Goal: Task Accomplishment & Management: Manage account settings

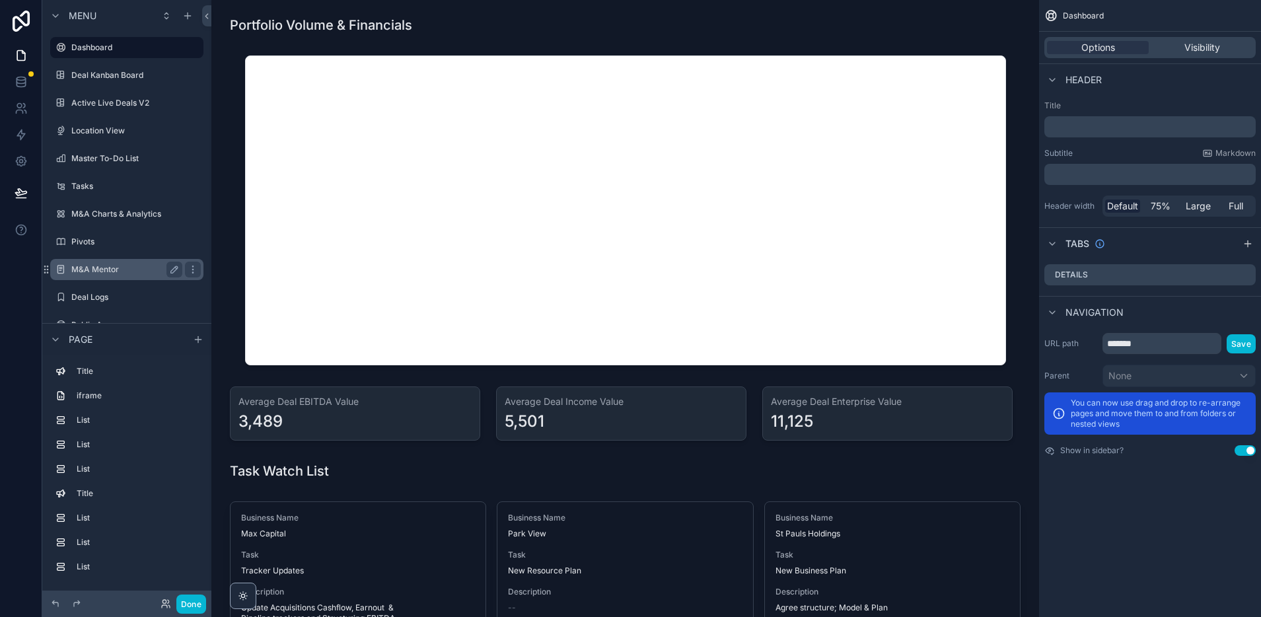
click at [116, 269] on label "M&A Mentor" at bounding box center [124, 269] width 106 height 11
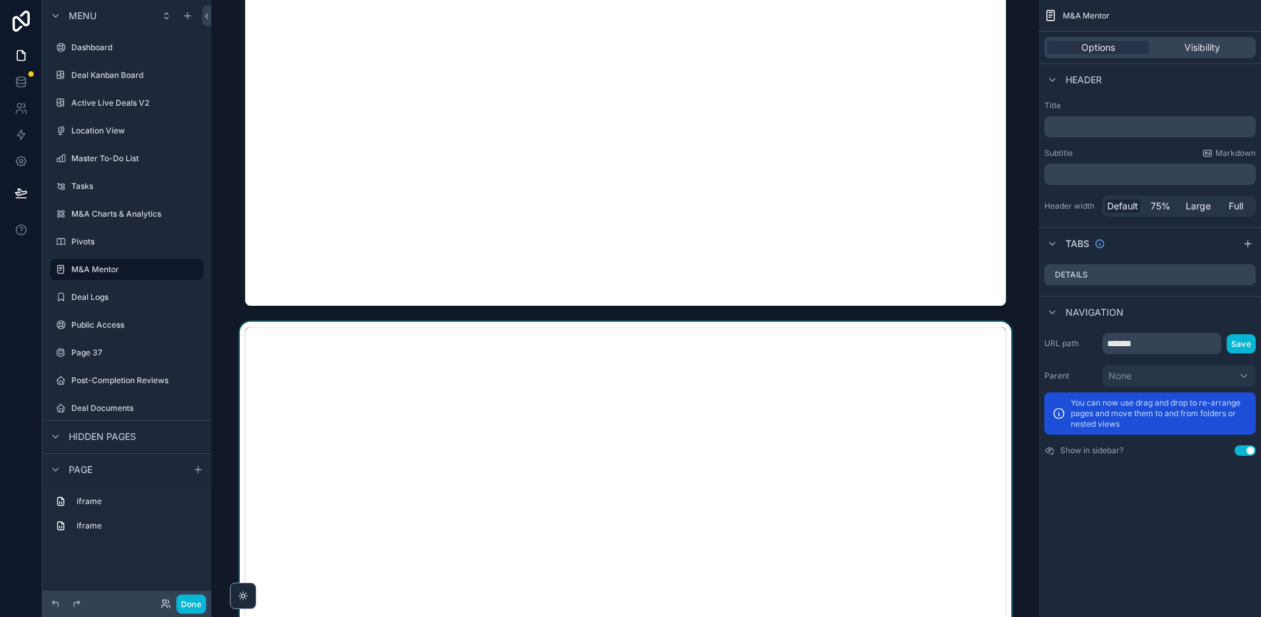
scroll to position [188, 0]
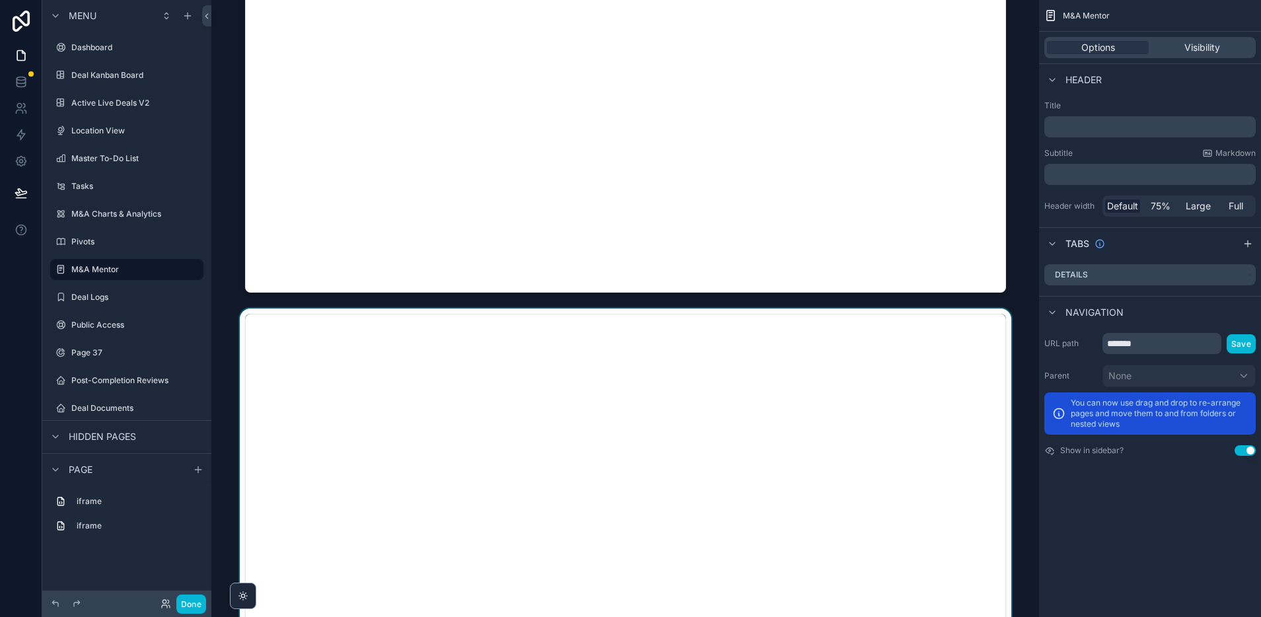
drag, startPoint x: 650, startPoint y: 371, endPoint x: 472, endPoint y: 367, distance: 177.7
click at [472, 367] on div "scrollable content" at bounding box center [625, 468] width 807 height 320
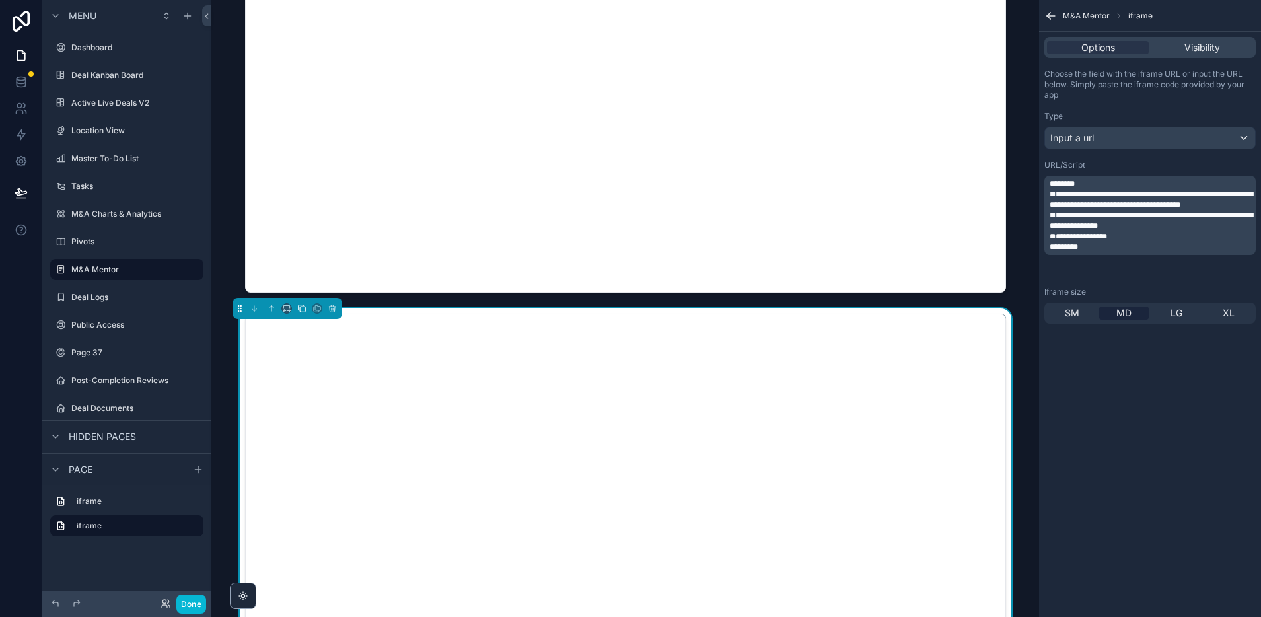
click at [302, 310] on icon "scrollable content" at bounding box center [301, 308] width 9 height 9
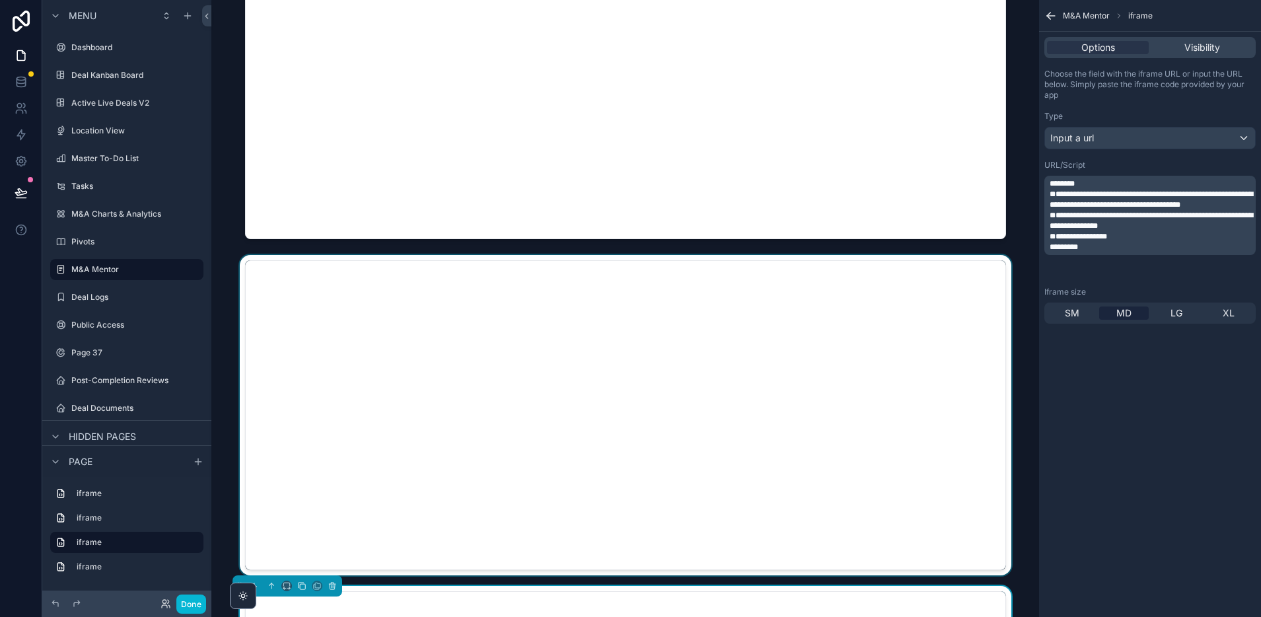
scroll to position [281, 0]
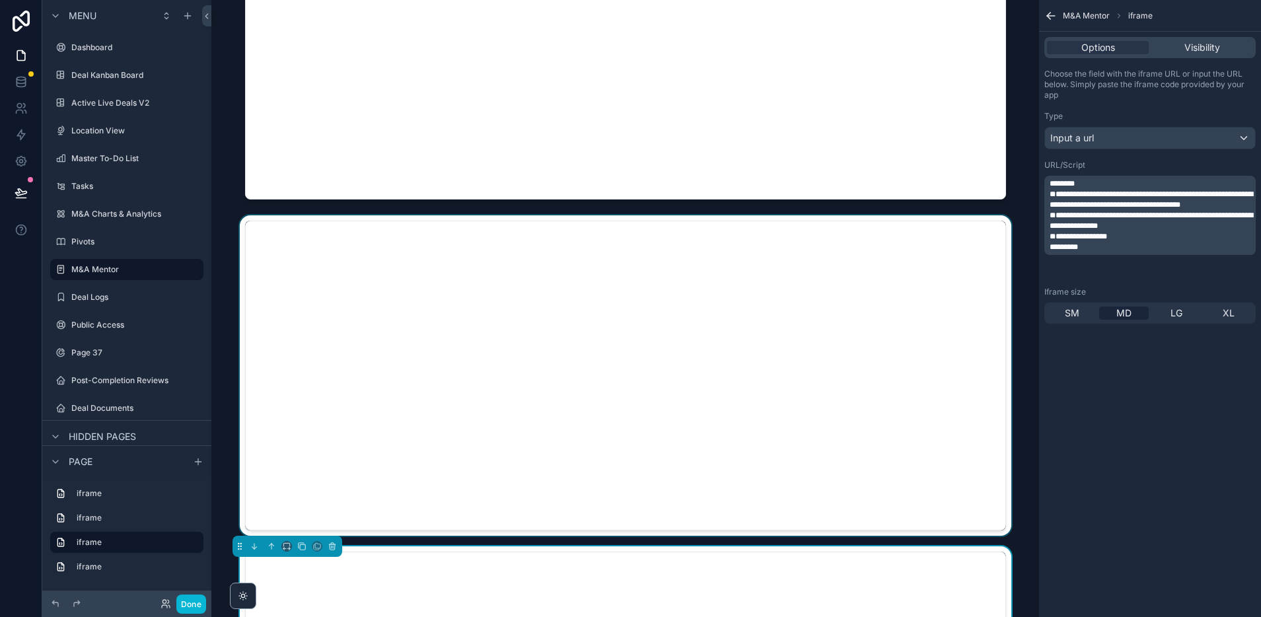
click at [645, 392] on div "scrollable content" at bounding box center [625, 375] width 807 height 320
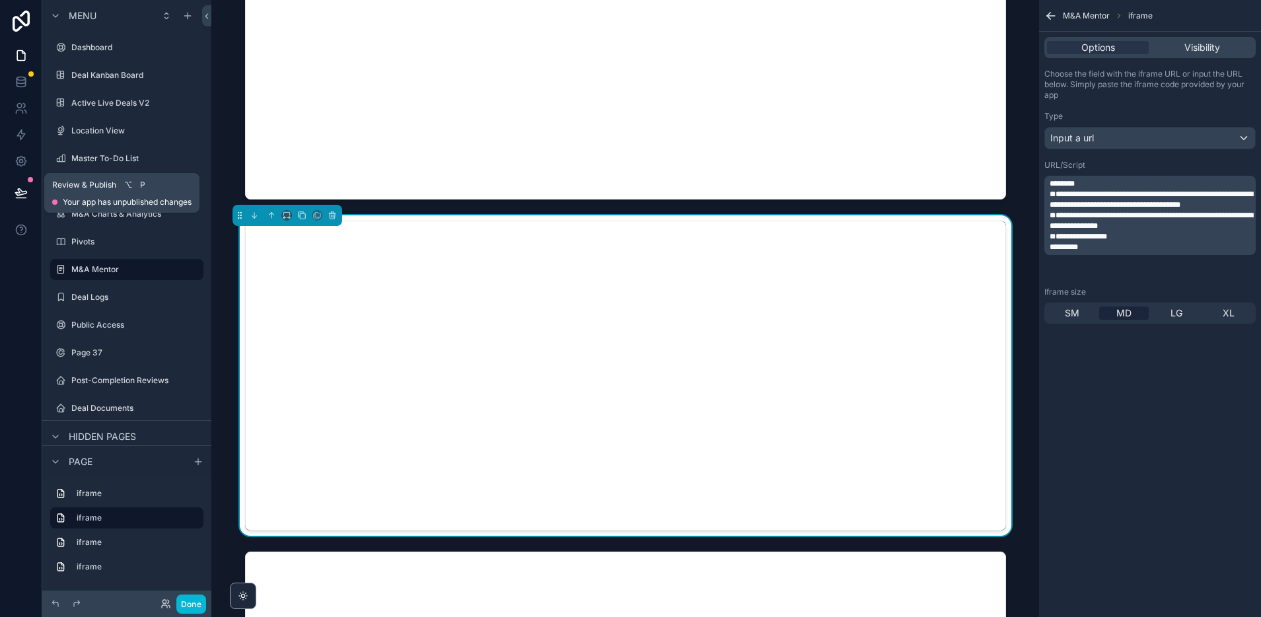
click at [25, 198] on icon at bounding box center [21, 198] width 10 height 0
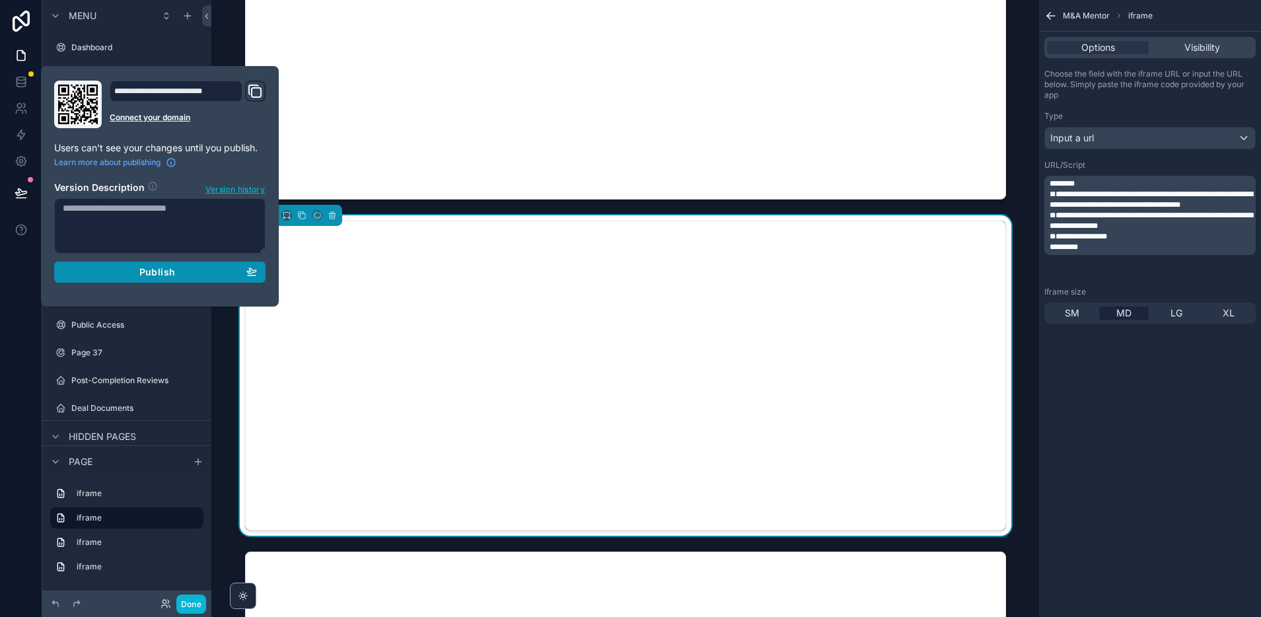
click at [137, 271] on div "Publish" at bounding box center [160, 272] width 194 height 12
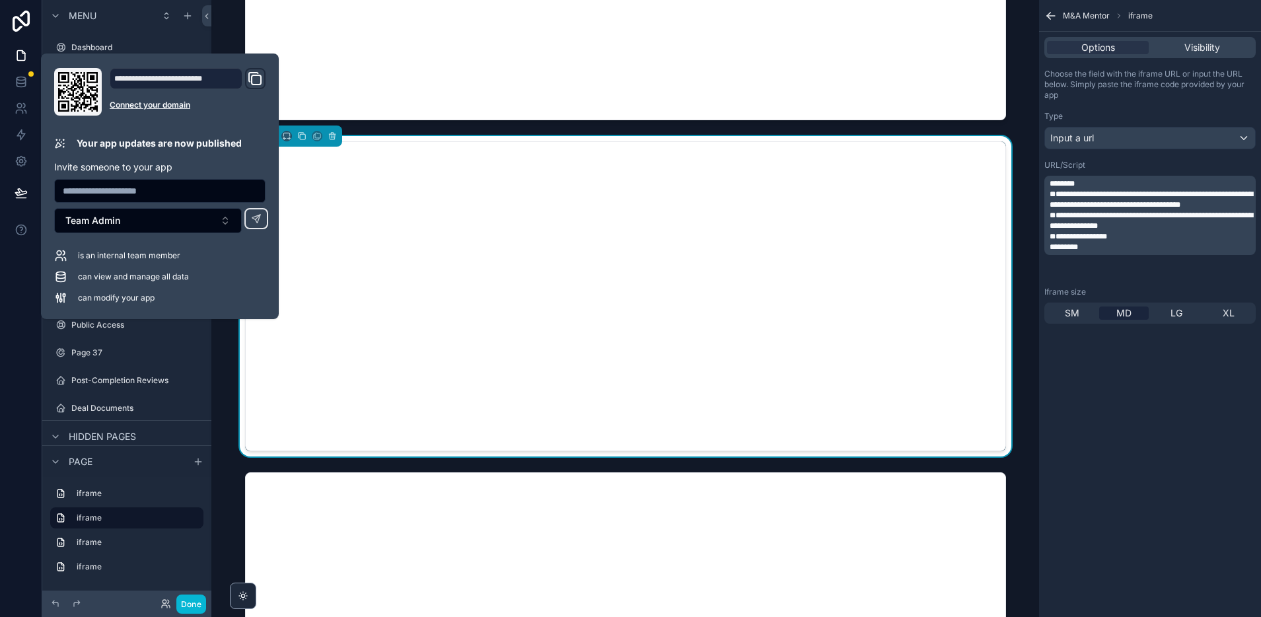
scroll to position [393, 0]
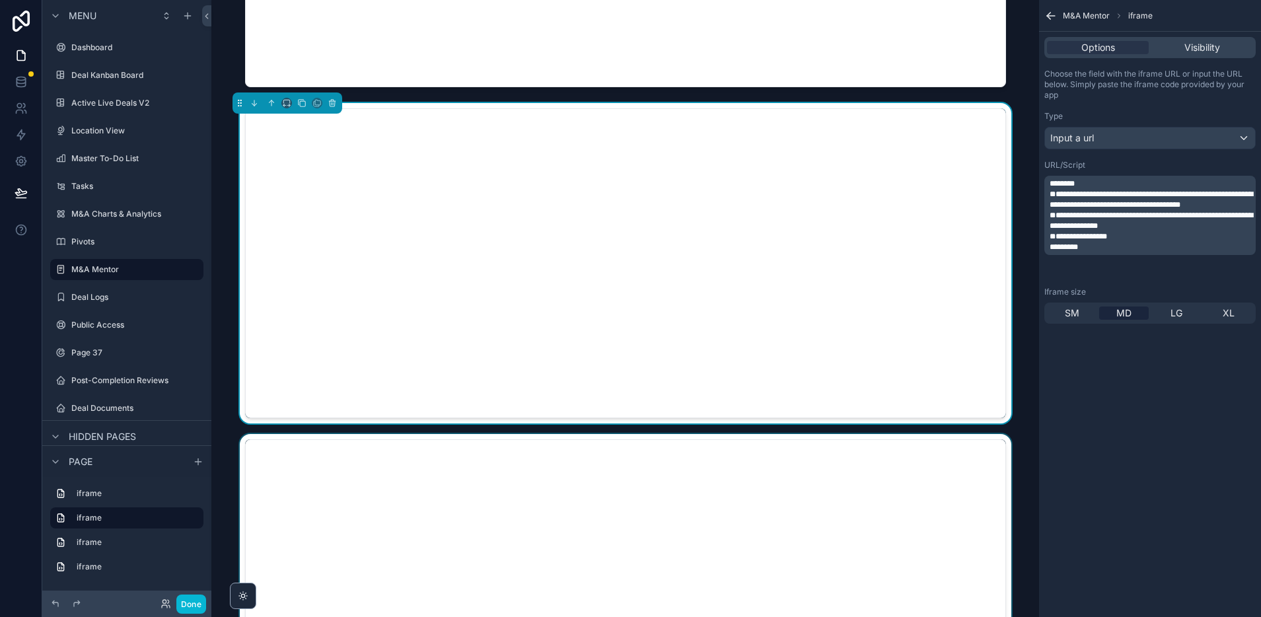
click at [388, 528] on div "scrollable content" at bounding box center [625, 594] width 807 height 320
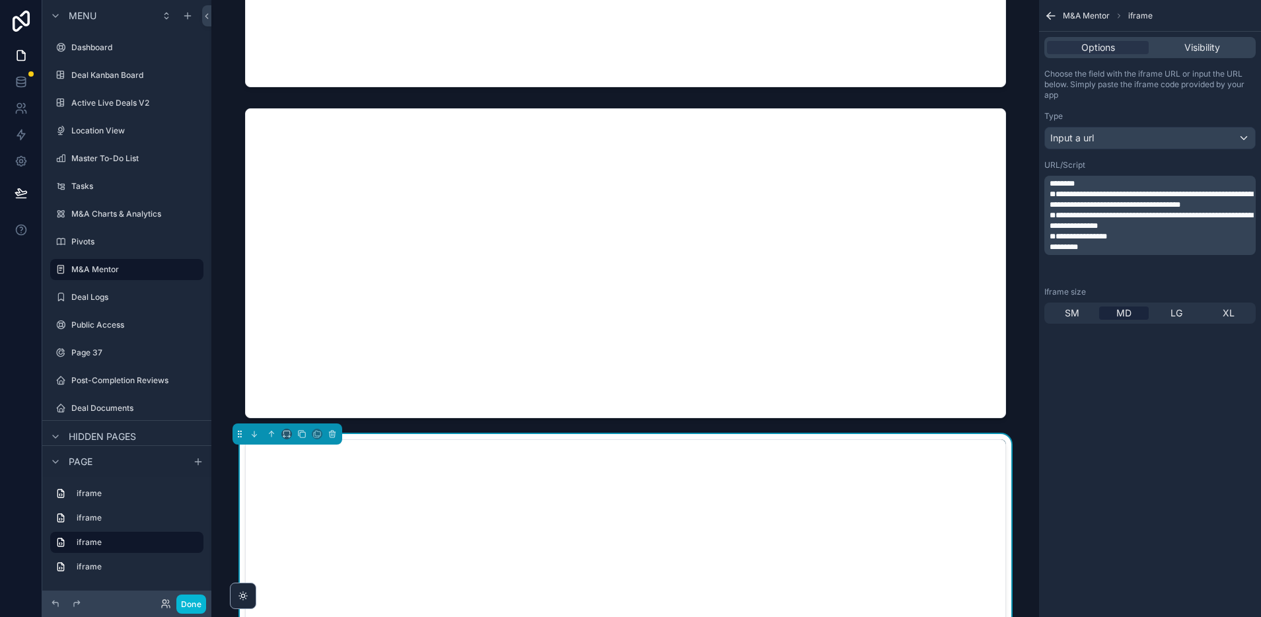
click at [1096, 252] on p "*********" at bounding box center [1151, 247] width 203 height 11
drag, startPoint x: 1097, startPoint y: 269, endPoint x: 1050, endPoint y: 178, distance: 102.2
click at [1050, 181] on div "**********" at bounding box center [1151, 215] width 203 height 74
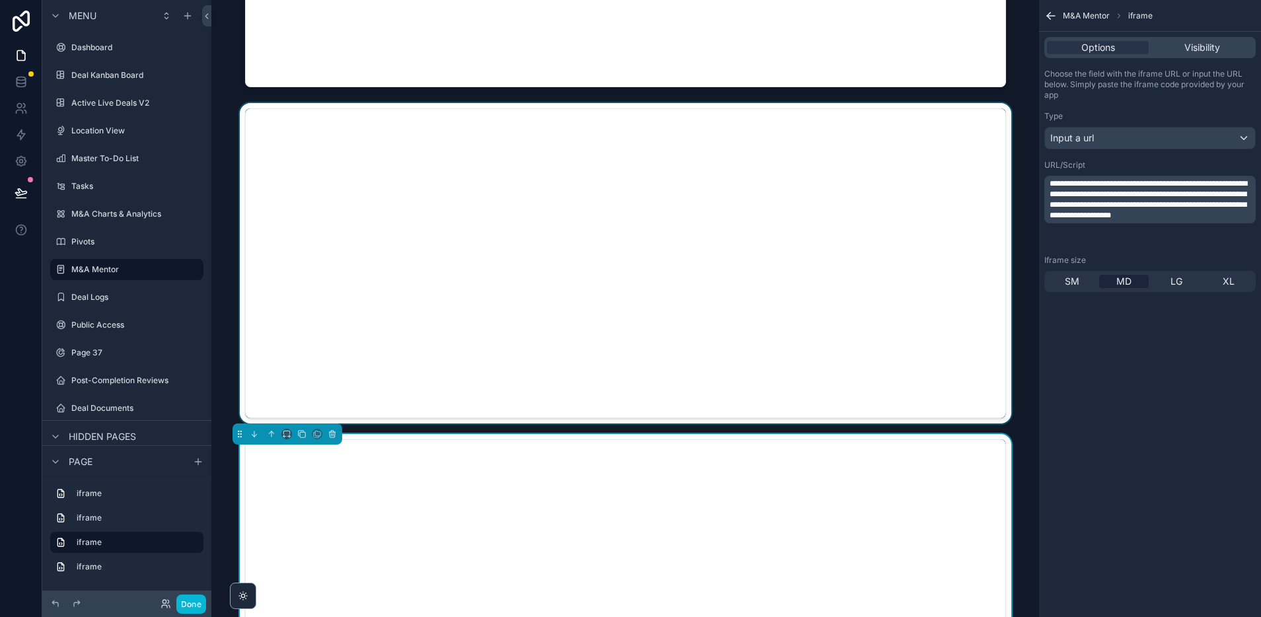
click at [431, 151] on div "scrollable content" at bounding box center [625, 263] width 807 height 320
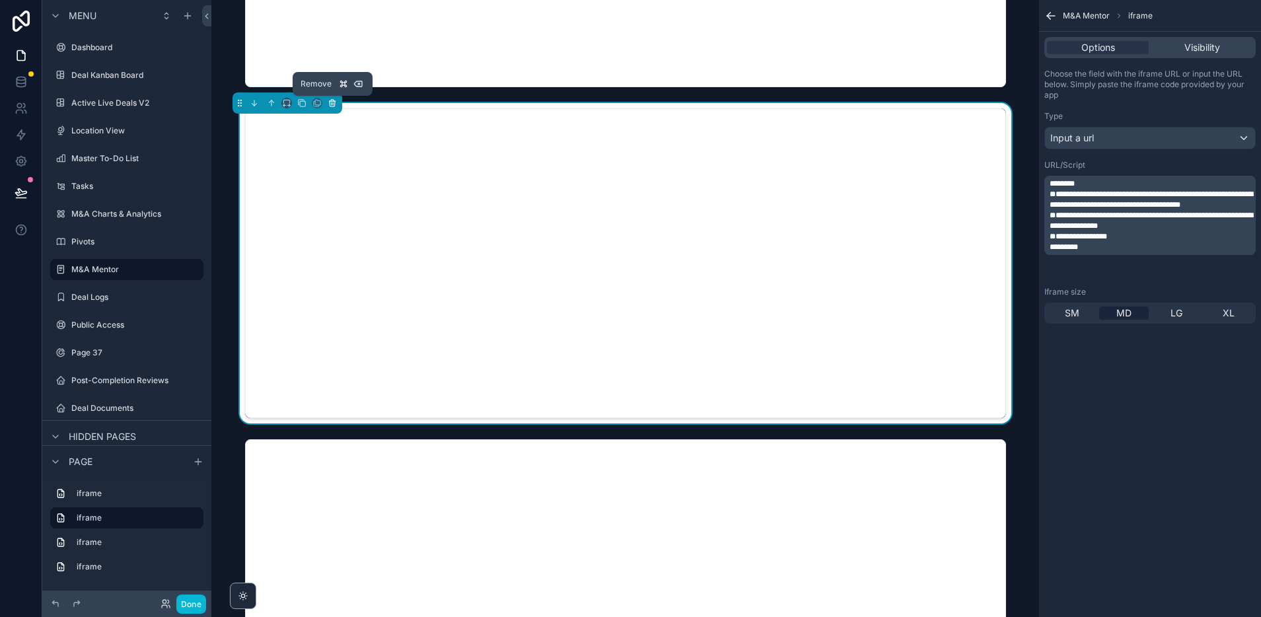
click at [332, 102] on icon "scrollable content" at bounding box center [332, 102] width 9 height 9
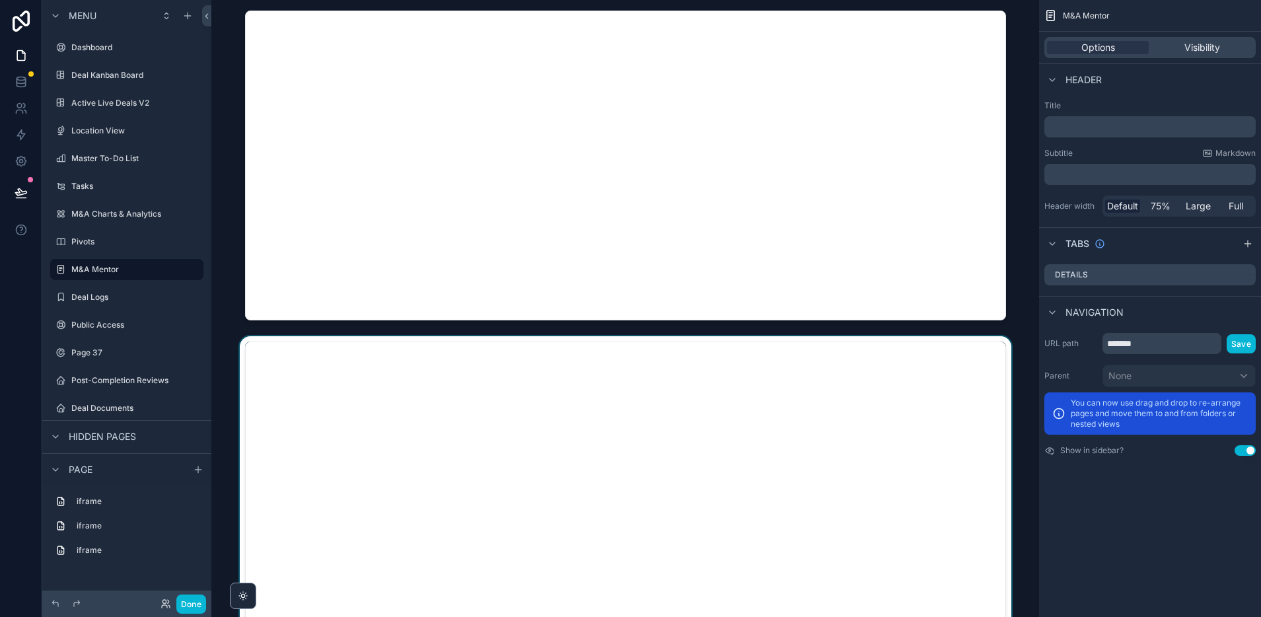
scroll to position [516, 0]
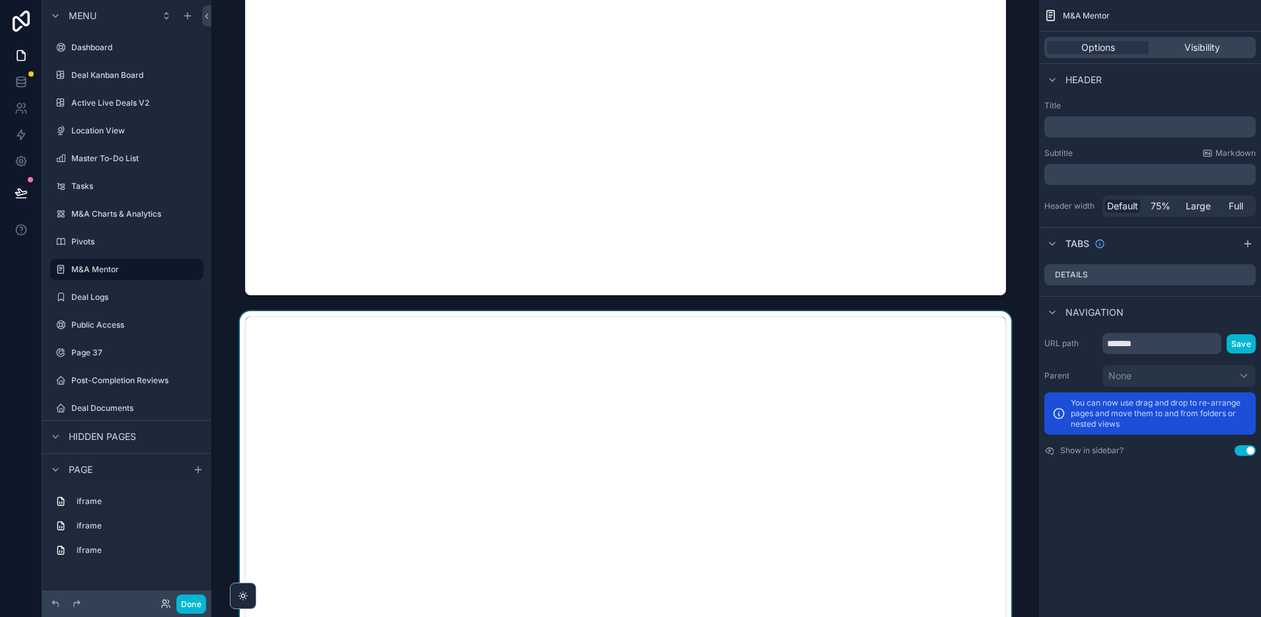
click at [510, 451] on div "scrollable content" at bounding box center [625, 471] width 807 height 320
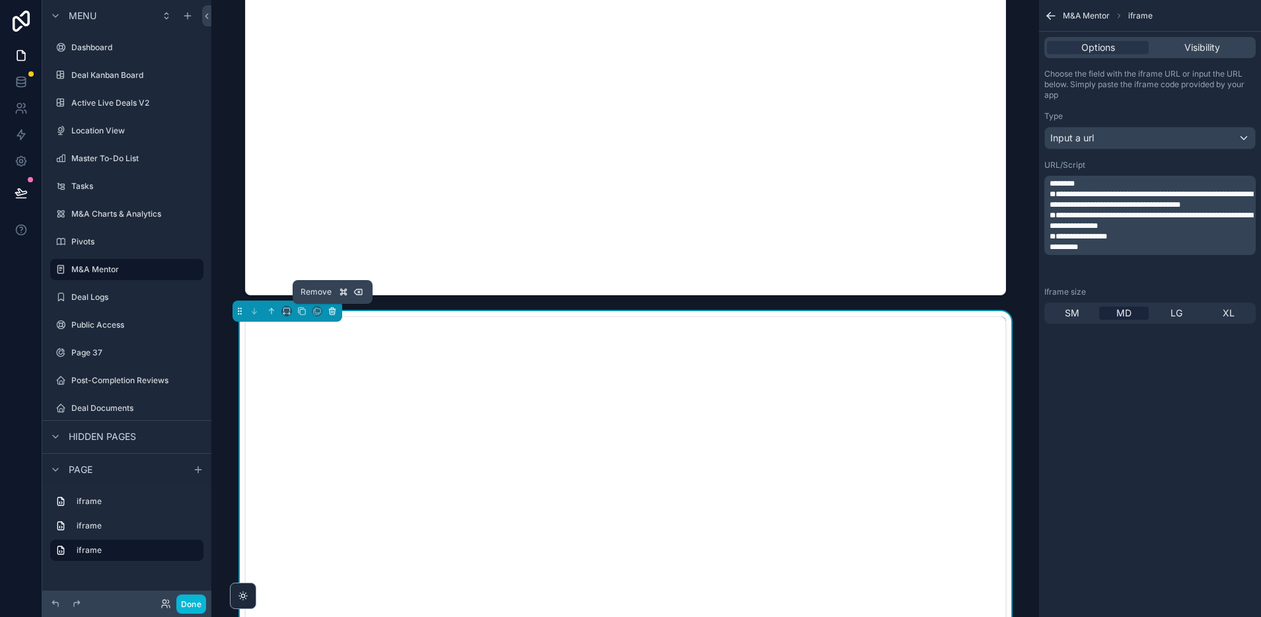
click at [335, 311] on icon "scrollable content" at bounding box center [332, 310] width 9 height 9
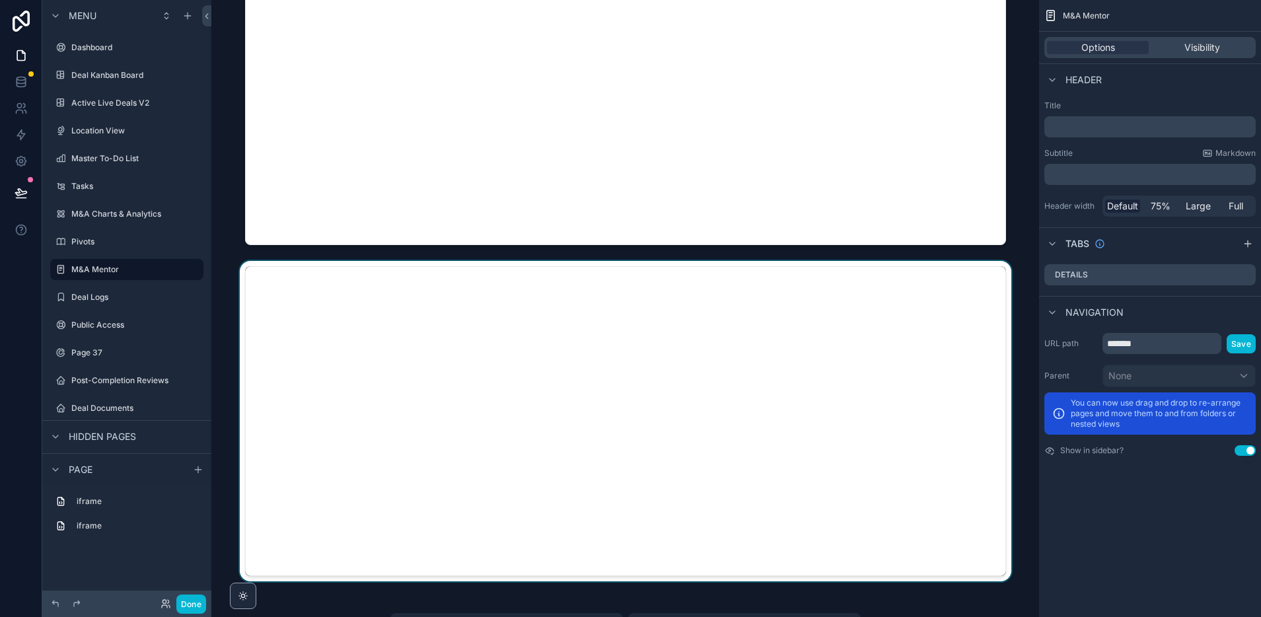
scroll to position [270, 0]
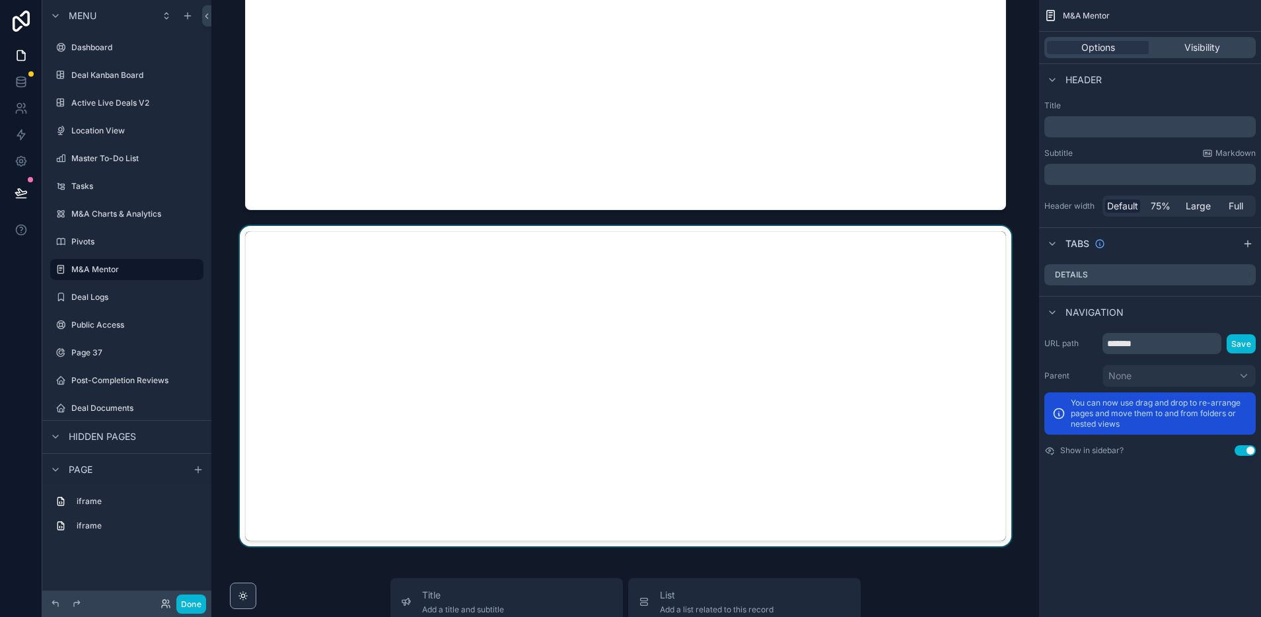
click at [763, 382] on div "scrollable content" at bounding box center [625, 386] width 807 height 320
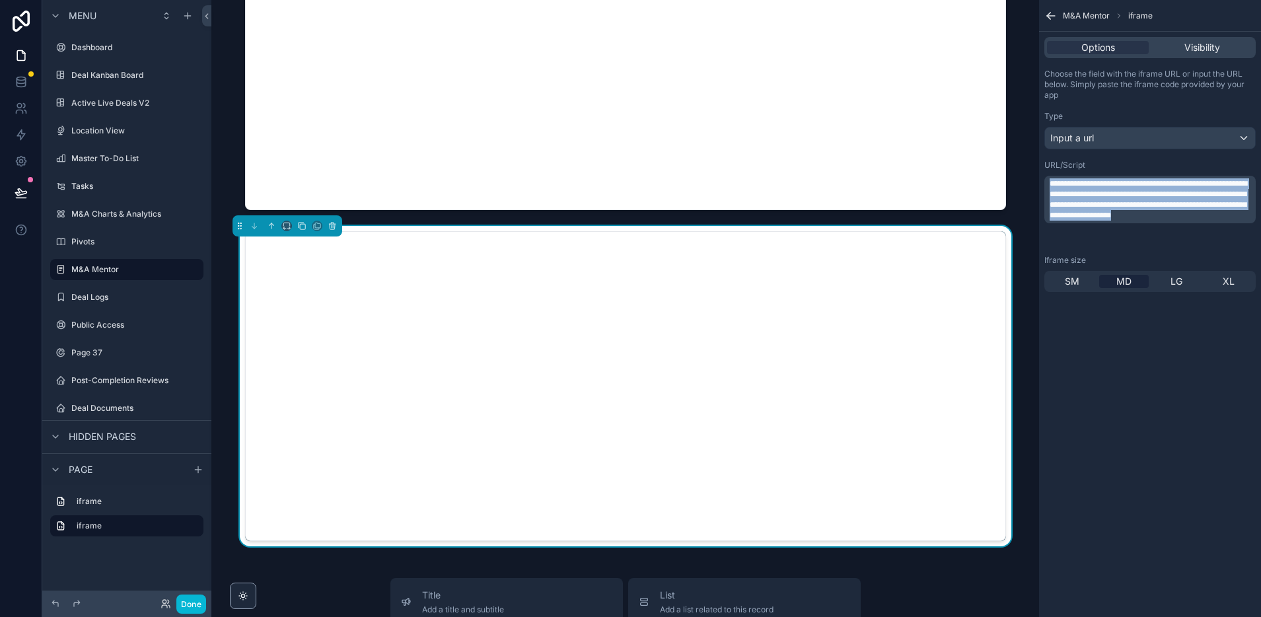
drag, startPoint x: 1124, startPoint y: 236, endPoint x: 1046, endPoint y: 178, distance: 97.1
click at [1046, 178] on div "**********" at bounding box center [1149, 200] width 211 height 48
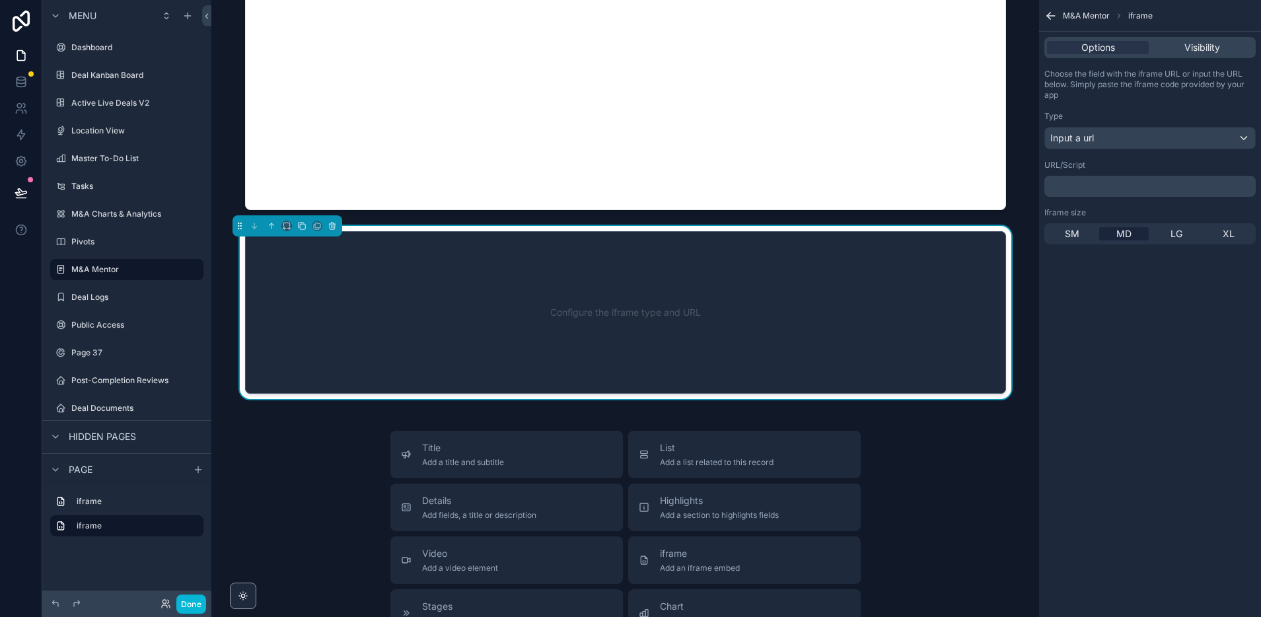
scroll to position [0, 0]
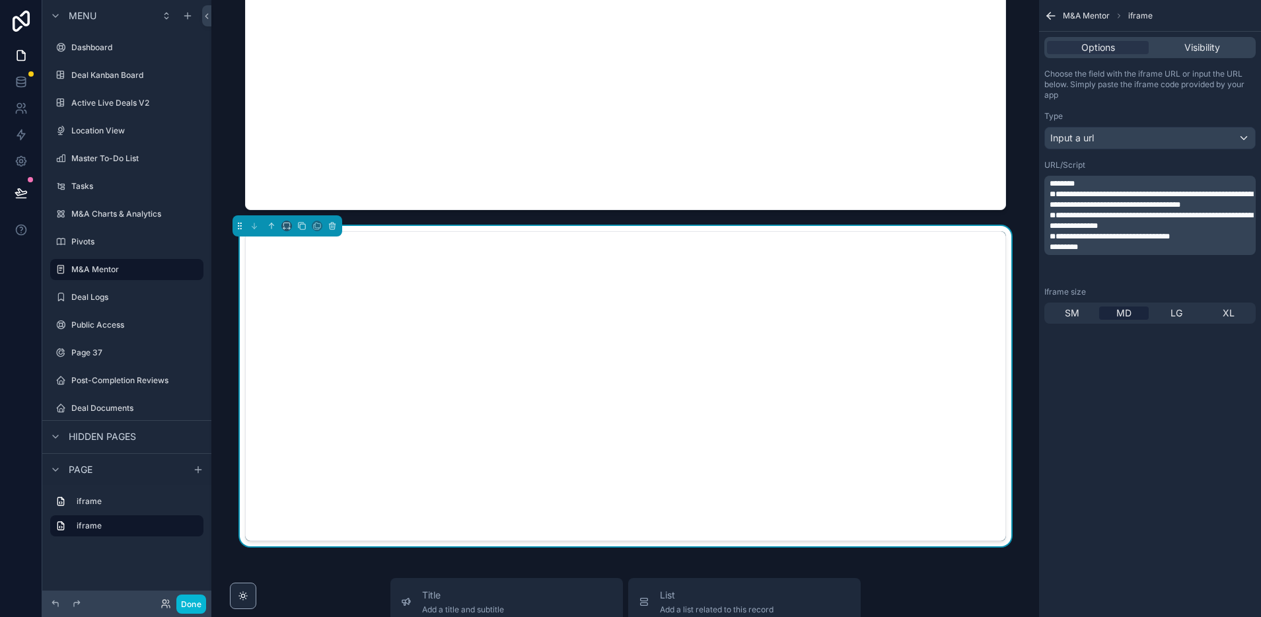
click at [1166, 399] on div "**********" at bounding box center [1150, 308] width 222 height 617
click at [196, 605] on button "Done" at bounding box center [191, 603] width 30 height 19
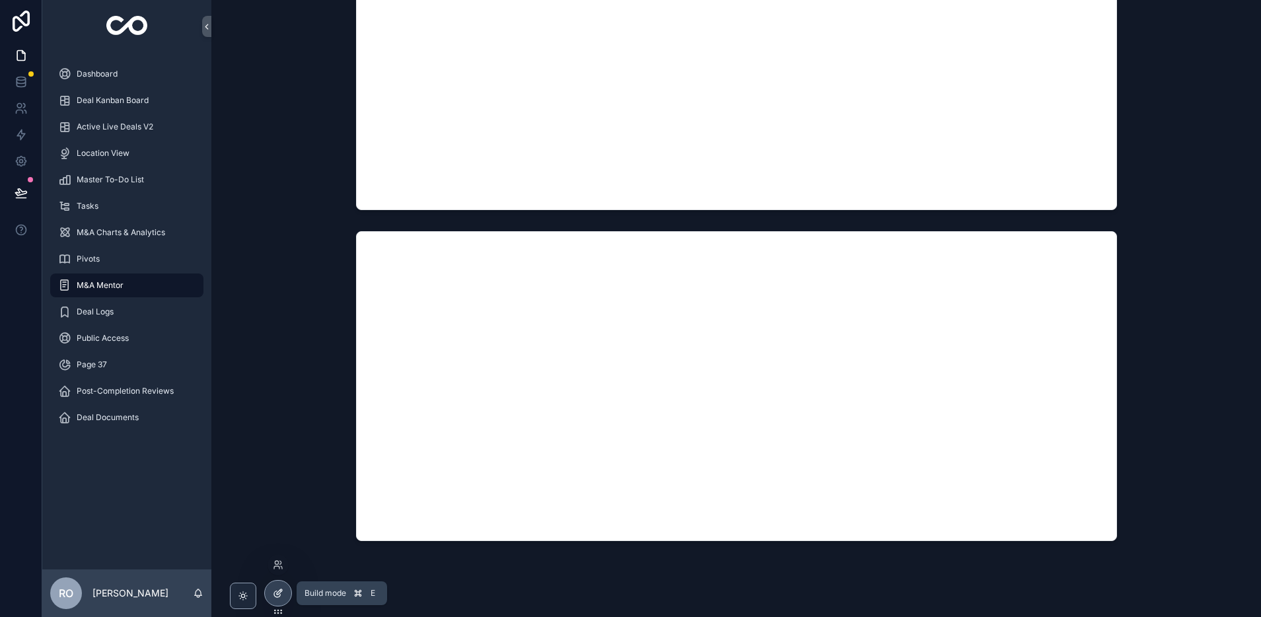
click at [277, 590] on icon at bounding box center [278, 593] width 11 height 11
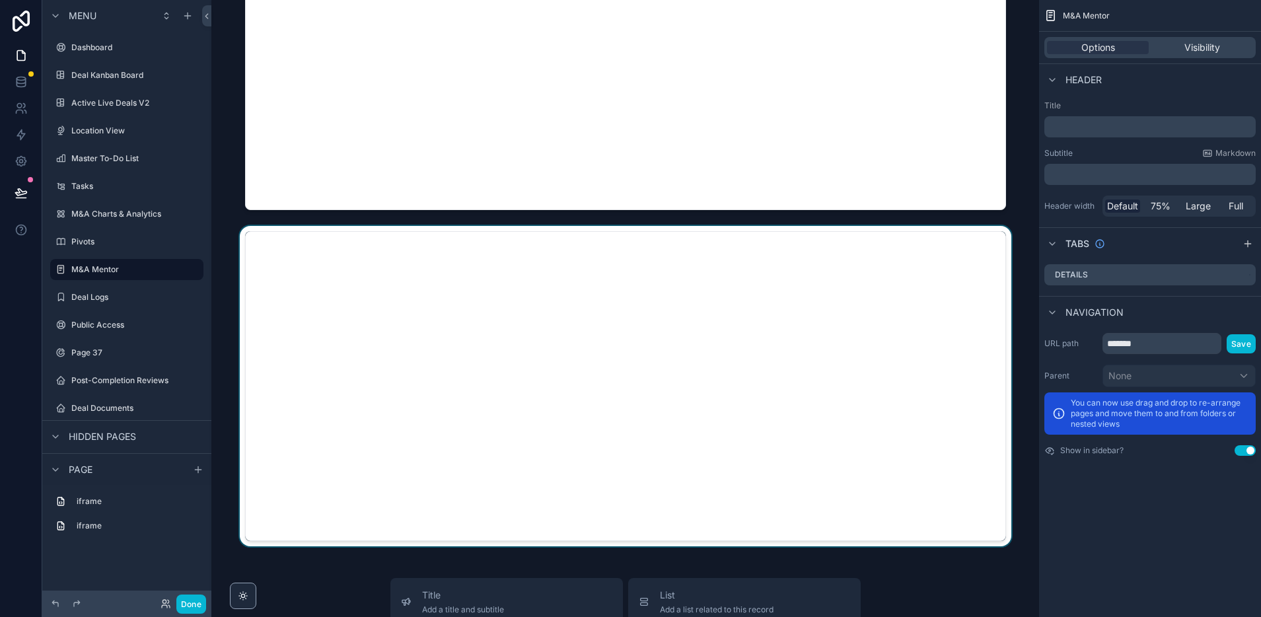
click at [750, 404] on div "scrollable content" at bounding box center [625, 386] width 807 height 320
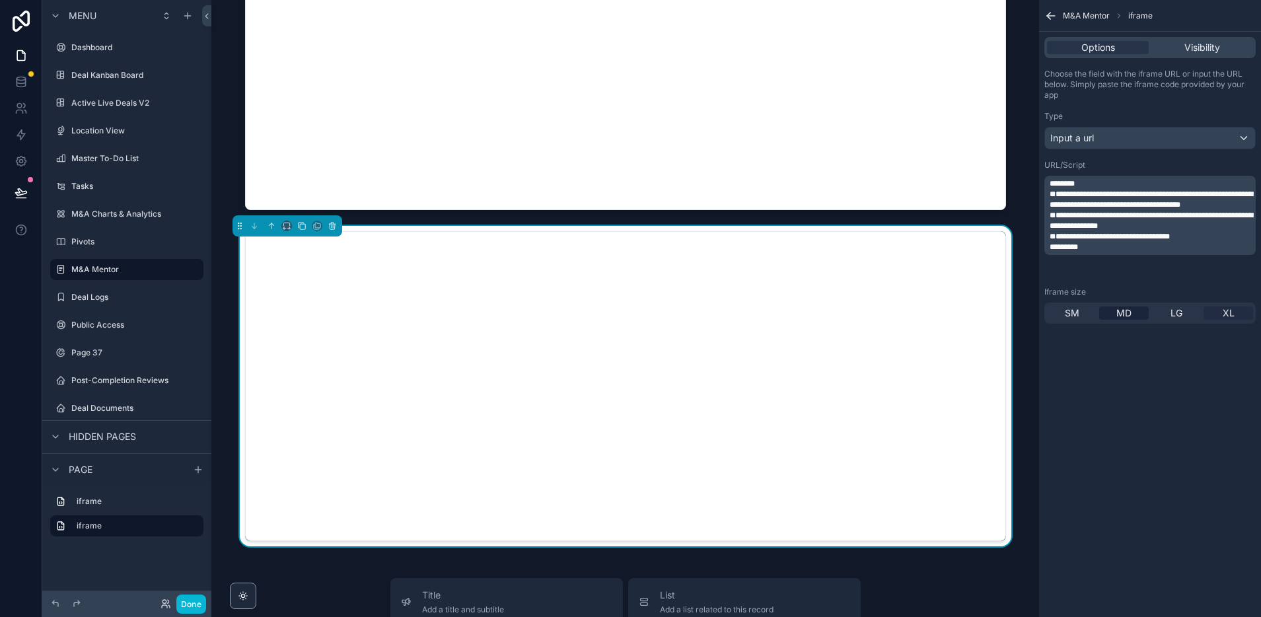
click at [1225, 314] on span "XL" at bounding box center [1229, 312] width 12 height 13
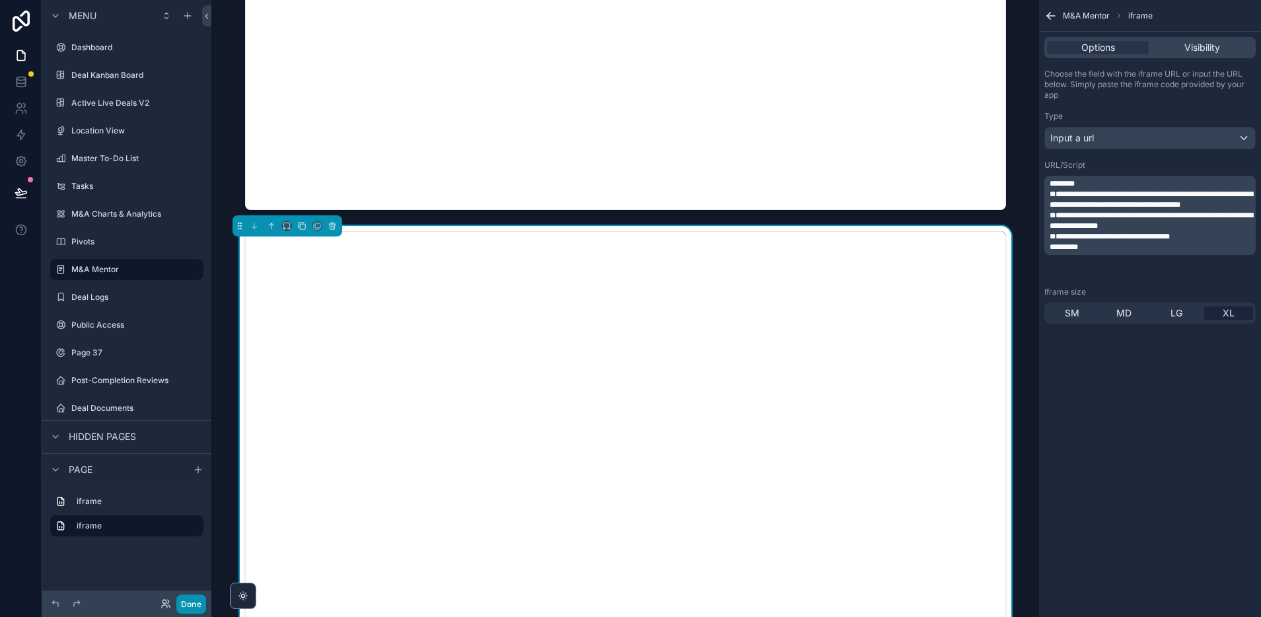
click at [190, 606] on button "Done" at bounding box center [191, 603] width 30 height 19
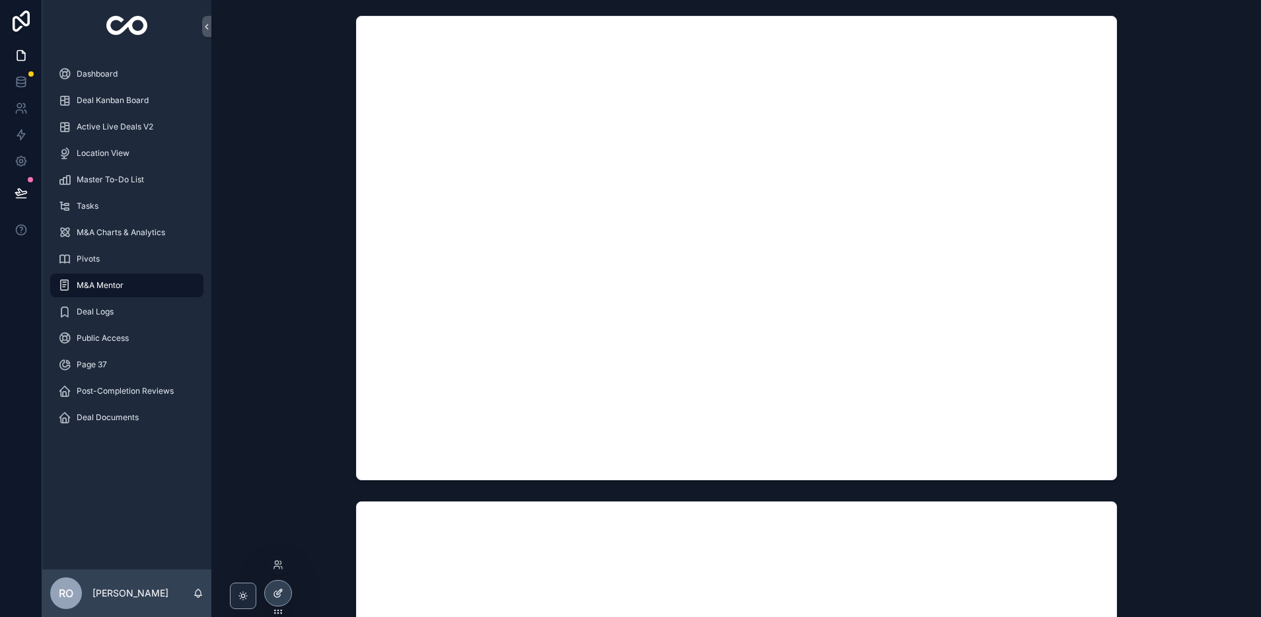
click at [281, 596] on icon at bounding box center [278, 593] width 11 height 11
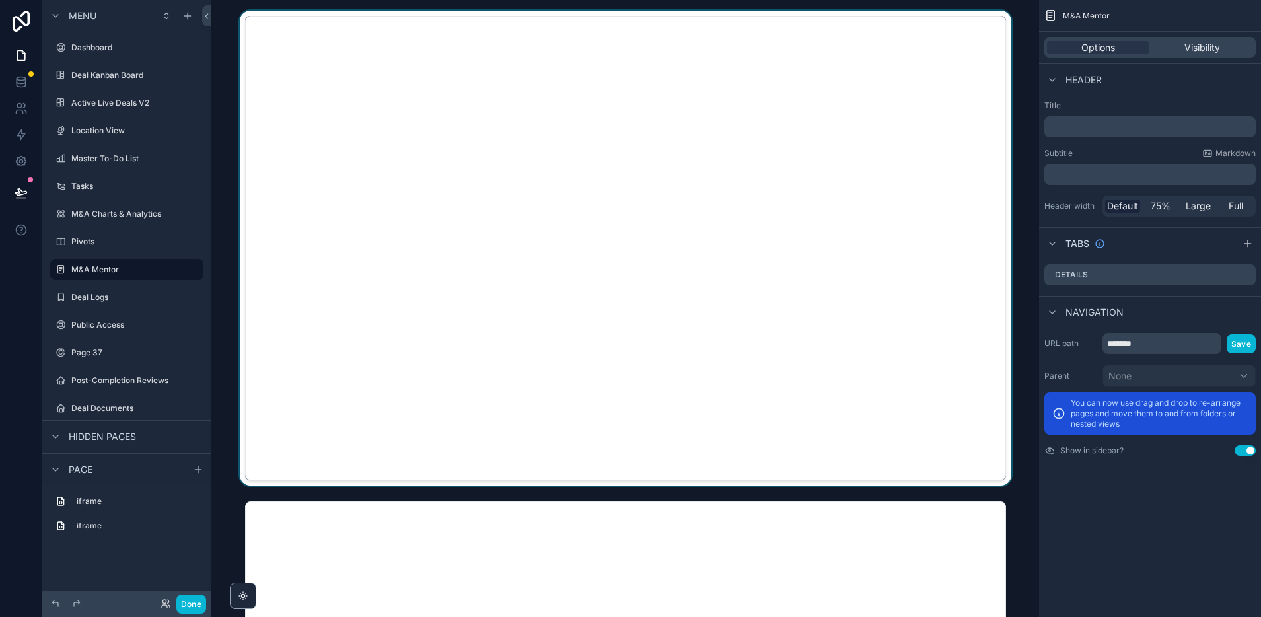
click at [517, 84] on div "scrollable content" at bounding box center [625, 248] width 807 height 475
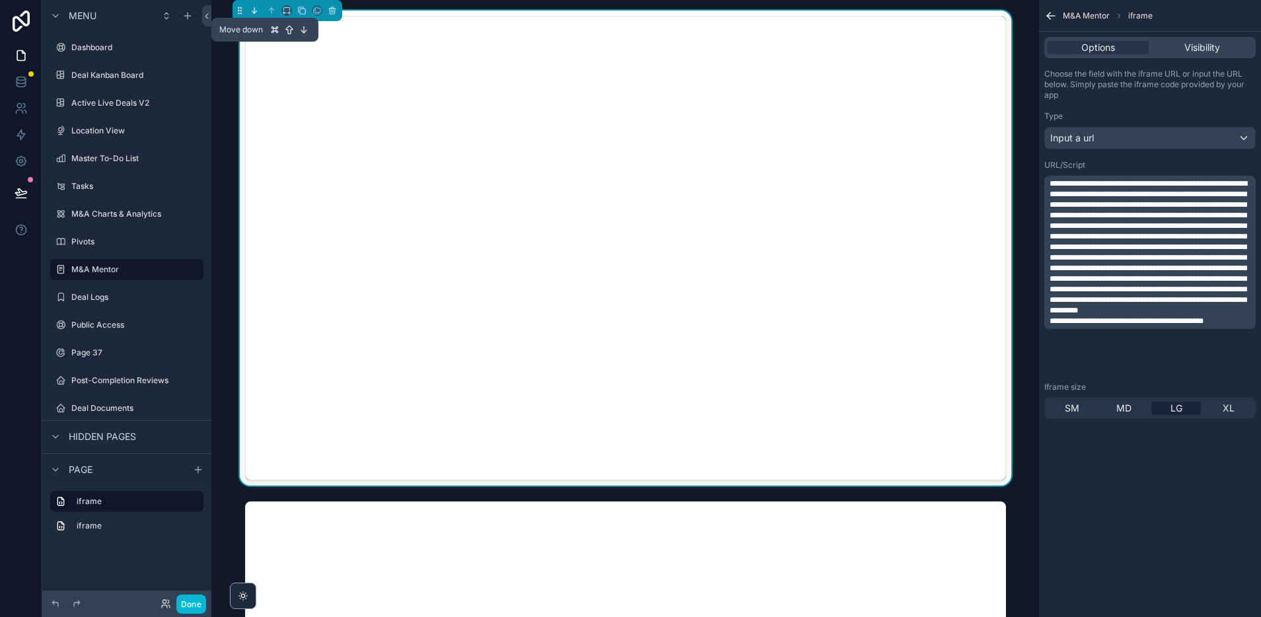
click at [256, 11] on icon "scrollable content" at bounding box center [255, 12] width 3 height 2
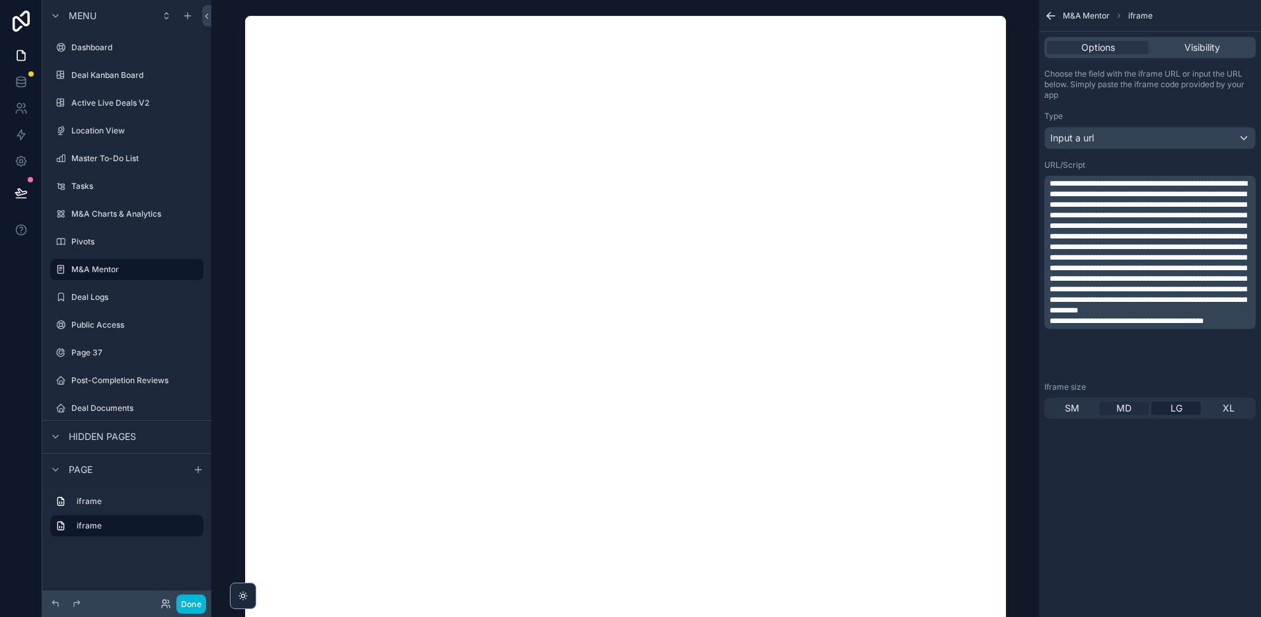
click at [1130, 407] on span "MD" at bounding box center [1123, 408] width 15 height 13
click at [188, 605] on button "Done" at bounding box center [191, 603] width 30 height 19
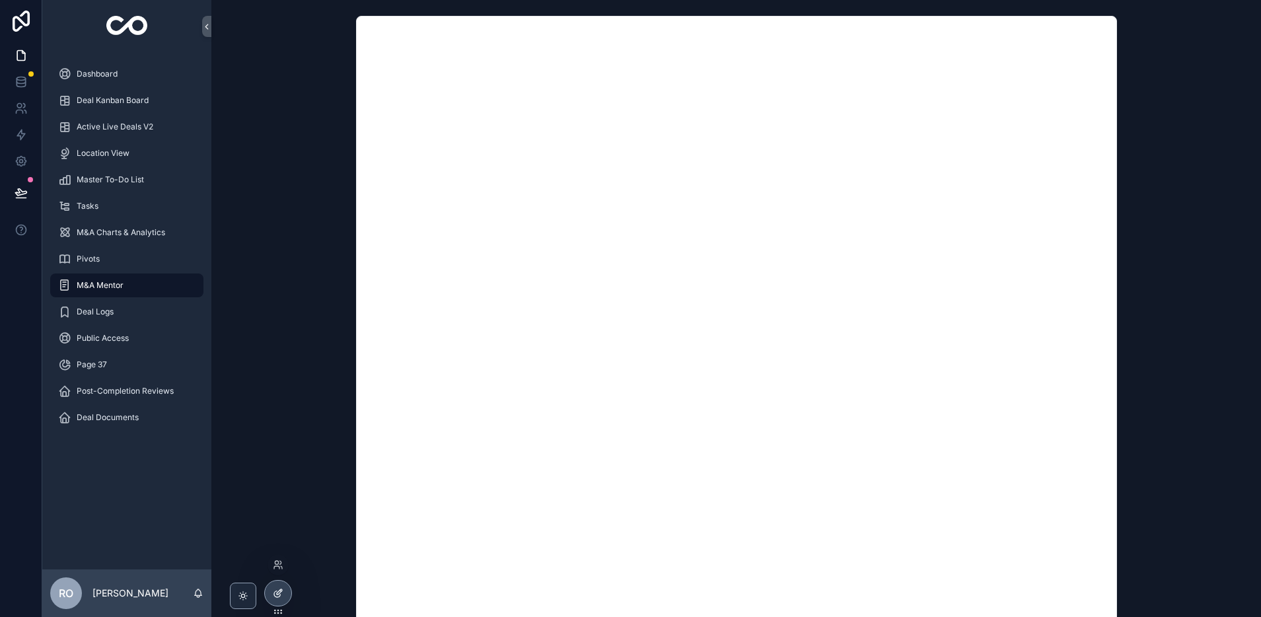
click at [277, 596] on icon at bounding box center [278, 593] width 11 height 11
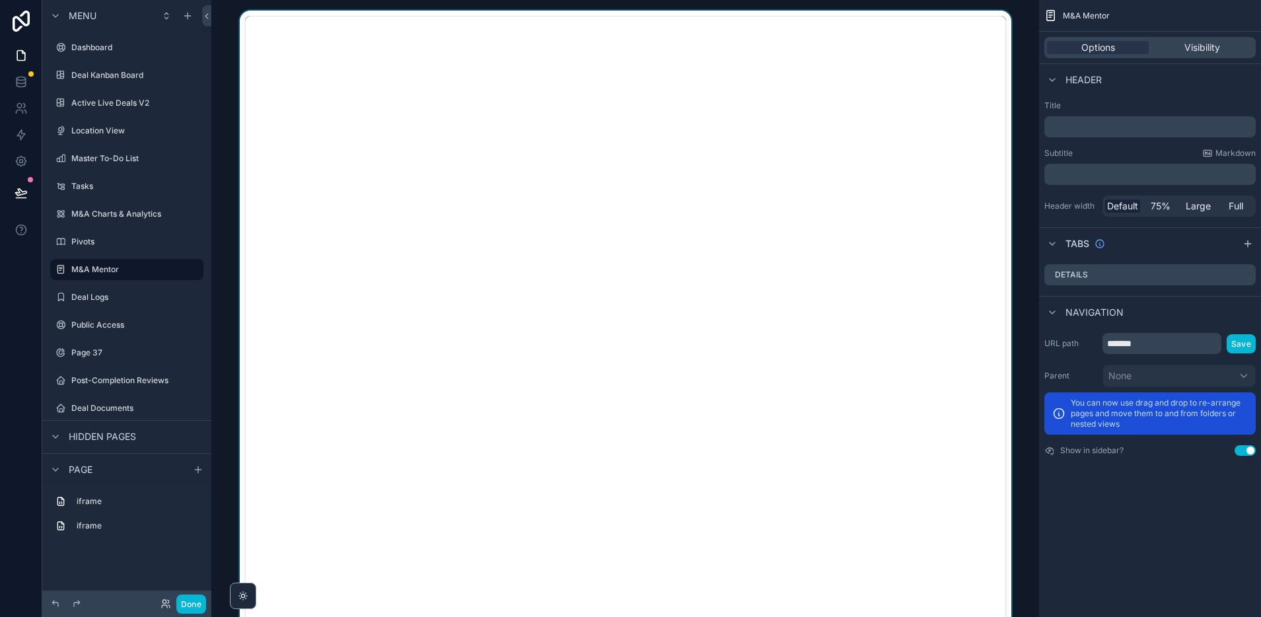
click at [911, 240] on div "scrollable content" at bounding box center [625, 325] width 807 height 629
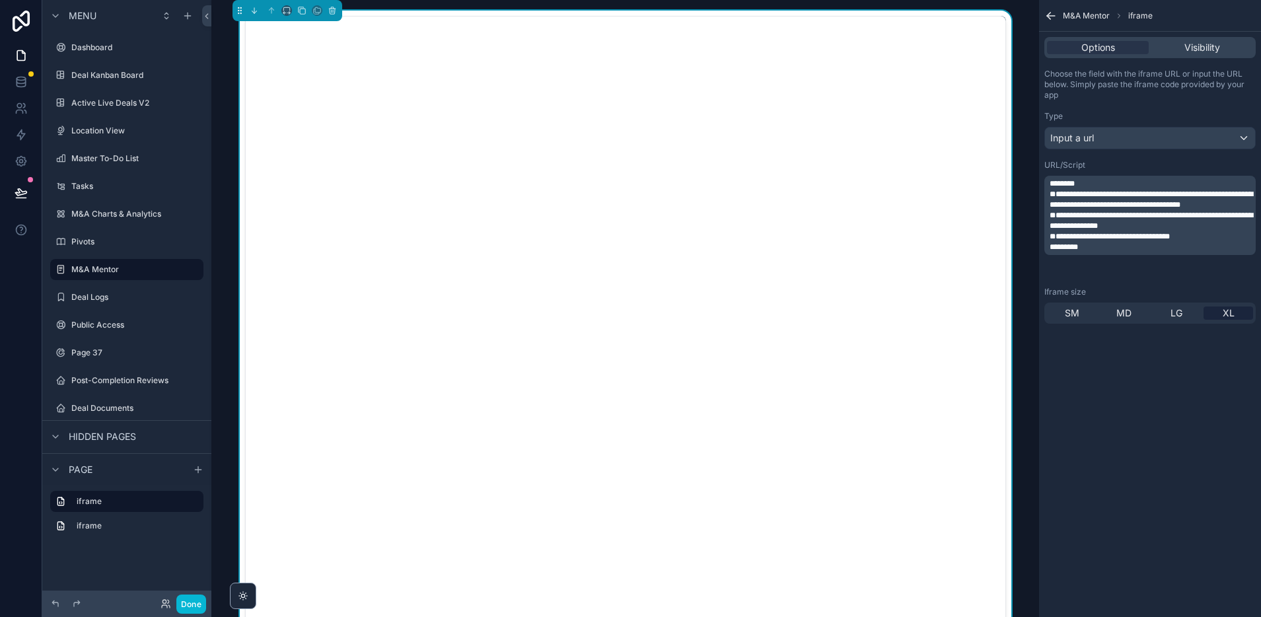
click at [1105, 252] on p "*********" at bounding box center [1151, 247] width 203 height 11
drag, startPoint x: 1105, startPoint y: 269, endPoint x: 1100, endPoint y: 263, distance: 8.0
click at [1100, 252] on p "*********" at bounding box center [1151, 247] width 203 height 11
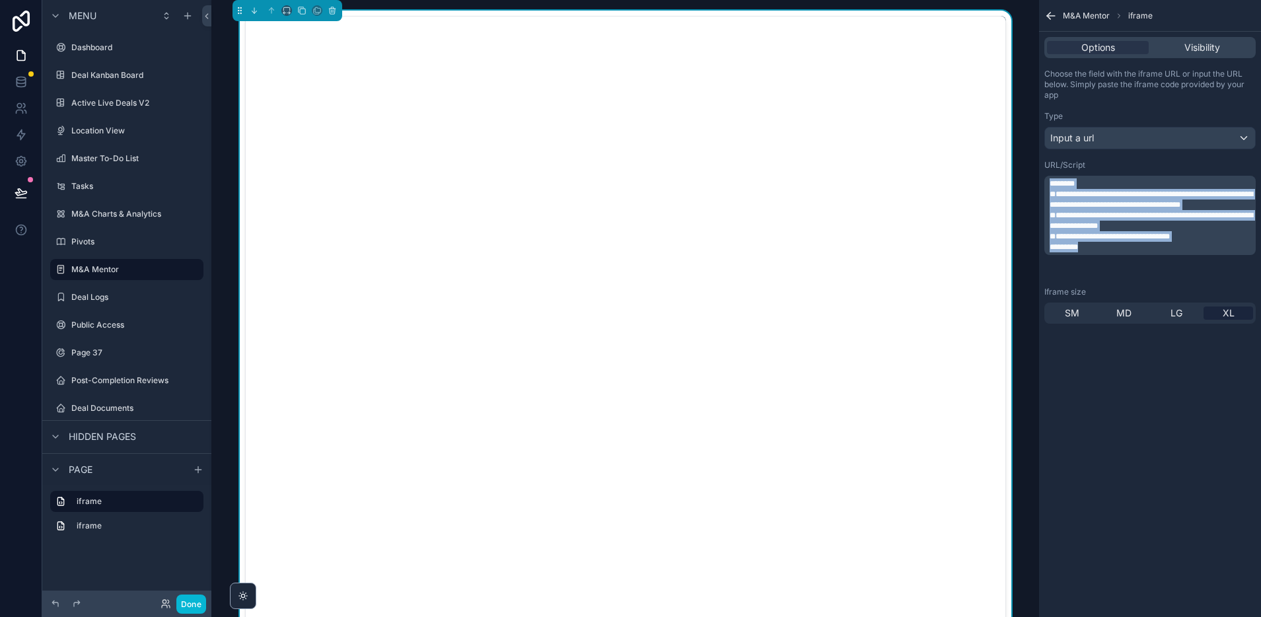
drag, startPoint x: 1093, startPoint y: 269, endPoint x: 1050, endPoint y: 180, distance: 99.6
click at [1050, 180] on div "**********" at bounding box center [1151, 215] width 203 height 74
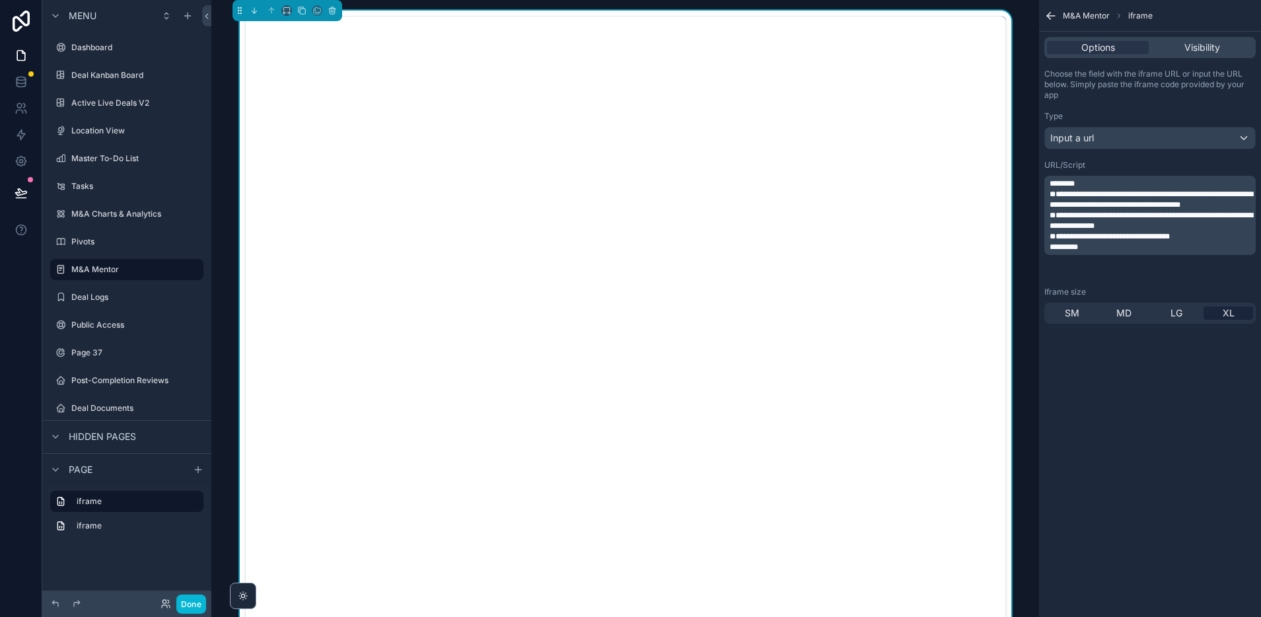
click at [1146, 546] on div "**********" at bounding box center [1150, 308] width 222 height 617
click at [1178, 313] on span "LG" at bounding box center [1176, 312] width 12 height 13
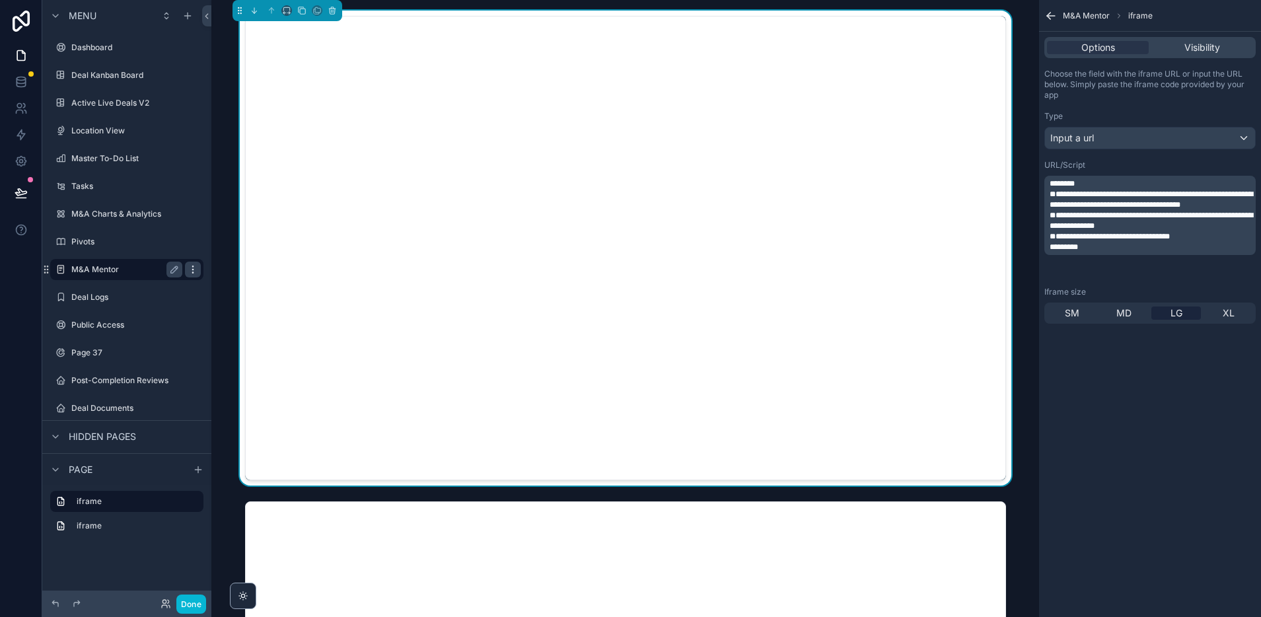
click at [196, 273] on icon "scrollable content" at bounding box center [193, 269] width 11 height 11
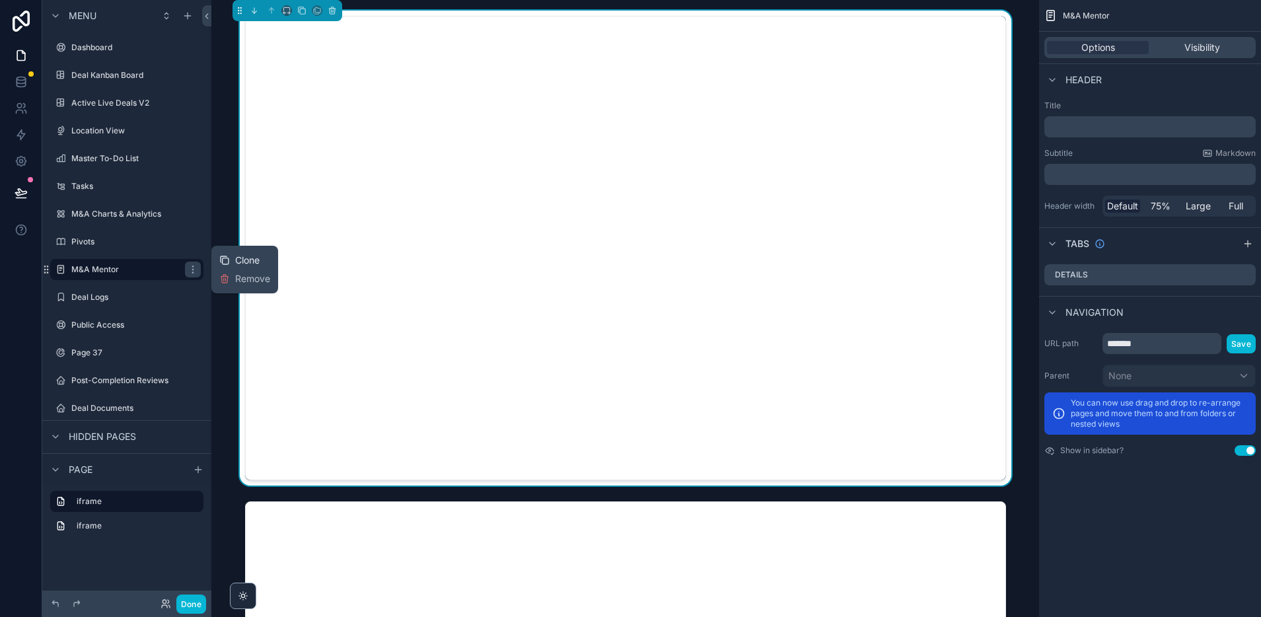
click at [238, 258] on span "Clone" at bounding box center [247, 260] width 24 height 13
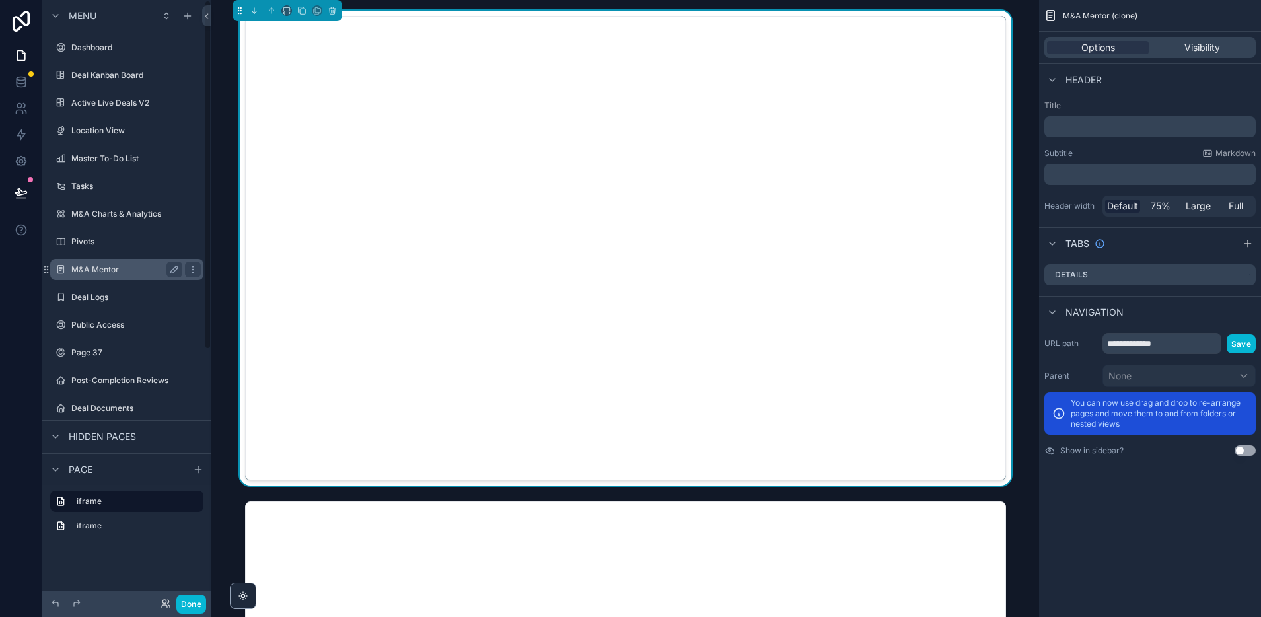
click at [99, 266] on label "M&A Mentor" at bounding box center [124, 269] width 106 height 11
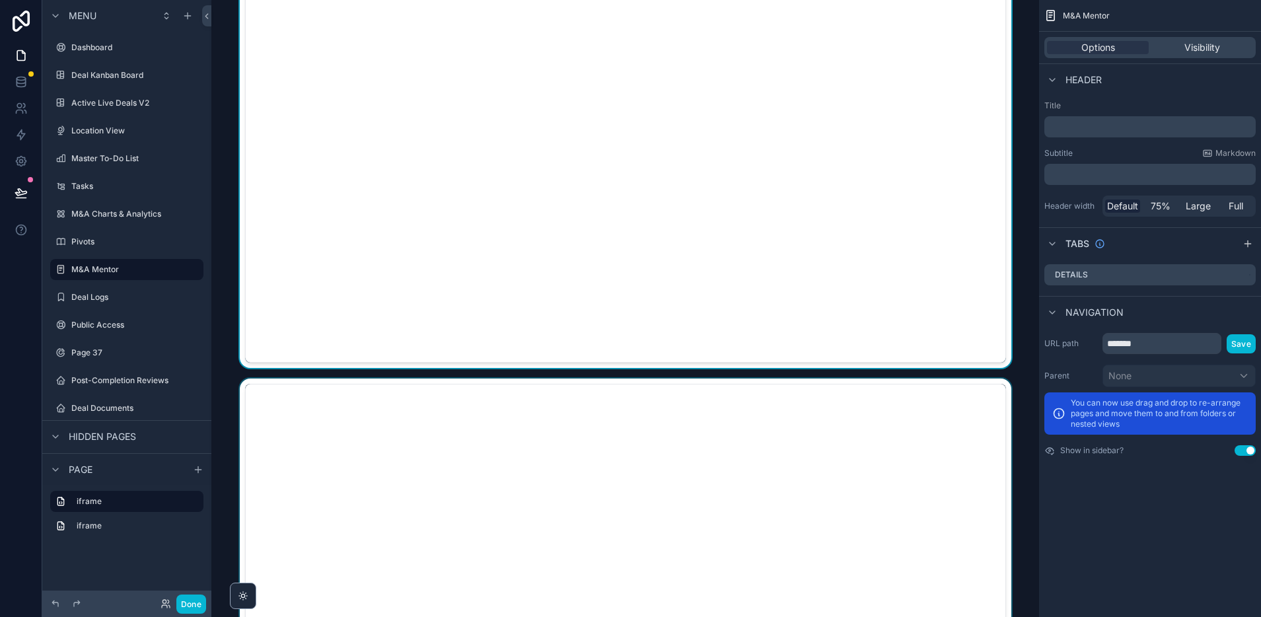
scroll to position [143, 0]
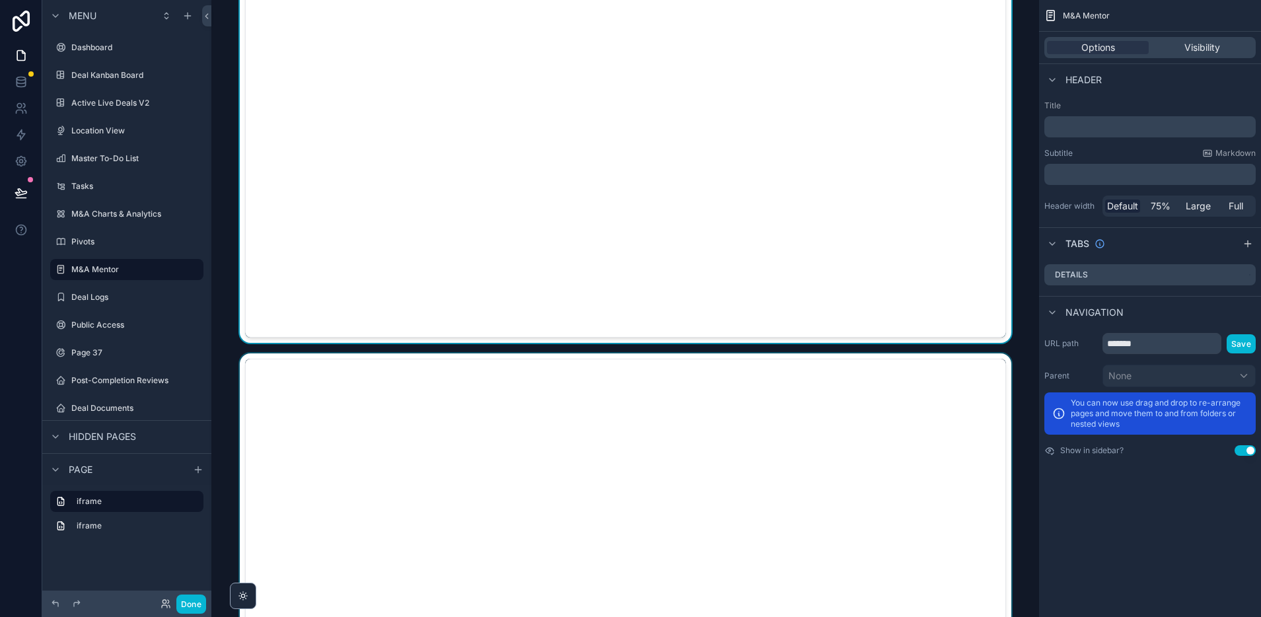
click at [544, 431] on div "scrollable content" at bounding box center [625, 590] width 807 height 475
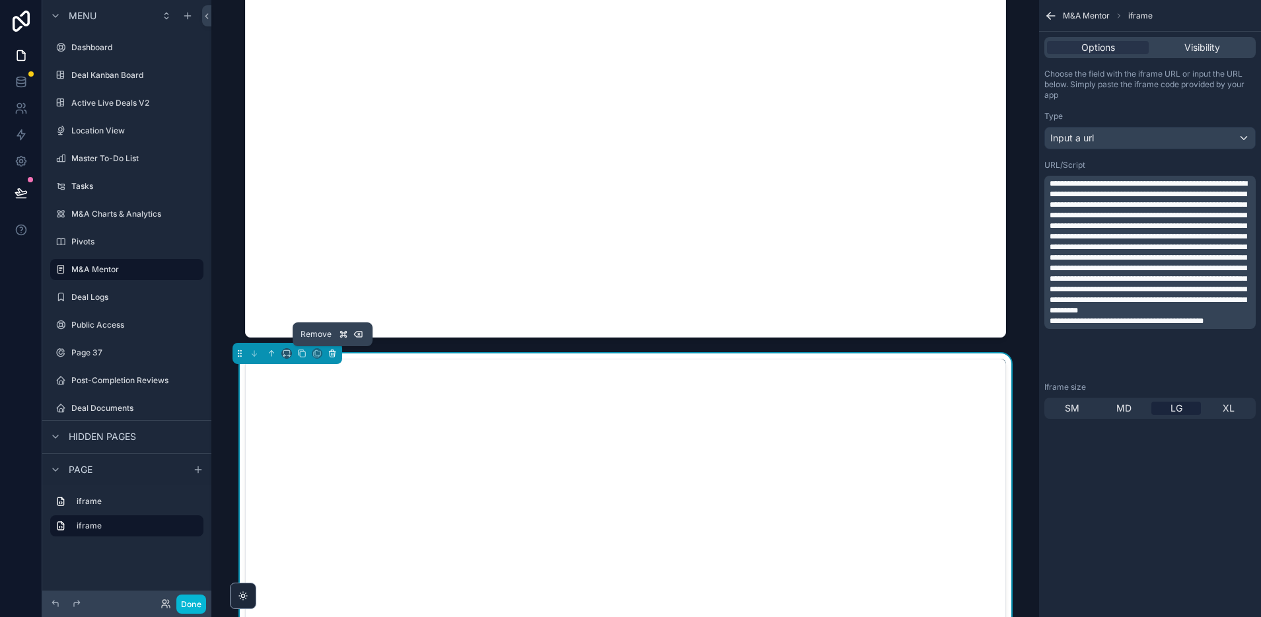
click at [332, 354] on icon "scrollable content" at bounding box center [332, 353] width 9 height 9
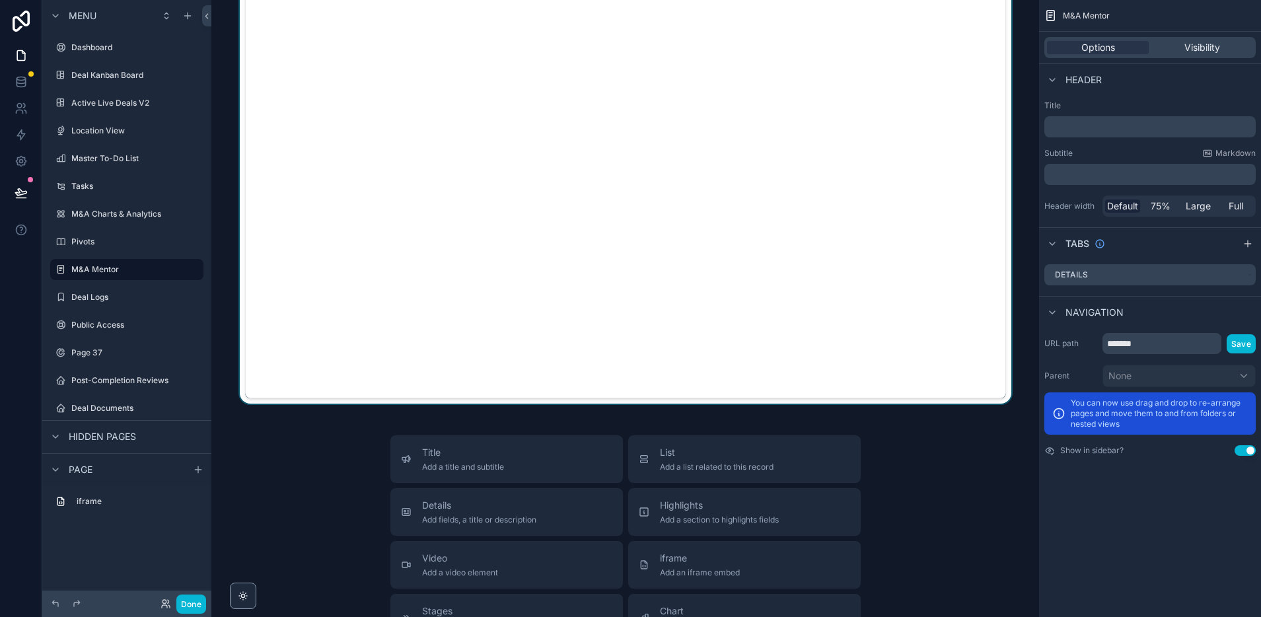
scroll to position [0, 0]
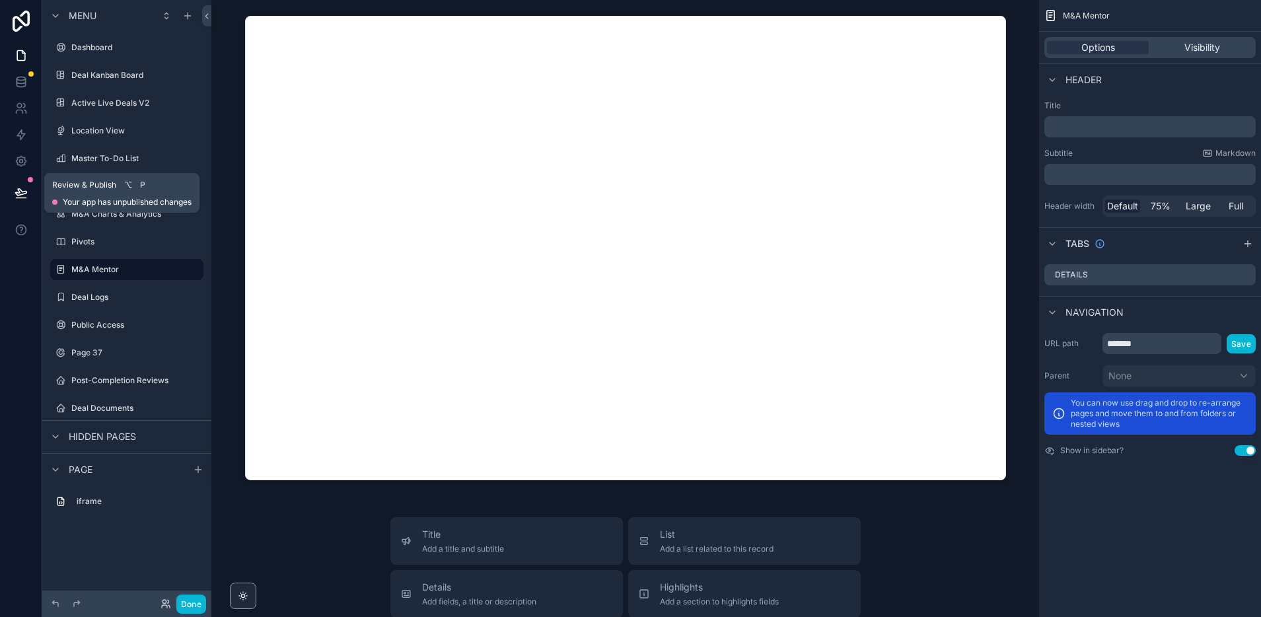
click at [20, 196] on icon at bounding box center [21, 192] width 13 height 13
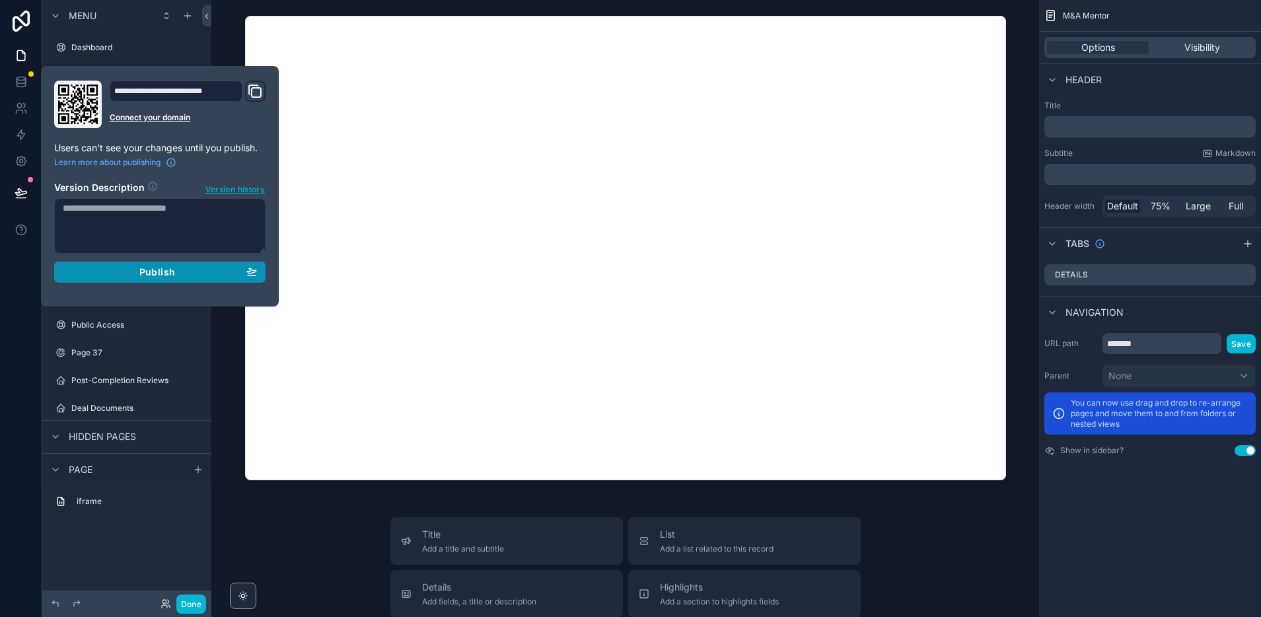
click at [177, 277] on div "Publish" at bounding box center [160, 272] width 194 height 12
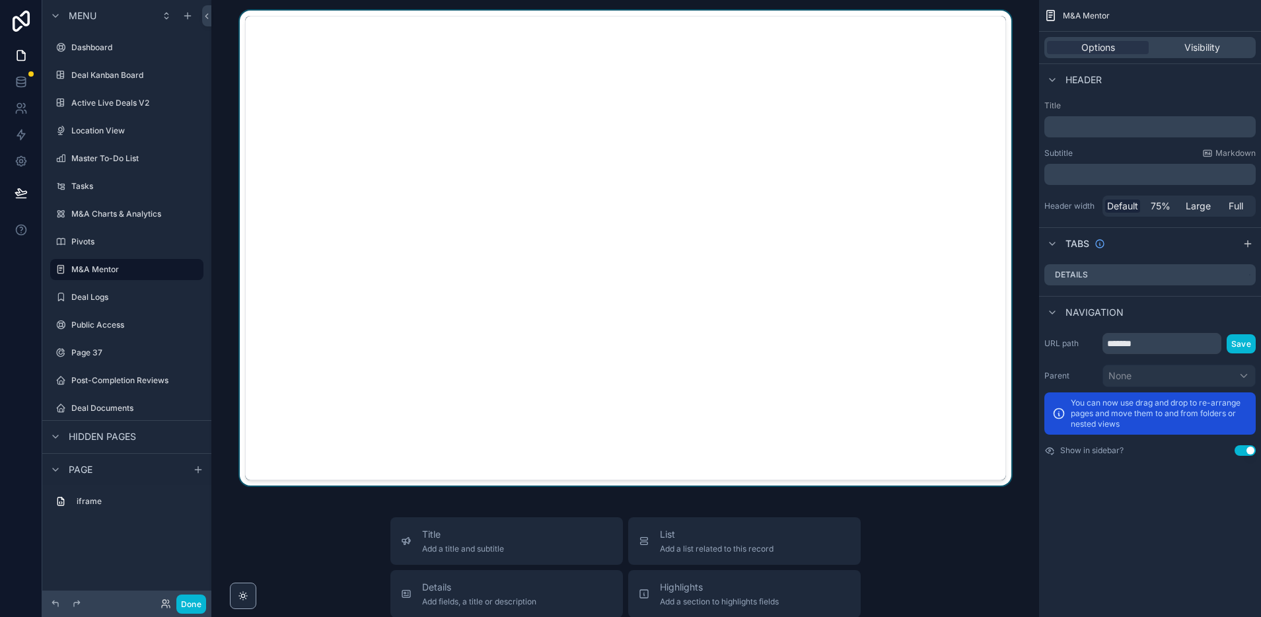
click at [414, 450] on div "scrollable content" at bounding box center [625, 248] width 807 height 475
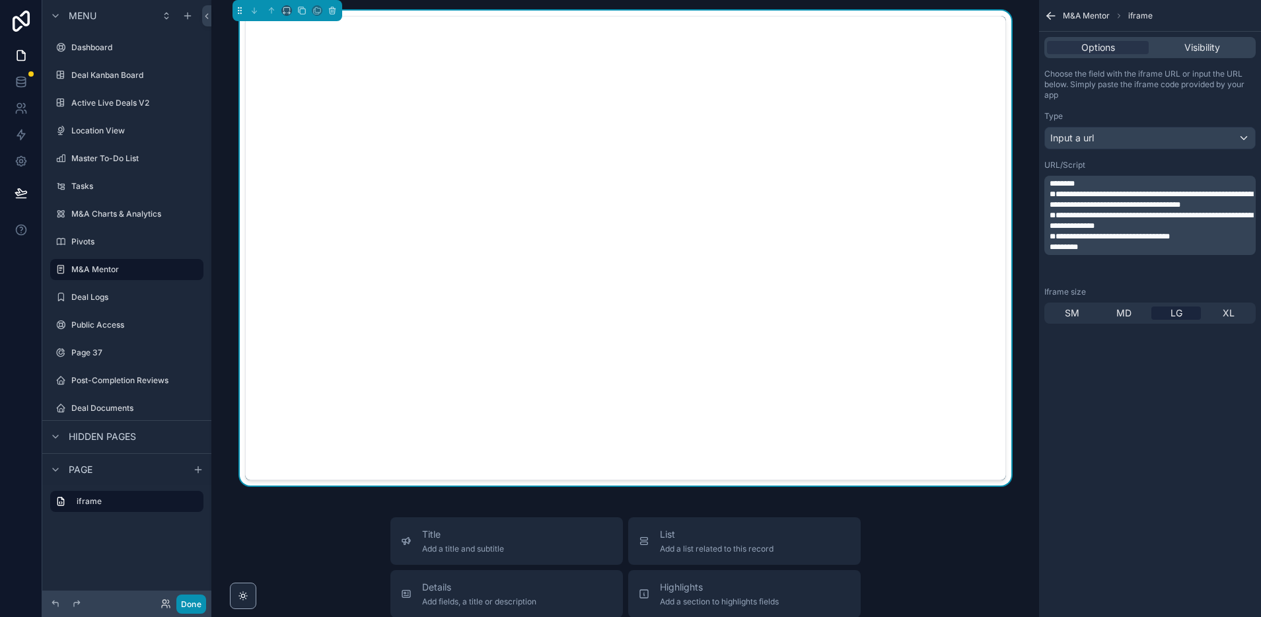
click at [192, 605] on button "Done" at bounding box center [191, 603] width 30 height 19
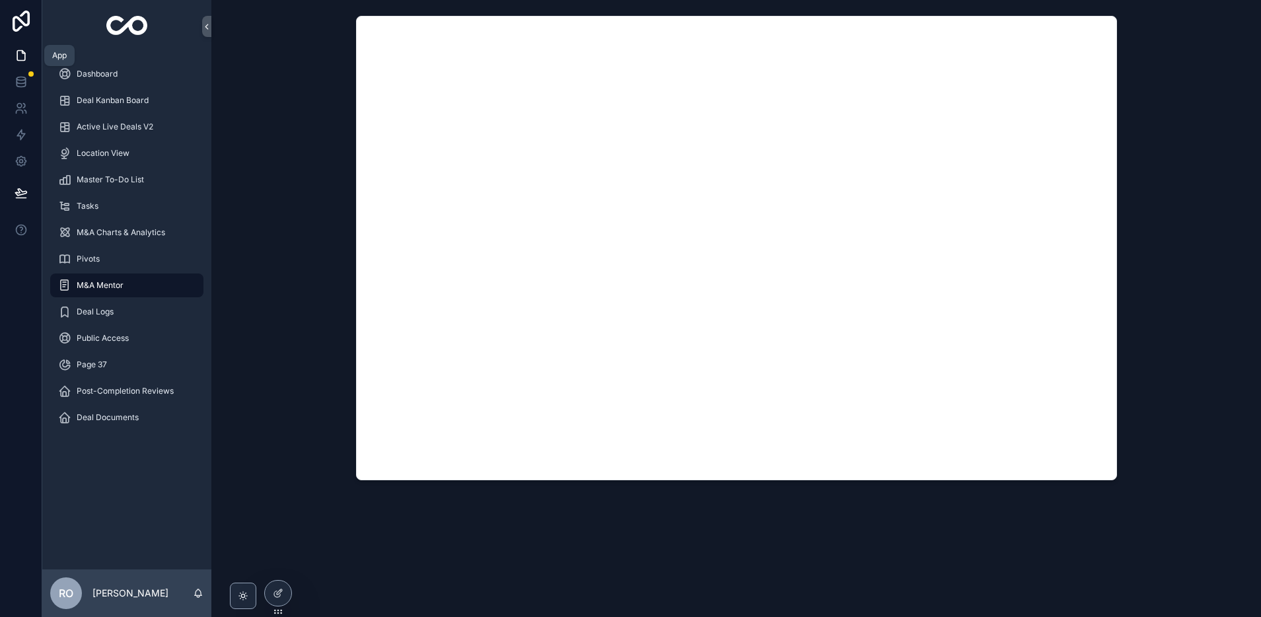
click at [26, 55] on icon at bounding box center [21, 55] width 13 height 13
click at [23, 162] on icon at bounding box center [21, 161] width 13 height 13
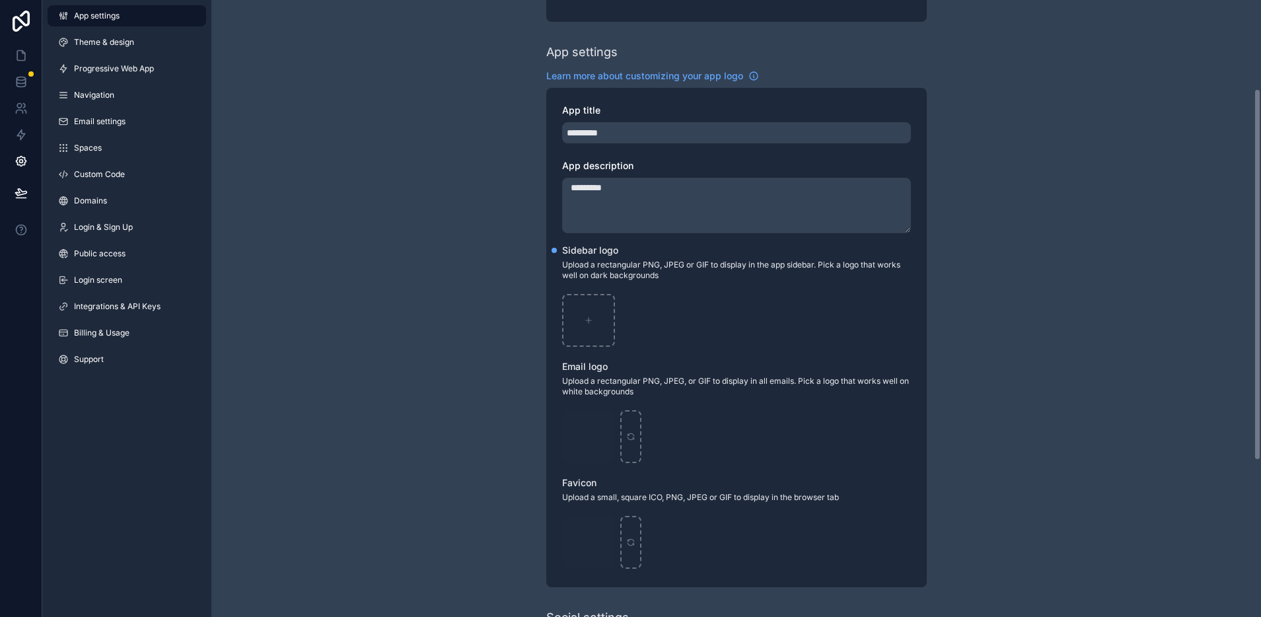
scroll to position [147, 0]
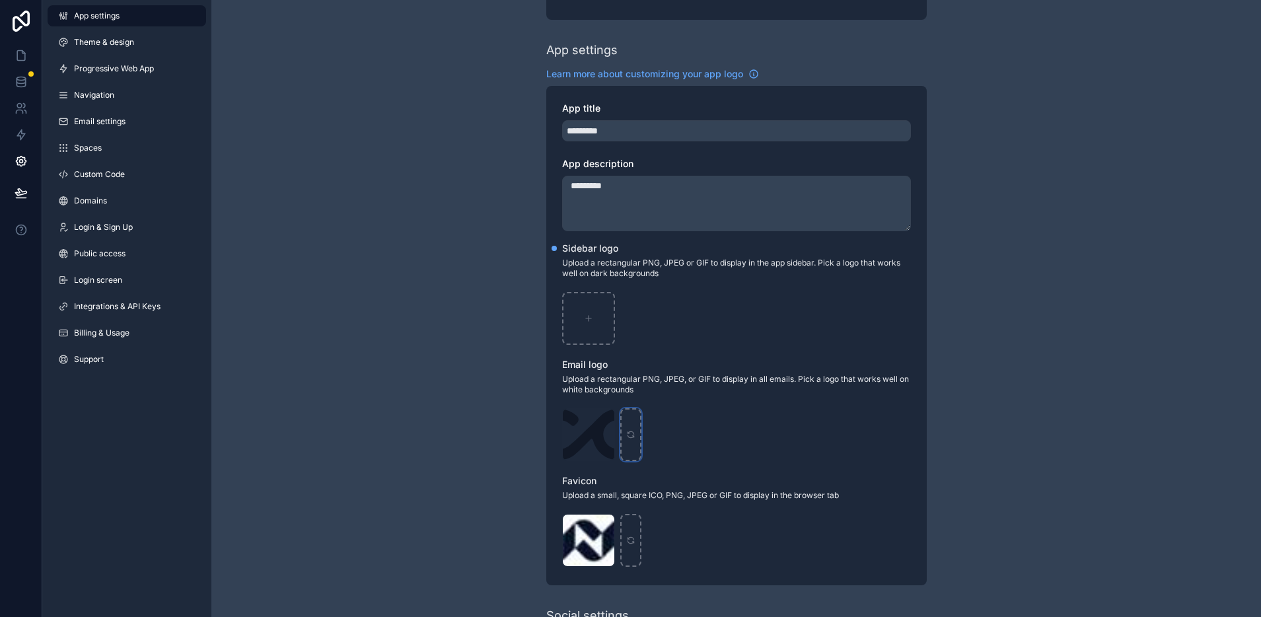
click at [635, 433] on div "scrollable content" at bounding box center [630, 434] width 21 height 53
click at [587, 318] on icon "scrollable content" at bounding box center [588, 318] width 9 height 9
type input "**********"
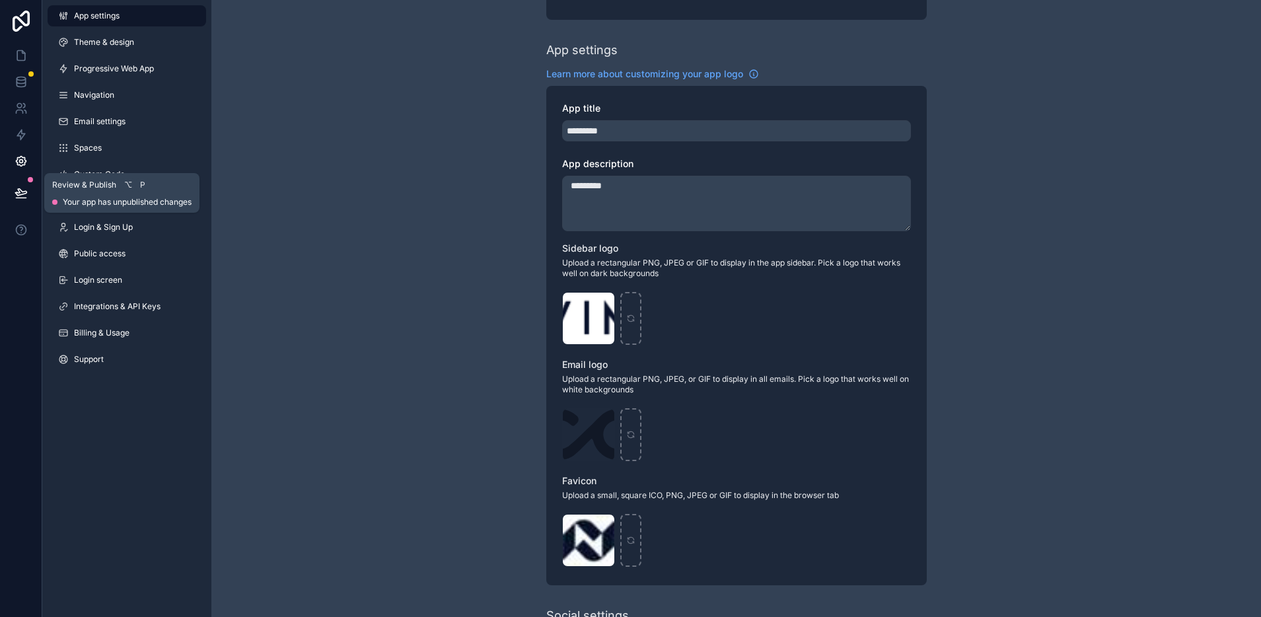
click at [24, 190] on icon at bounding box center [21, 192] width 13 height 13
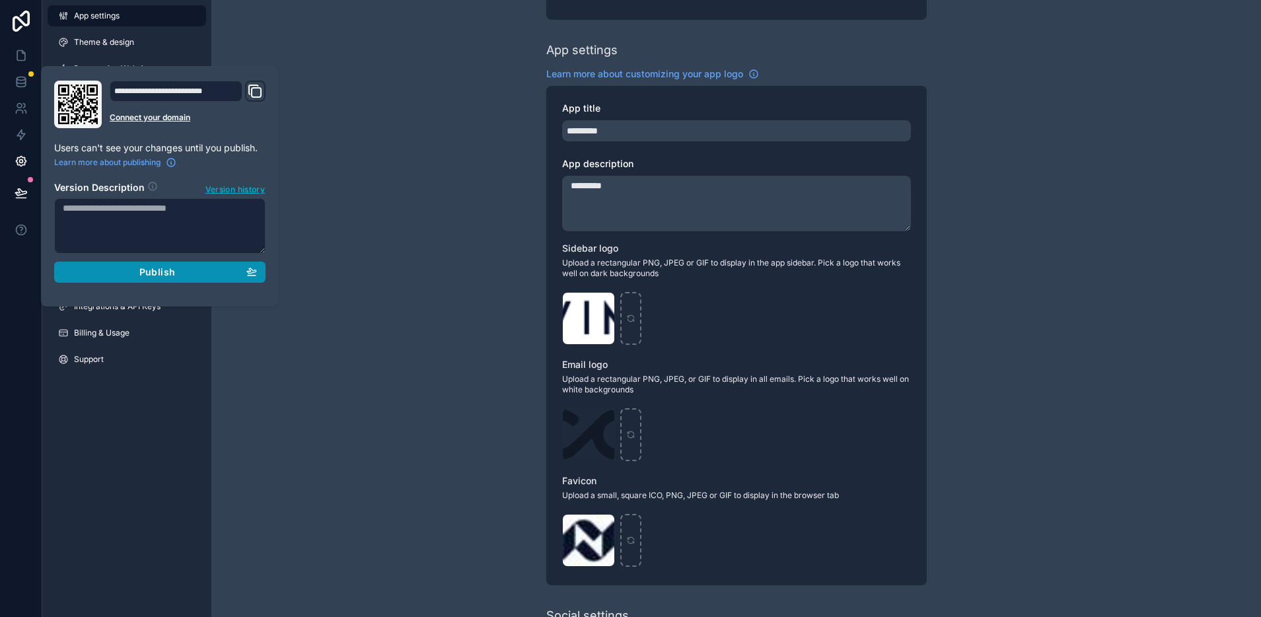
click at [168, 273] on span "Publish" at bounding box center [157, 272] width 36 height 12
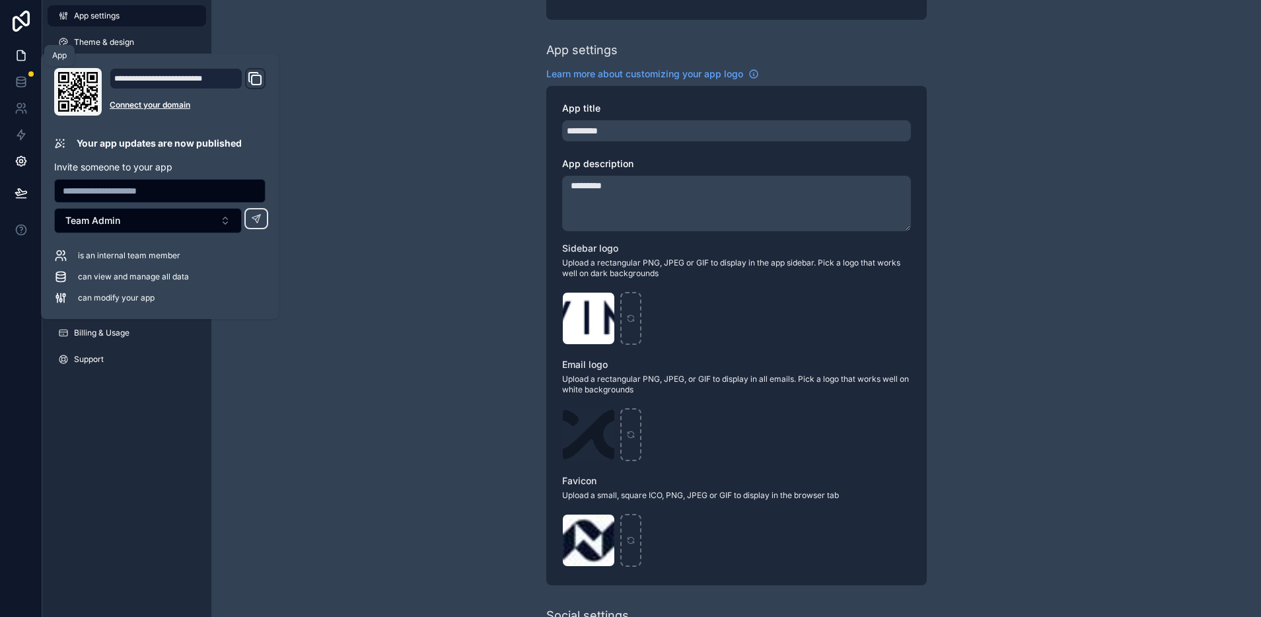
click at [23, 54] on icon at bounding box center [23, 52] width 3 height 3
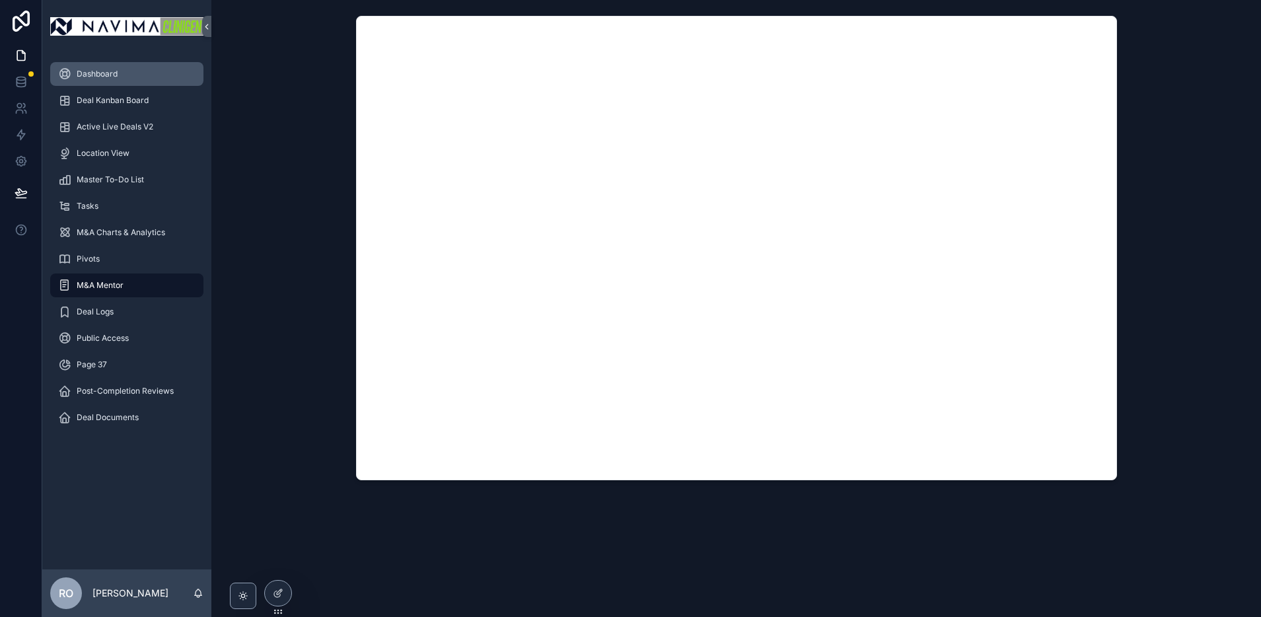
click at [83, 74] on span "Dashboard" at bounding box center [97, 74] width 41 height 11
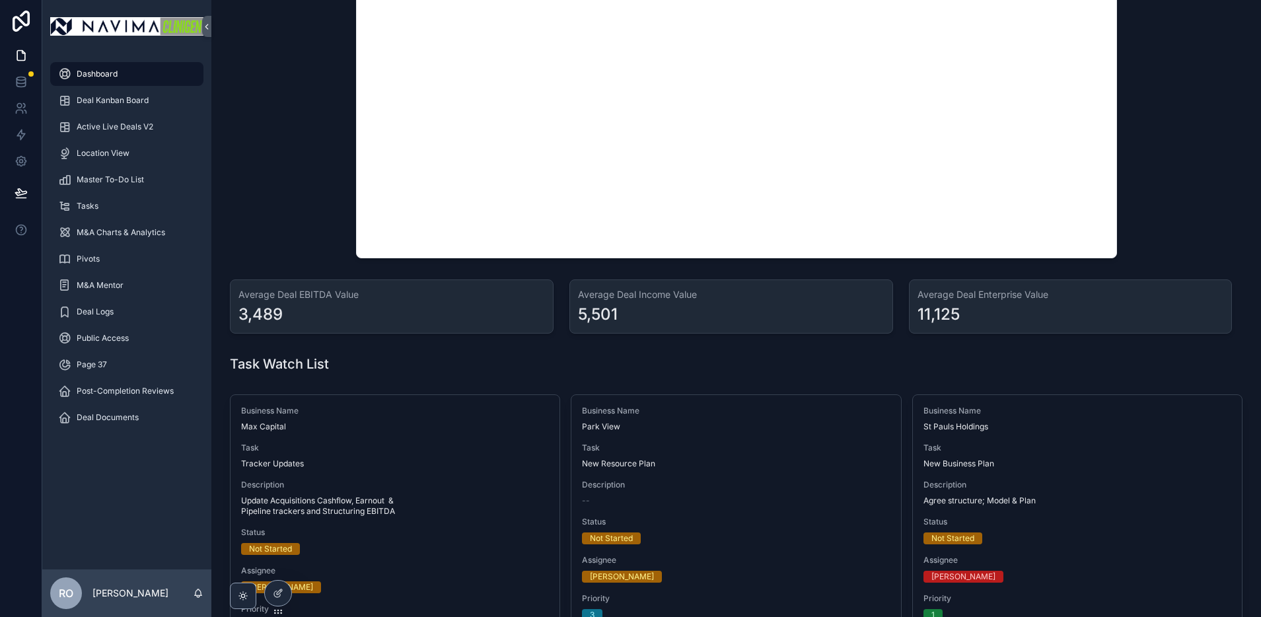
scroll to position [126, 0]
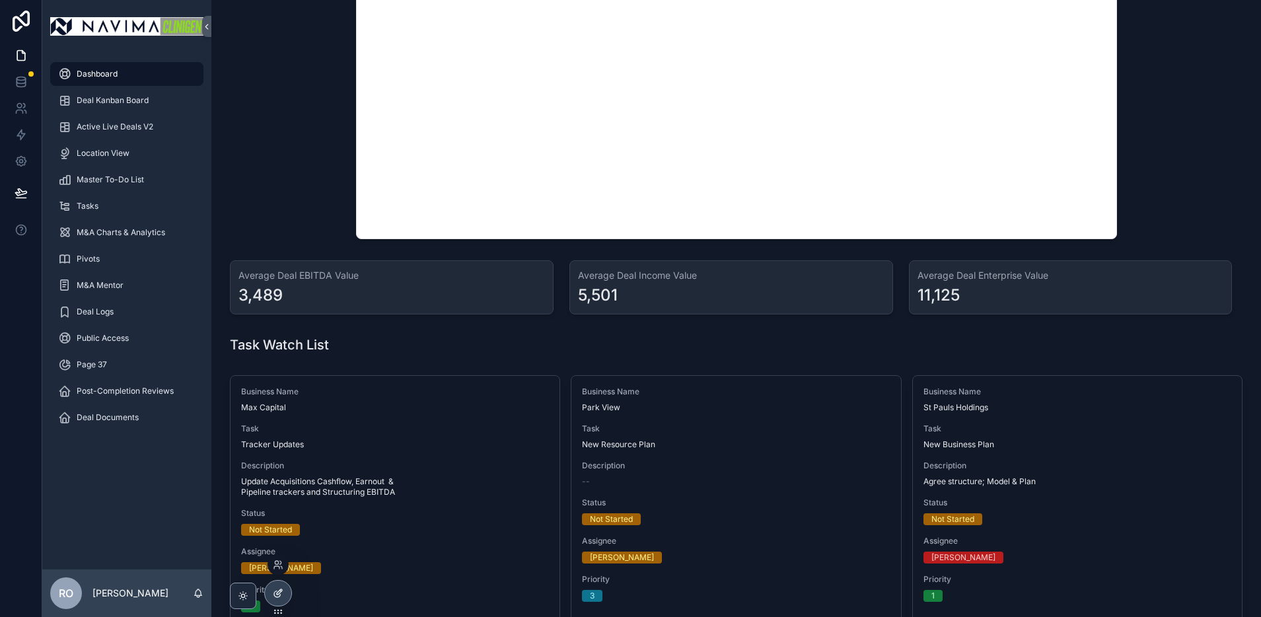
click at [282, 595] on icon at bounding box center [278, 593] width 11 height 11
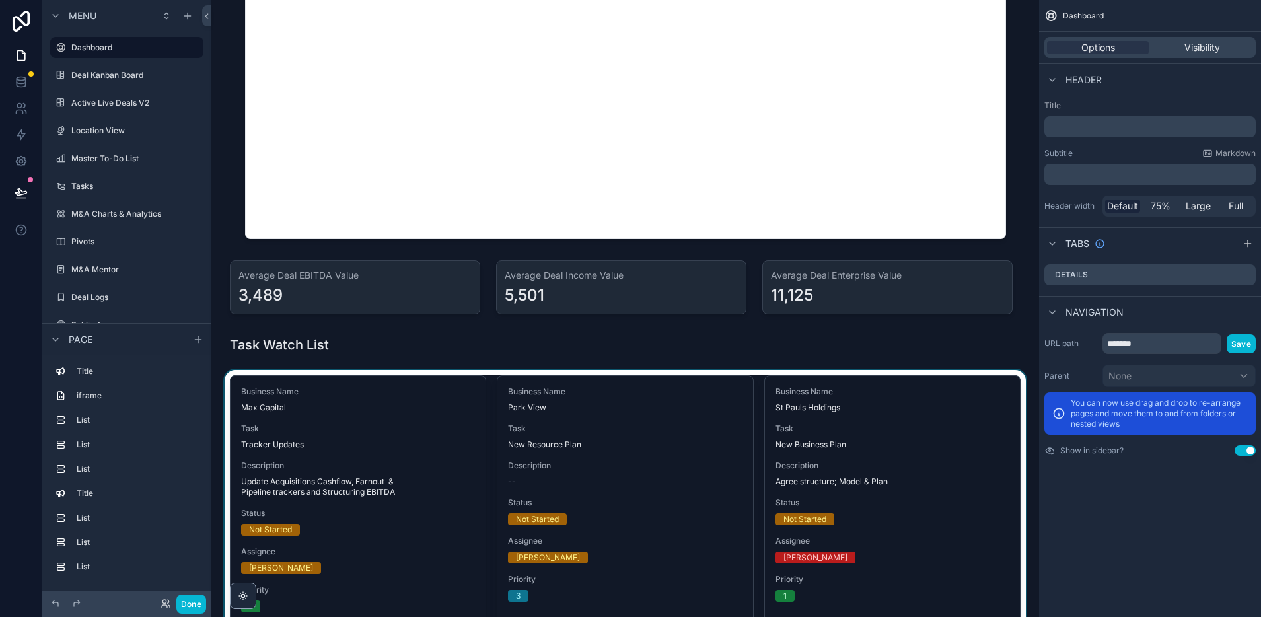
click at [871, 454] on div "scrollable content" at bounding box center [625, 623] width 807 height 507
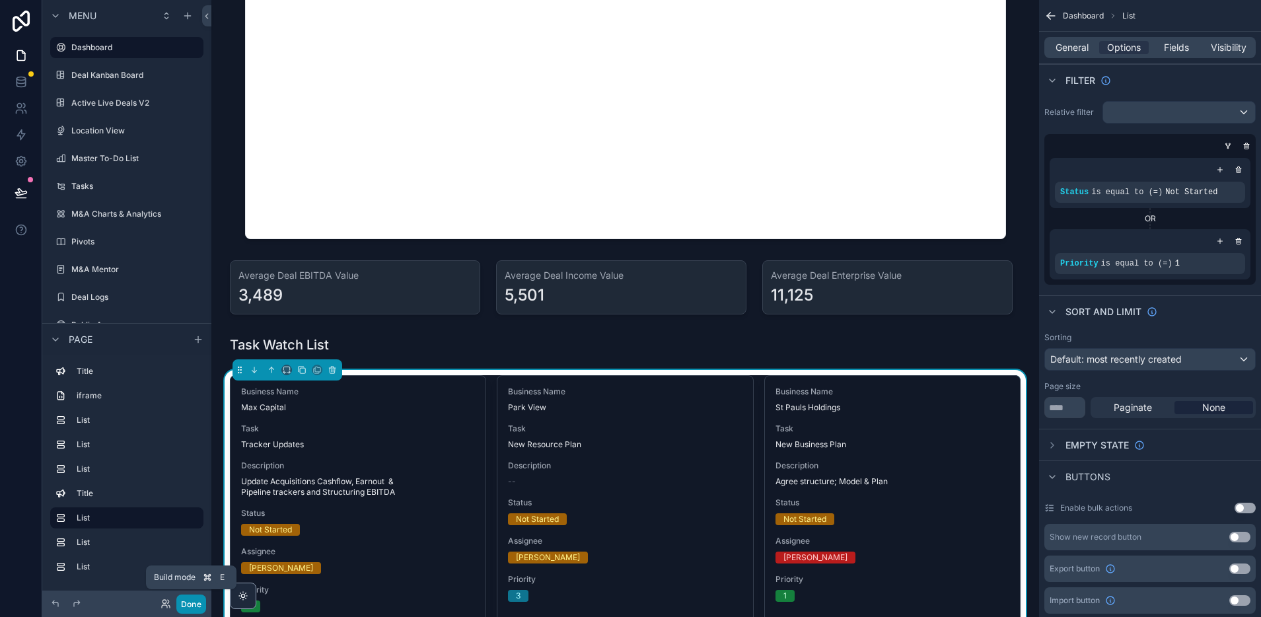
click at [190, 602] on button "Done" at bounding box center [191, 603] width 30 height 19
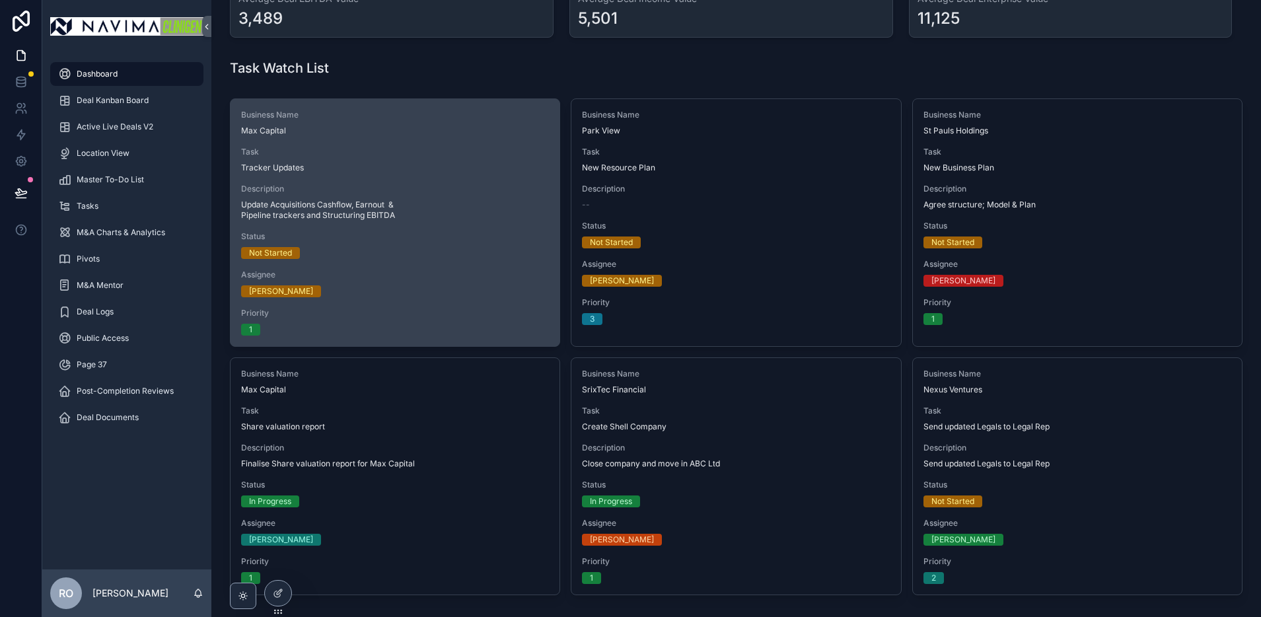
scroll to position [404, 0]
click at [407, 182] on div "Business Name Max Capital Task Tracker Updates Description Update Acquisitions …" at bounding box center [395, 221] width 329 height 247
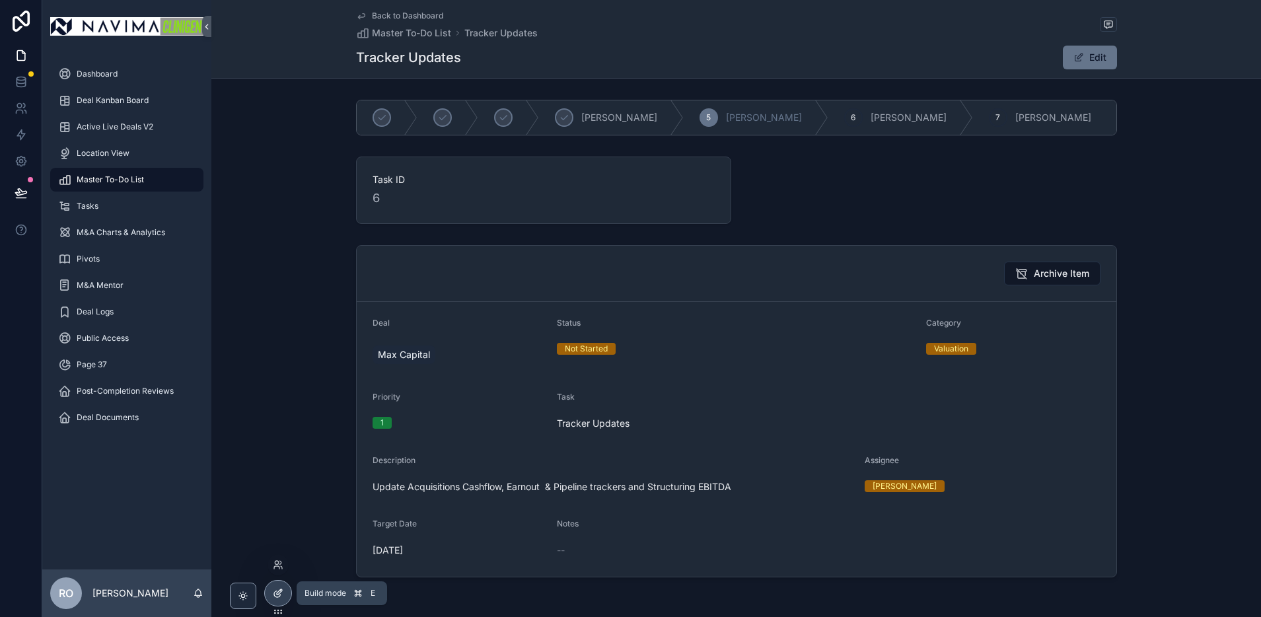
click at [276, 598] on icon at bounding box center [278, 593] width 11 height 11
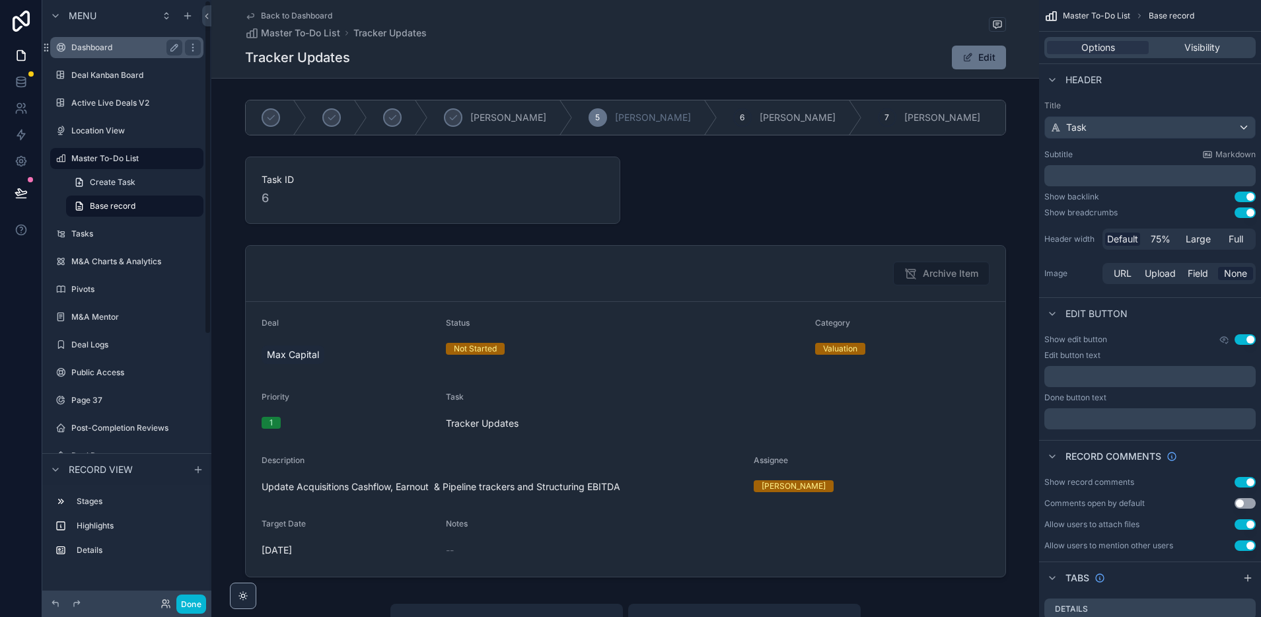
click at [105, 46] on label "Dashboard" at bounding box center [124, 47] width 106 height 11
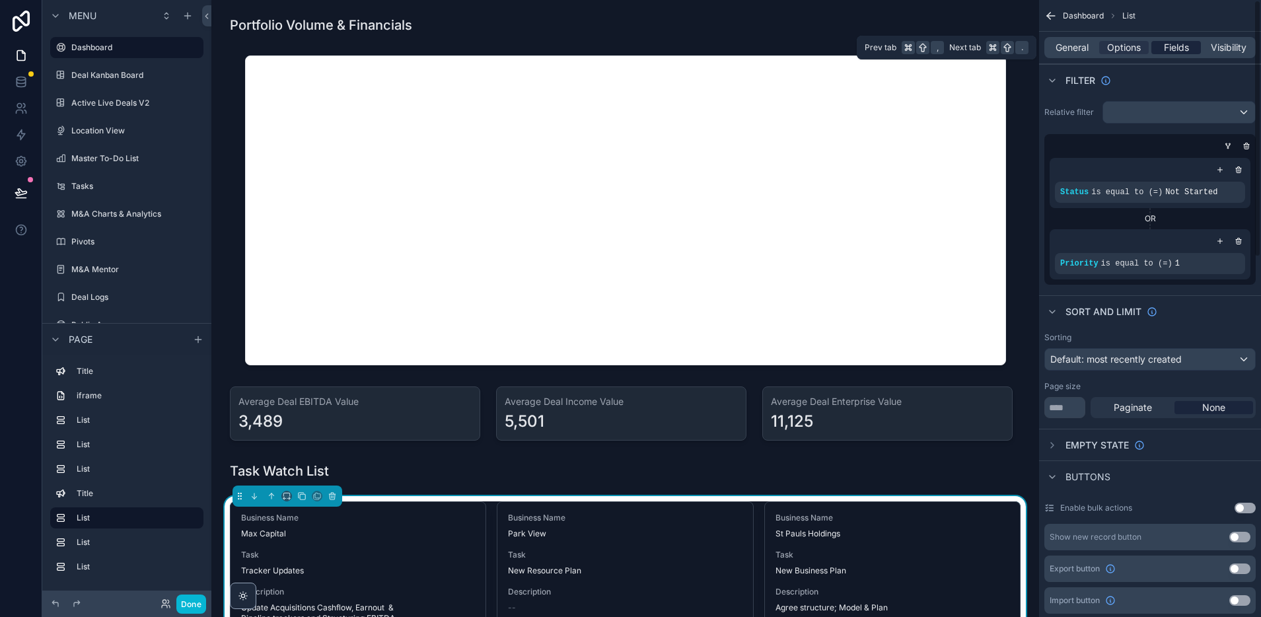
click at [1183, 52] on span "Fields" at bounding box center [1176, 47] width 25 height 13
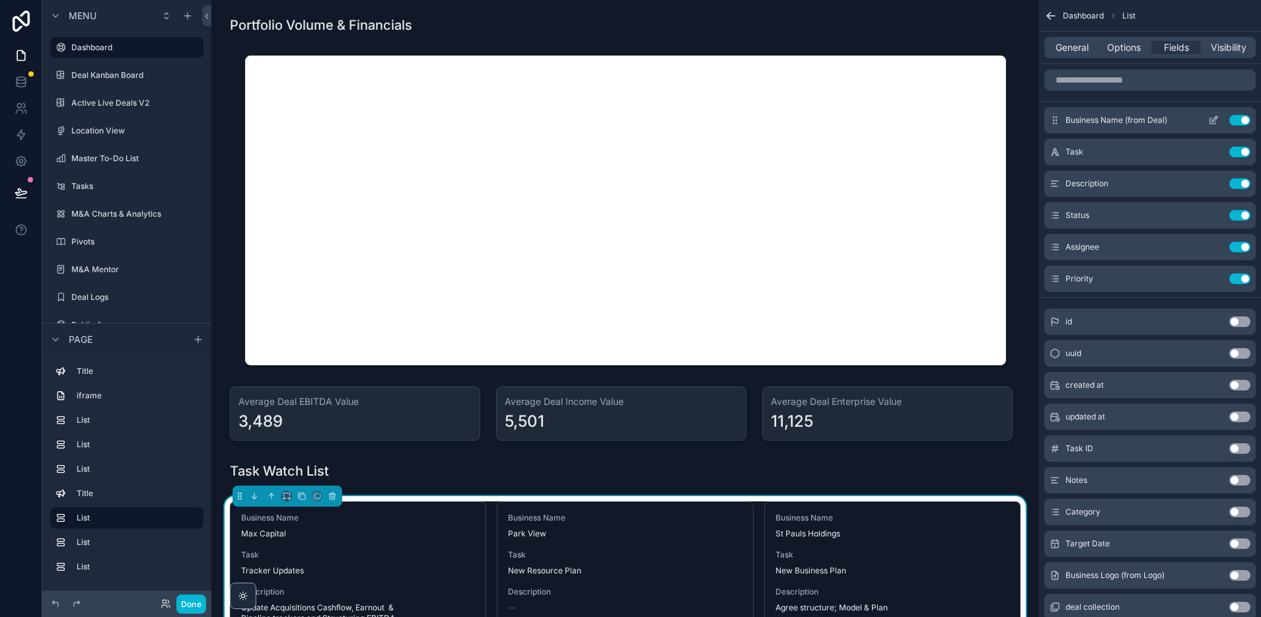
click at [1213, 122] on icon "scrollable content" at bounding box center [1214, 118] width 5 height 5
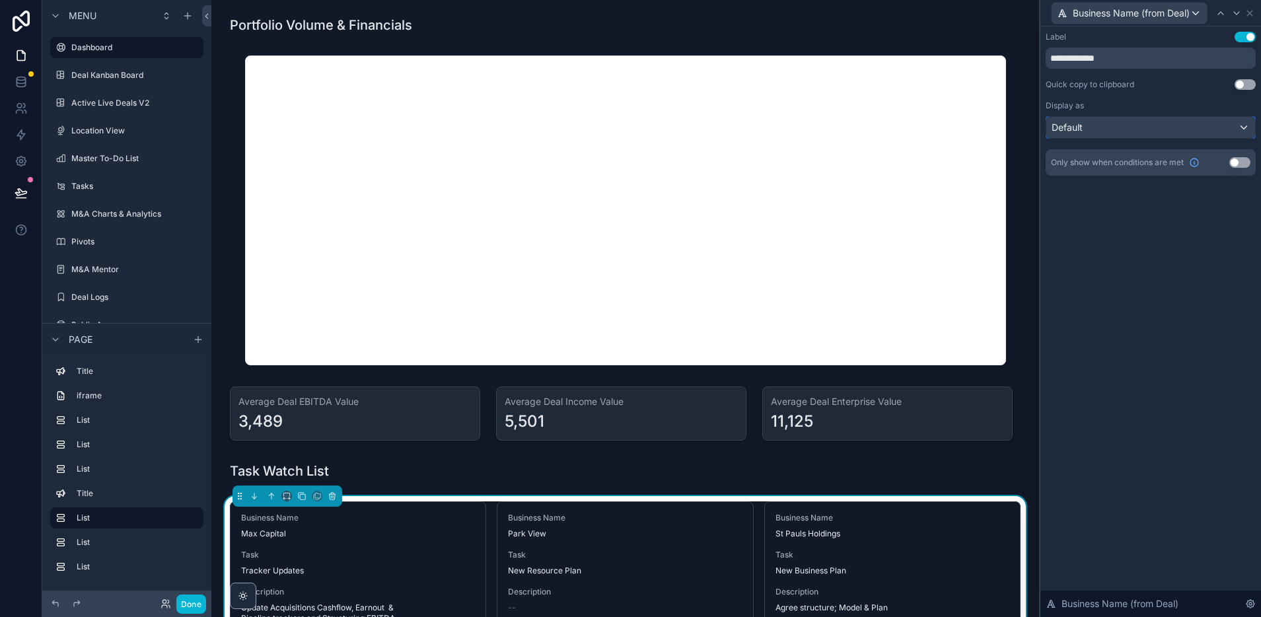
click at [1204, 126] on div "Default" at bounding box center [1150, 127] width 209 height 21
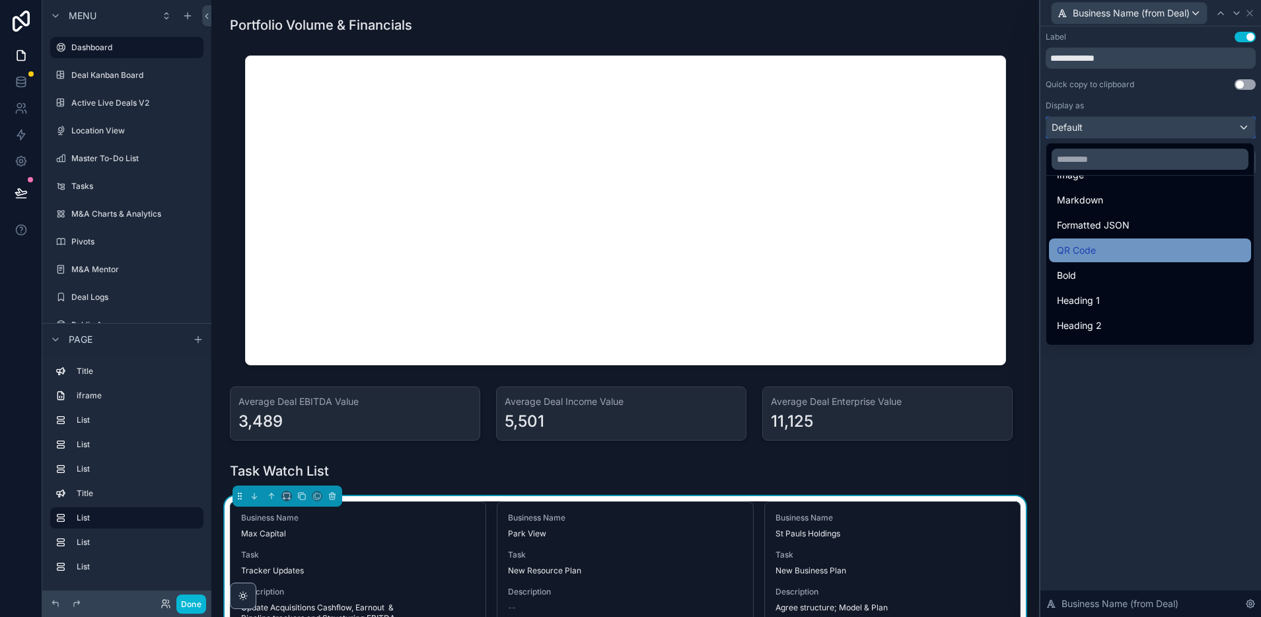
scroll to position [100, 0]
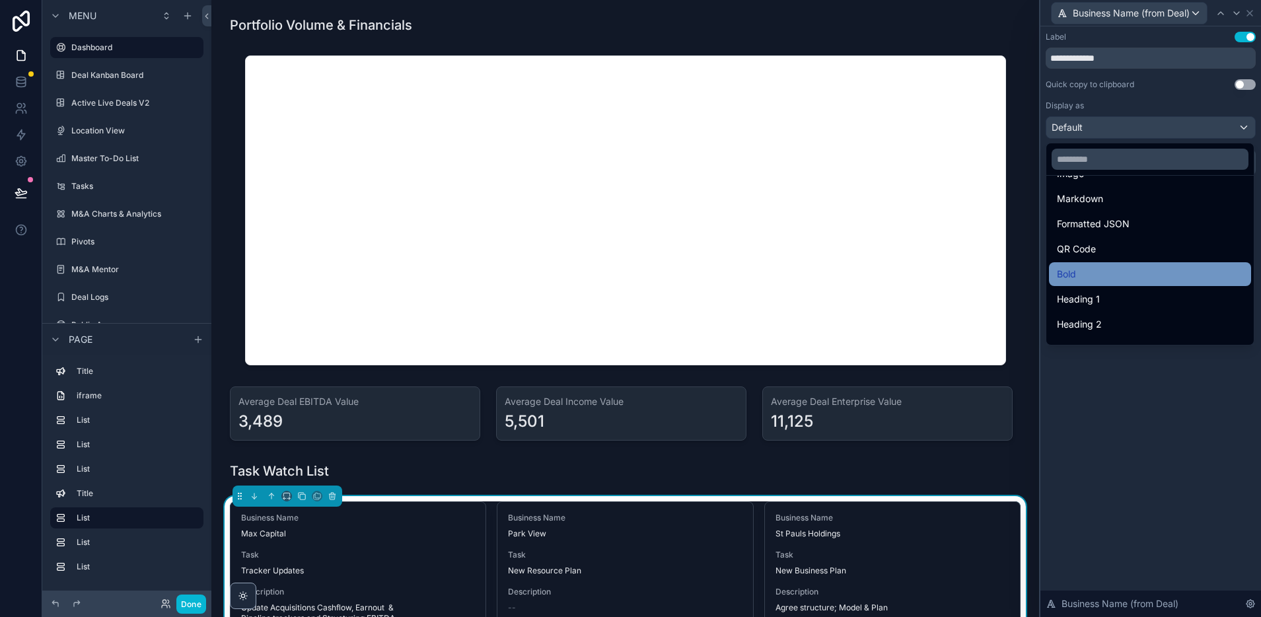
click at [1087, 277] on div "Bold" at bounding box center [1150, 274] width 186 height 16
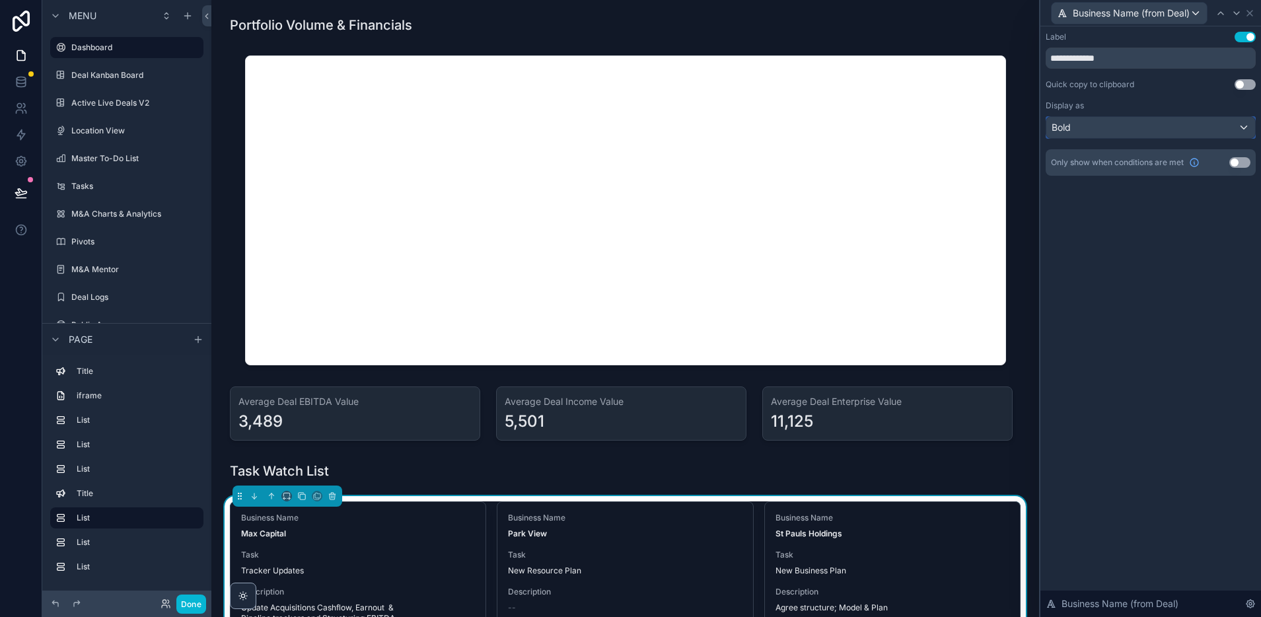
click at [1142, 132] on div "Bold" at bounding box center [1150, 127] width 209 height 21
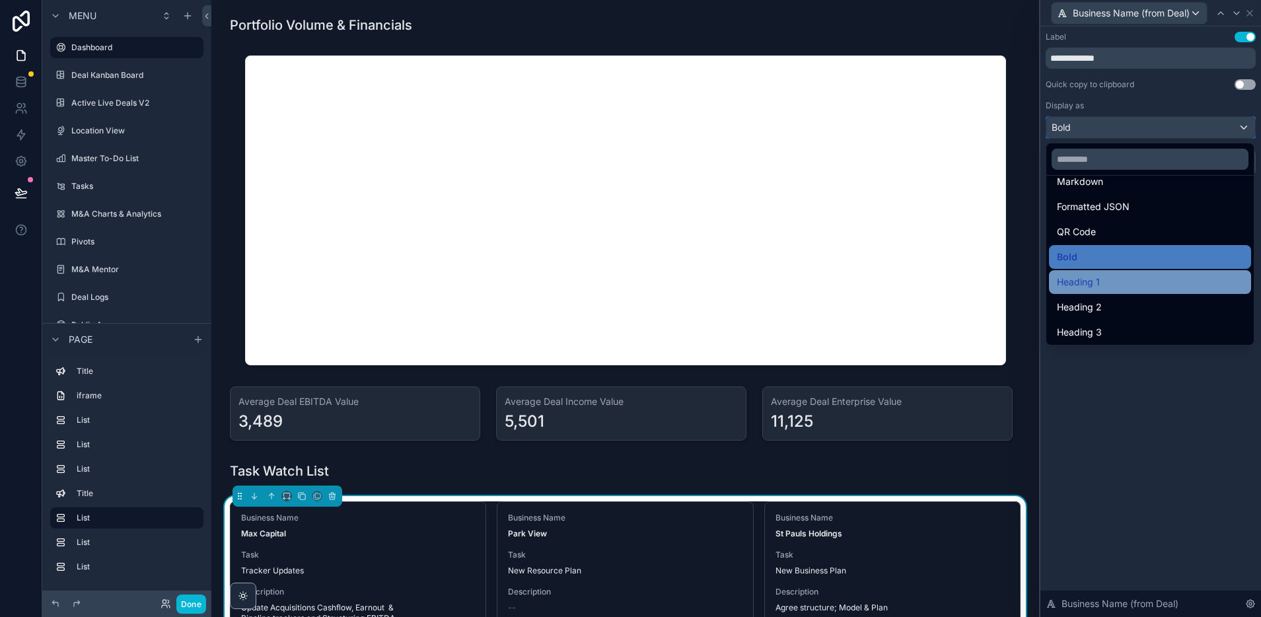
scroll to position [120, 0]
click at [1118, 276] on div "Heading 1" at bounding box center [1150, 279] width 186 height 16
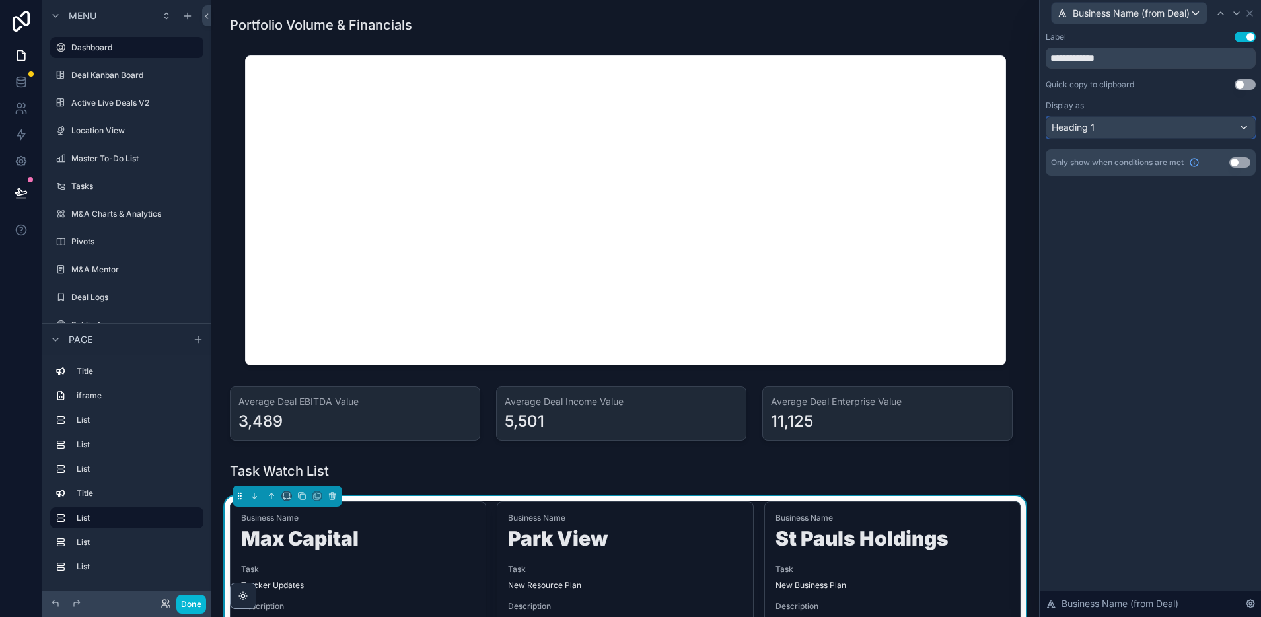
click at [1108, 124] on div "Heading 1" at bounding box center [1150, 127] width 209 height 21
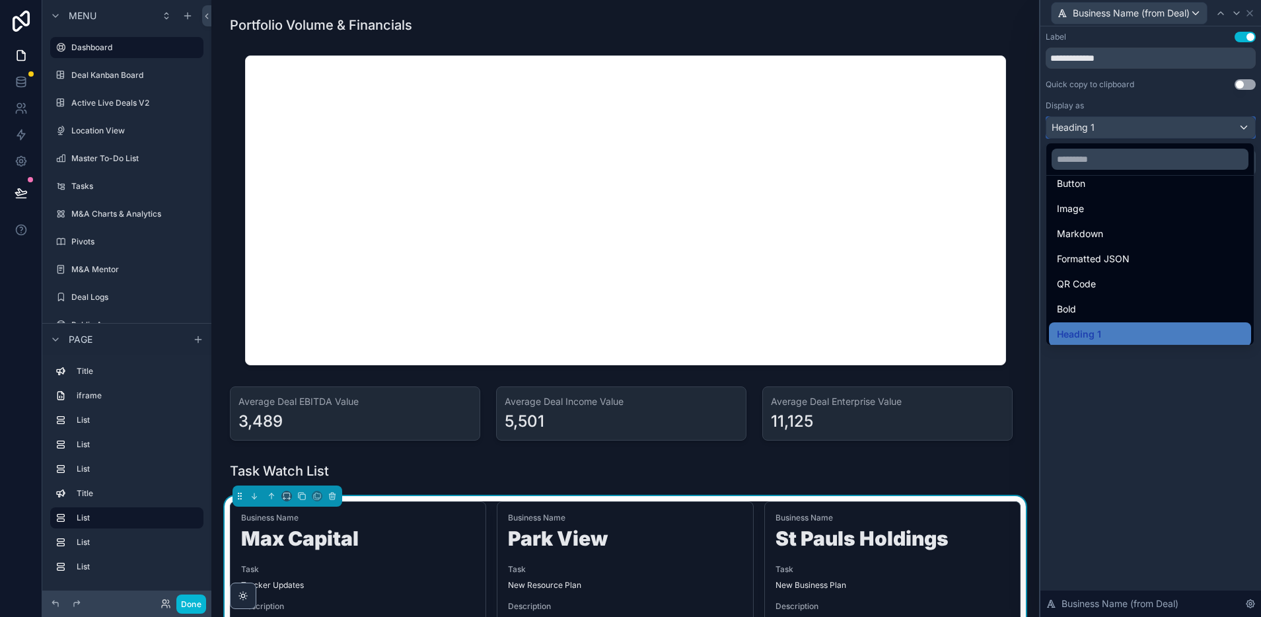
scroll to position [144, 0]
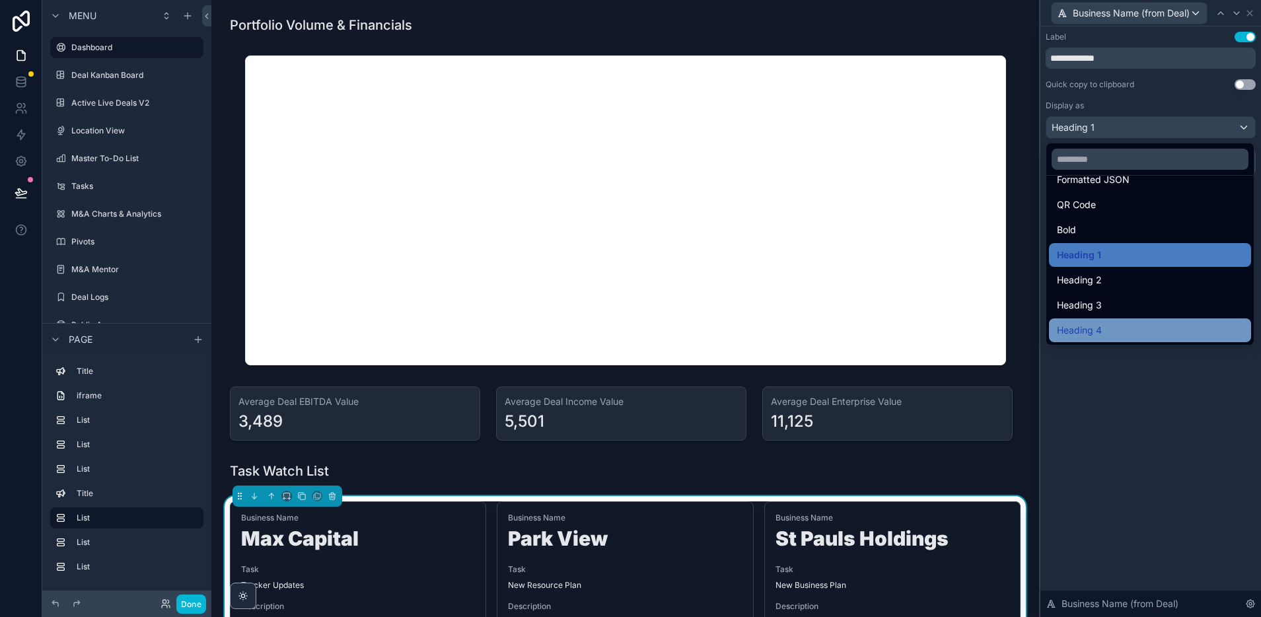
click at [1116, 328] on div "Heading 4" at bounding box center [1150, 330] width 186 height 16
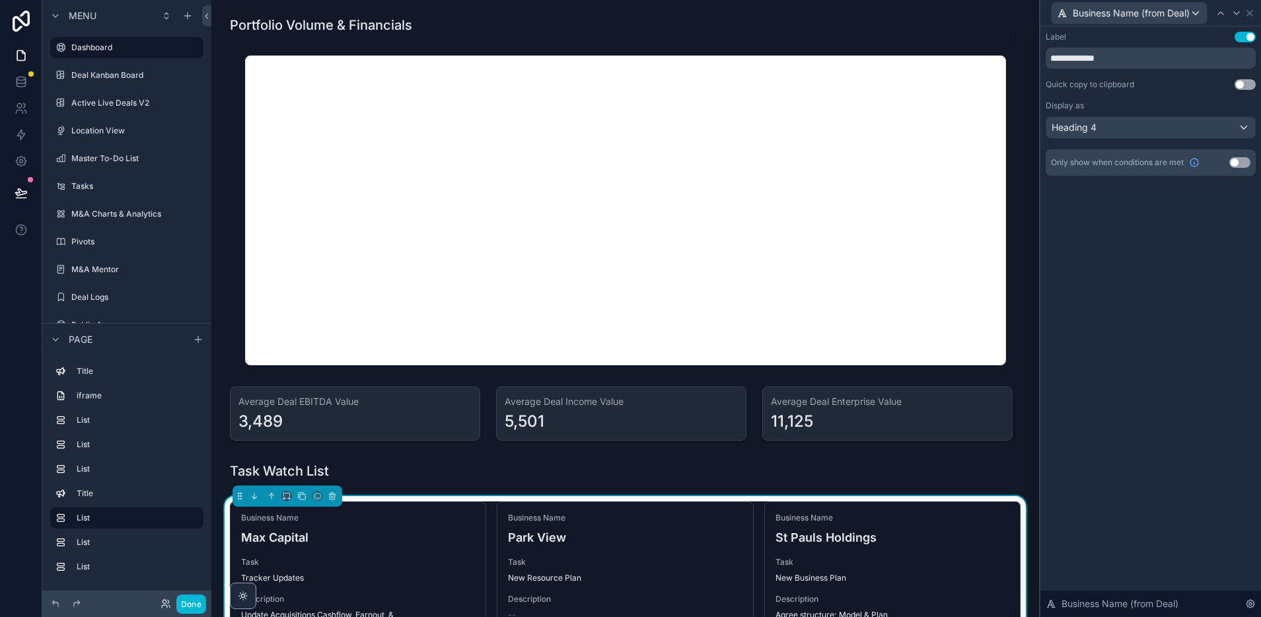
click at [1120, 391] on div "**********" at bounding box center [1150, 321] width 221 height 591
click at [1249, 15] on icon at bounding box center [1249, 13] width 5 height 5
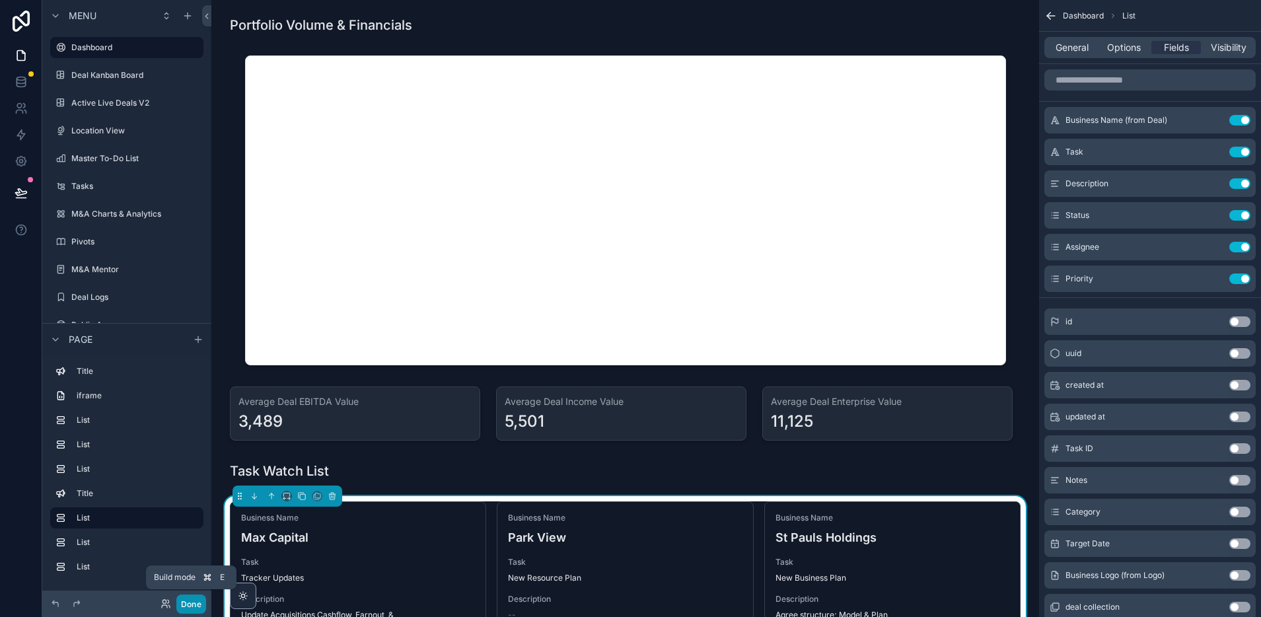
drag, startPoint x: 196, startPoint y: 603, endPoint x: 136, endPoint y: 503, distance: 116.1
click at [196, 602] on button "Done" at bounding box center [191, 603] width 30 height 19
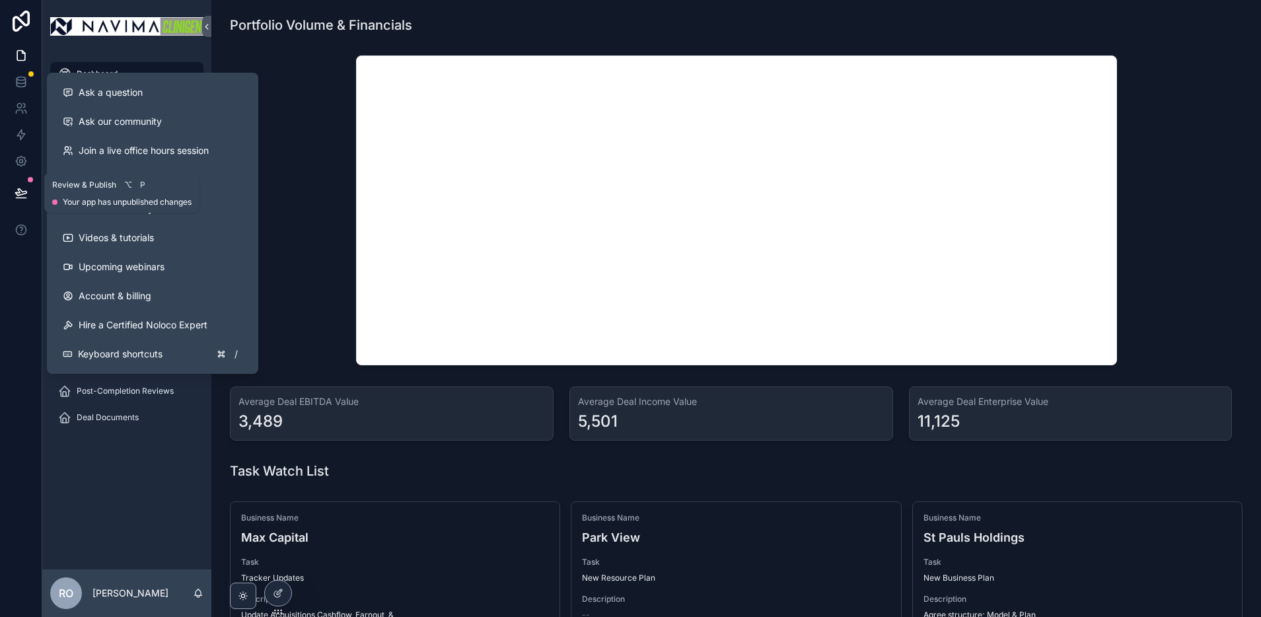
click at [21, 182] on button at bounding box center [21, 192] width 29 height 37
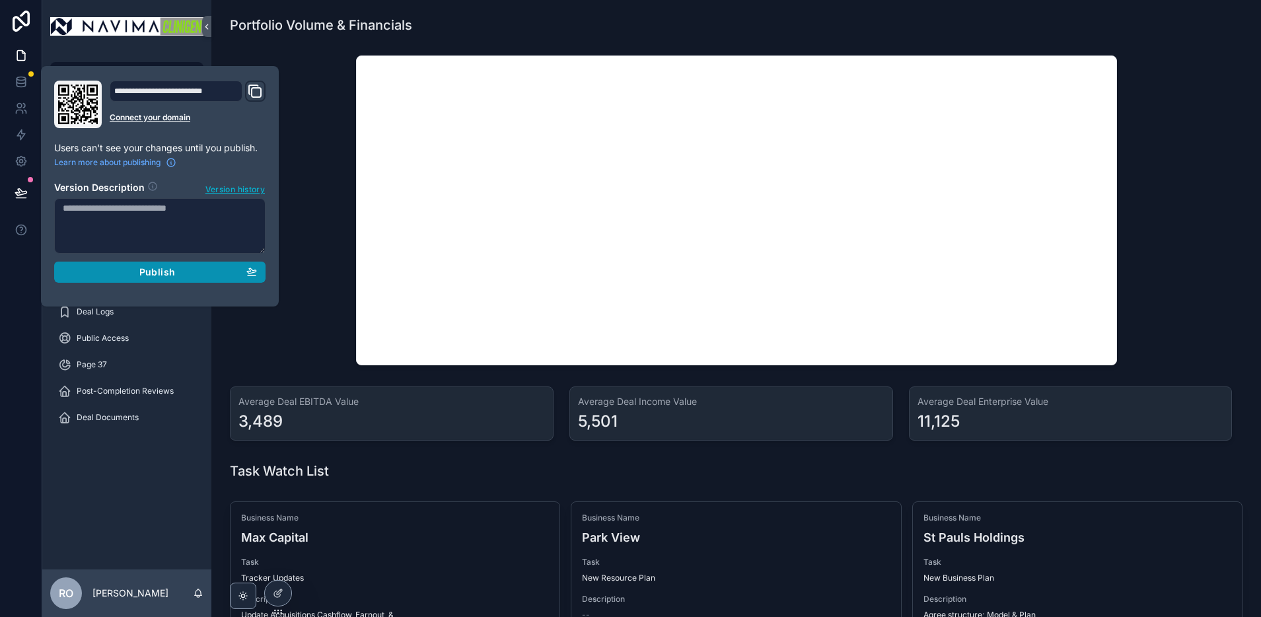
click at [163, 271] on span "Publish" at bounding box center [157, 272] width 36 height 12
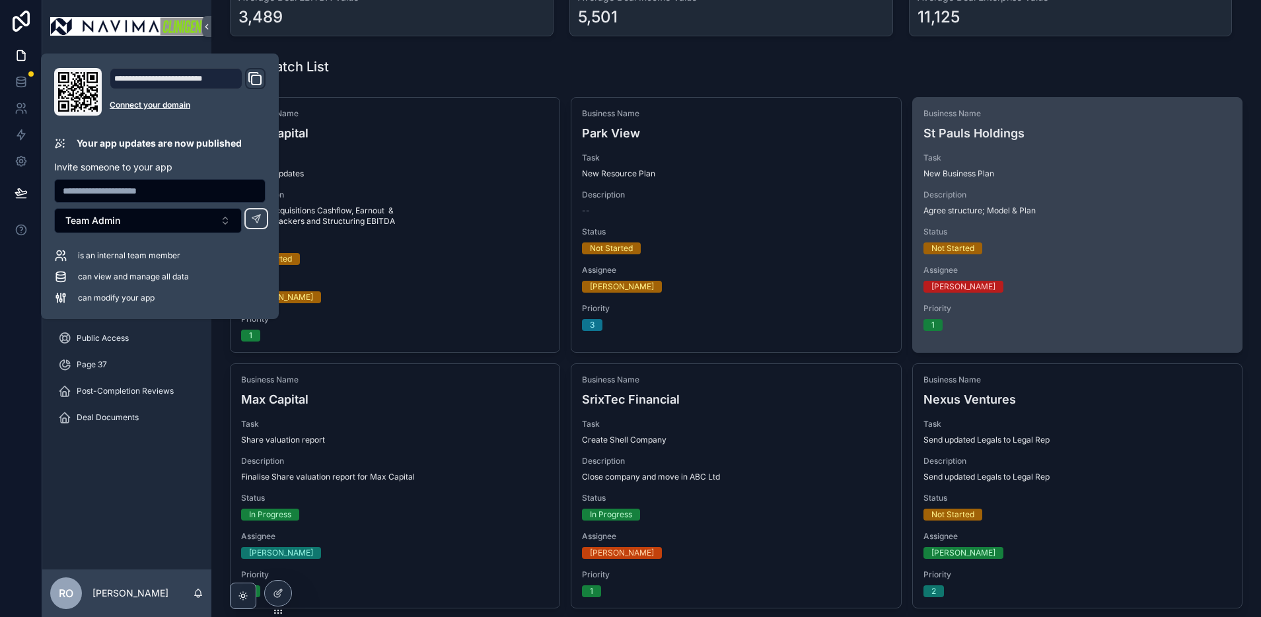
scroll to position [412, 0]
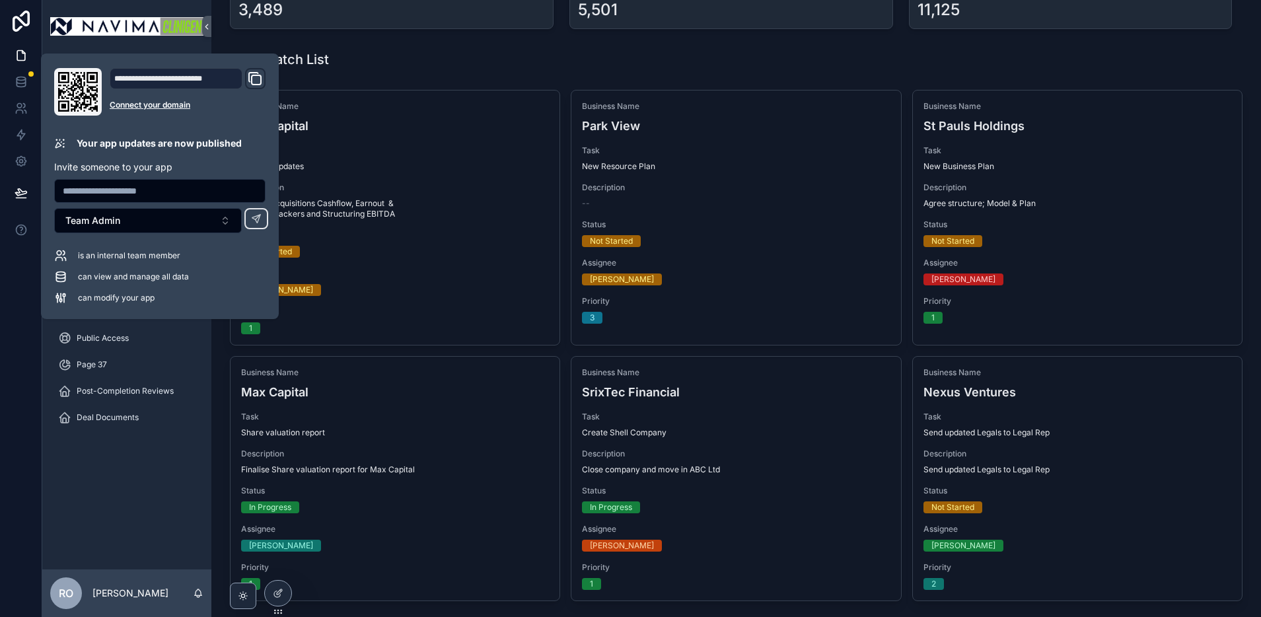
click at [452, 61] on div "Task Watch List" at bounding box center [736, 59] width 1013 height 18
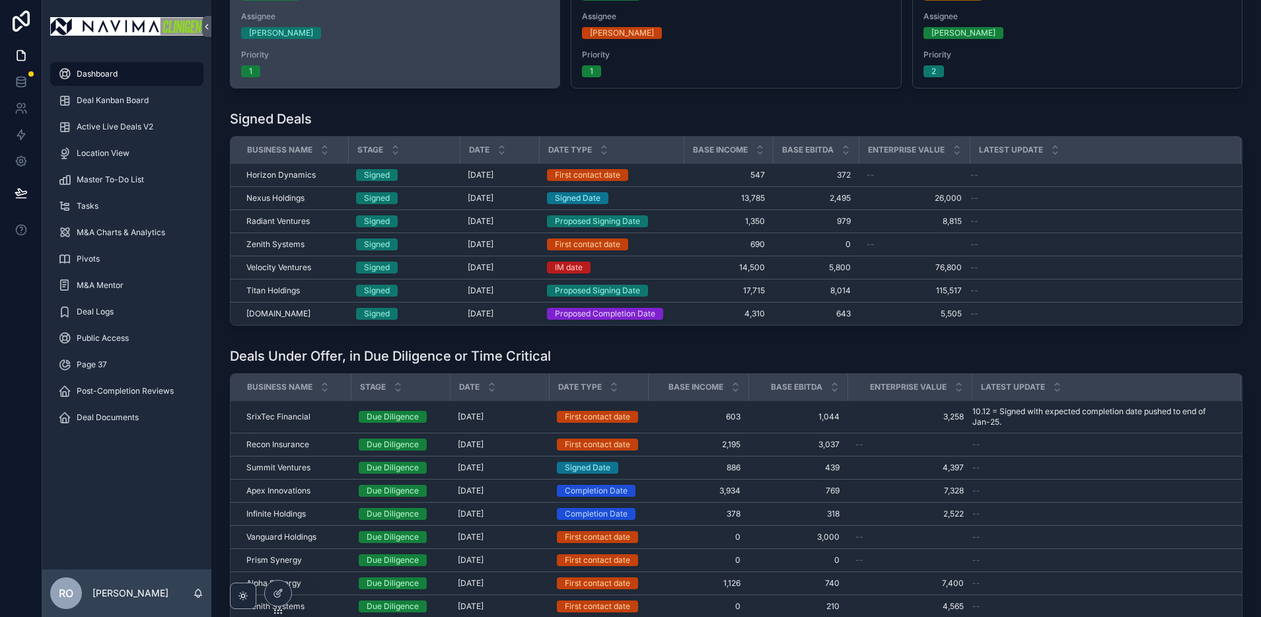
scroll to position [925, 0]
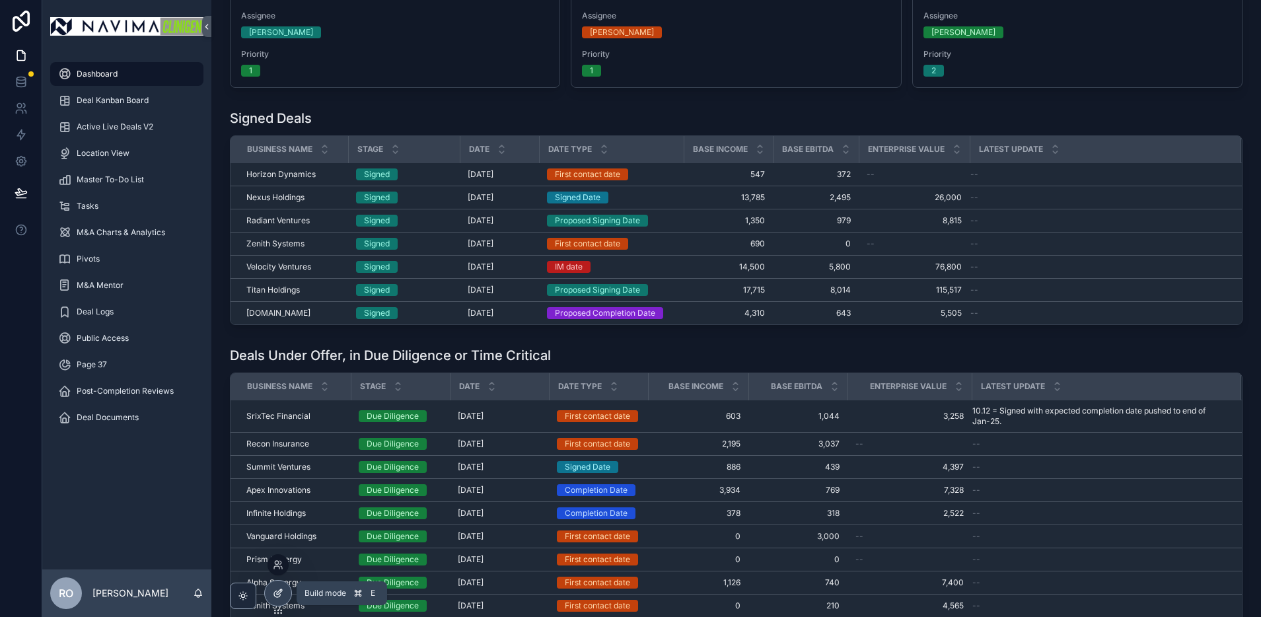
click at [281, 592] on icon at bounding box center [278, 593] width 11 height 11
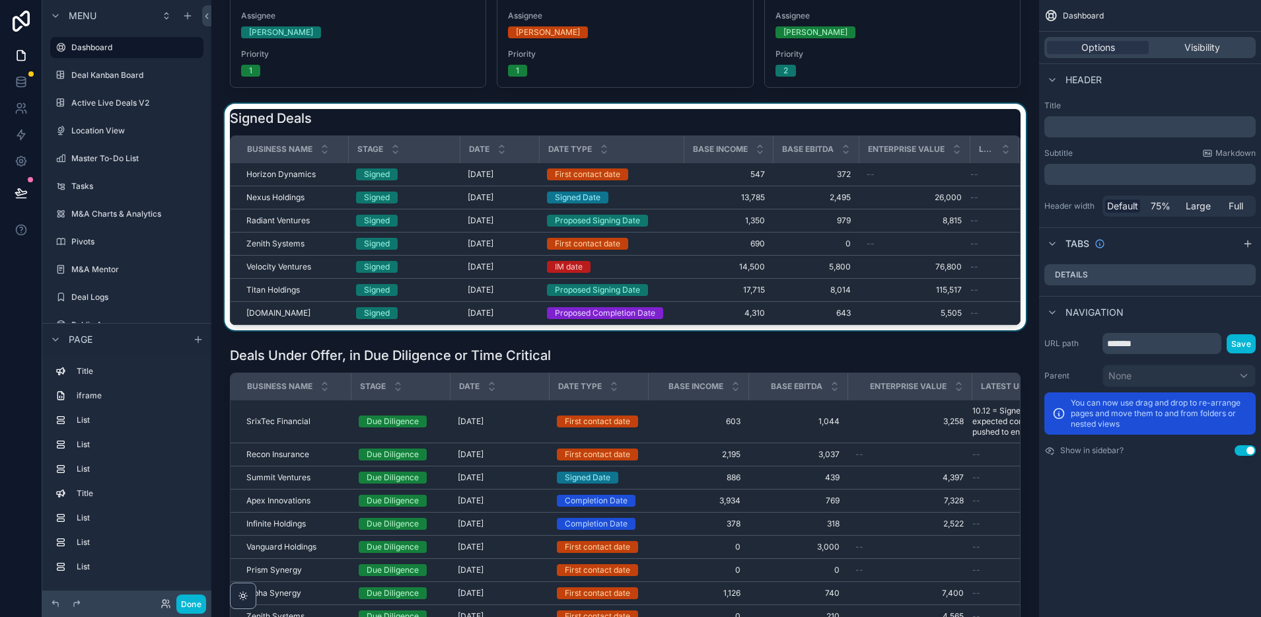
click at [331, 128] on div "scrollable content" at bounding box center [625, 217] width 807 height 227
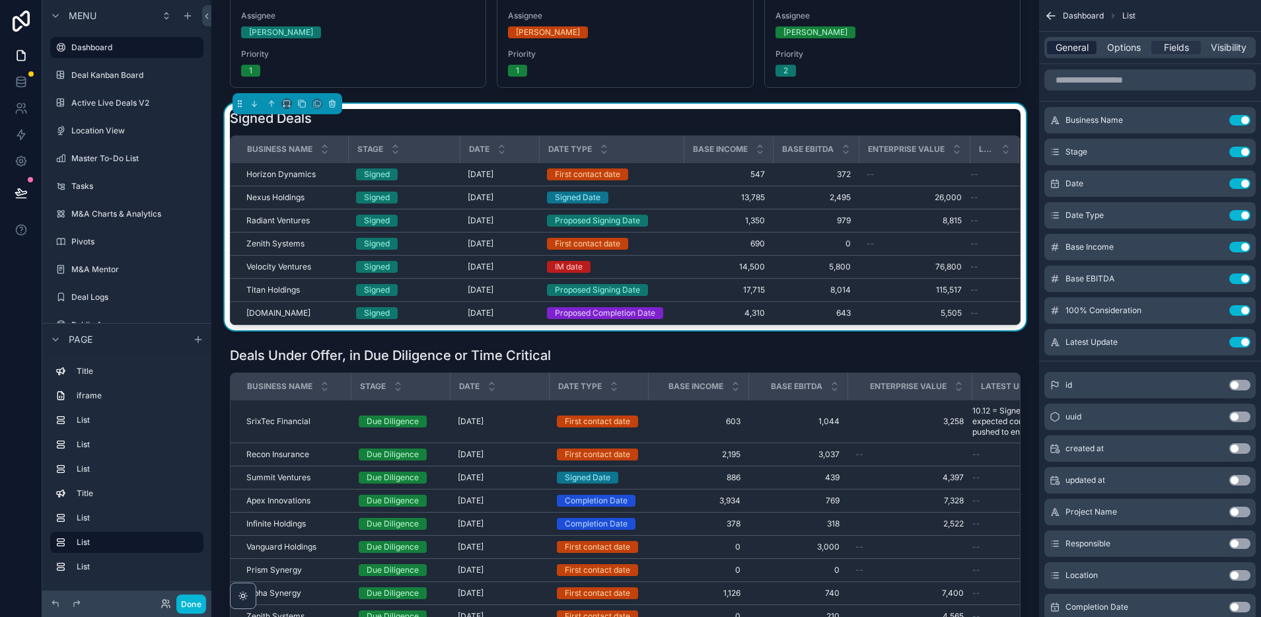
click at [1074, 50] on span "General" at bounding box center [1072, 47] width 33 height 13
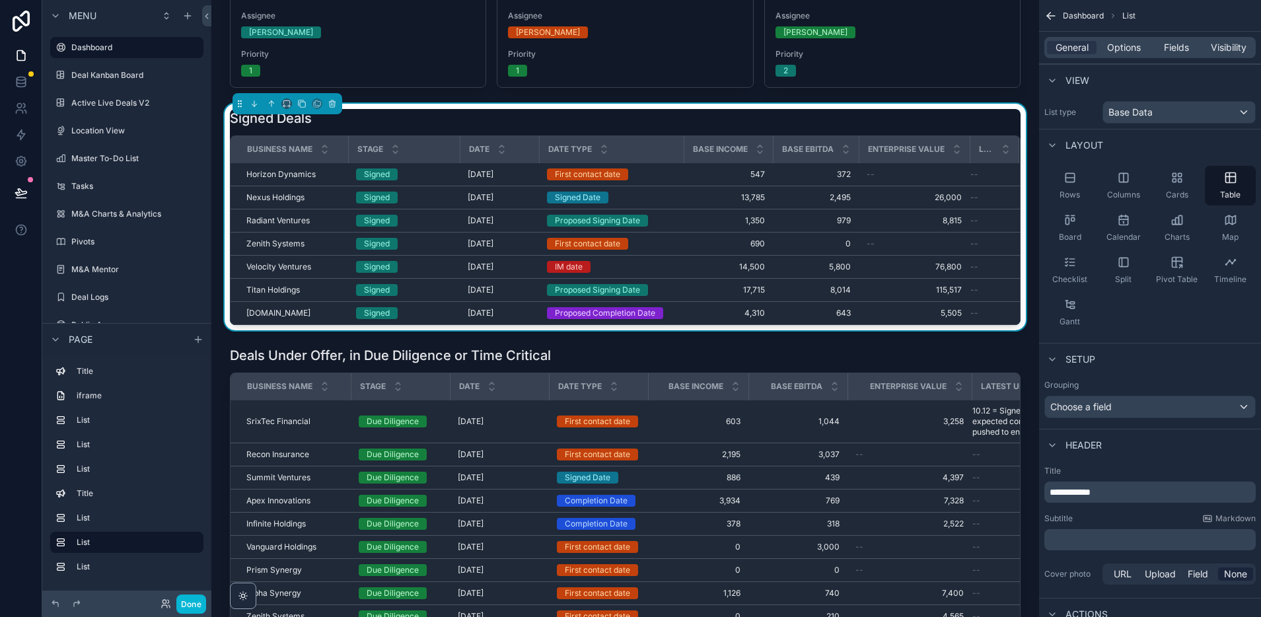
click at [778, 135] on div "Business Name Stage Date Date Type Base Income Base EBITDA Enterprise Value Lat…" at bounding box center [625, 230] width 791 height 190
click at [1122, 489] on p "**********" at bounding box center [1151, 491] width 203 height 13
click at [1052, 493] on span "**********" at bounding box center [1070, 491] width 41 height 9
click at [1052, 17] on icon "scrollable content" at bounding box center [1050, 15] width 13 height 13
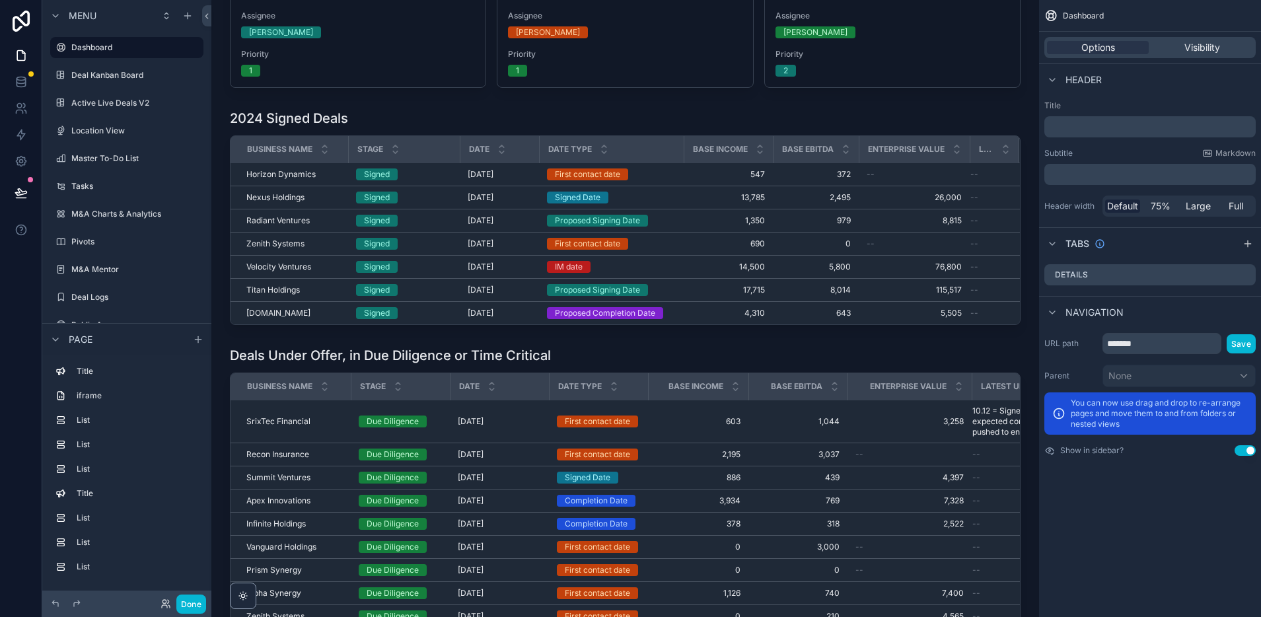
click at [1052, 17] on icon "scrollable content" at bounding box center [1050, 15] width 13 height 13
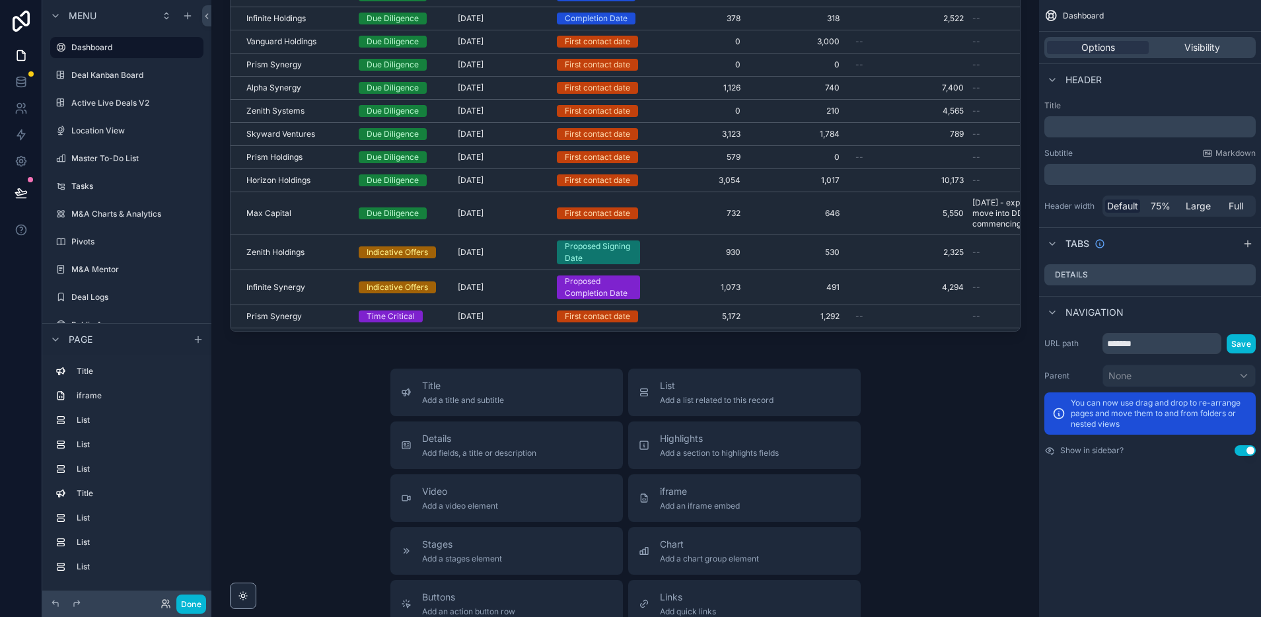
scroll to position [1433, 0]
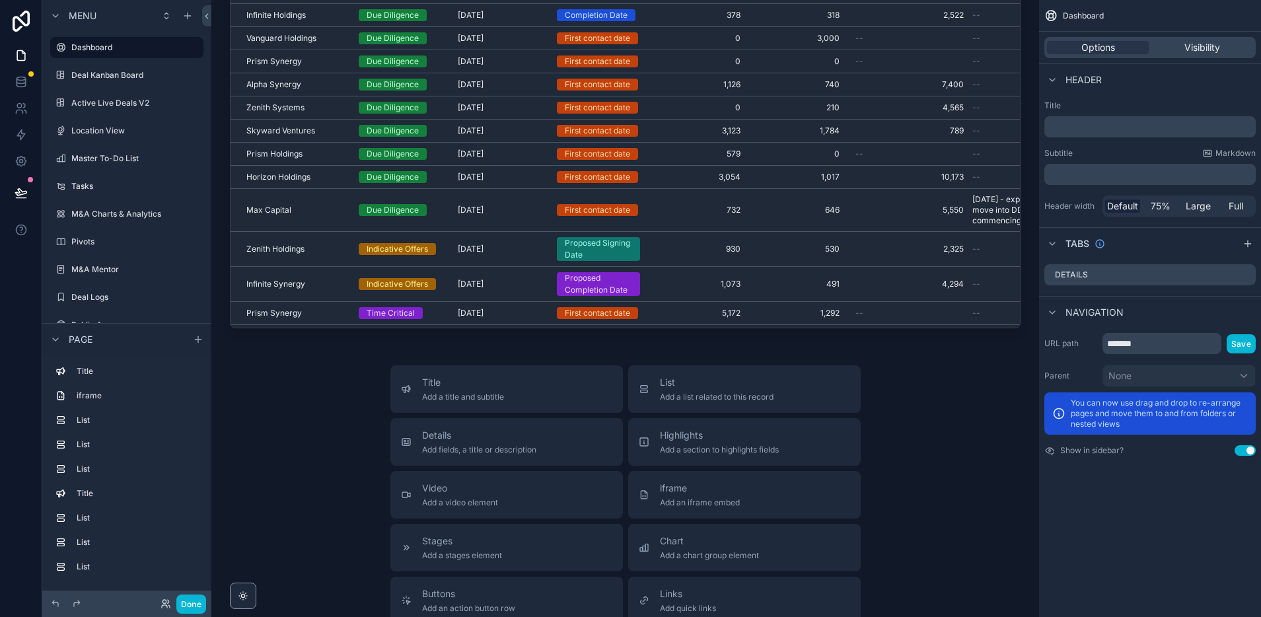
click at [330, 408] on div "Title Add a title and subtitle List Add a list related to this record Details A…" at bounding box center [625, 600] width 807 height 470
click at [19, 194] on icon at bounding box center [21, 192] width 13 height 13
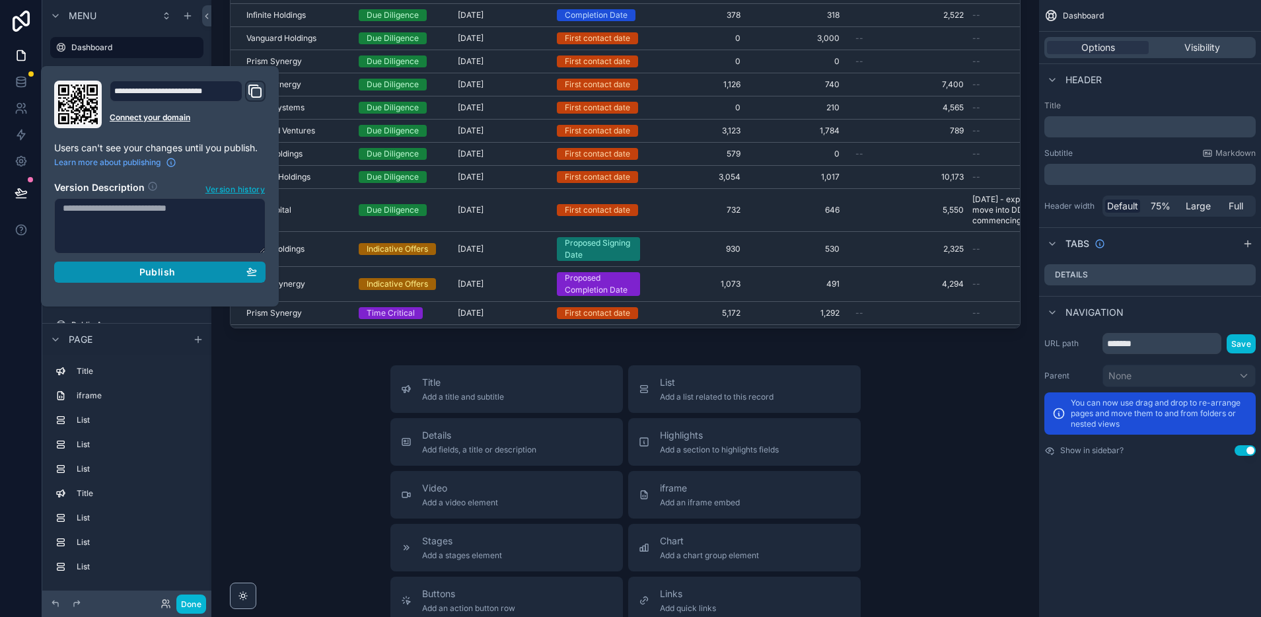
click at [150, 274] on span "Publish" at bounding box center [157, 272] width 36 height 12
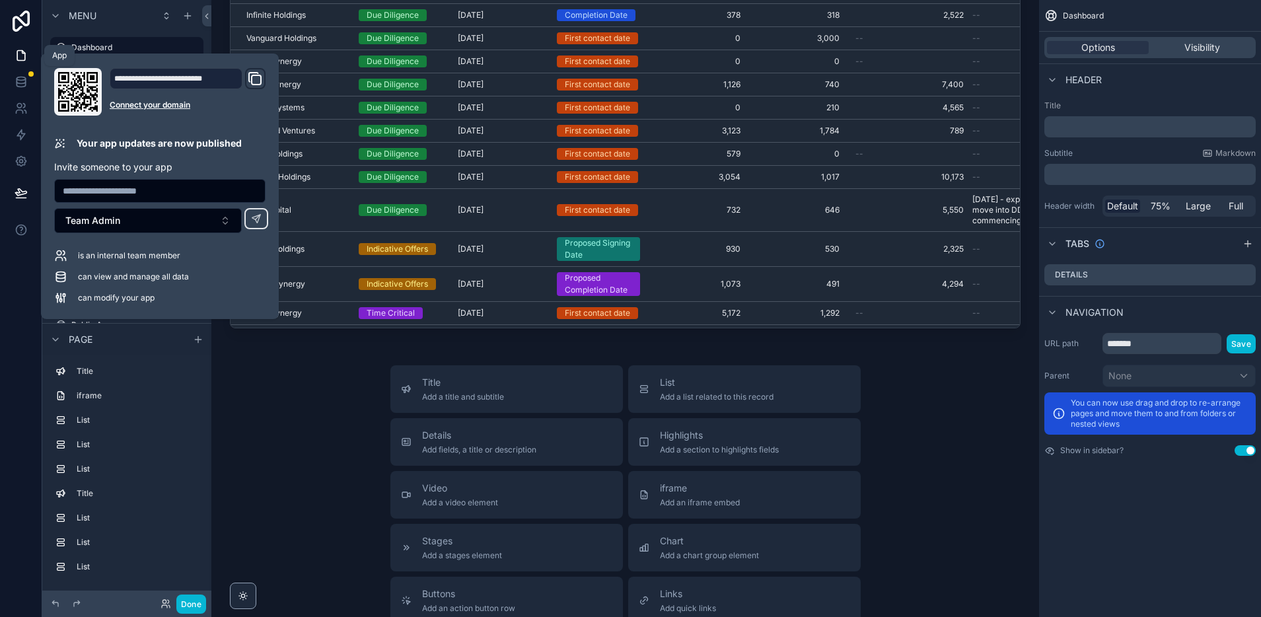
click at [17, 55] on icon at bounding box center [21, 56] width 8 height 10
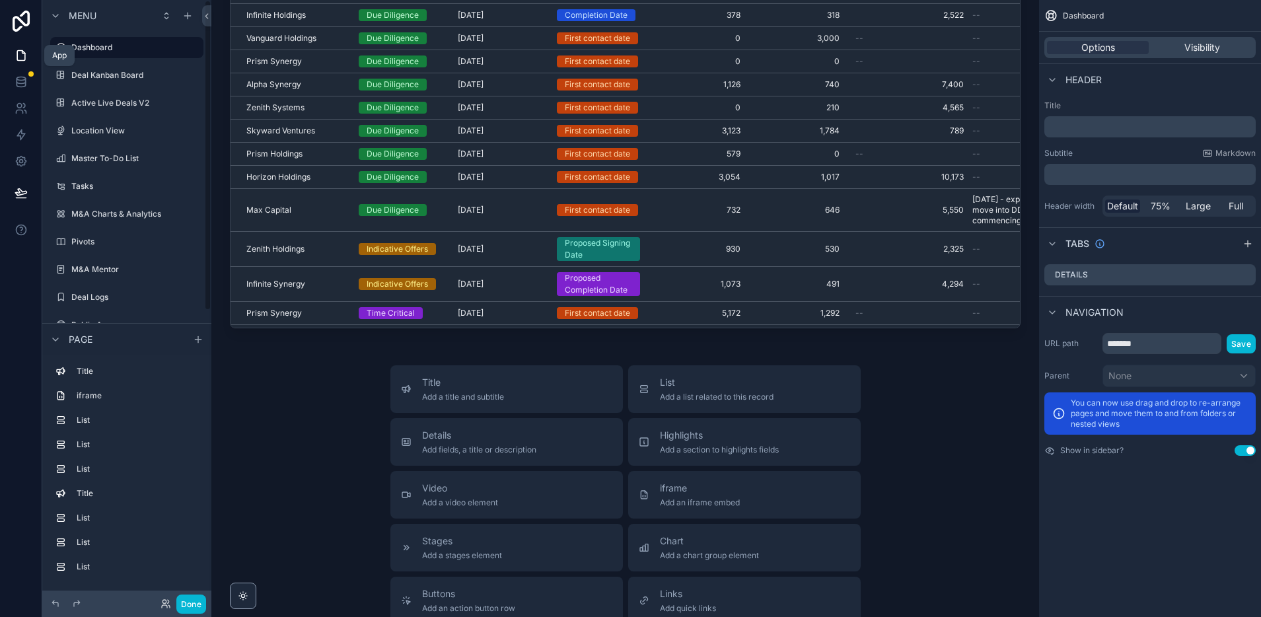
click at [28, 50] on link at bounding box center [21, 55] width 42 height 26
click at [22, 51] on icon at bounding box center [23, 52] width 3 height 3
click at [104, 48] on label "Dashboard" at bounding box center [124, 47] width 106 height 11
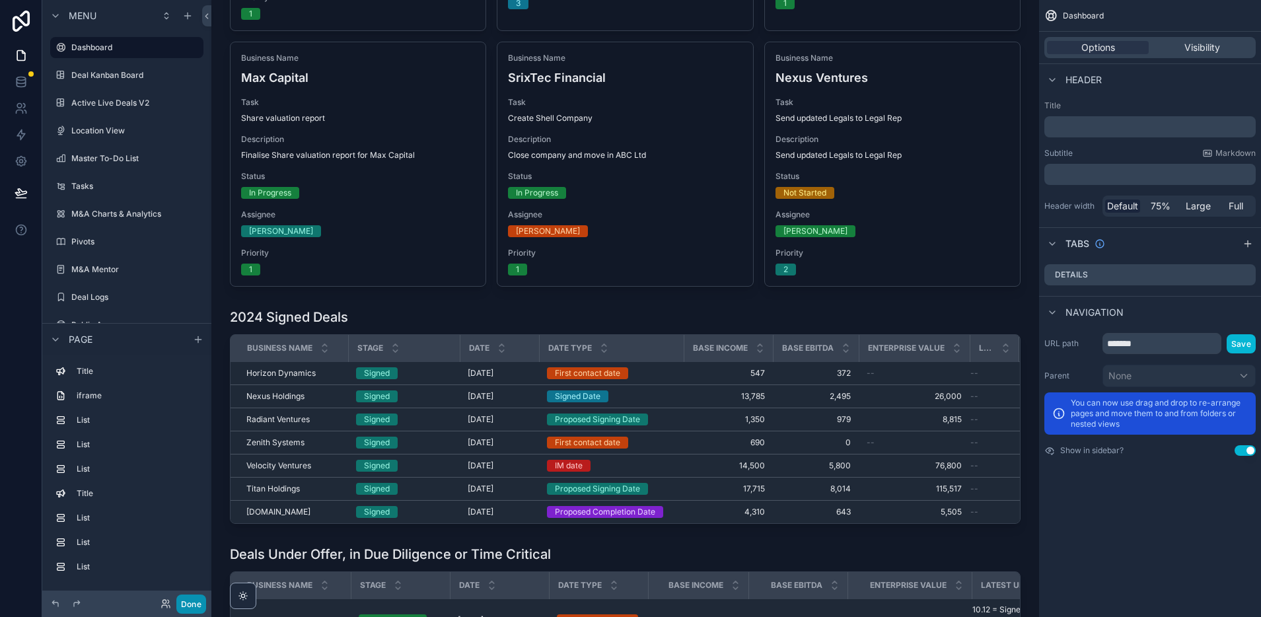
scroll to position [675, 0]
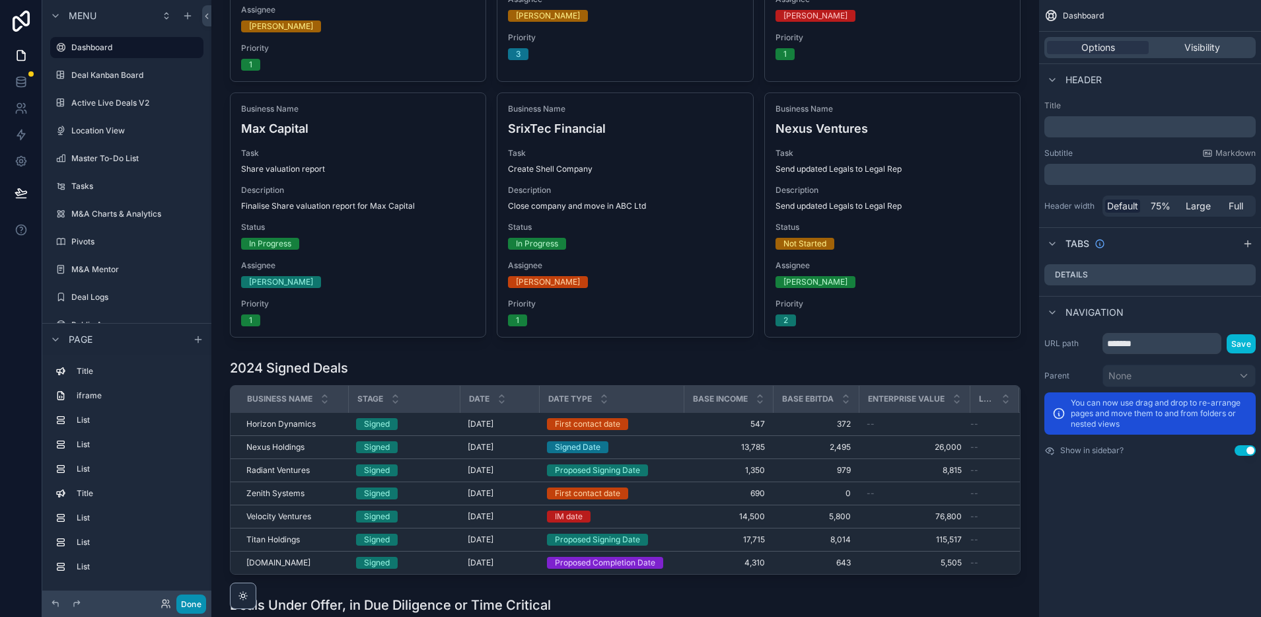
click at [193, 598] on button "Done" at bounding box center [191, 603] width 30 height 19
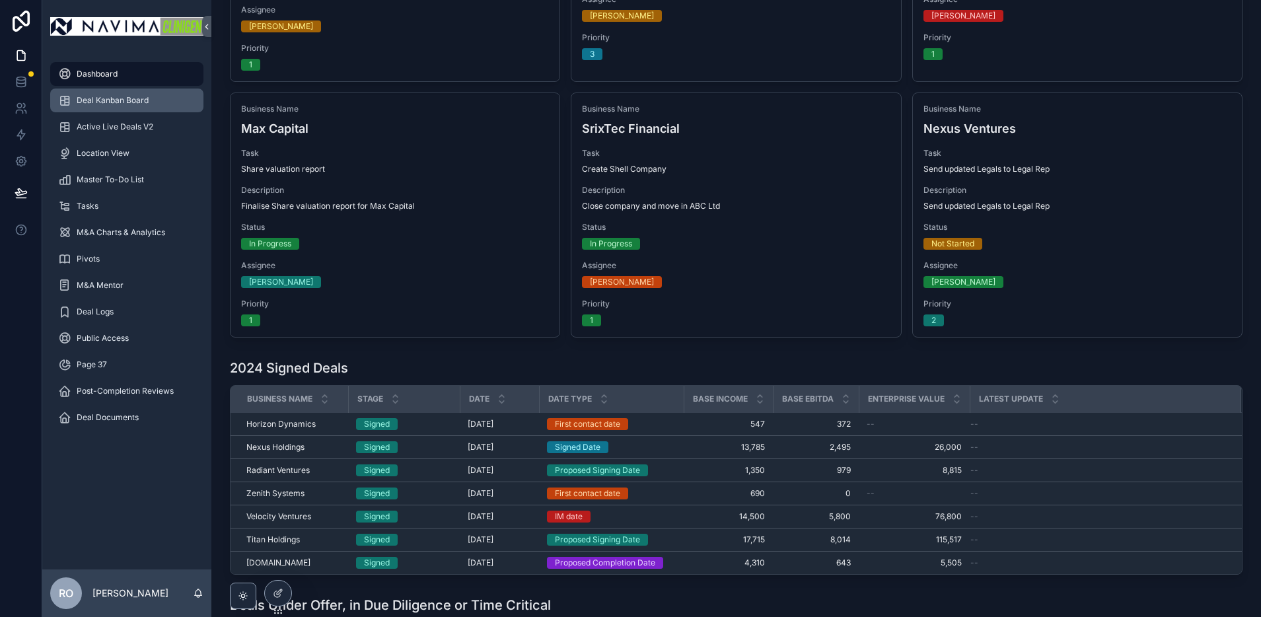
click at [121, 100] on span "Deal Kanban Board" at bounding box center [113, 100] width 72 height 11
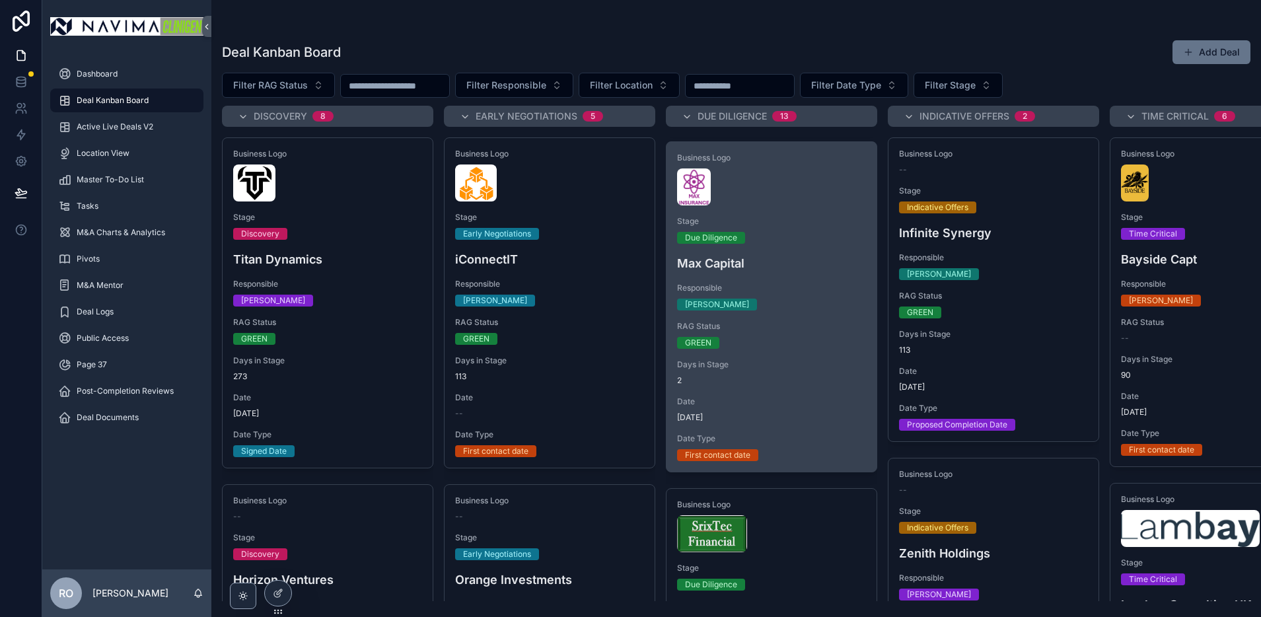
scroll to position [346, 0]
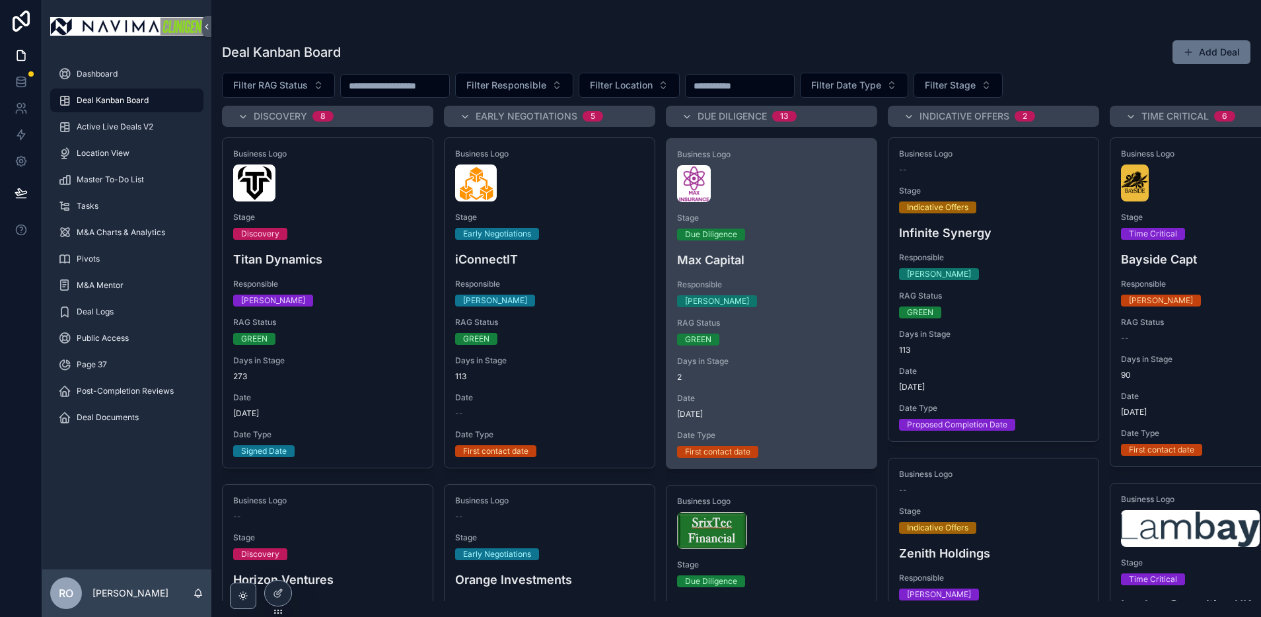
click at [793, 266] on h4 "Max Capital" at bounding box center [771, 260] width 189 height 18
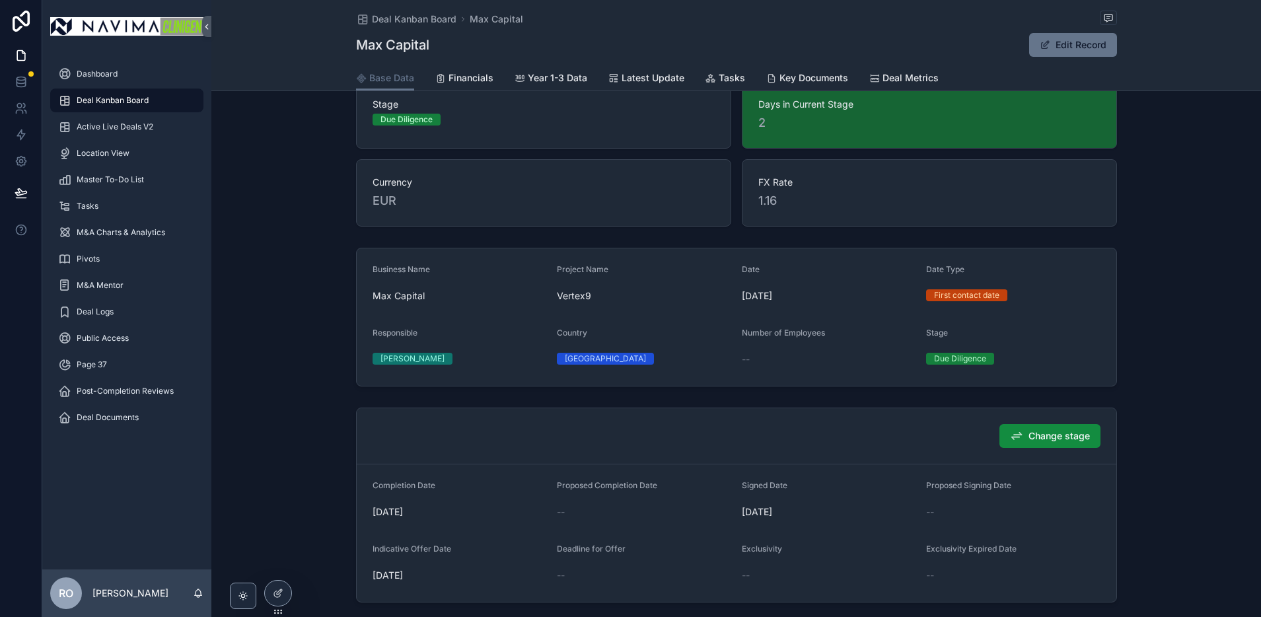
scroll to position [170, 0]
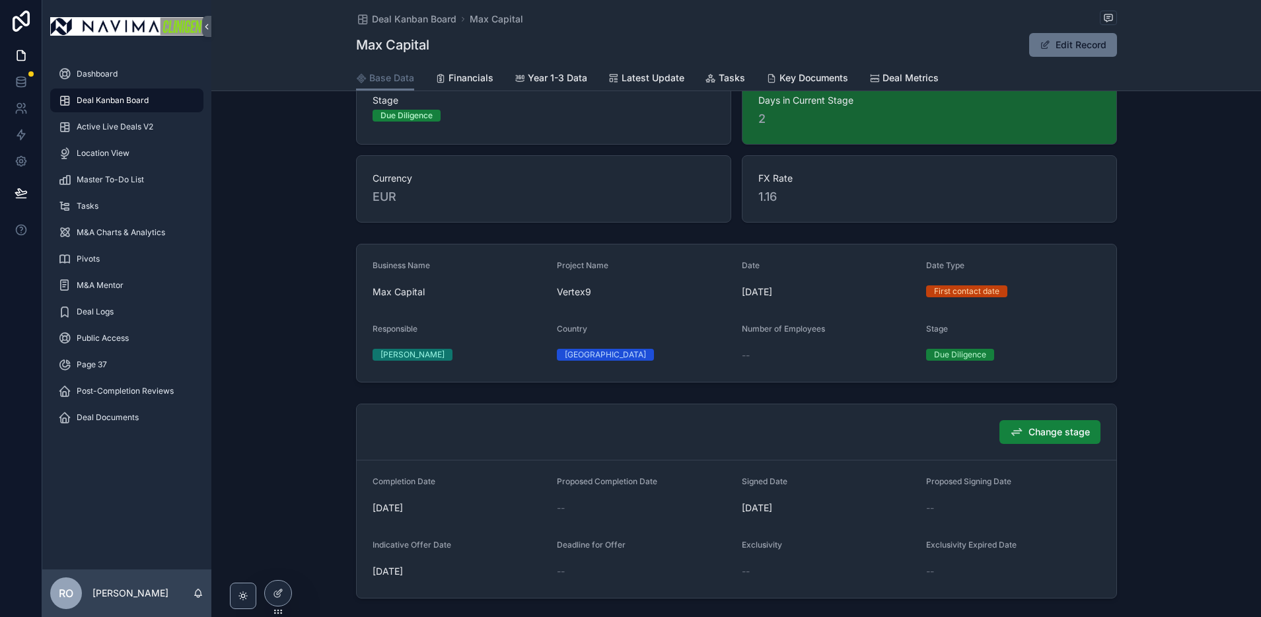
click at [1034, 432] on span "Change stage" at bounding box center [1058, 431] width 61 height 13
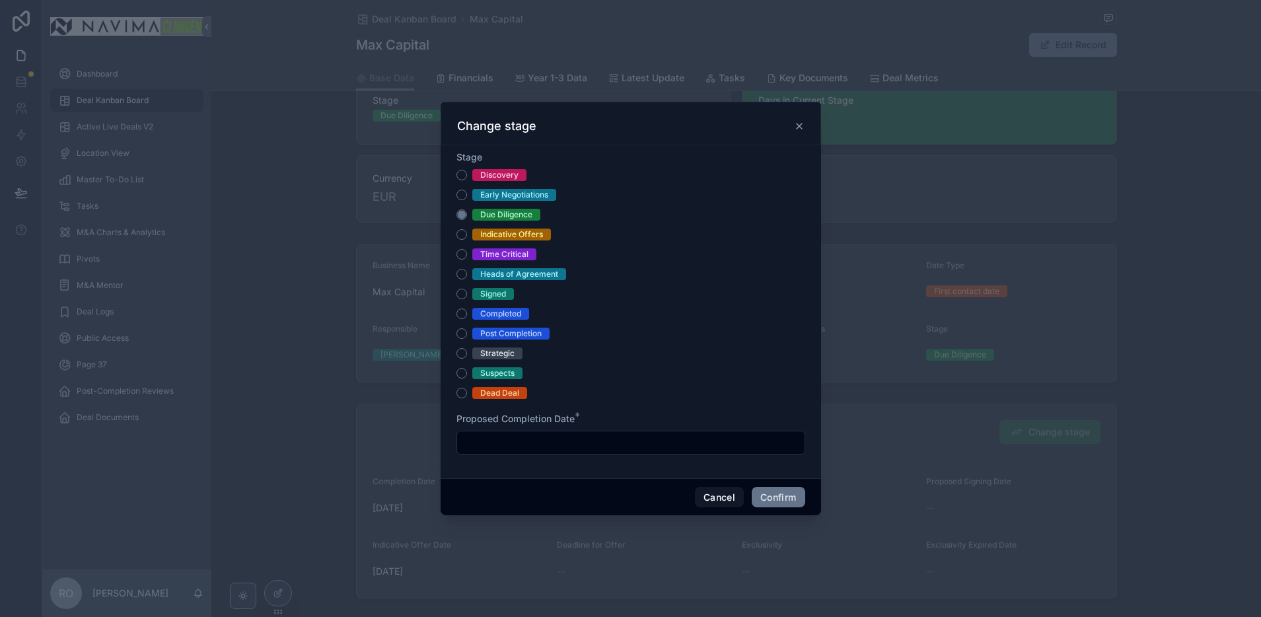
click at [505, 254] on div "Time Critical" at bounding box center [504, 254] width 48 height 12
click at [467, 254] on button "Time Critical" at bounding box center [461, 254] width 11 height 11
click at [719, 503] on button "Cancel" at bounding box center [719, 497] width 49 height 21
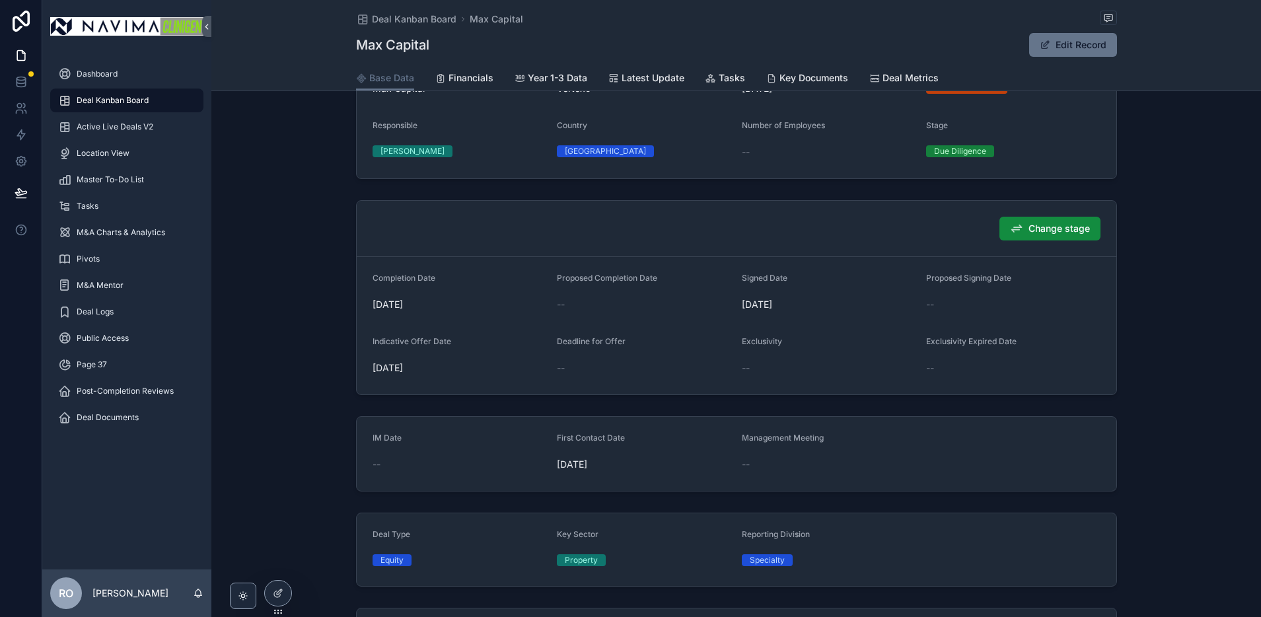
scroll to position [376, 0]
click at [1082, 46] on button "Edit Record" at bounding box center [1073, 45] width 88 height 24
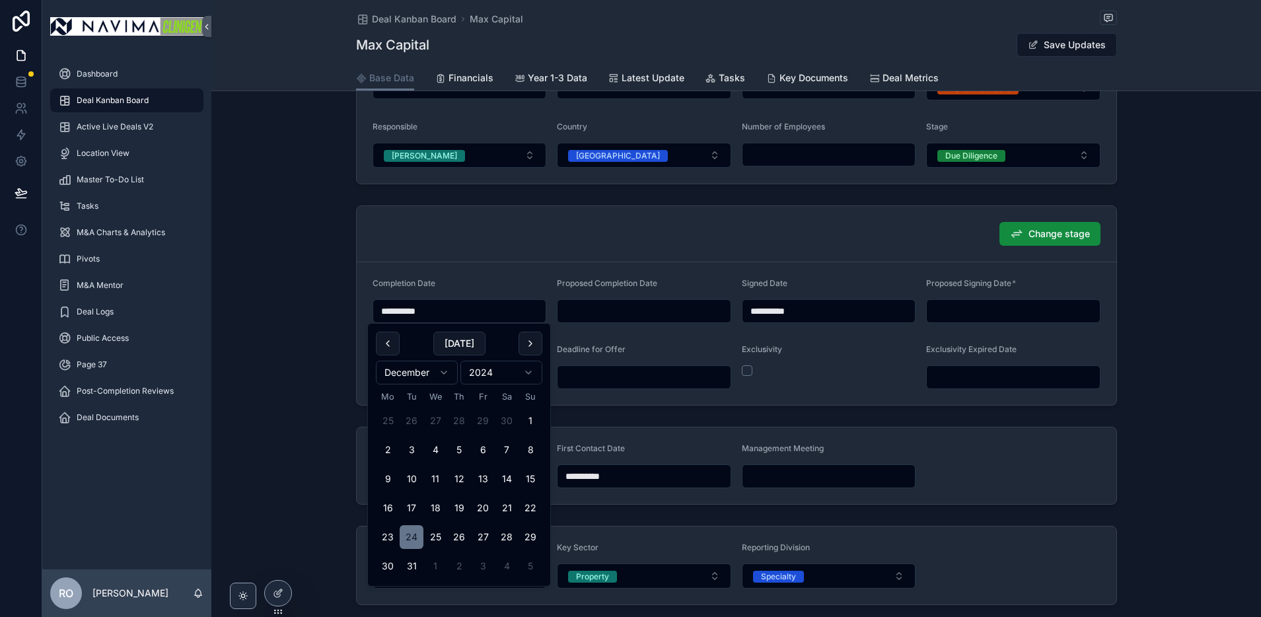
click at [460, 309] on input "**********" at bounding box center [459, 311] width 173 height 18
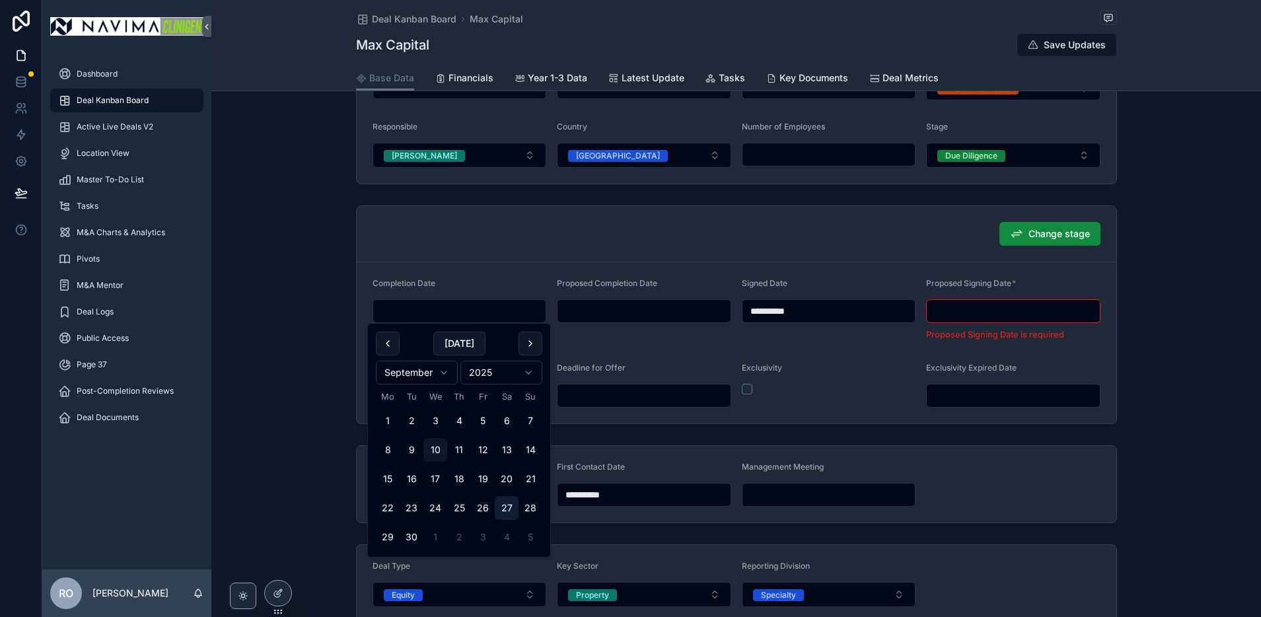
click at [510, 506] on button "27" at bounding box center [507, 508] width 24 height 24
type input "**********"
click at [450, 310] on input "**********" at bounding box center [459, 311] width 173 height 18
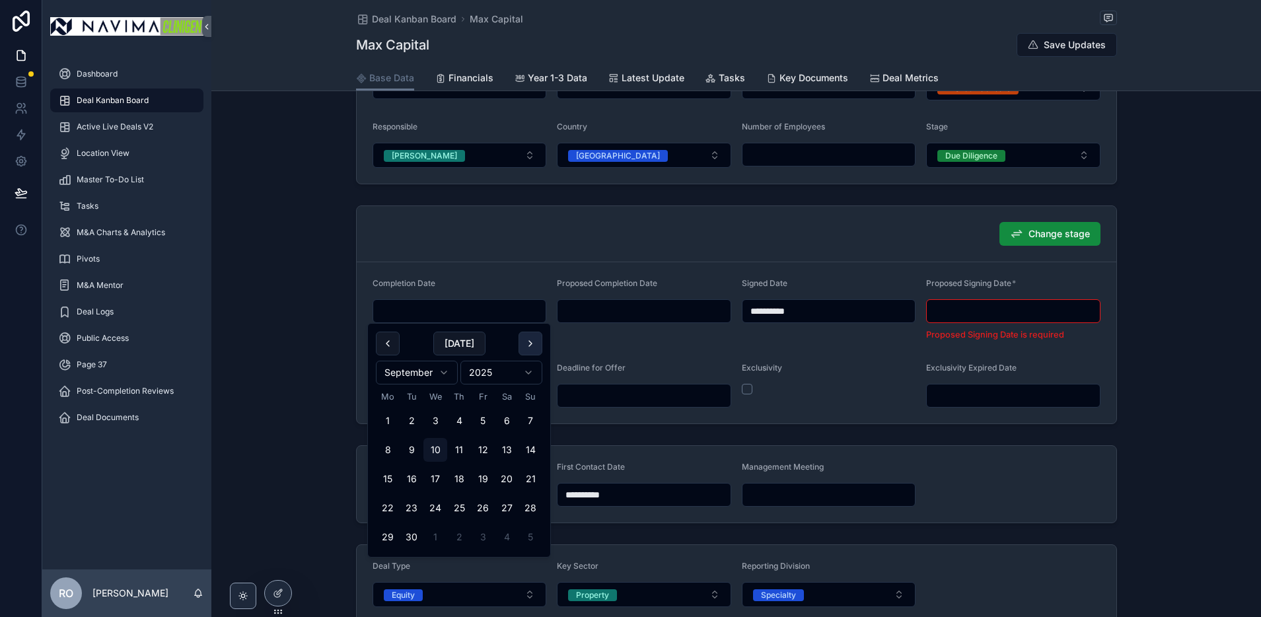
click at [528, 339] on button "scrollable content" at bounding box center [531, 344] width 24 height 24
click at [528, 340] on button "scrollable content" at bounding box center [531, 344] width 24 height 24
click at [482, 508] on button "26" at bounding box center [483, 508] width 24 height 24
type input "**********"
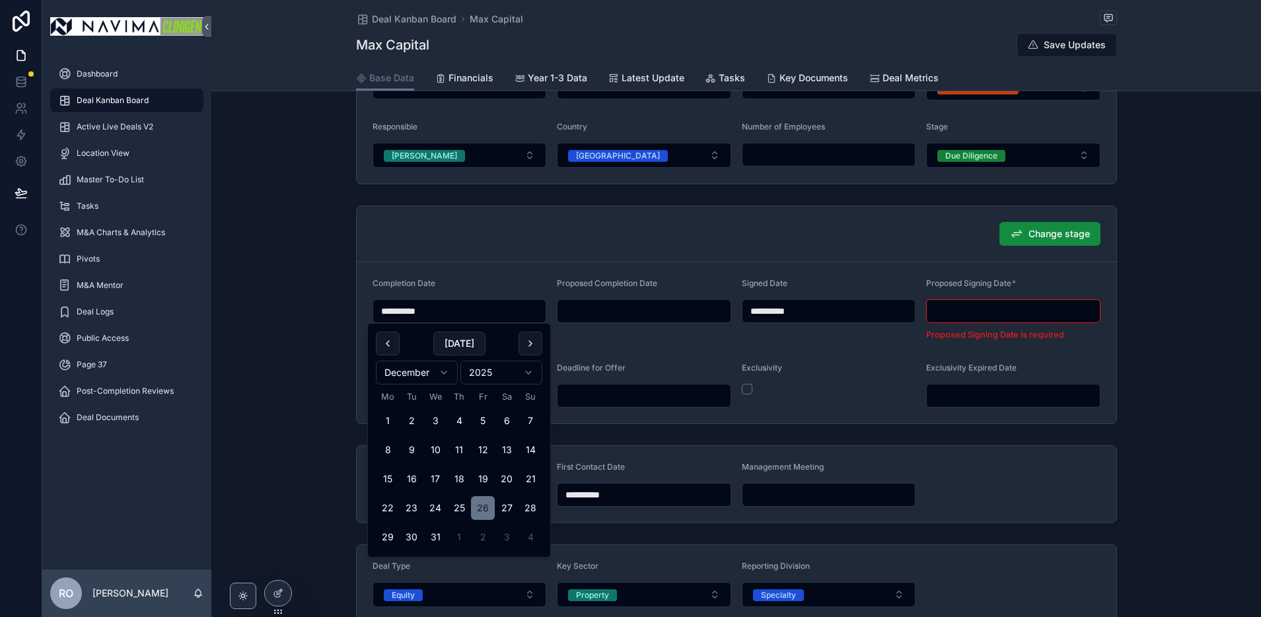
click at [454, 309] on input "**********" at bounding box center [459, 311] width 173 height 18
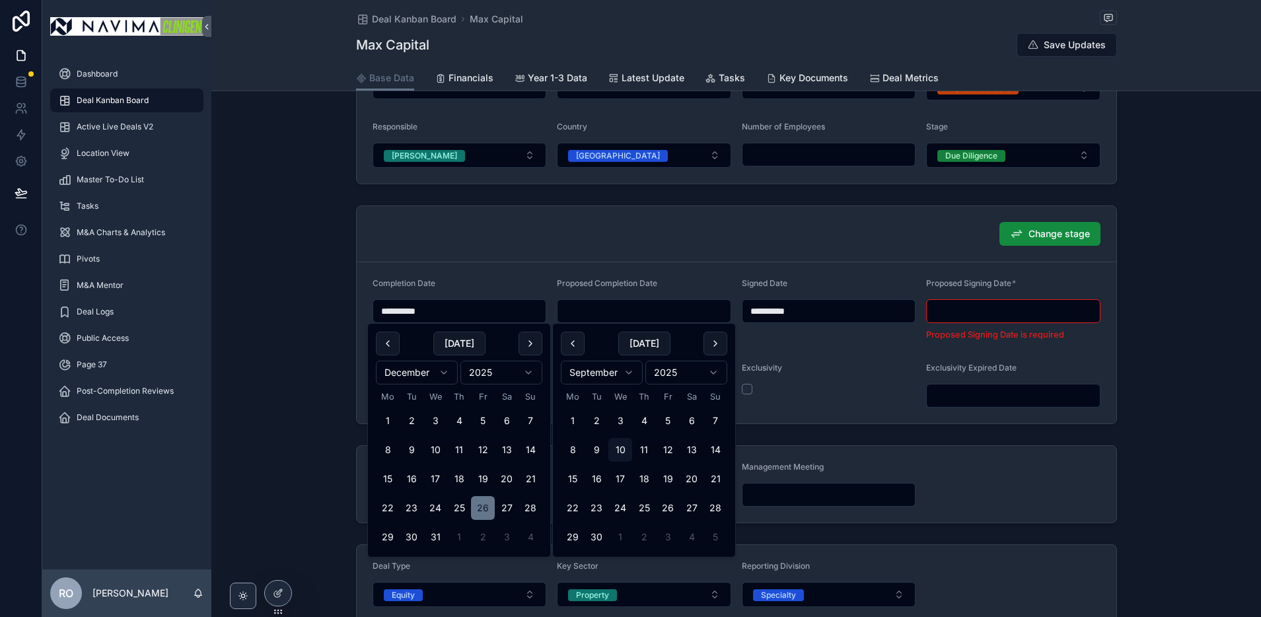
click at [575, 308] on input "scrollable content" at bounding box center [643, 311] width 173 height 18
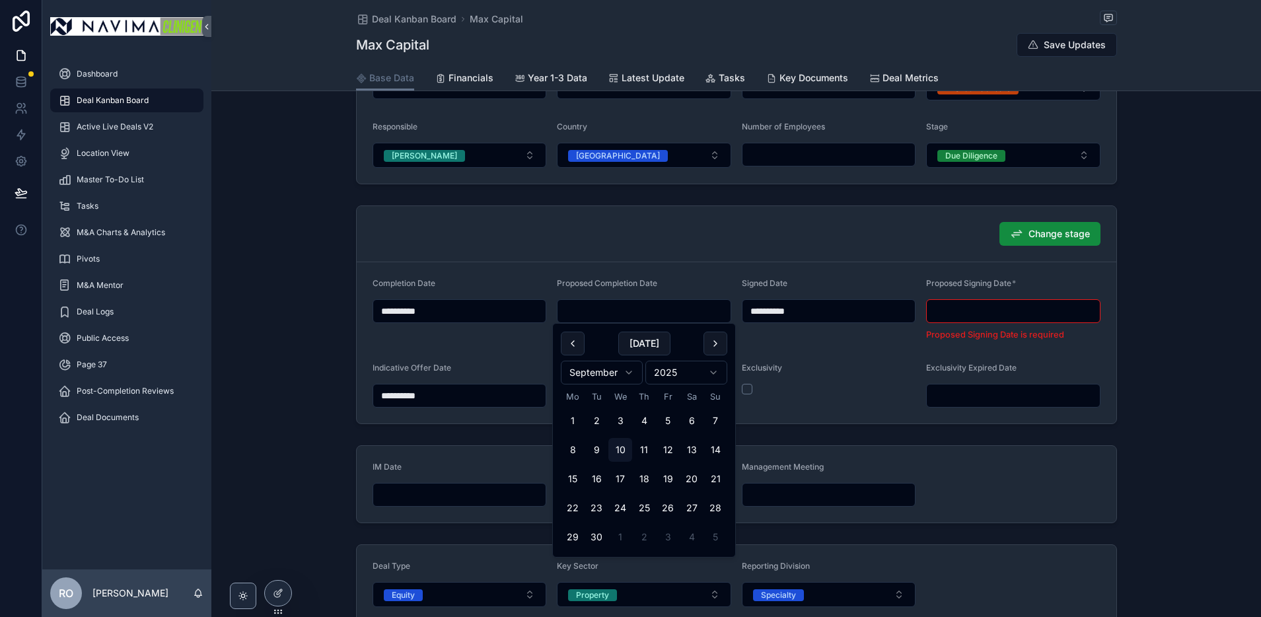
paste input "**********"
type input "**********"
click at [403, 310] on input "**********" at bounding box center [459, 311] width 173 height 18
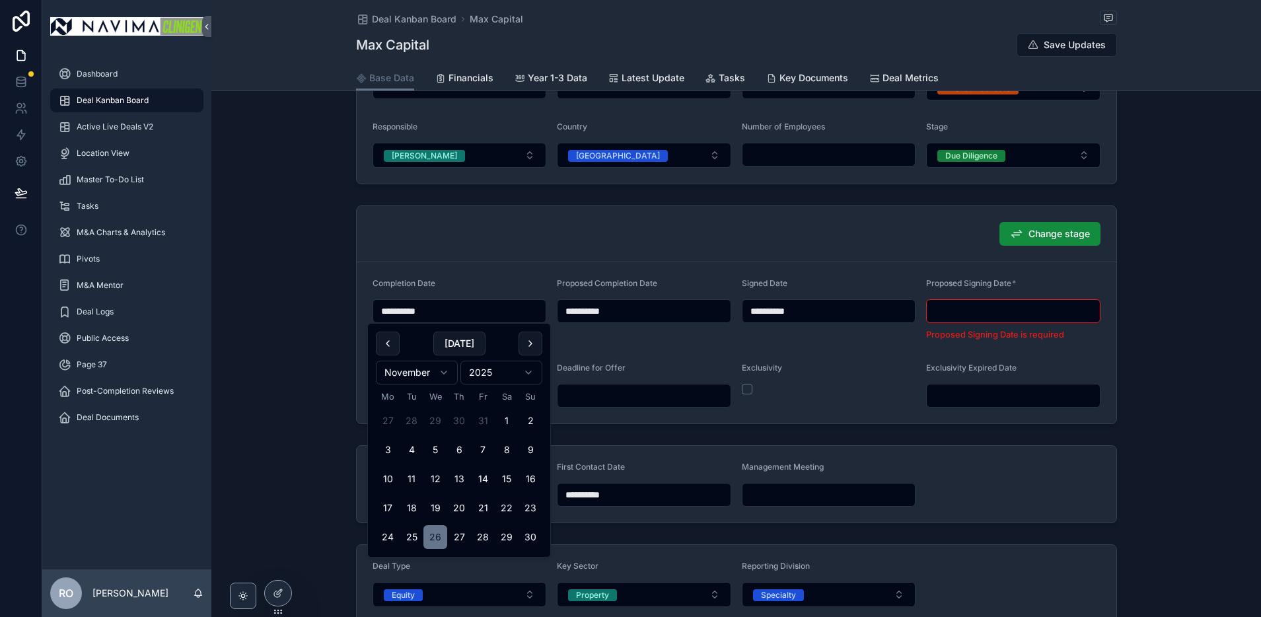
type input "**********"
click at [575, 311] on input "**********" at bounding box center [643, 311] width 173 height 18
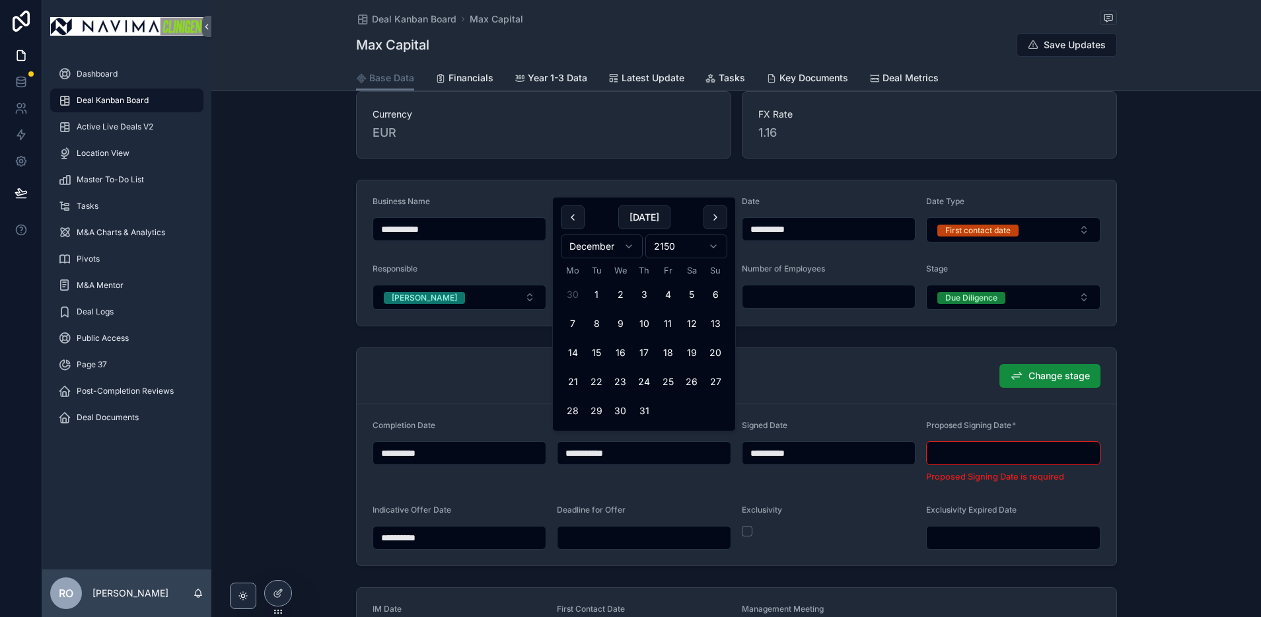
scroll to position [221, 0]
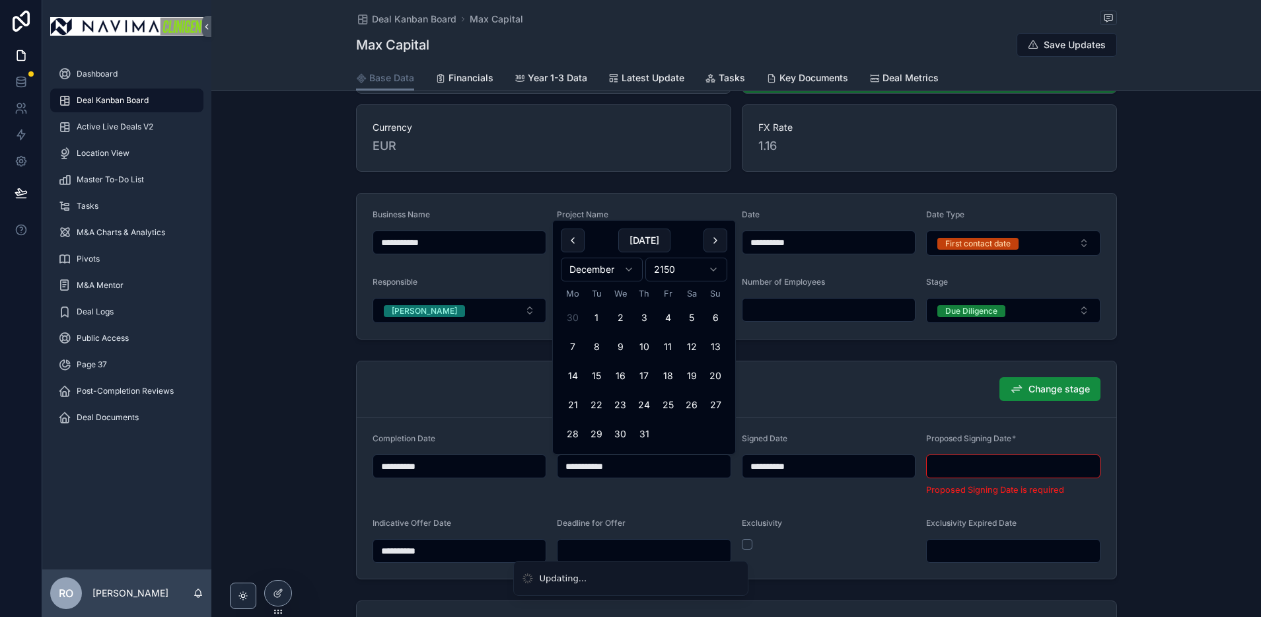
type input "**********"
click at [798, 378] on div "Change stage" at bounding box center [737, 389] width 728 height 24
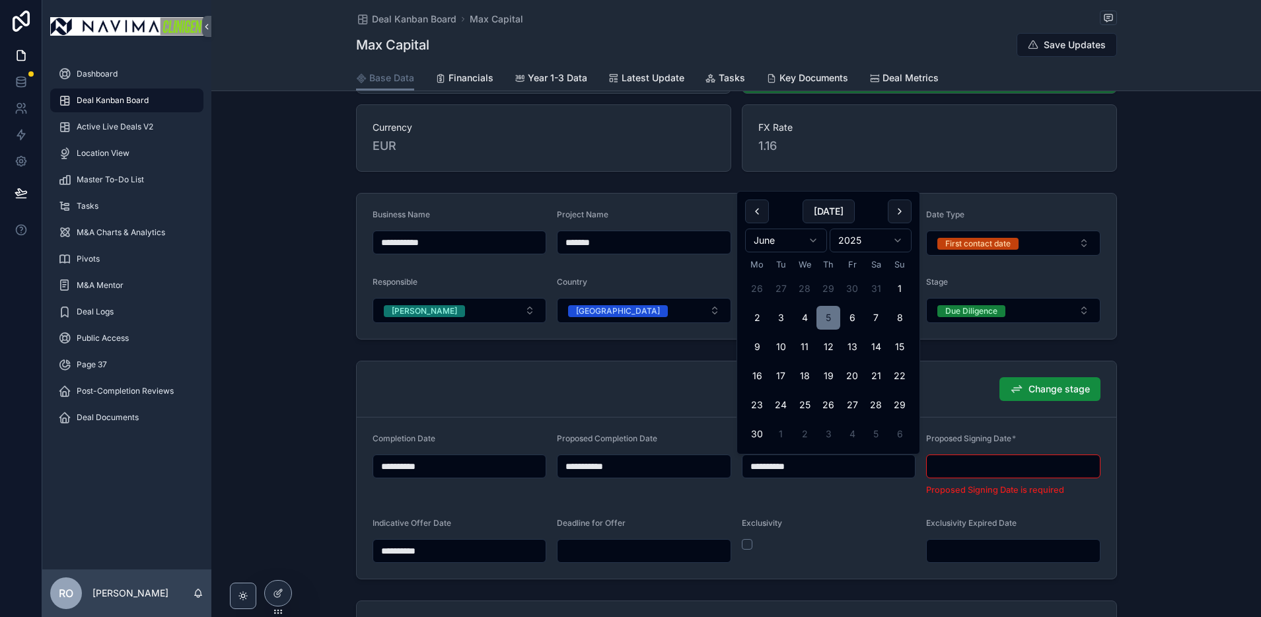
click at [845, 468] on input "**********" at bounding box center [828, 466] width 173 height 18
click at [813, 240] on html "**********" at bounding box center [630, 308] width 1261 height 617
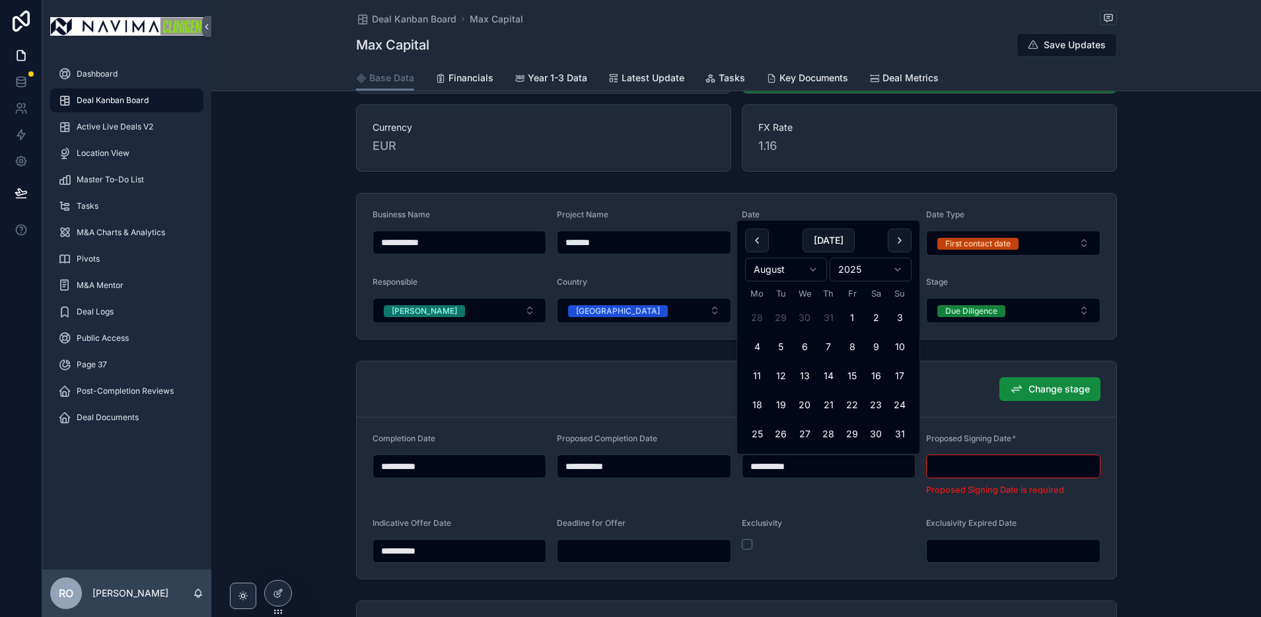
click at [813, 271] on html "**********" at bounding box center [630, 308] width 1261 height 617
click at [852, 401] on html "**********" at bounding box center [630, 308] width 1261 height 617
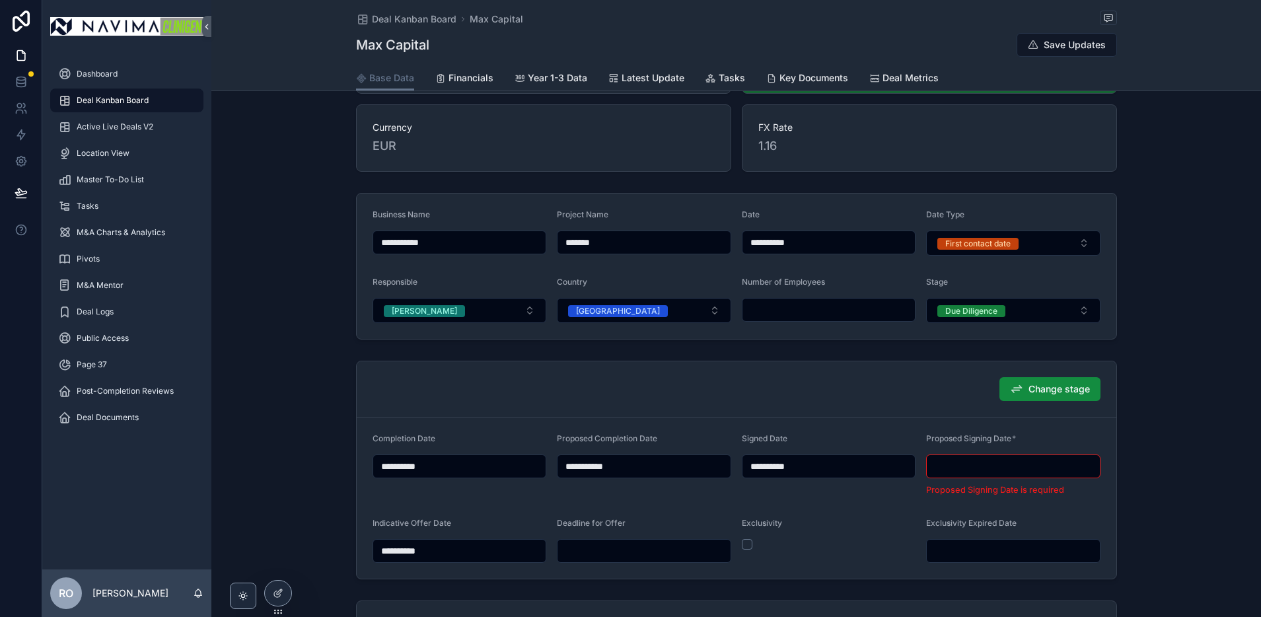
click at [817, 470] on input "**********" at bounding box center [828, 466] width 173 height 18
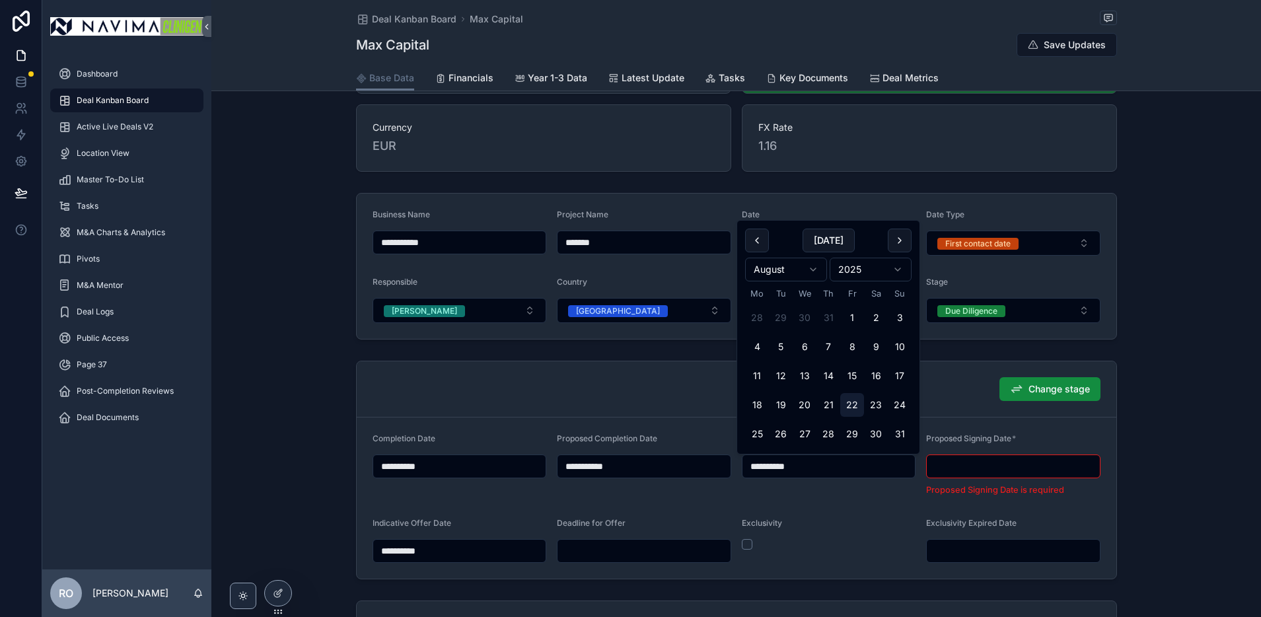
click at [856, 404] on button "22" at bounding box center [852, 405] width 24 height 24
type input "**********"
click at [860, 520] on div "Exclusivity" at bounding box center [829, 526] width 174 height 16
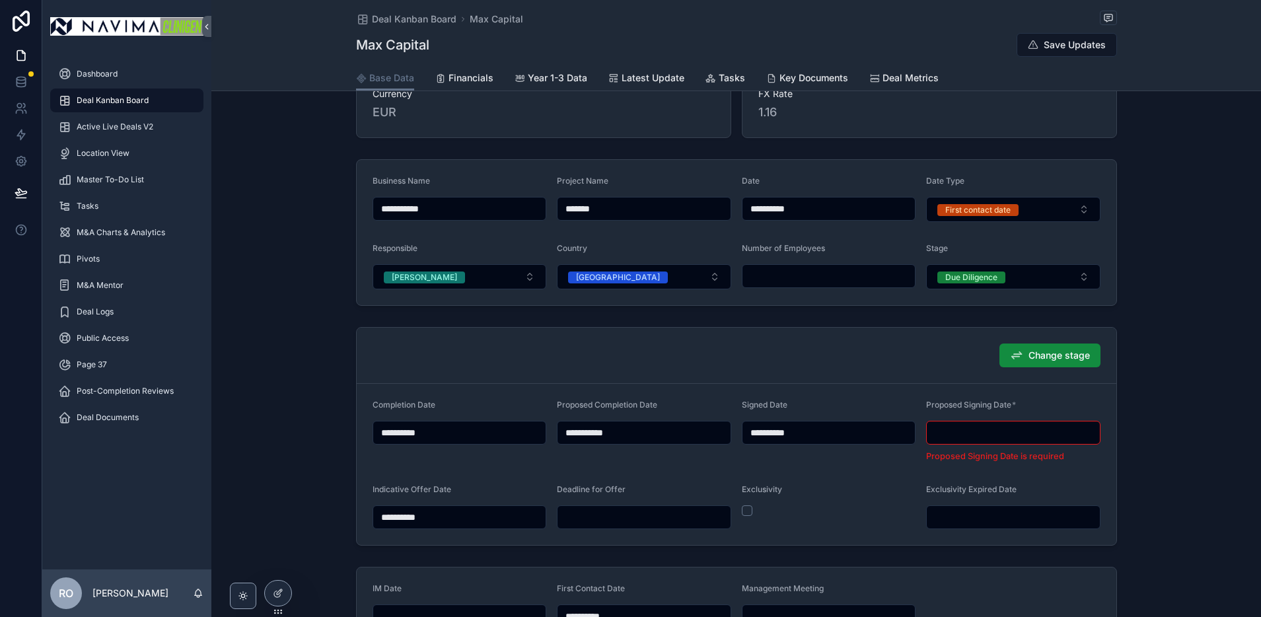
scroll to position [267, 0]
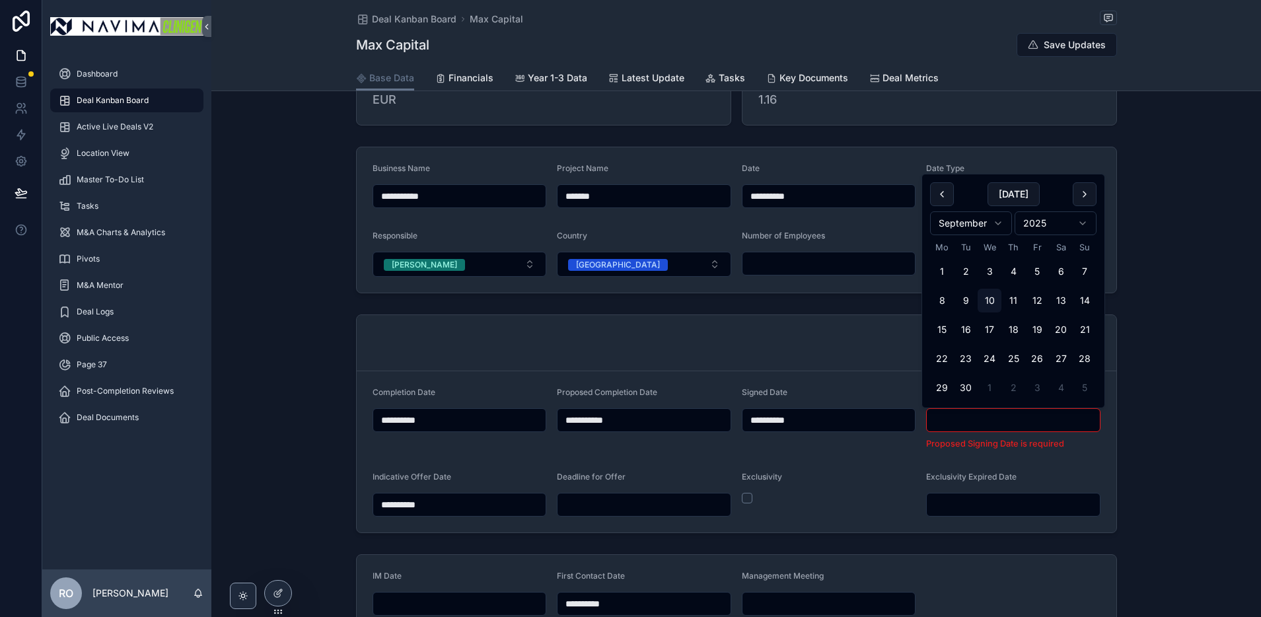
click at [970, 417] on input "scrollable content" at bounding box center [1013, 420] width 173 height 18
click at [1015, 357] on button "25" at bounding box center [1013, 359] width 24 height 24
type input "**********"
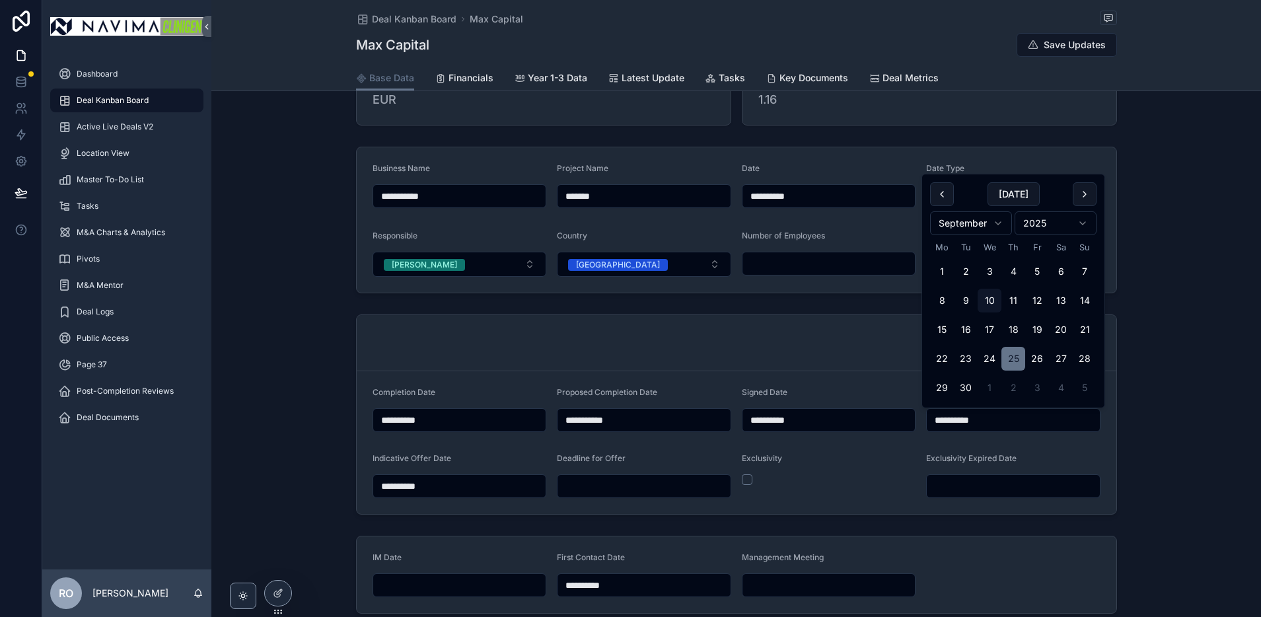
click at [842, 497] on div "Exclusivity" at bounding box center [829, 475] width 174 height 45
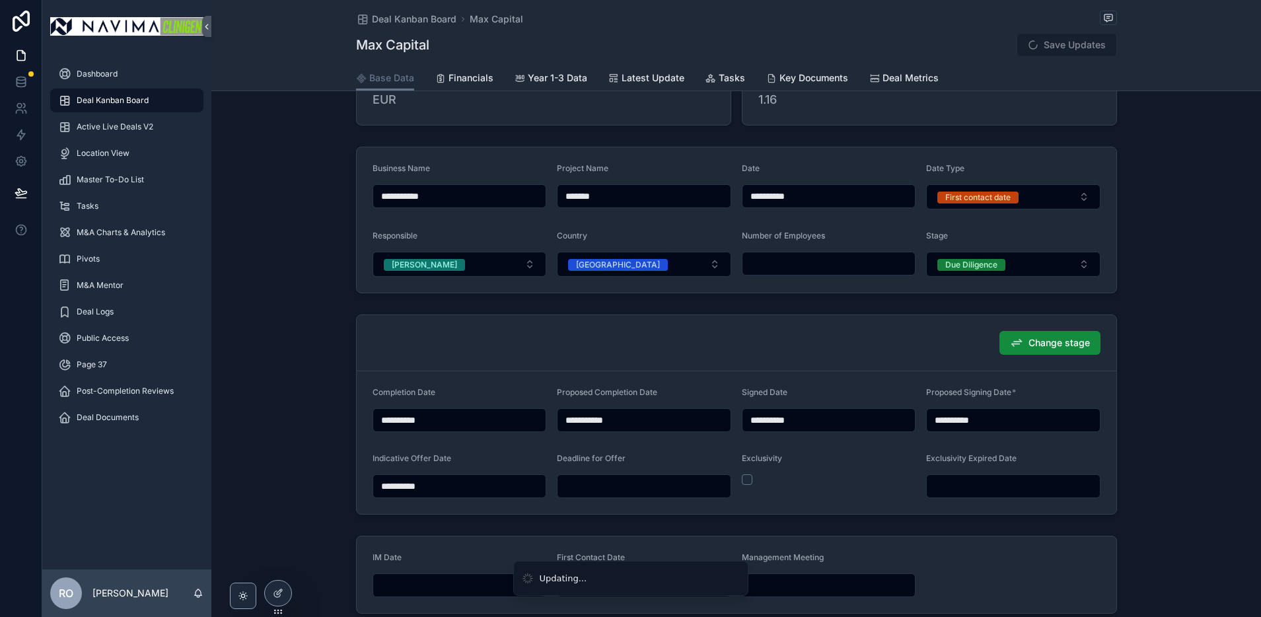
type input "**********"
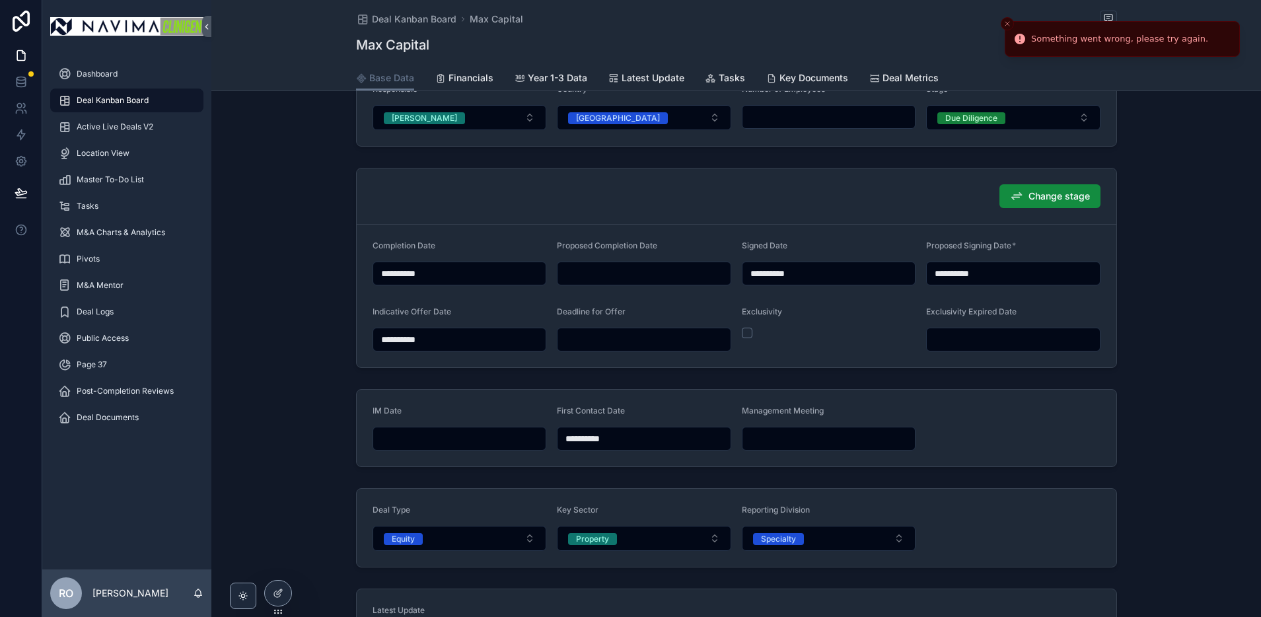
scroll to position [414, 0]
click at [444, 338] on input "**********" at bounding box center [459, 339] width 173 height 18
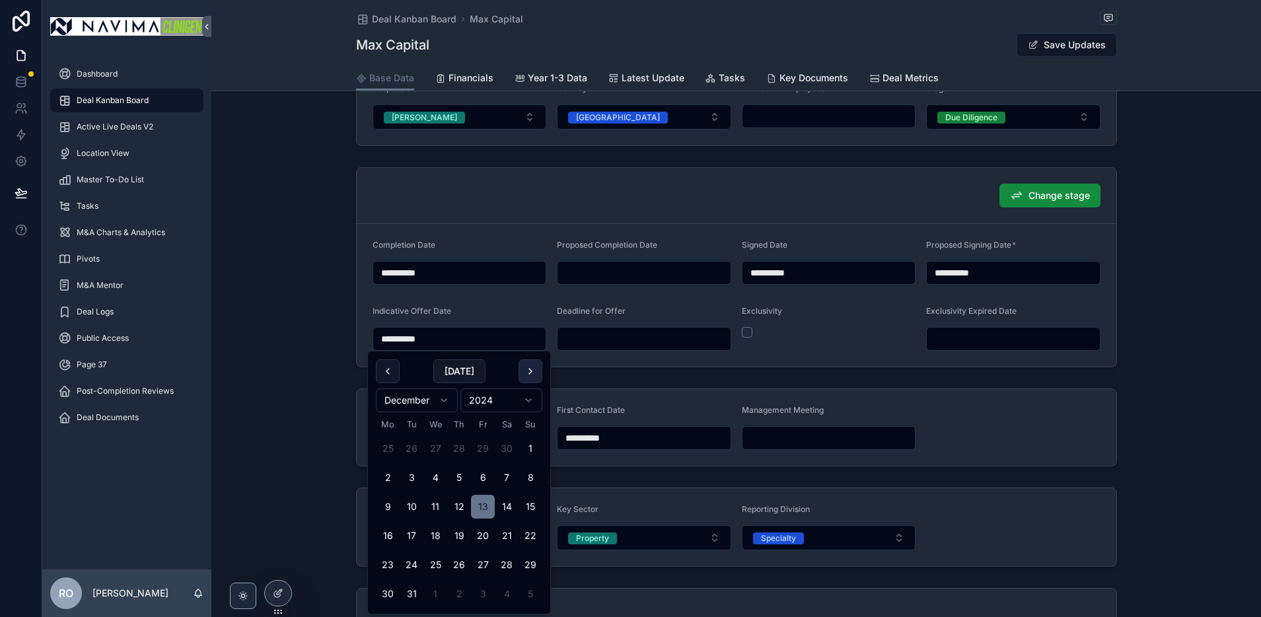
click at [533, 373] on button "scrollable content" at bounding box center [531, 371] width 24 height 24
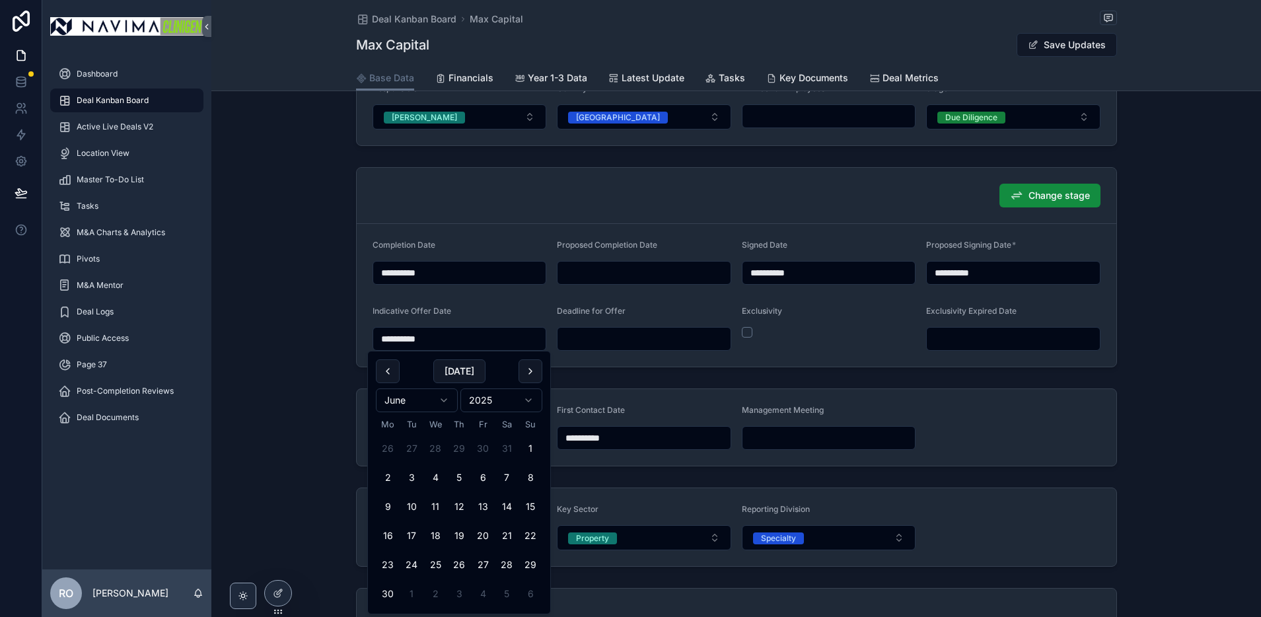
click at [533, 373] on button "scrollable content" at bounding box center [531, 371] width 24 height 24
click at [480, 499] on button "18" at bounding box center [483, 507] width 24 height 24
type input "**********"
click at [1025, 445] on form "**********" at bounding box center [737, 427] width 760 height 77
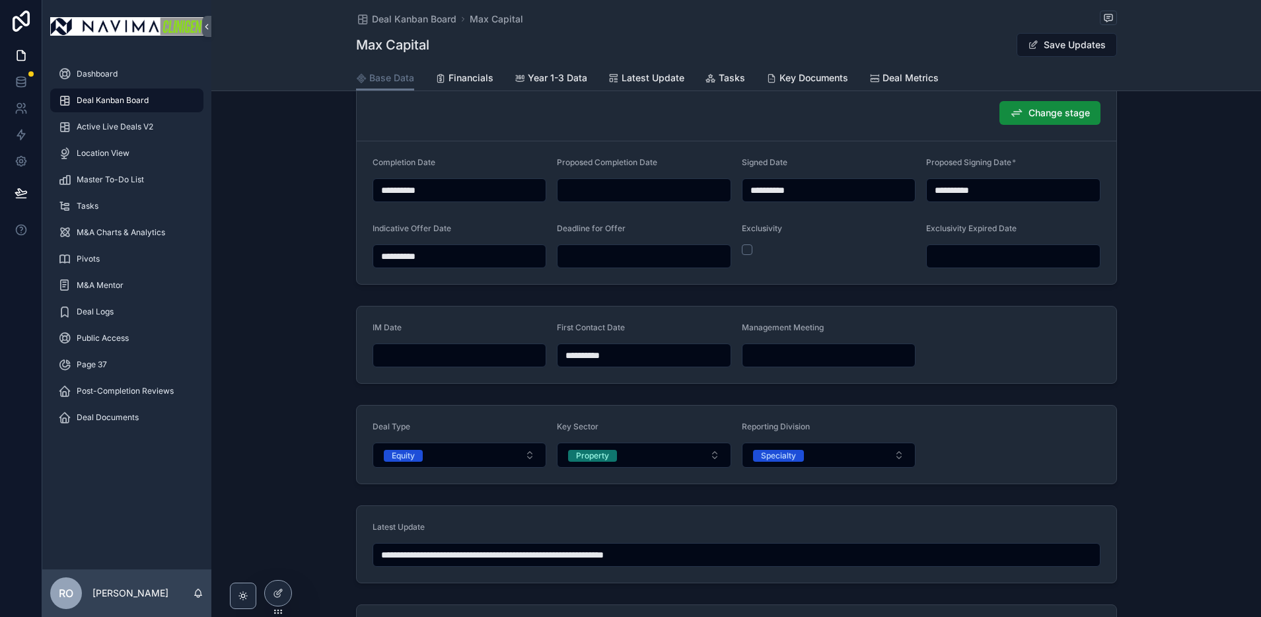
scroll to position [497, 0]
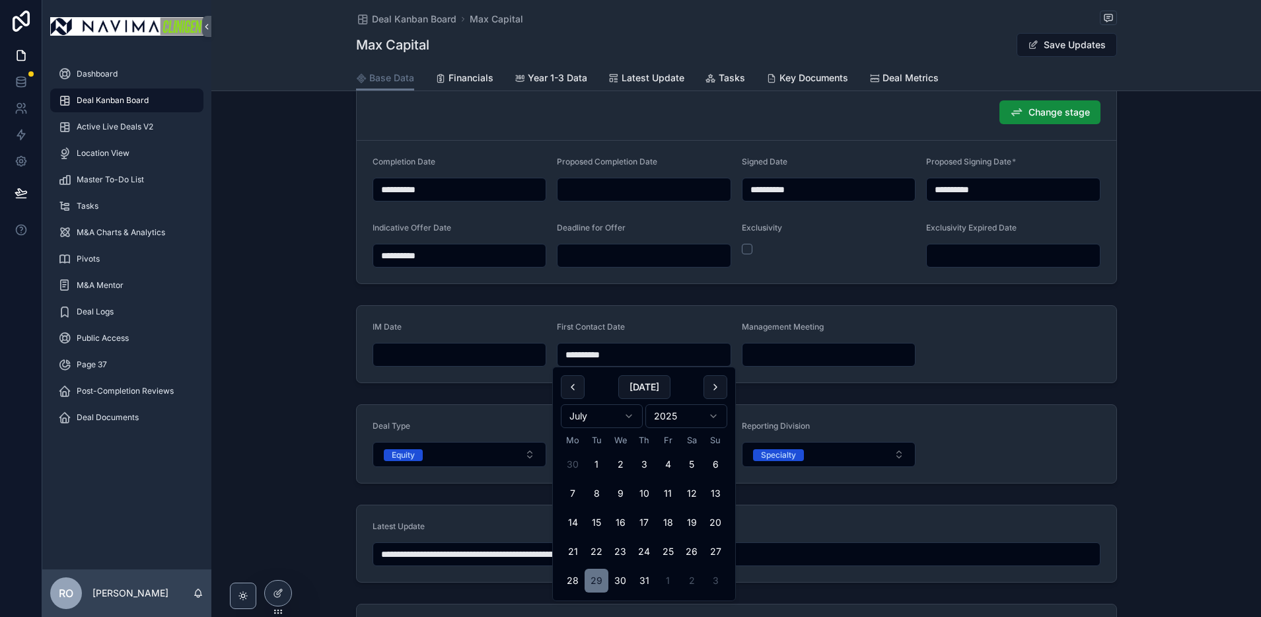
click at [674, 354] on input "**********" at bounding box center [643, 354] width 173 height 18
click at [625, 412] on html "**********" at bounding box center [630, 308] width 1261 height 617
click at [573, 386] on button "scrollable content" at bounding box center [573, 387] width 24 height 24
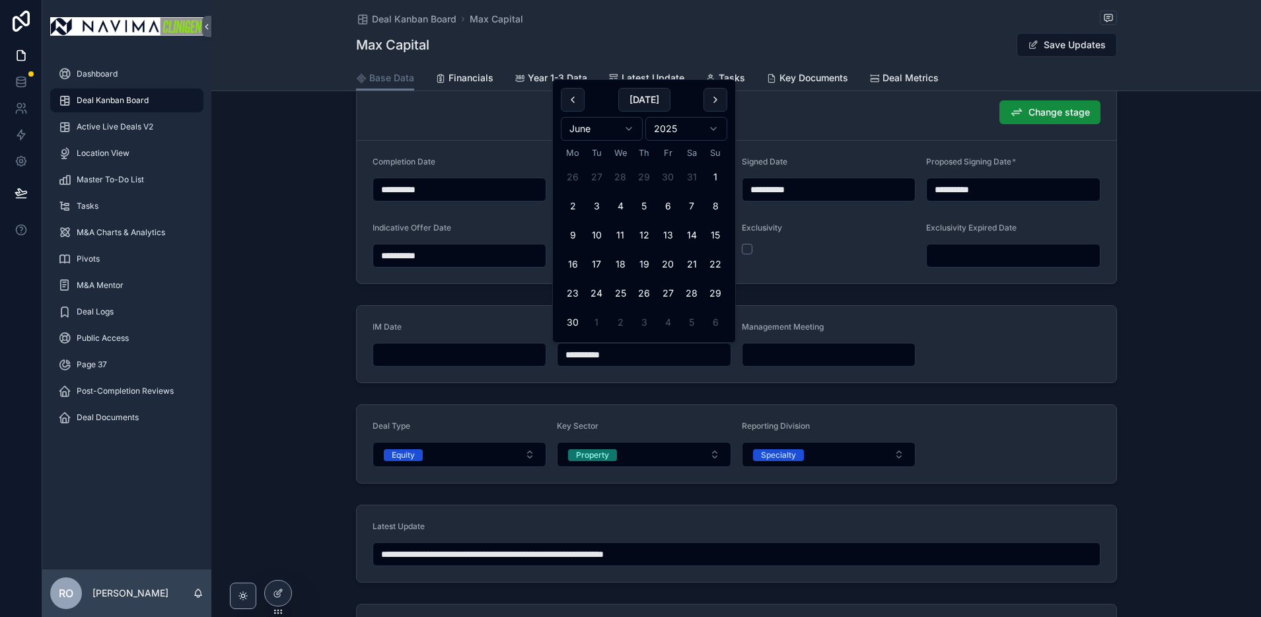
click at [573, 386] on div "**********" at bounding box center [736, 344] width 1050 height 89
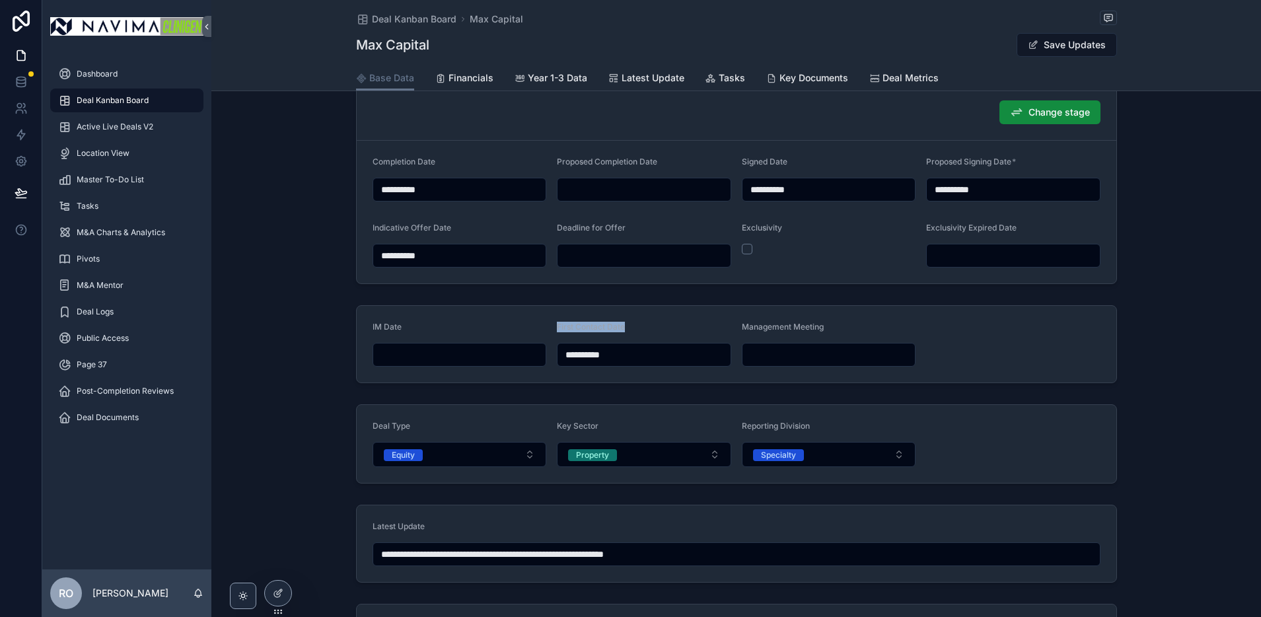
click at [573, 386] on div "**********" at bounding box center [736, 344] width 1050 height 89
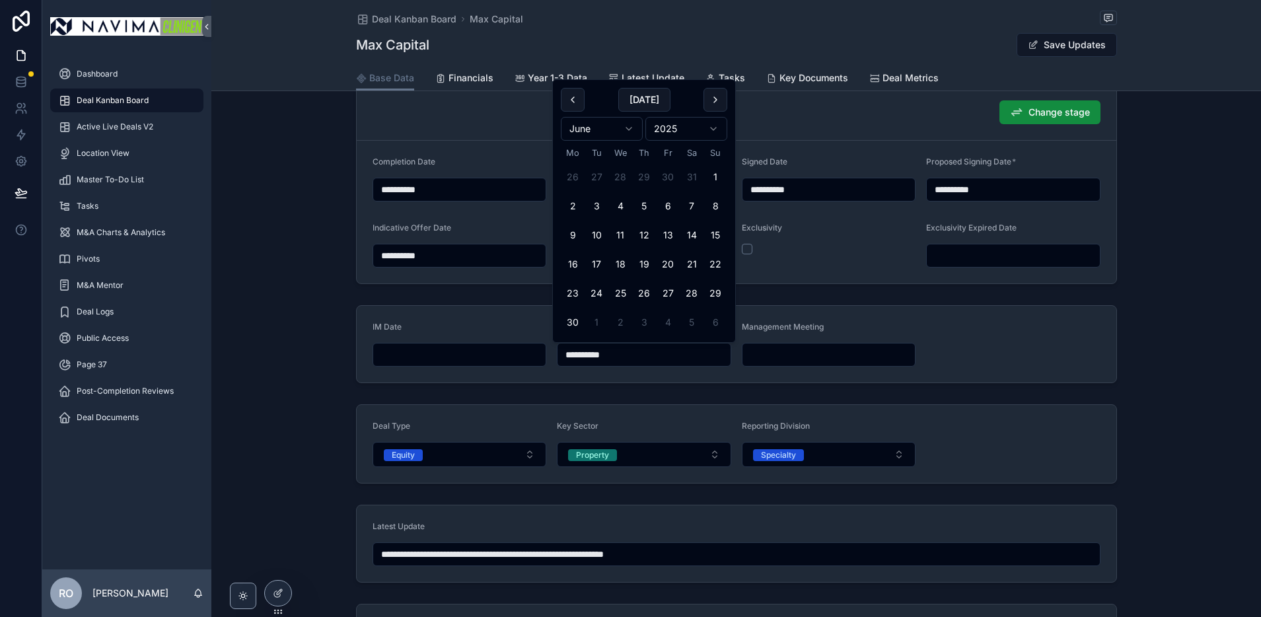
click at [639, 351] on input "**********" at bounding box center [643, 354] width 173 height 18
click at [579, 101] on button "scrollable content" at bounding box center [573, 100] width 24 height 24
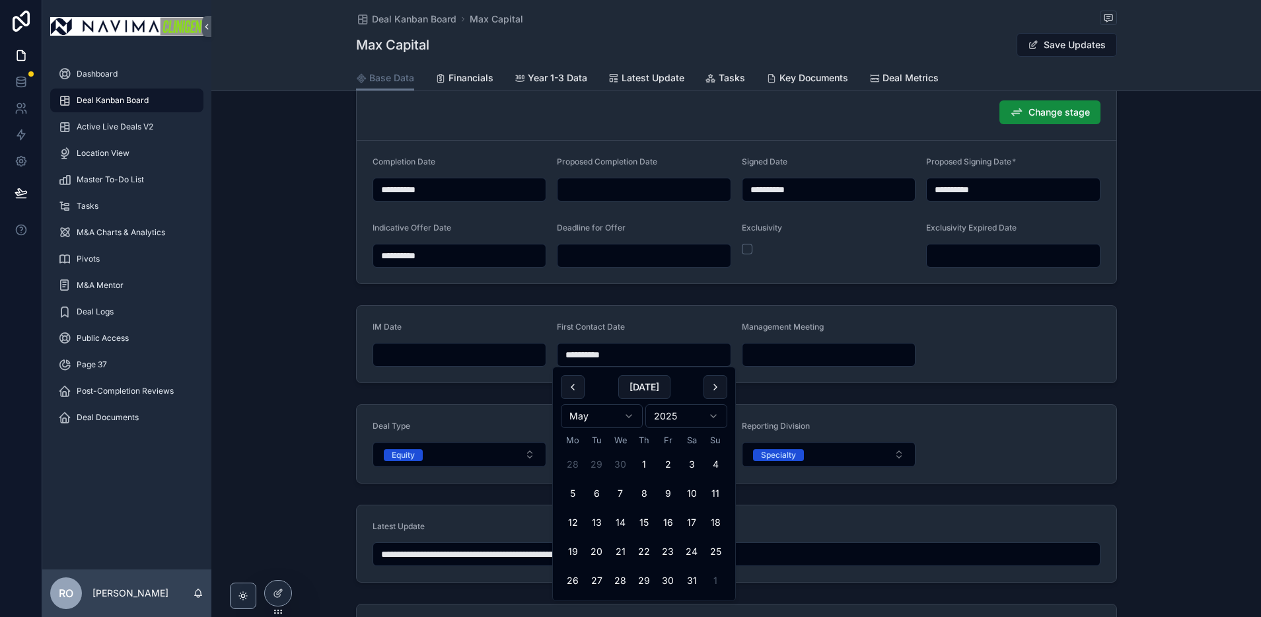
click at [579, 101] on div "Change stage" at bounding box center [737, 112] width 728 height 24
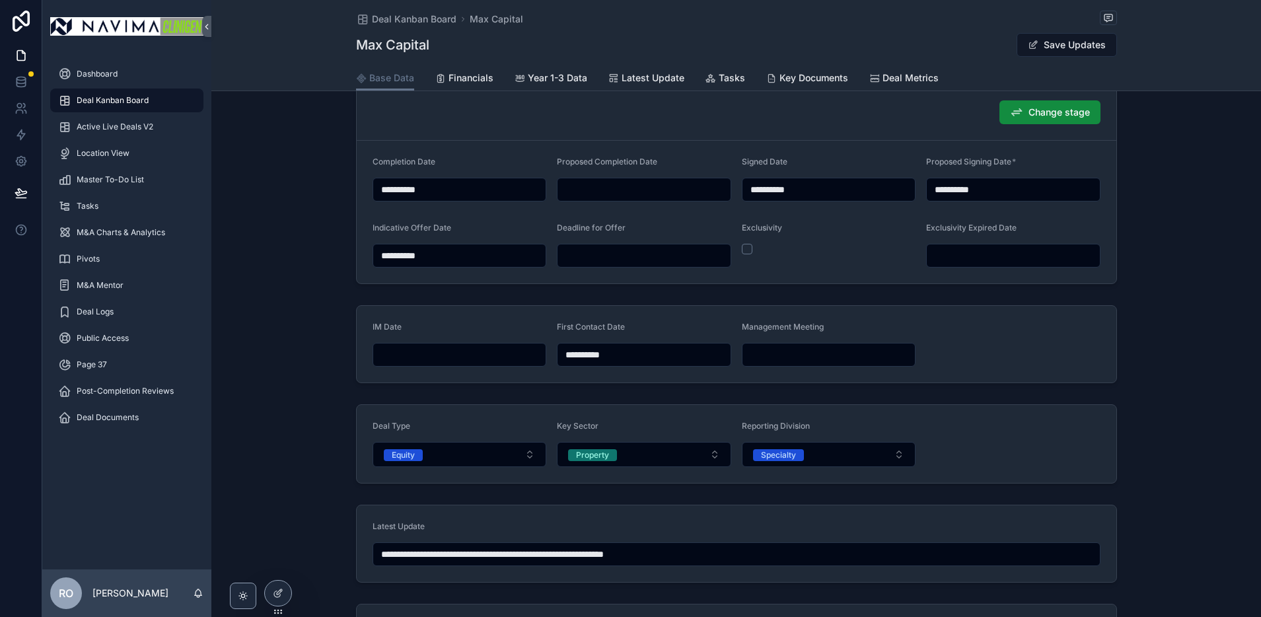
click at [674, 363] on input "**********" at bounding box center [643, 354] width 173 height 18
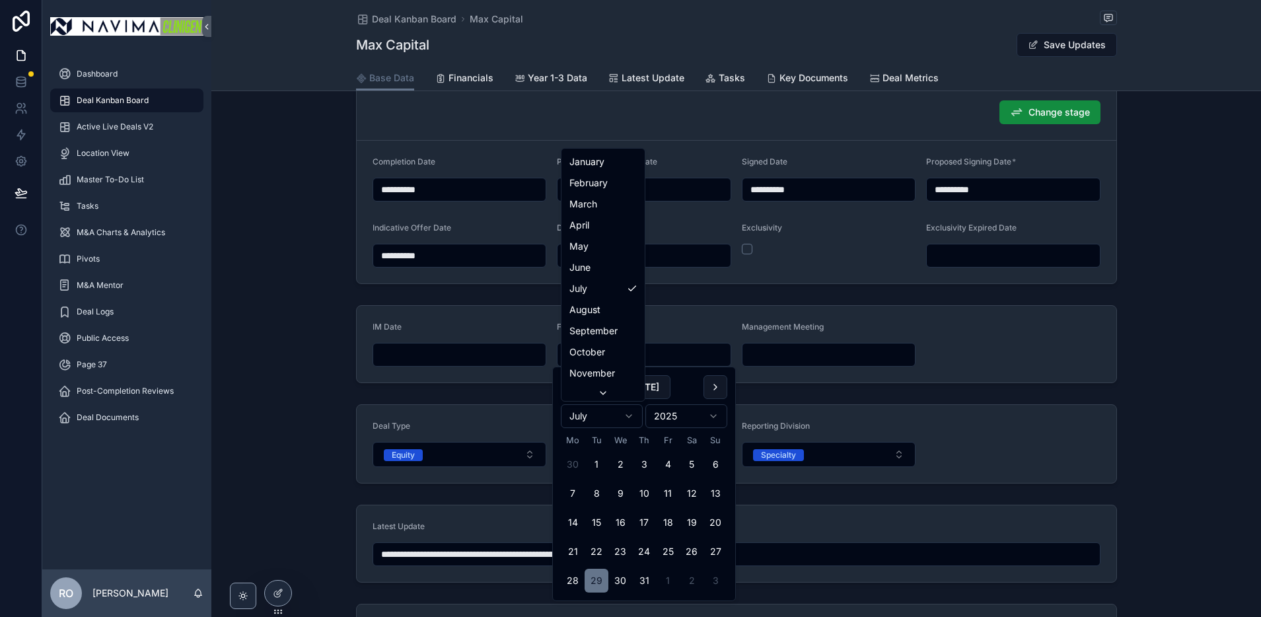
click at [631, 417] on html "**********" at bounding box center [630, 308] width 1261 height 617
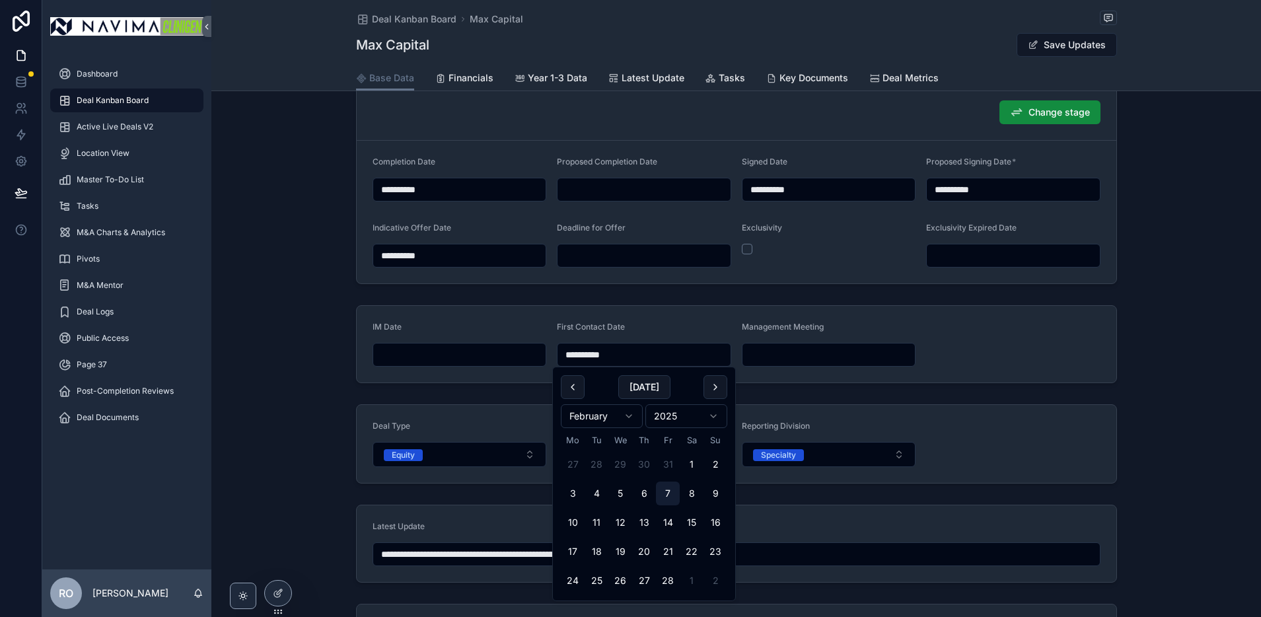
click at [669, 487] on button "7" at bounding box center [668, 494] width 24 height 24
type input "**********"
click at [1016, 439] on form "Deal Type Equity Key Sector Property Reporting Division Specialty" at bounding box center [737, 444] width 760 height 78
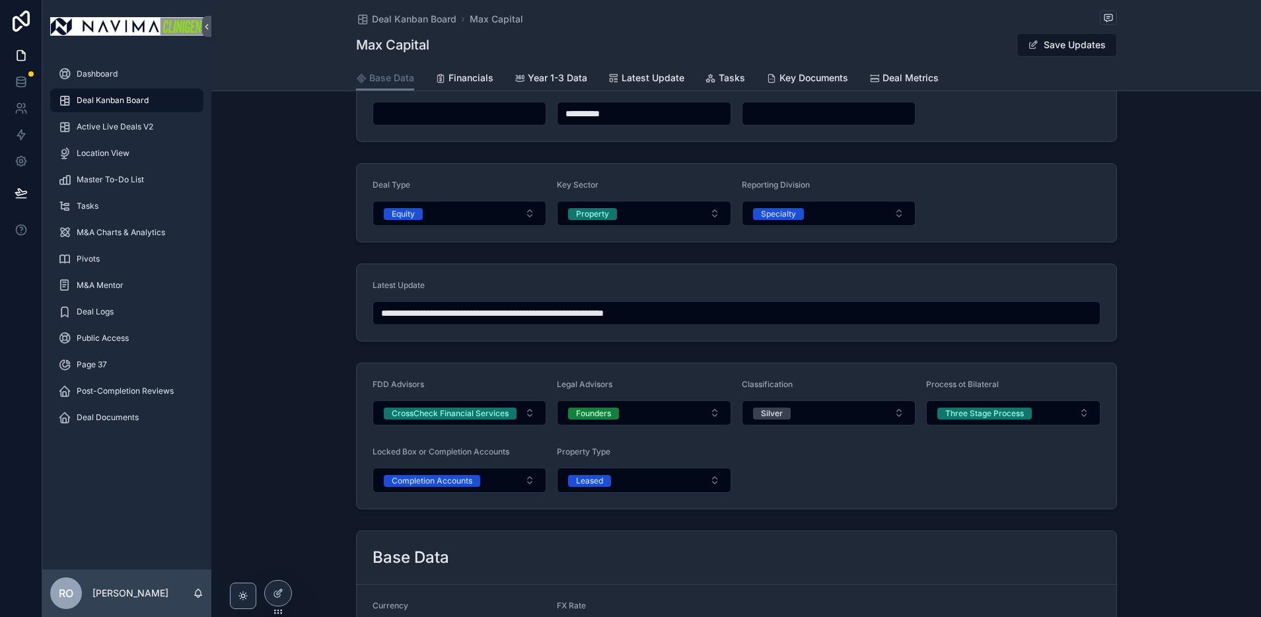
scroll to position [739, 0]
click at [1080, 407] on button "Three Stage Process" at bounding box center [1013, 412] width 174 height 25
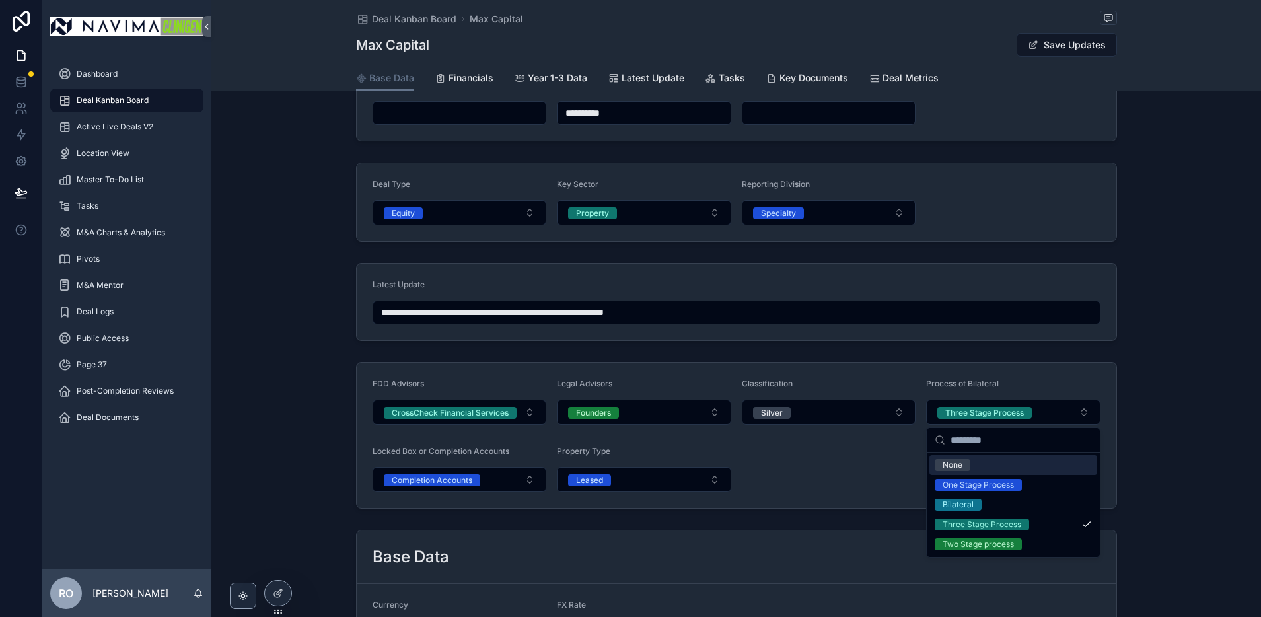
click at [833, 449] on form "FDD Advisors CrossCheck Financial Services Legal Advisors Founders Classificati…" at bounding box center [737, 435] width 760 height 145
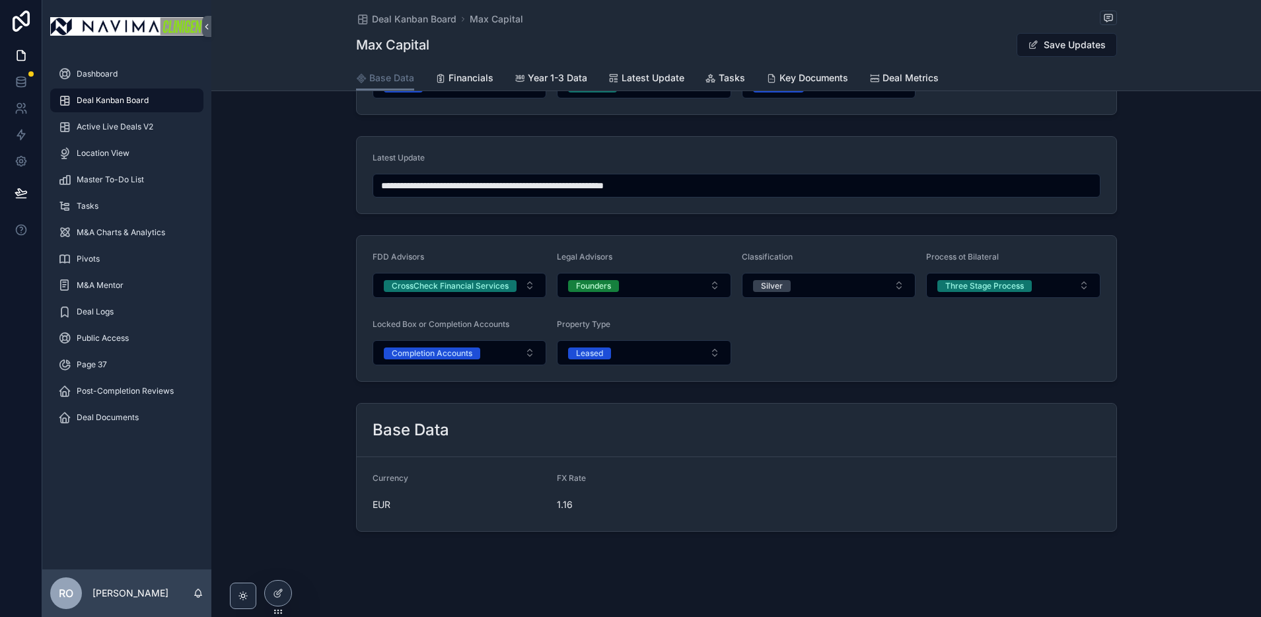
scroll to position [871, 0]
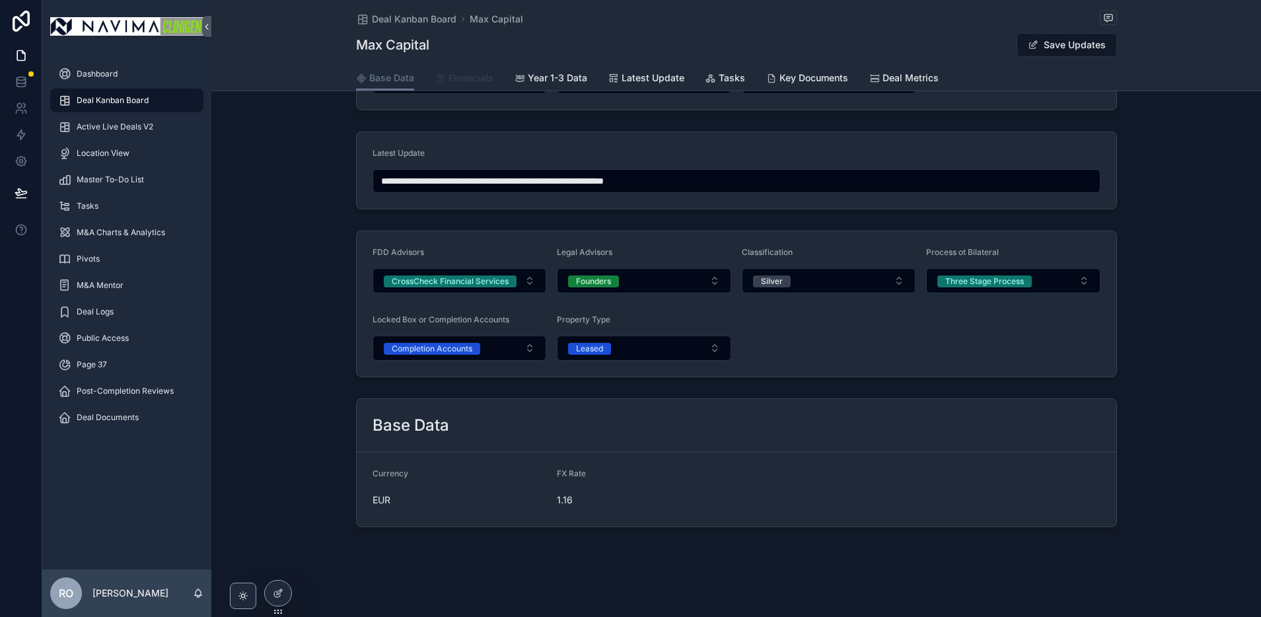
click at [483, 81] on span "Financials" at bounding box center [470, 77] width 45 height 13
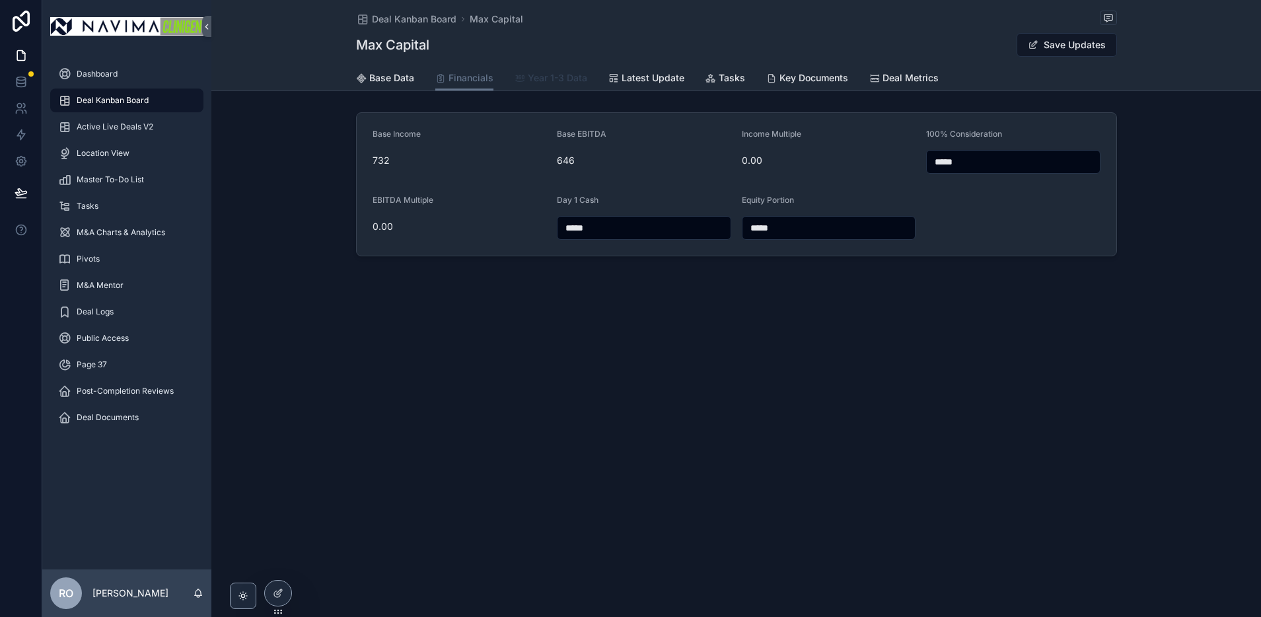
click at [561, 81] on span "Year 1-3 Data" at bounding box center [557, 77] width 59 height 13
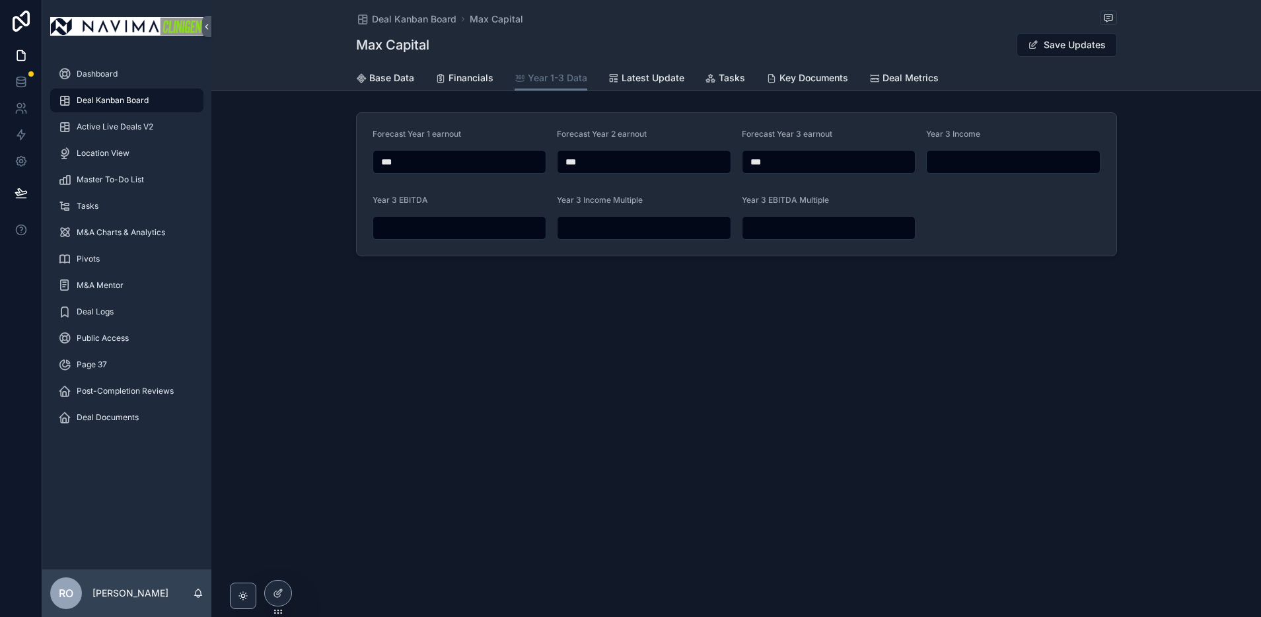
click at [115, 98] on span "Deal Kanban Board" at bounding box center [113, 100] width 72 height 11
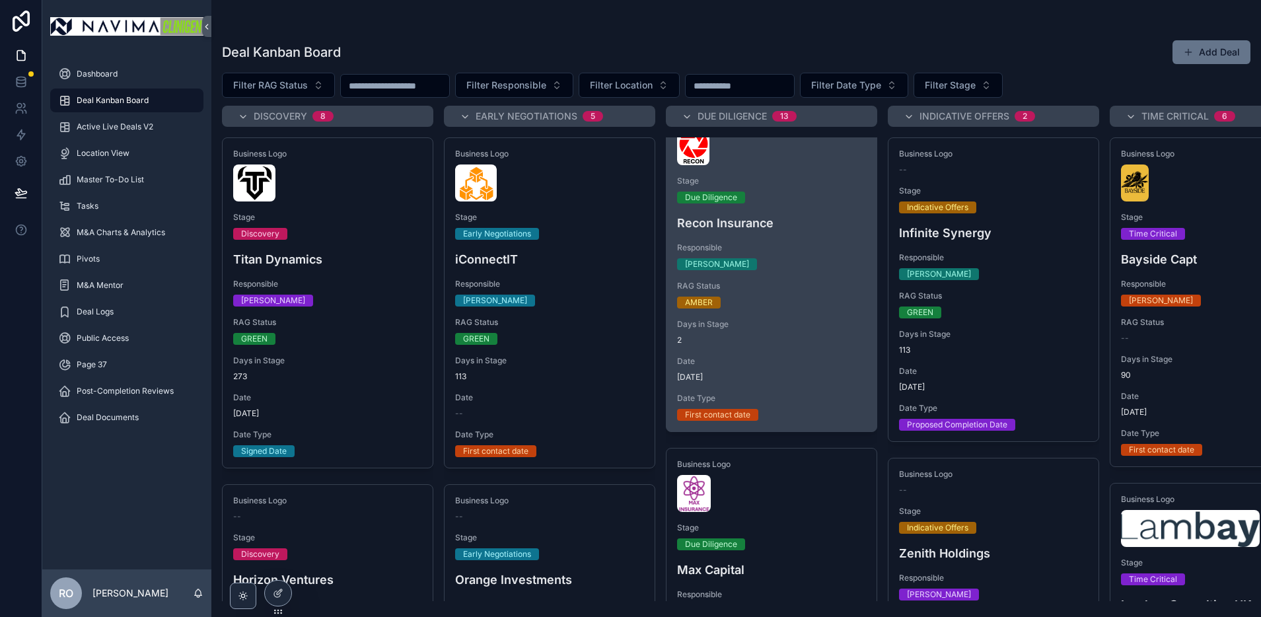
scroll to position [37, 0]
click at [777, 265] on div "[PERSON_NAME]" at bounding box center [771, 264] width 189 height 12
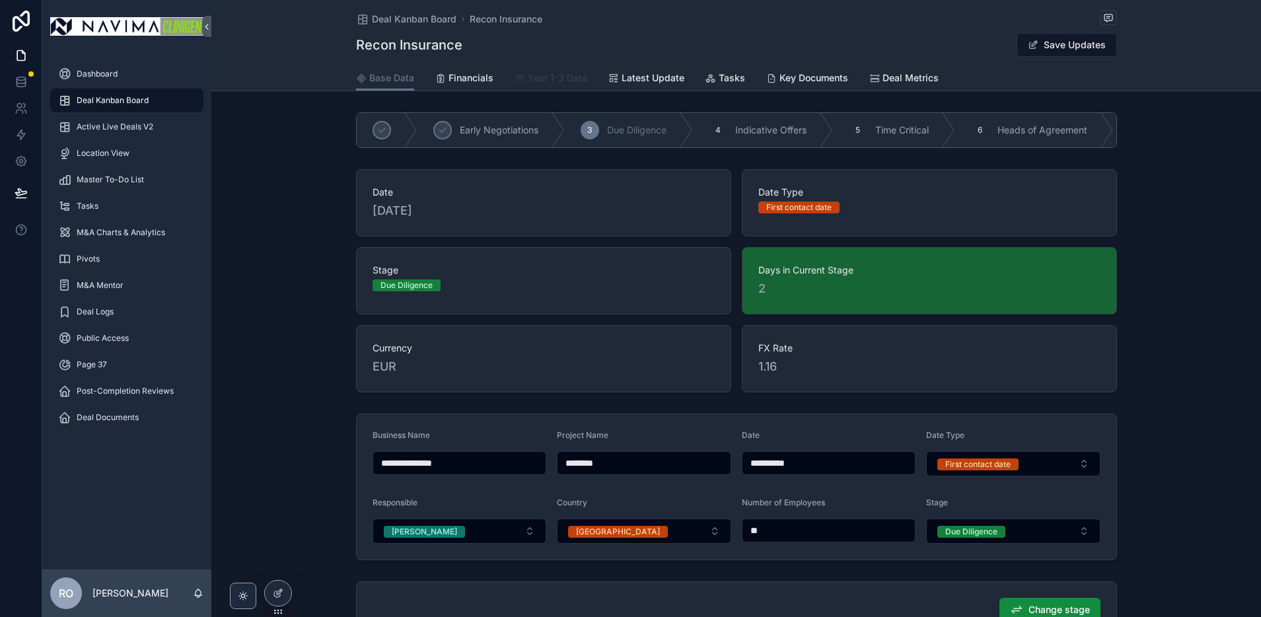
click at [563, 78] on span "Year 1-3 Data" at bounding box center [557, 77] width 59 height 13
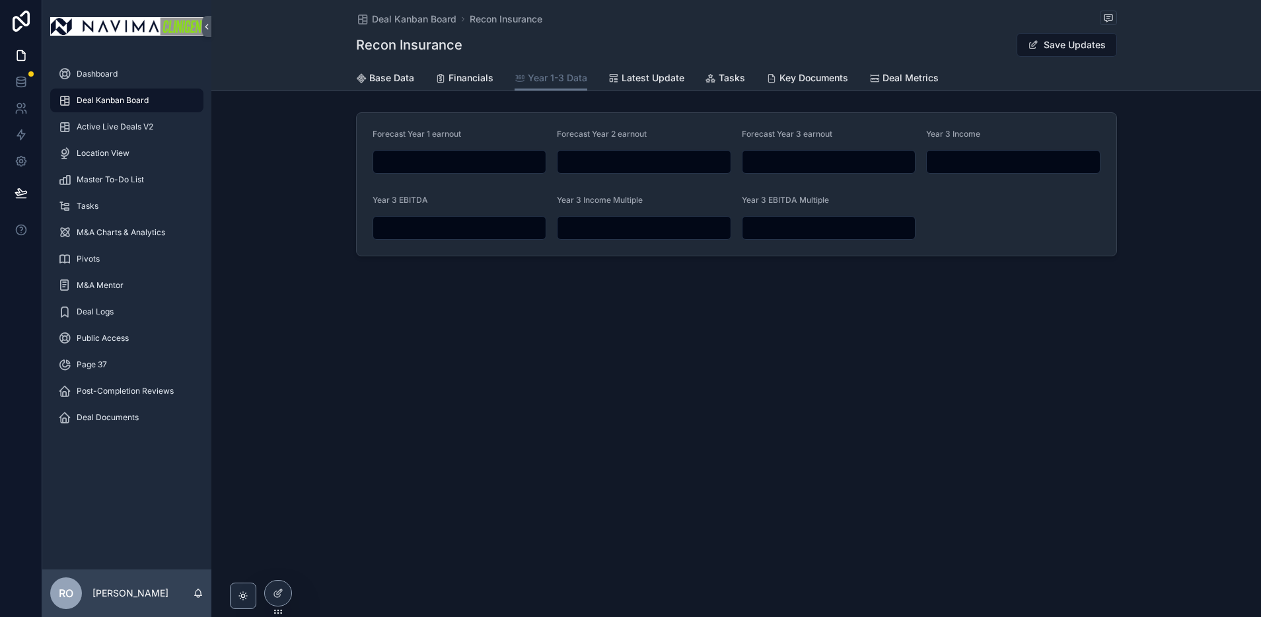
click at [102, 94] on div "Deal Kanban Board" at bounding box center [126, 100] width 137 height 21
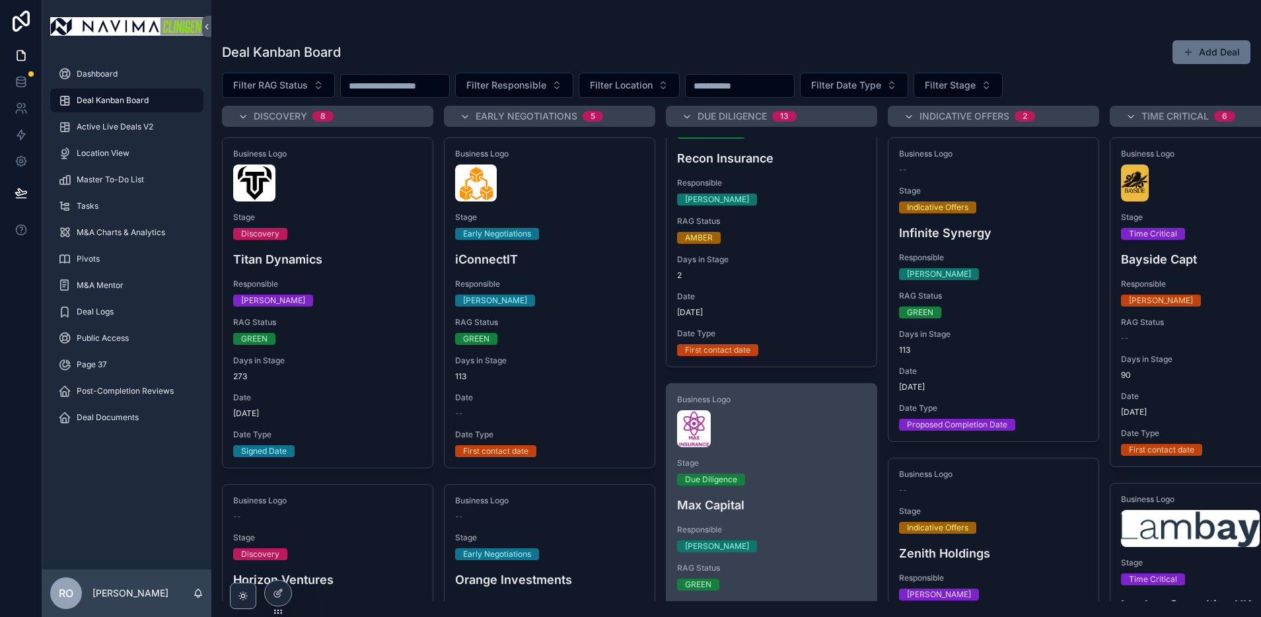
scroll to position [123, 0]
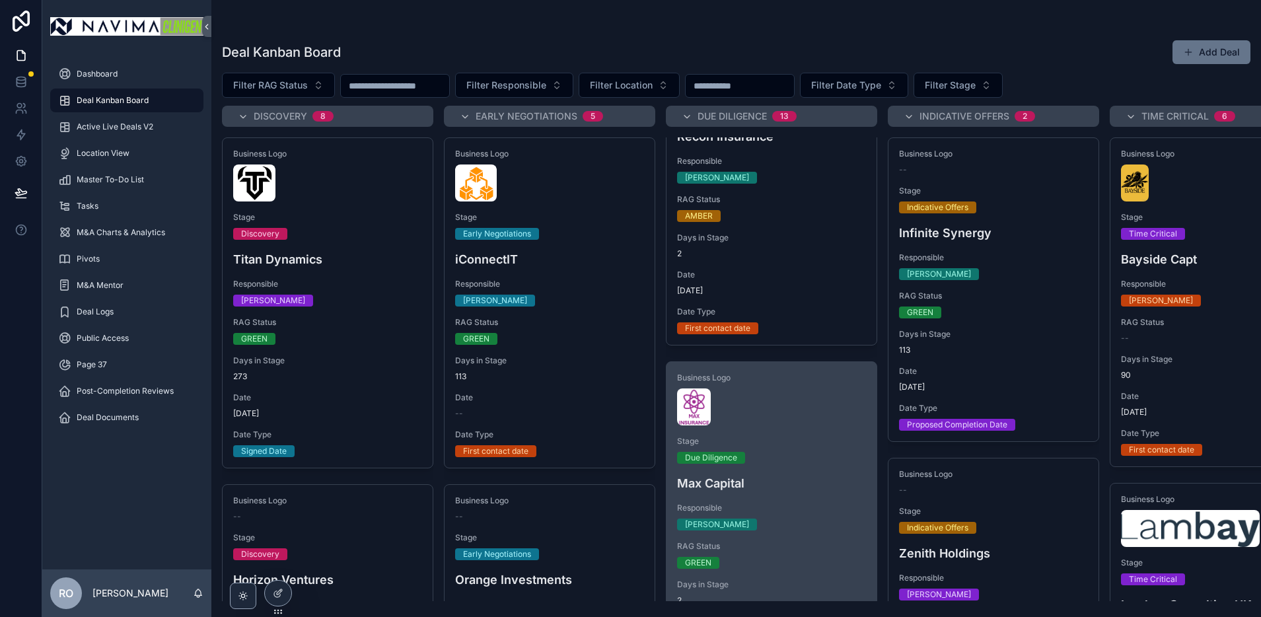
click at [830, 444] on span "Stage" at bounding box center [771, 441] width 189 height 11
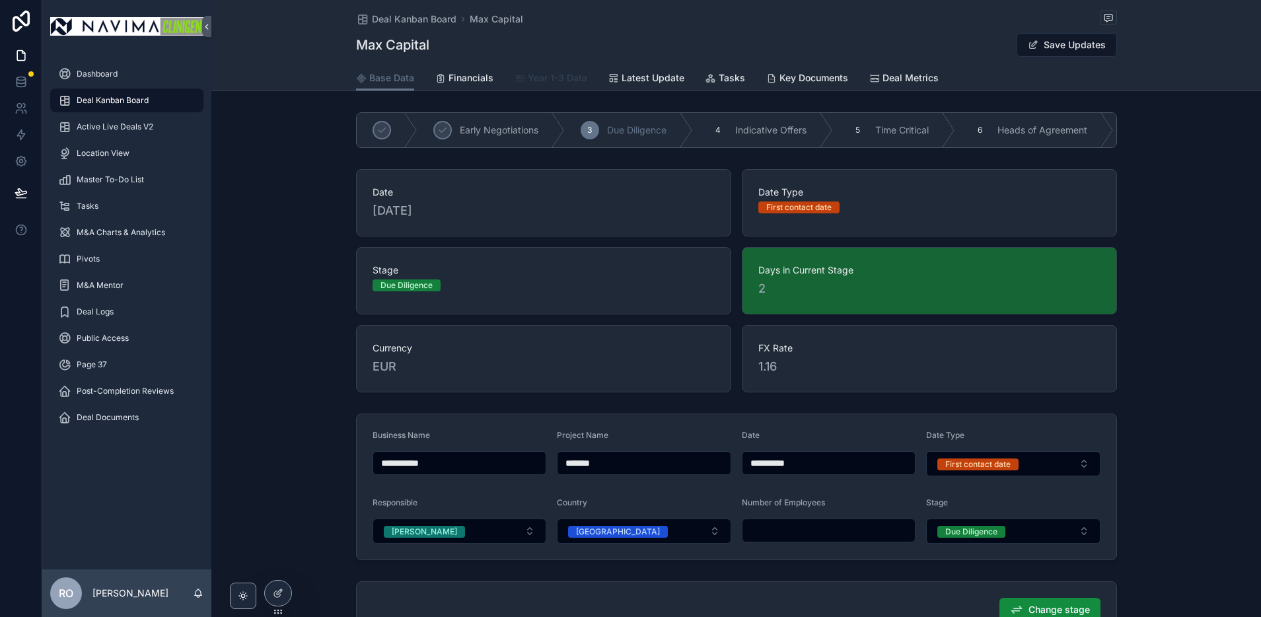
click at [551, 79] on span "Year 1-3 Data" at bounding box center [557, 77] width 59 height 13
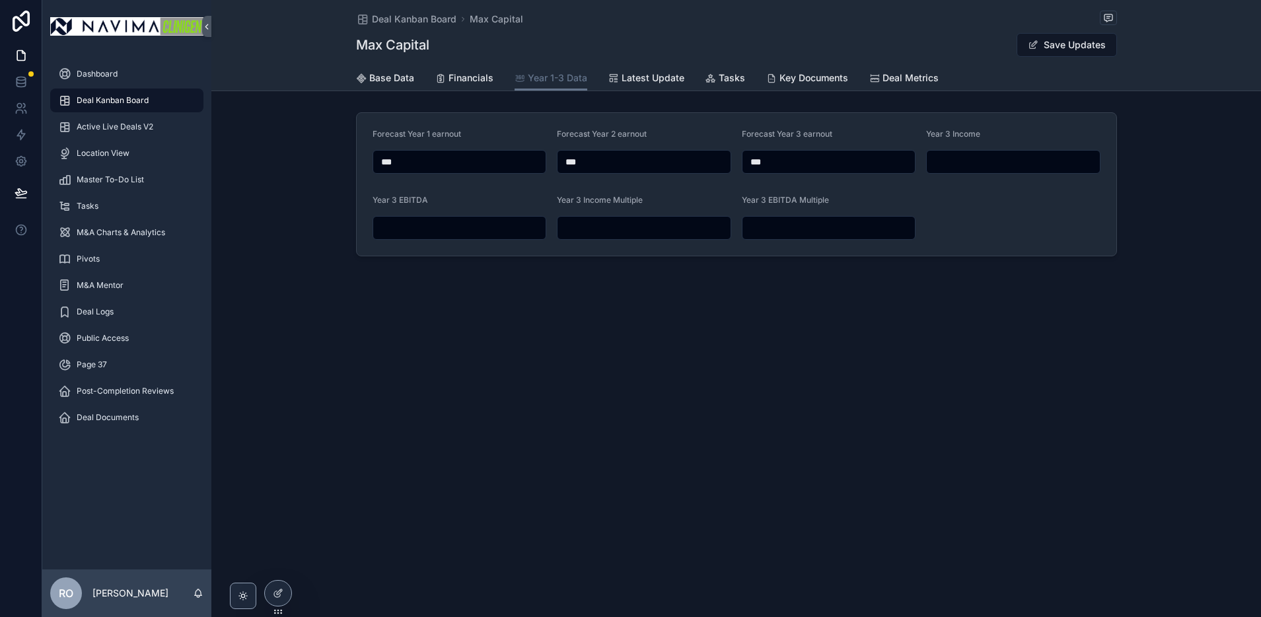
click at [984, 162] on input "scrollable content" at bounding box center [1013, 162] width 173 height 18
click at [484, 82] on span "Financials" at bounding box center [470, 77] width 45 height 13
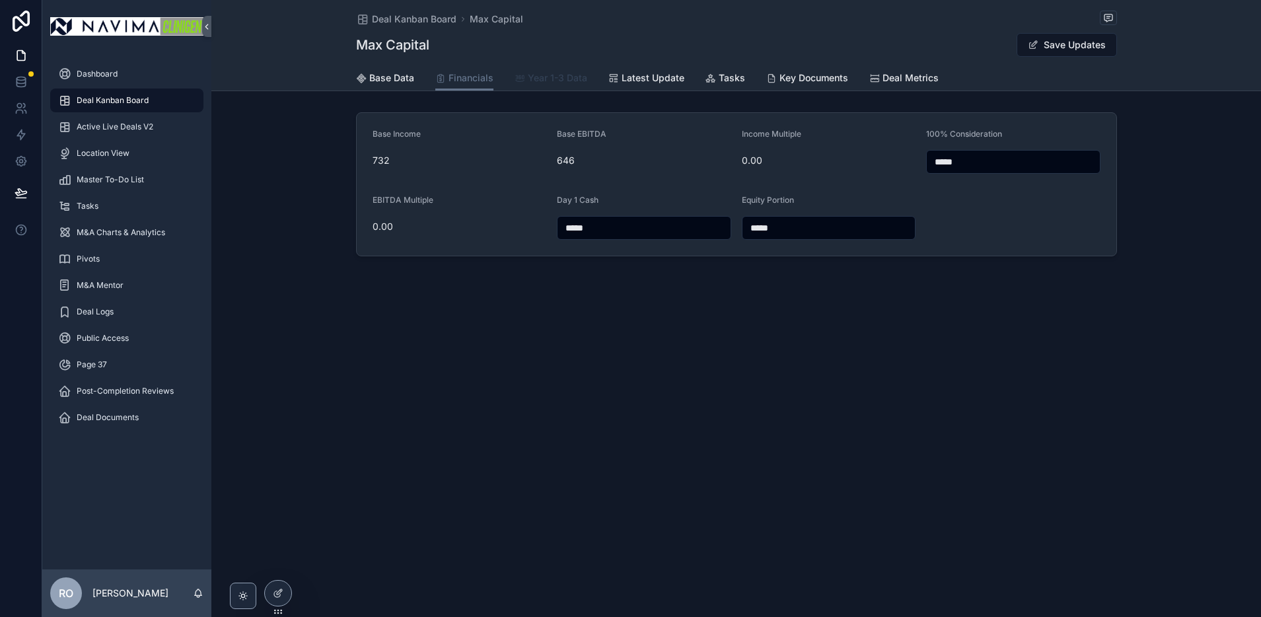
click at [536, 76] on span "Year 1-3 Data" at bounding box center [557, 77] width 59 height 13
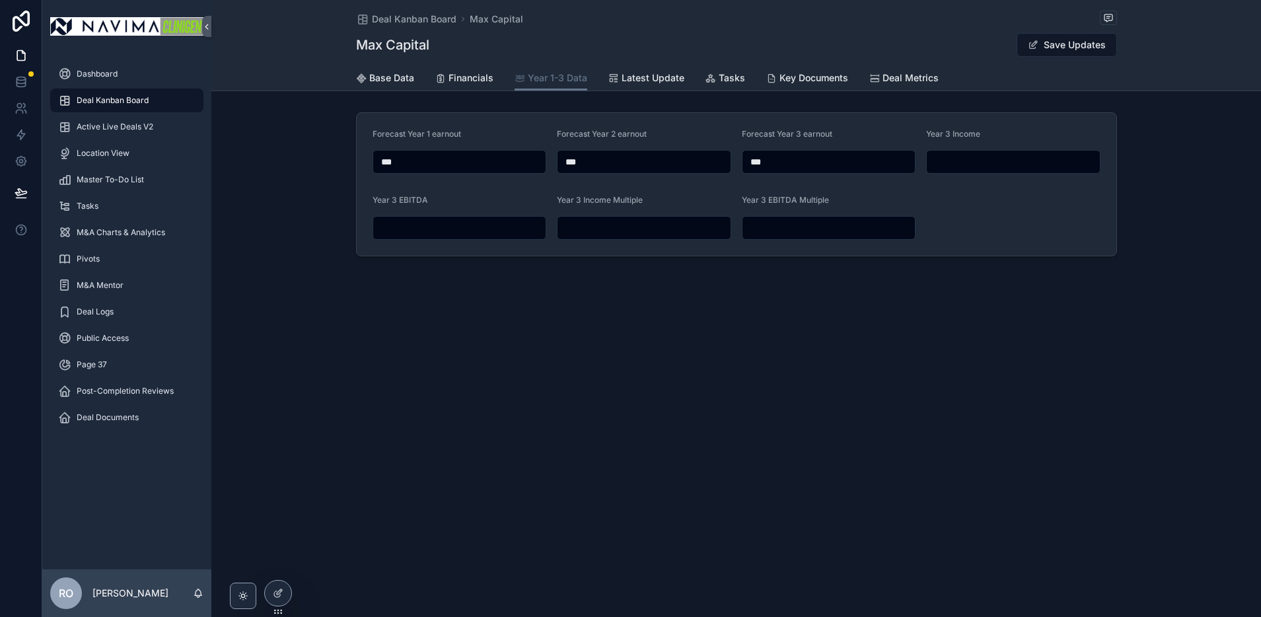
click at [963, 164] on input "scrollable content" at bounding box center [1013, 162] width 173 height 18
type input "*****"
click at [448, 223] on input "scrollable content" at bounding box center [459, 228] width 173 height 18
click at [467, 79] on span "Financials" at bounding box center [470, 77] width 45 height 13
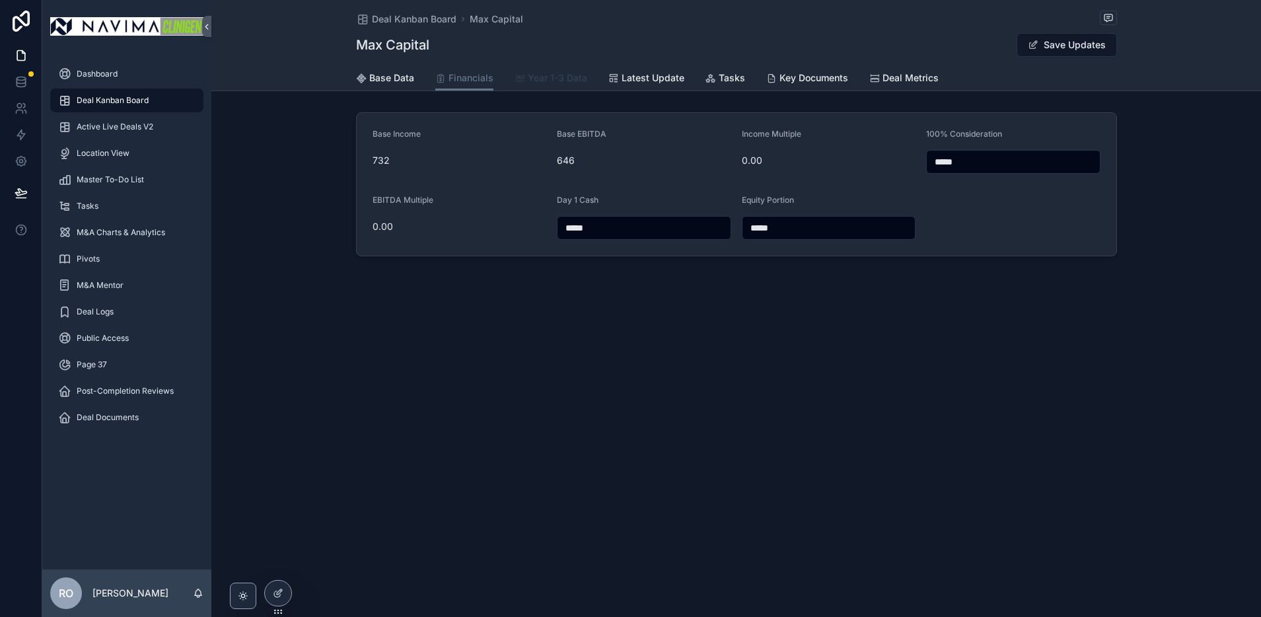
click at [538, 78] on span "Year 1-3 Data" at bounding box center [557, 77] width 59 height 13
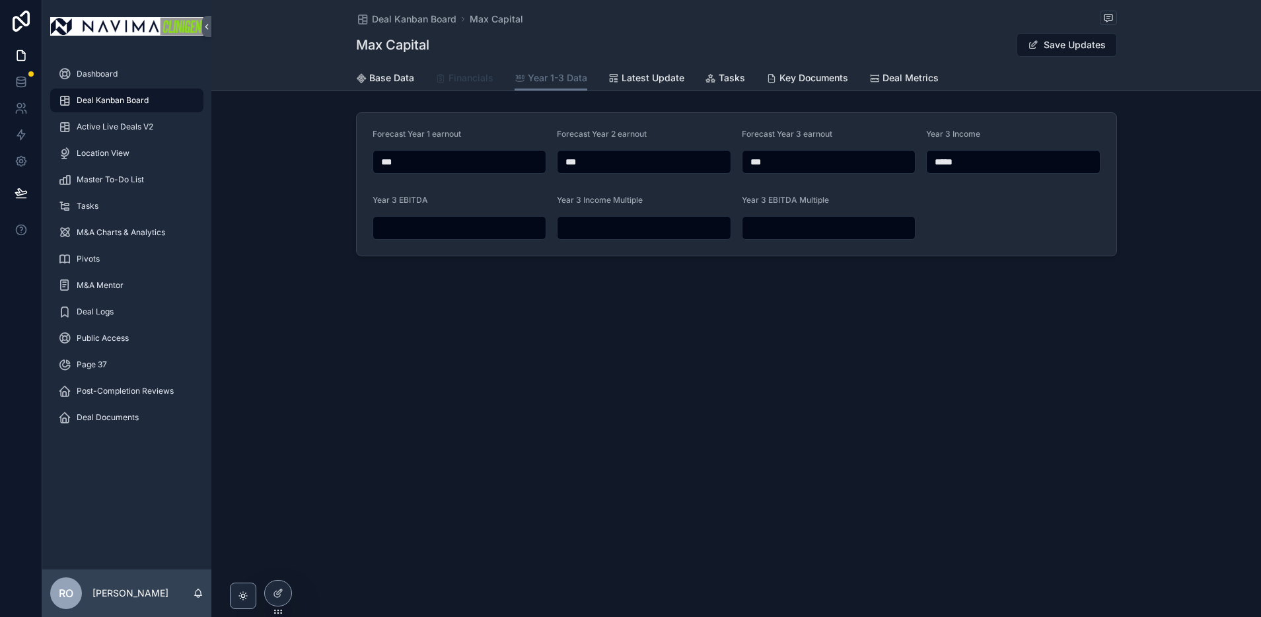
click at [455, 75] on span "Financials" at bounding box center [470, 77] width 45 height 13
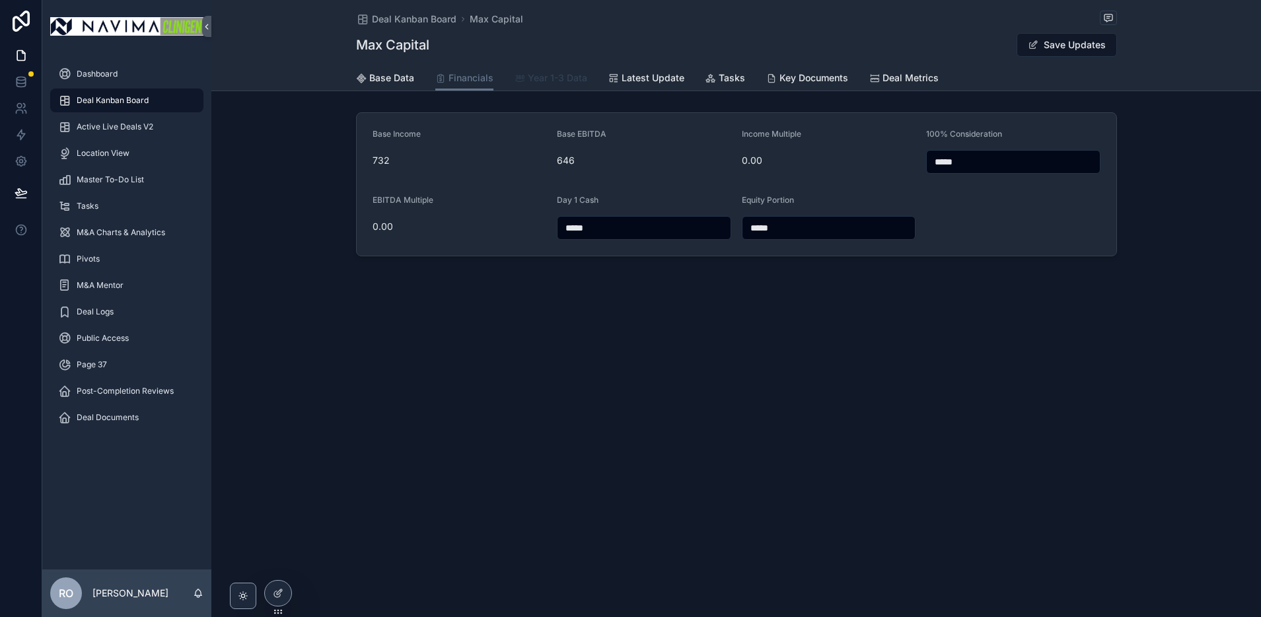
click at [542, 76] on span "Year 1-3 Data" at bounding box center [557, 77] width 59 height 13
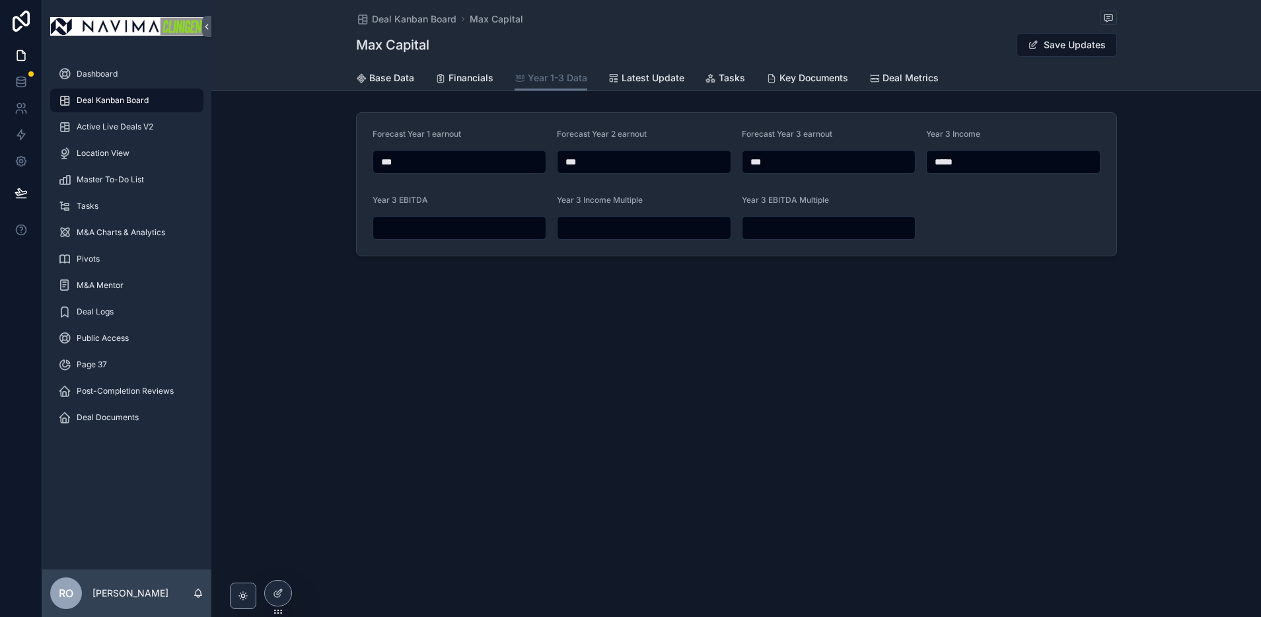
click at [448, 227] on input "scrollable content" at bounding box center [459, 228] width 173 height 18
type input "***"
click at [598, 230] on input "scrollable content" at bounding box center [643, 228] width 173 height 18
click at [454, 77] on span "Financials" at bounding box center [470, 77] width 45 height 13
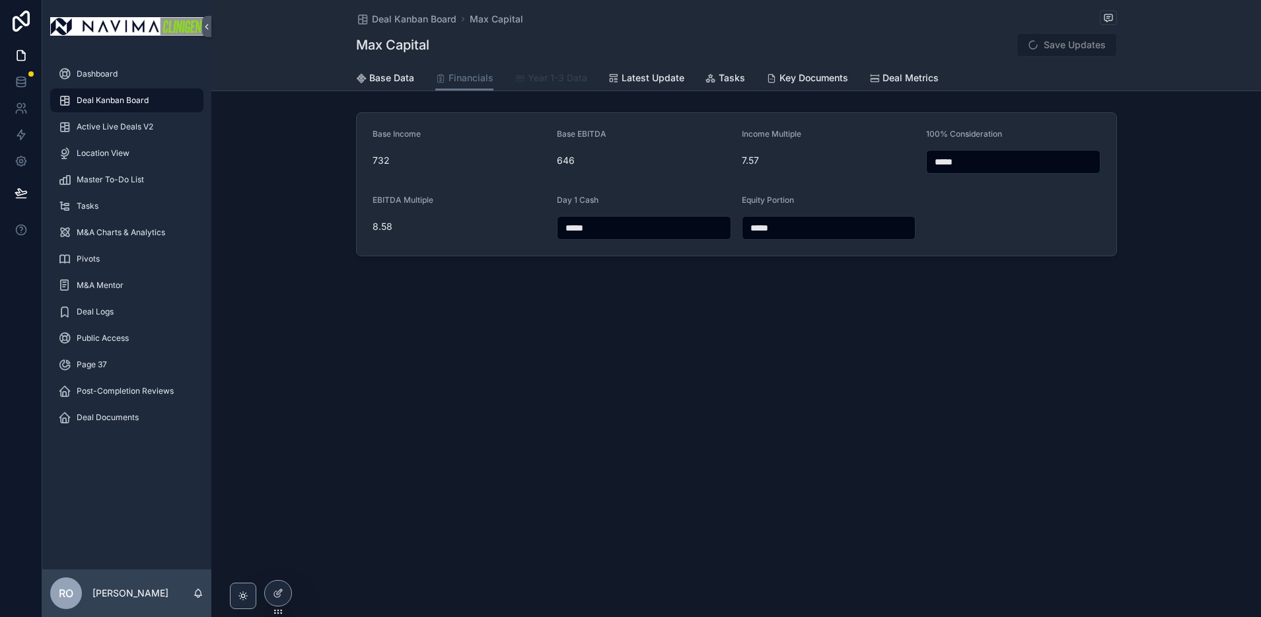
click at [568, 81] on span "Year 1-3 Data" at bounding box center [557, 77] width 59 height 13
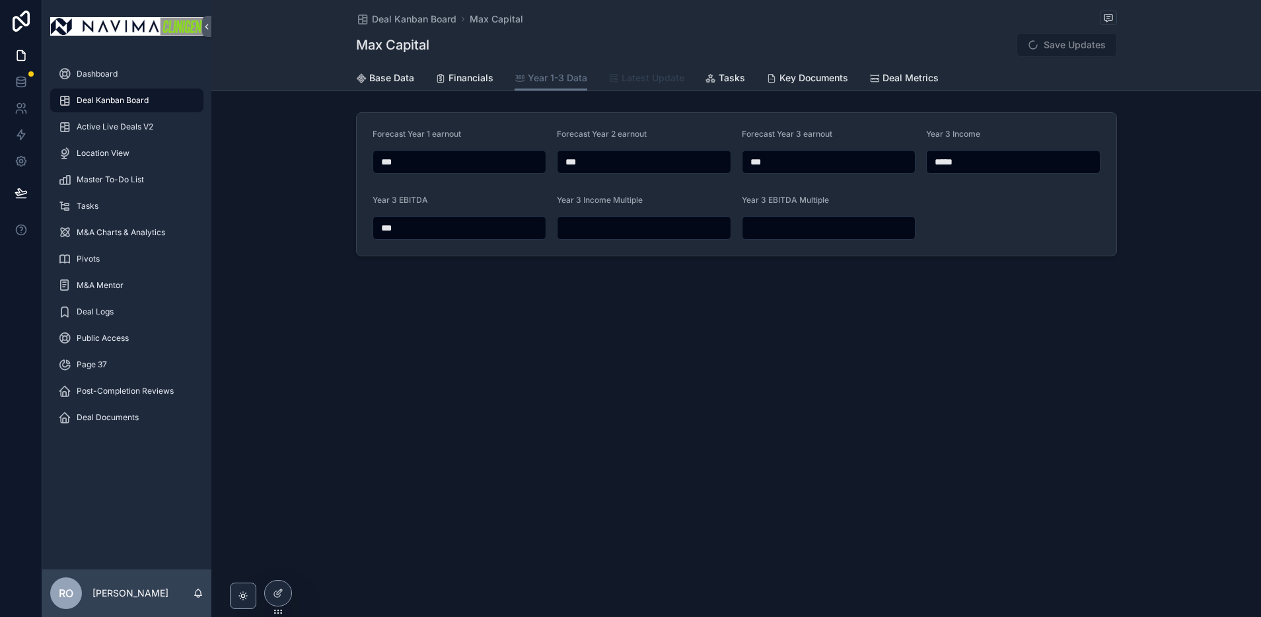
click at [644, 79] on span "Latest Update" at bounding box center [653, 77] width 63 height 13
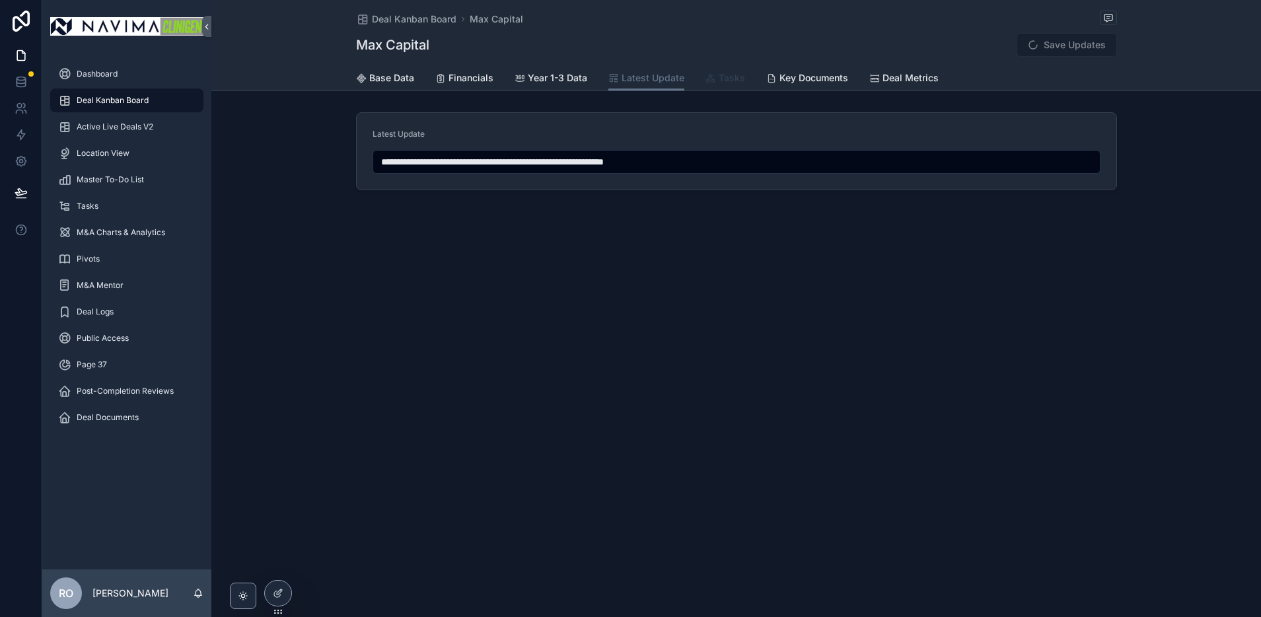
click at [719, 78] on span "Tasks" at bounding box center [732, 77] width 26 height 13
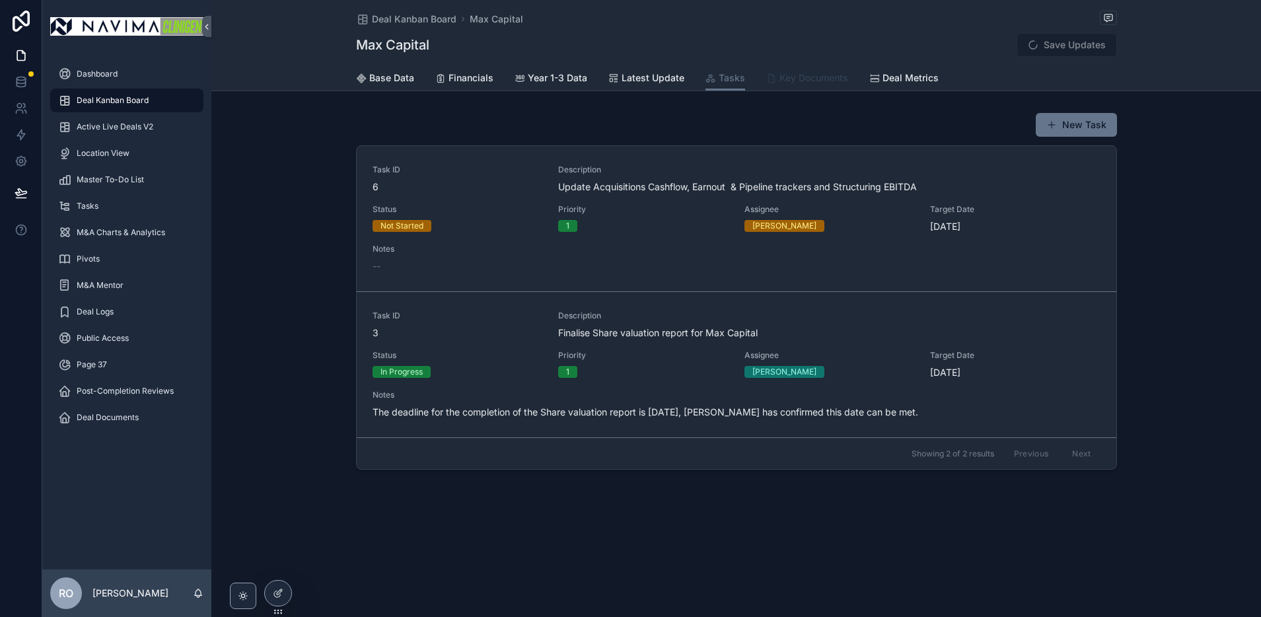
click at [809, 83] on span "Key Documents" at bounding box center [813, 77] width 69 height 13
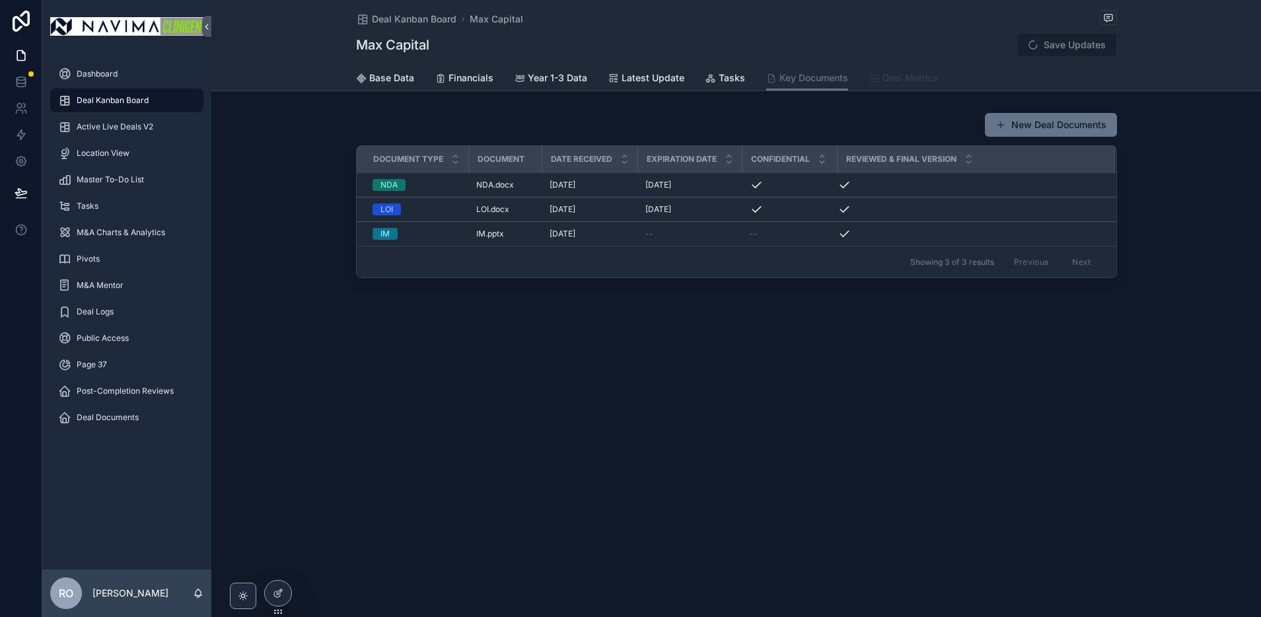
click at [905, 83] on span "Deal Metrics" at bounding box center [910, 77] width 56 height 13
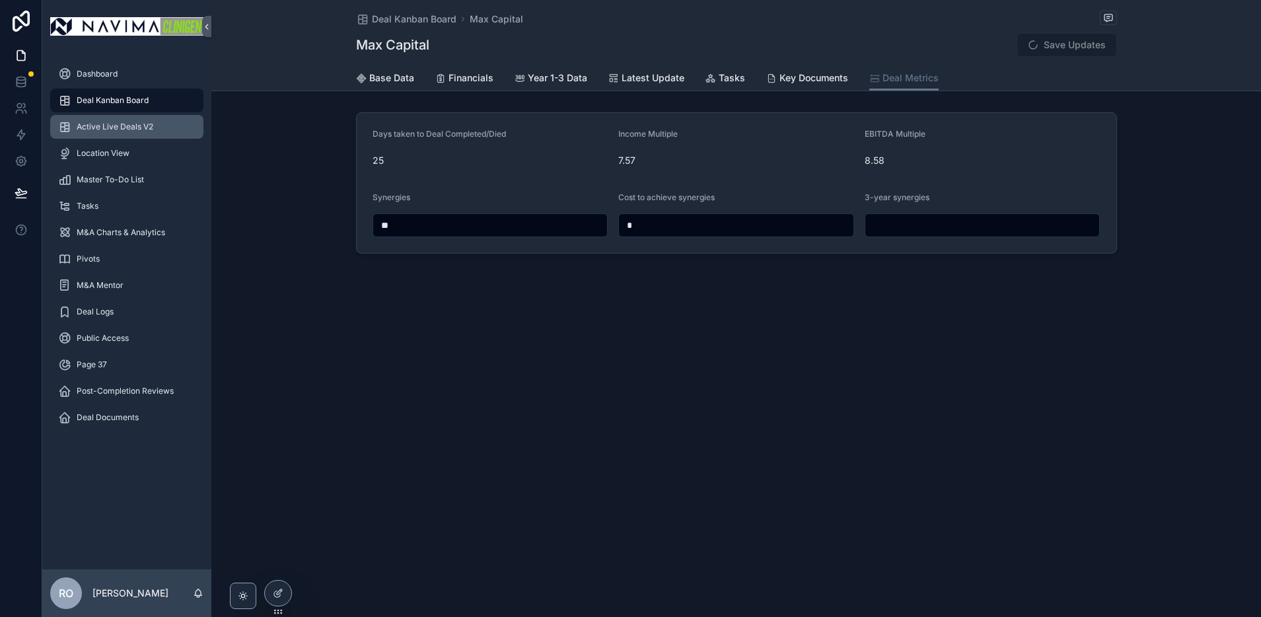
click at [104, 126] on span "Active Live Deals V2" at bounding box center [115, 127] width 77 height 11
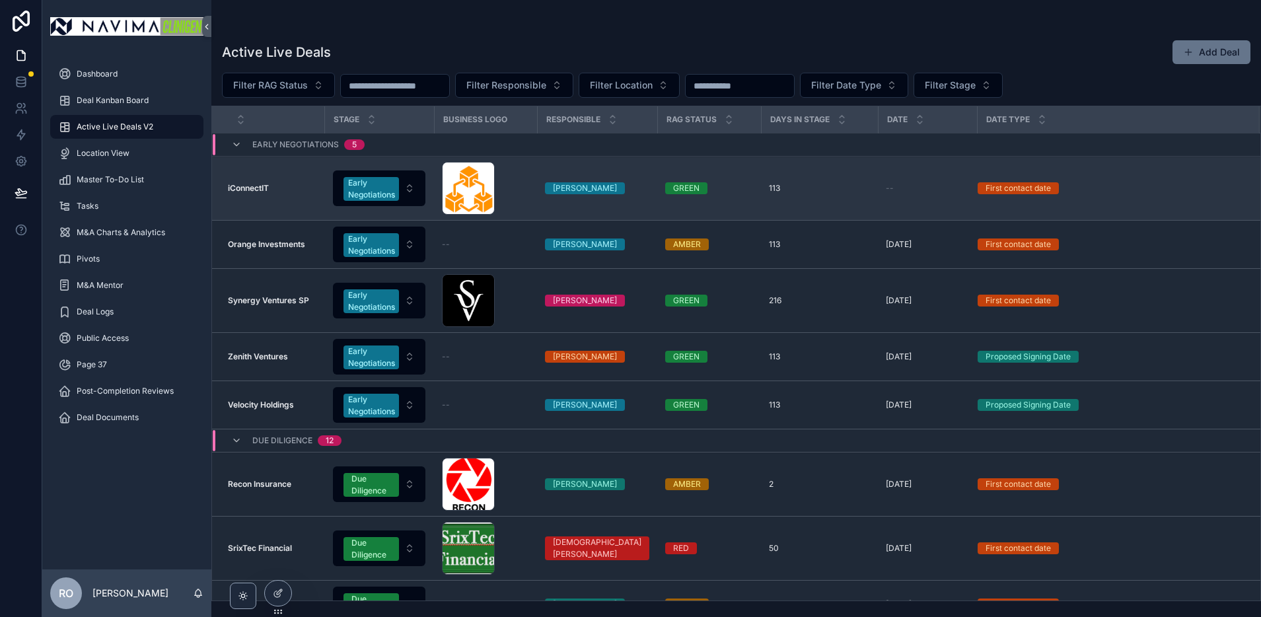
click at [252, 192] on strong "iConnectIT" at bounding box center [248, 188] width 41 height 10
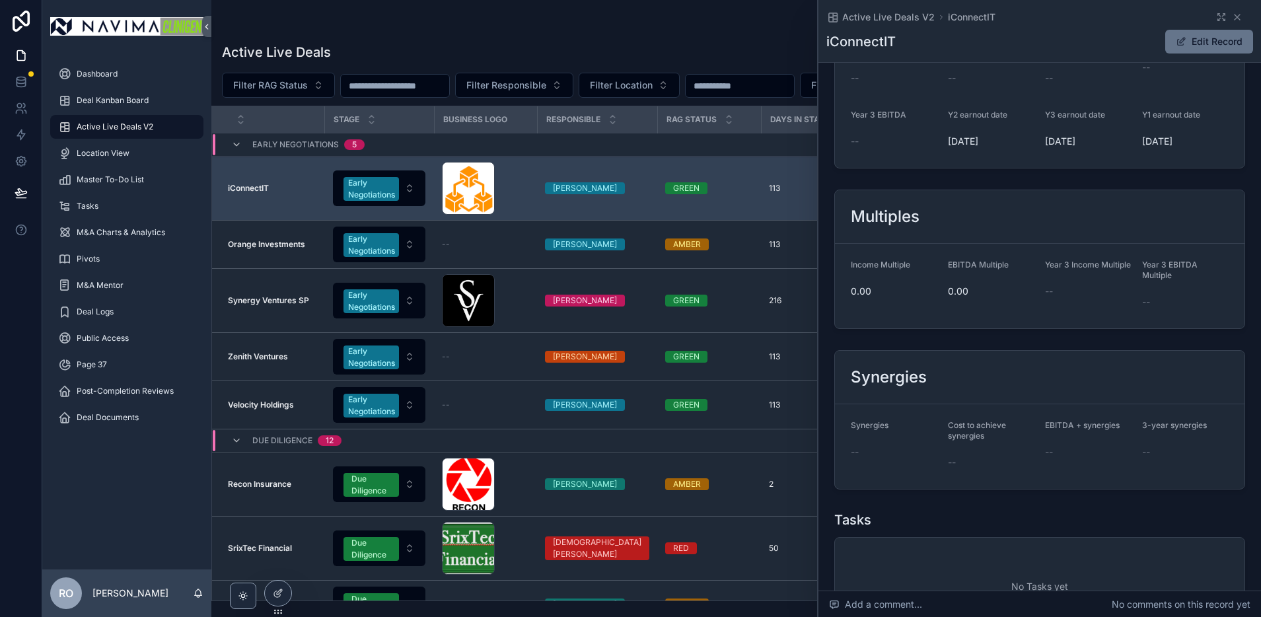
scroll to position [1602, 0]
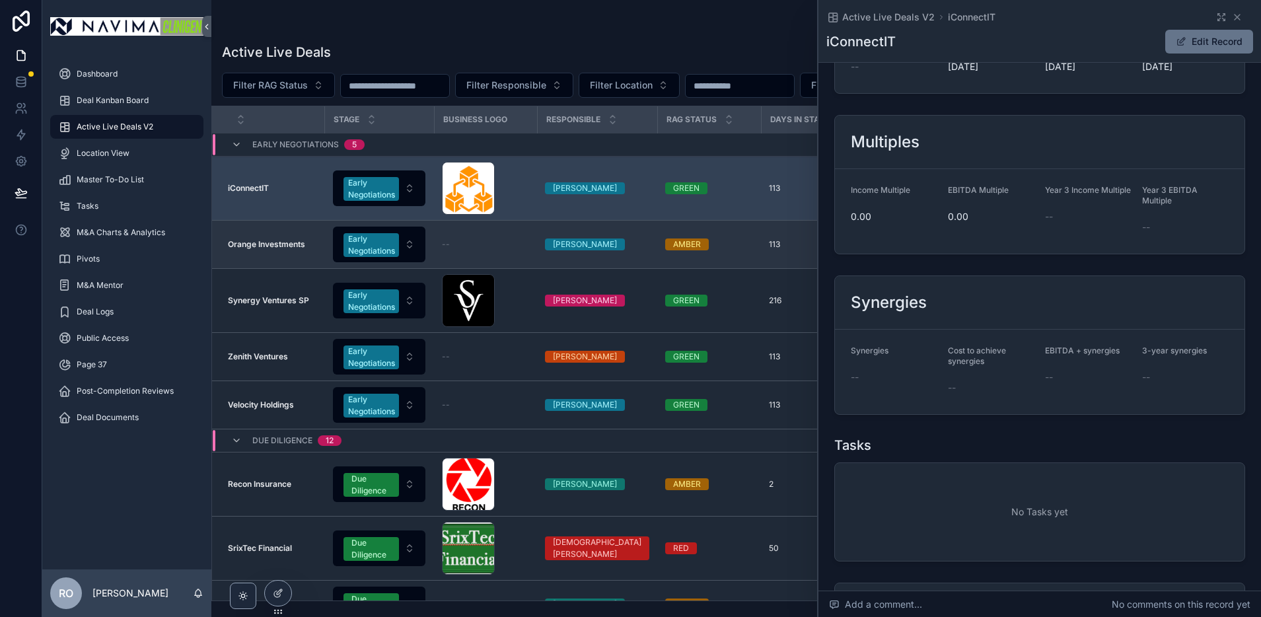
click at [287, 244] on strong "Orange Investments" at bounding box center [266, 244] width 77 height 10
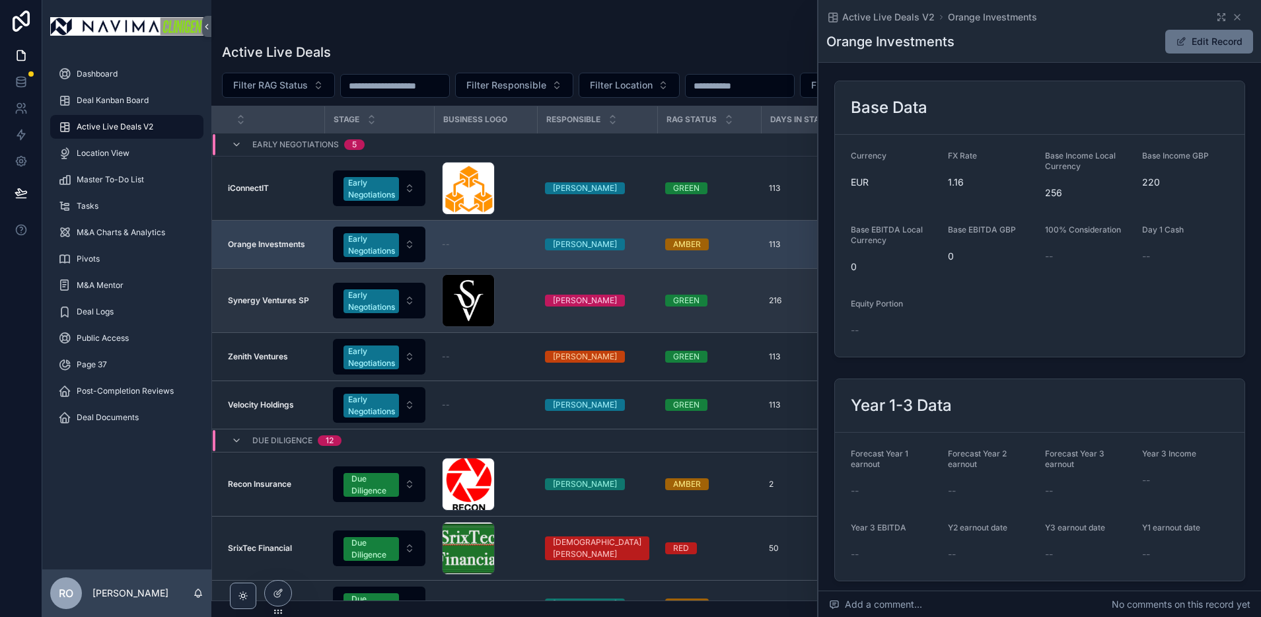
scroll to position [1139, 0]
click at [284, 308] on td "Synergy Ventures SP Synergy Ventures SP" at bounding box center [268, 301] width 112 height 64
click at [265, 293] on td "Synergy Ventures SP Synergy Ventures SP" at bounding box center [268, 301] width 112 height 64
click at [657, 302] on td "GREEN" at bounding box center [709, 301] width 104 height 64
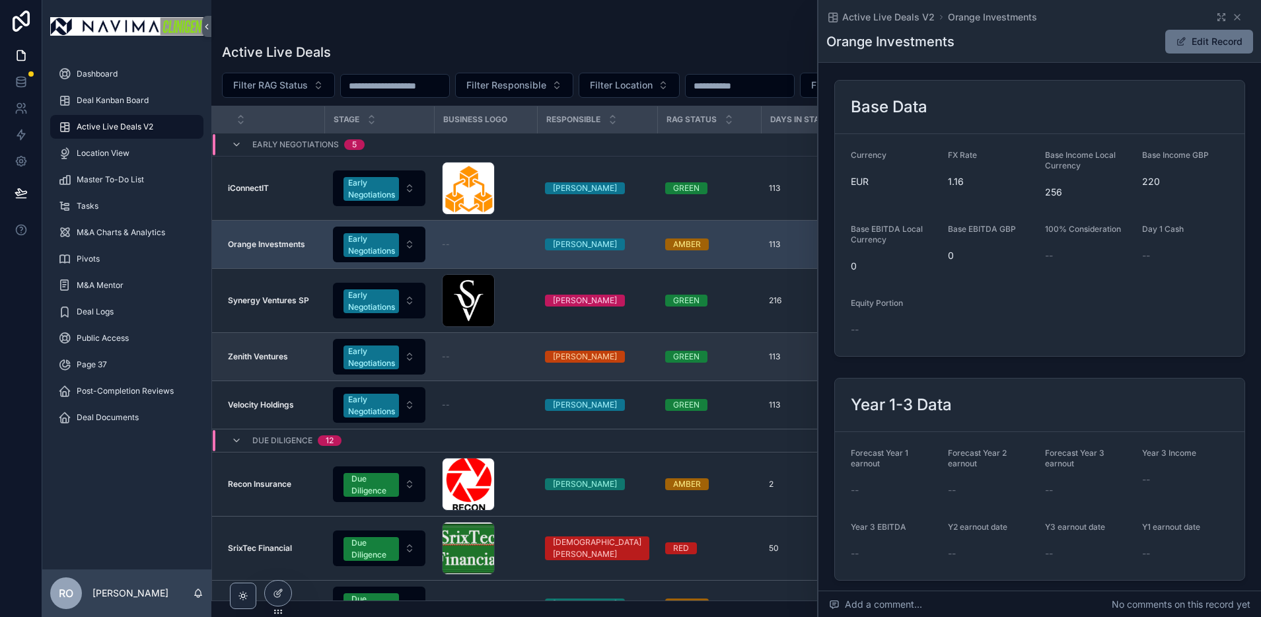
click at [511, 371] on td "--" at bounding box center [485, 357] width 103 height 48
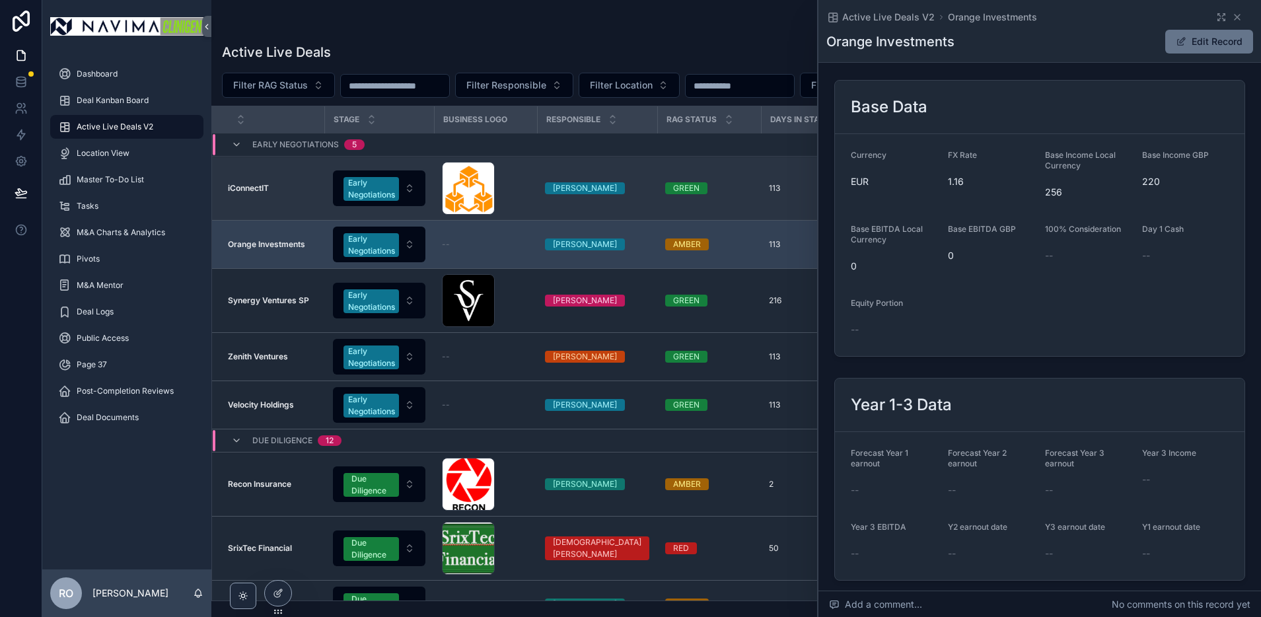
click at [299, 178] on td "iConnectIT iConnectIT" at bounding box center [268, 189] width 112 height 64
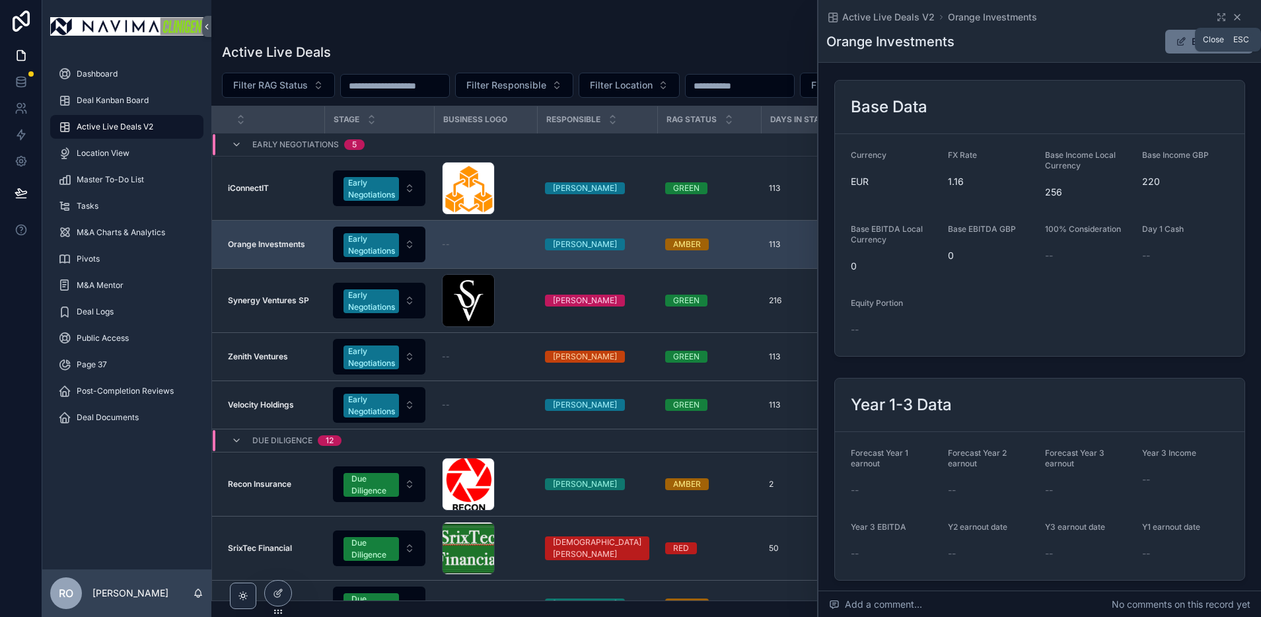
click at [1238, 15] on icon "scrollable content" at bounding box center [1237, 17] width 11 height 11
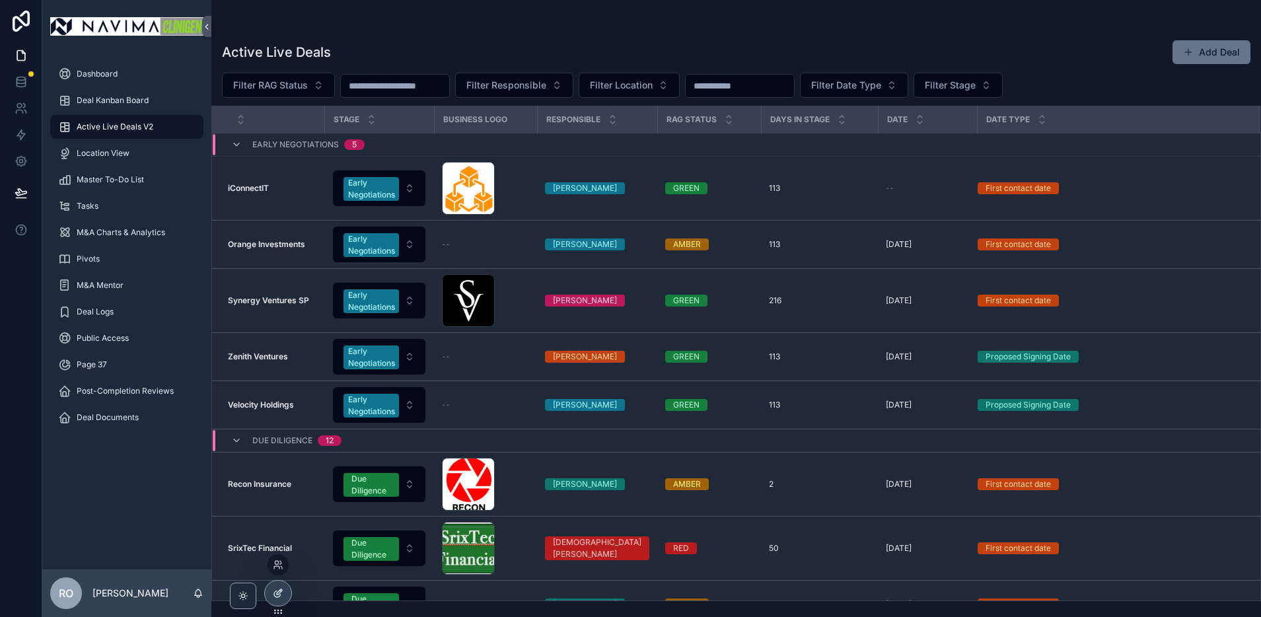
click at [283, 597] on icon at bounding box center [278, 593] width 11 height 11
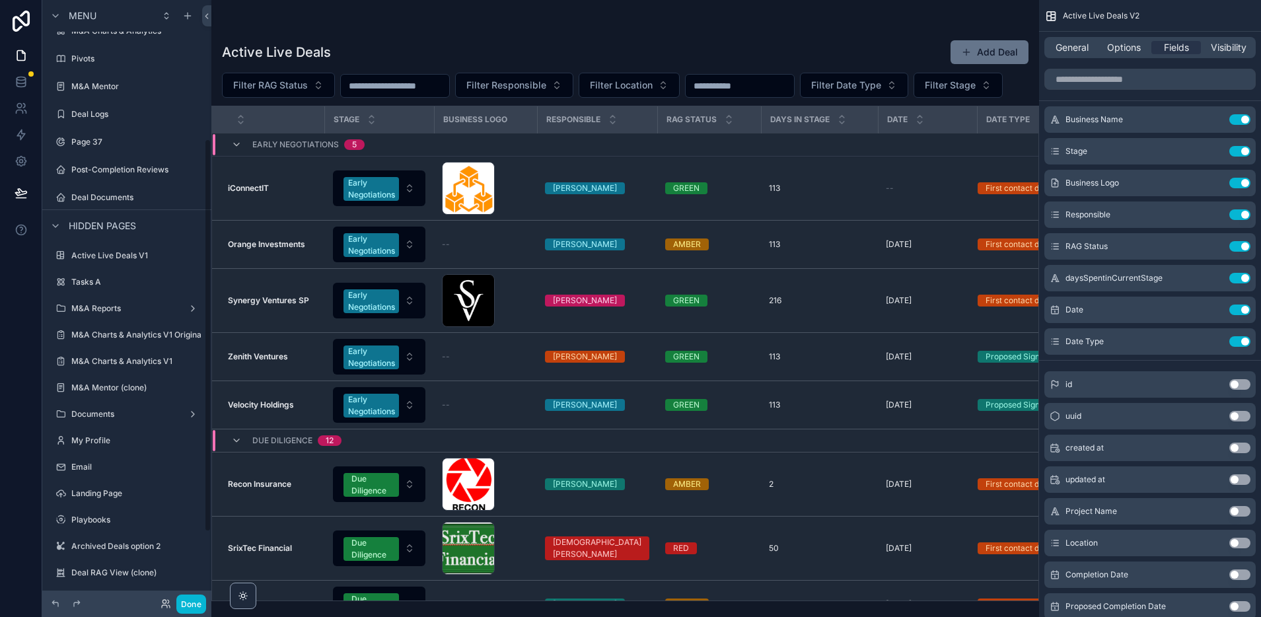
scroll to position [203, 0]
click at [65, 144] on icon "scrollable content" at bounding box center [60, 146] width 11 height 11
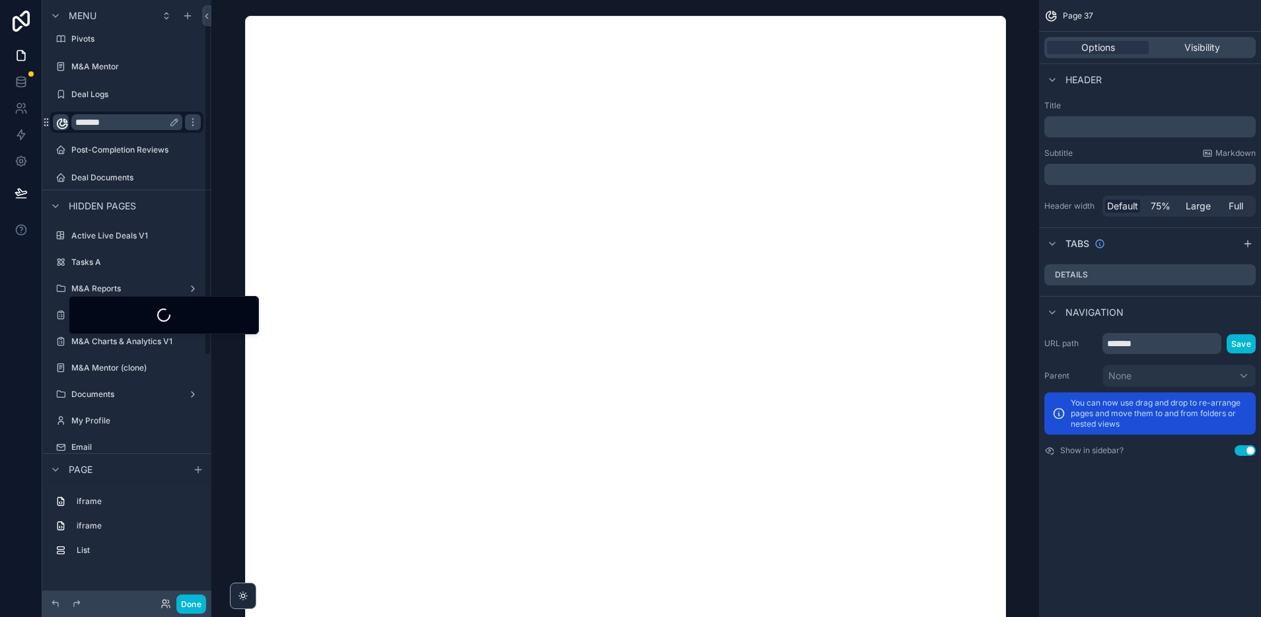
scroll to position [10, 0]
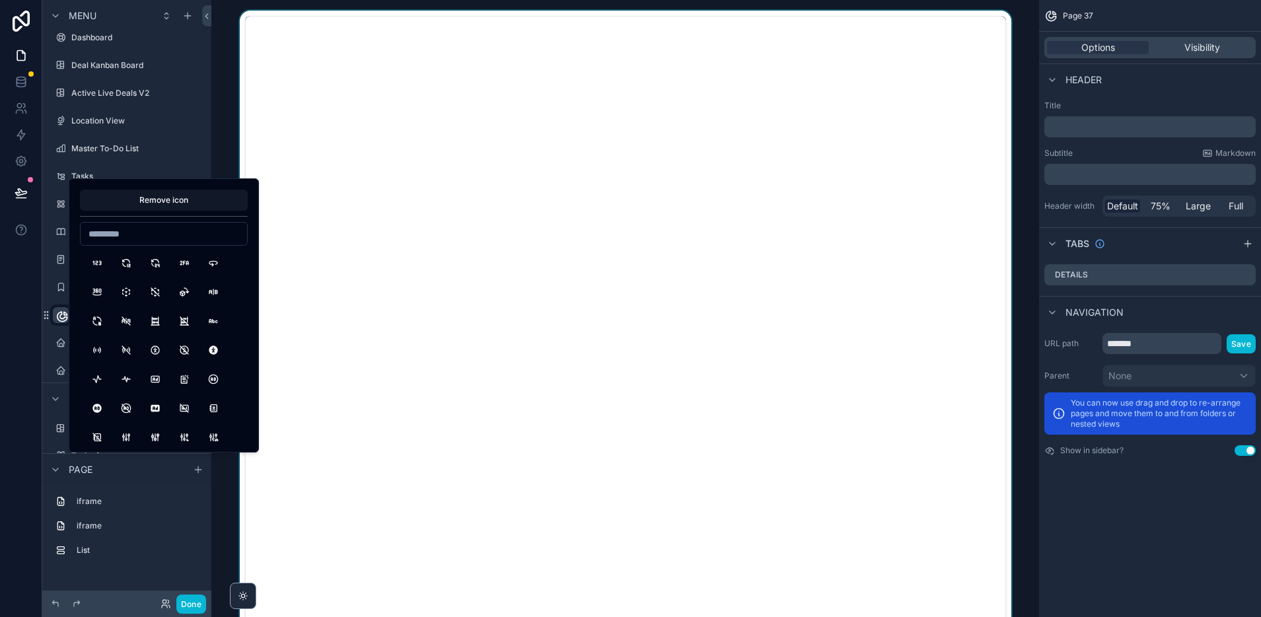
click at [231, 12] on div "scrollable content" at bounding box center [625, 325] width 807 height 629
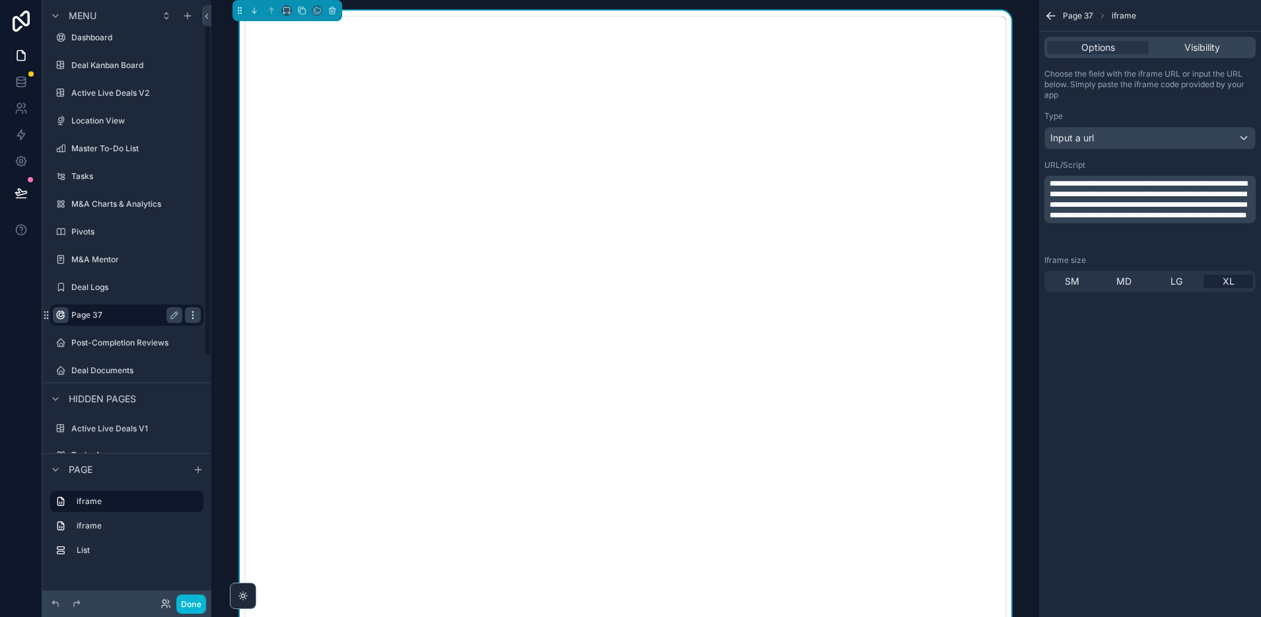
click at [194, 317] on icon "scrollable content" at bounding box center [193, 315] width 11 height 11
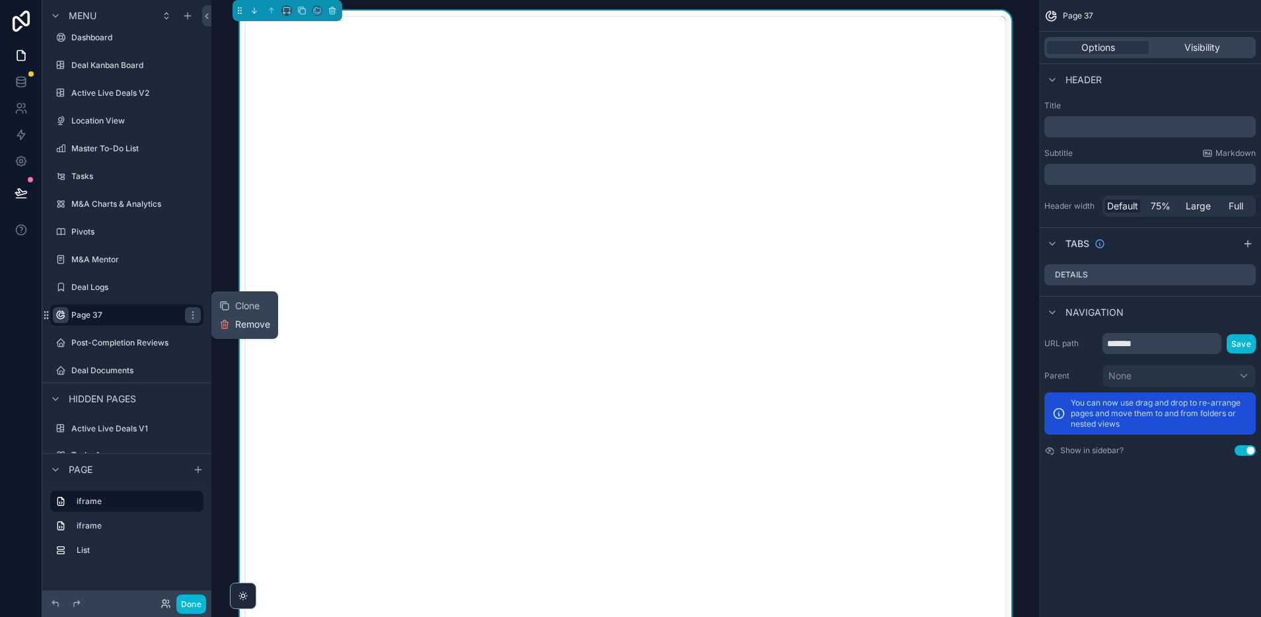
click at [236, 326] on span "Remove" at bounding box center [252, 324] width 35 height 13
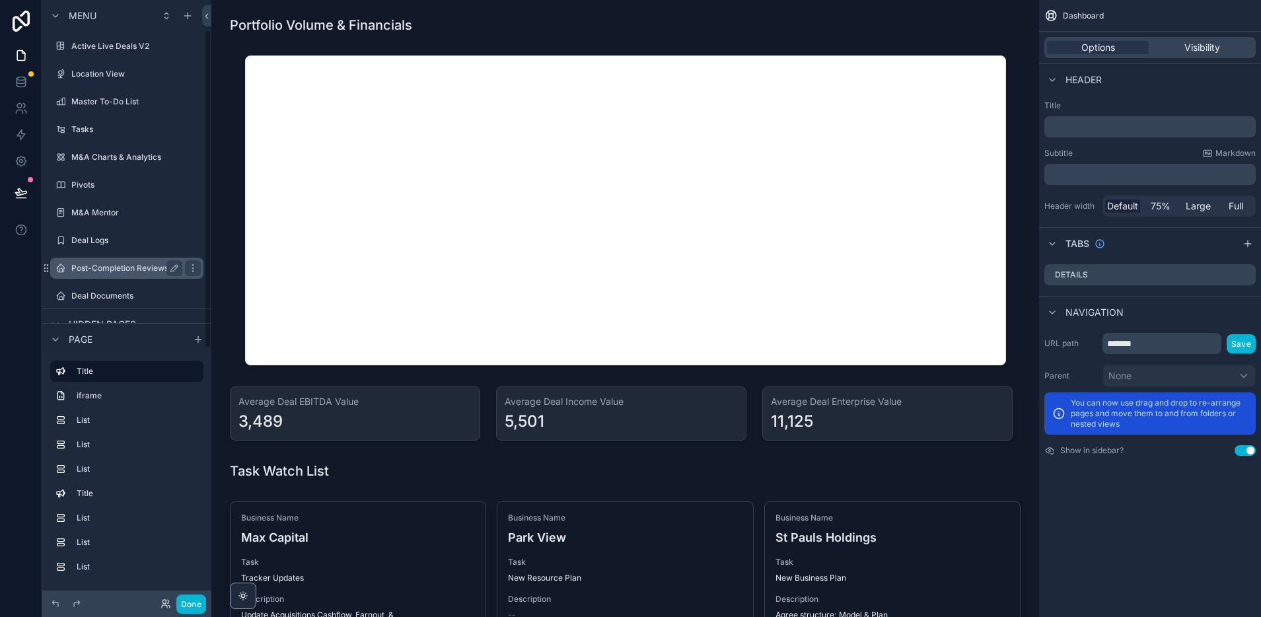
click at [143, 265] on label "Post-Completion Reviews" at bounding box center [124, 268] width 106 height 11
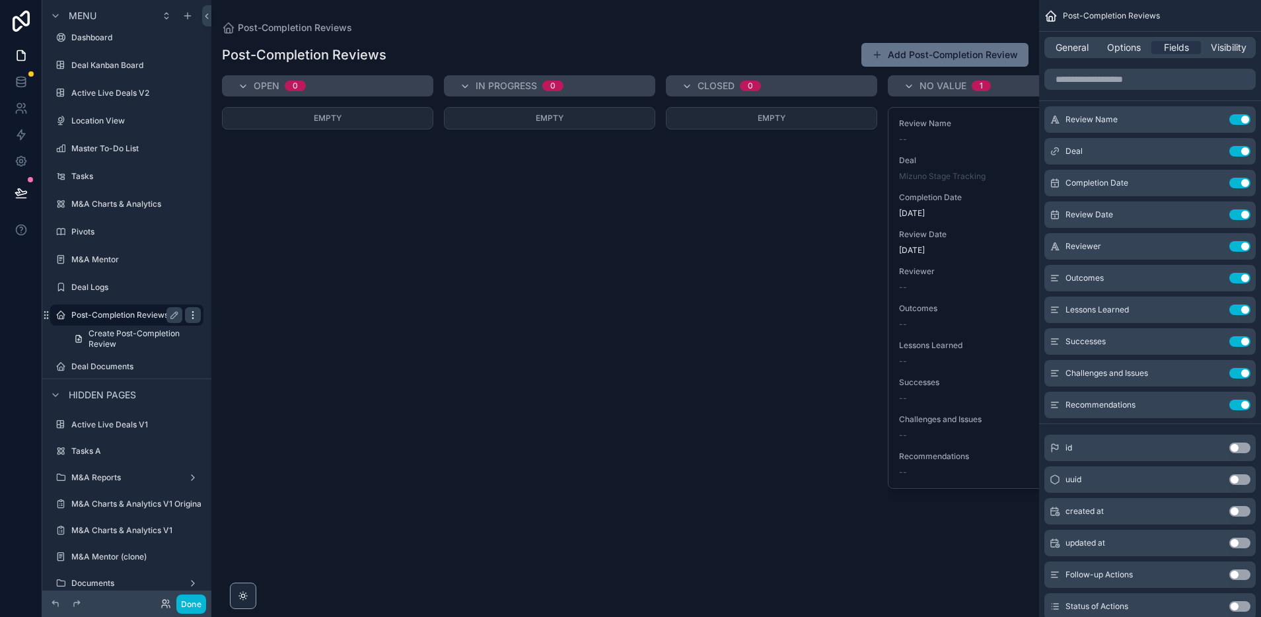
click at [196, 316] on icon "scrollable content" at bounding box center [193, 315] width 11 height 11
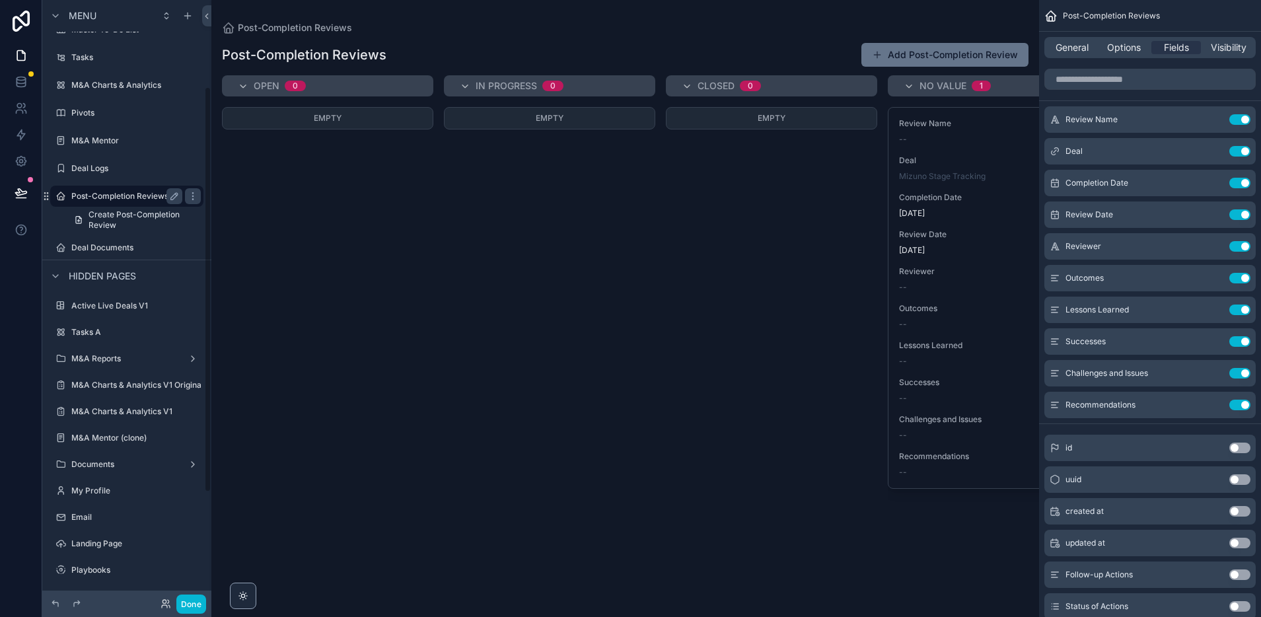
scroll to position [129, 0]
click at [195, 192] on icon "scrollable content" at bounding box center [193, 195] width 11 height 11
click at [265, 215] on span "Remove" at bounding box center [252, 213] width 35 height 13
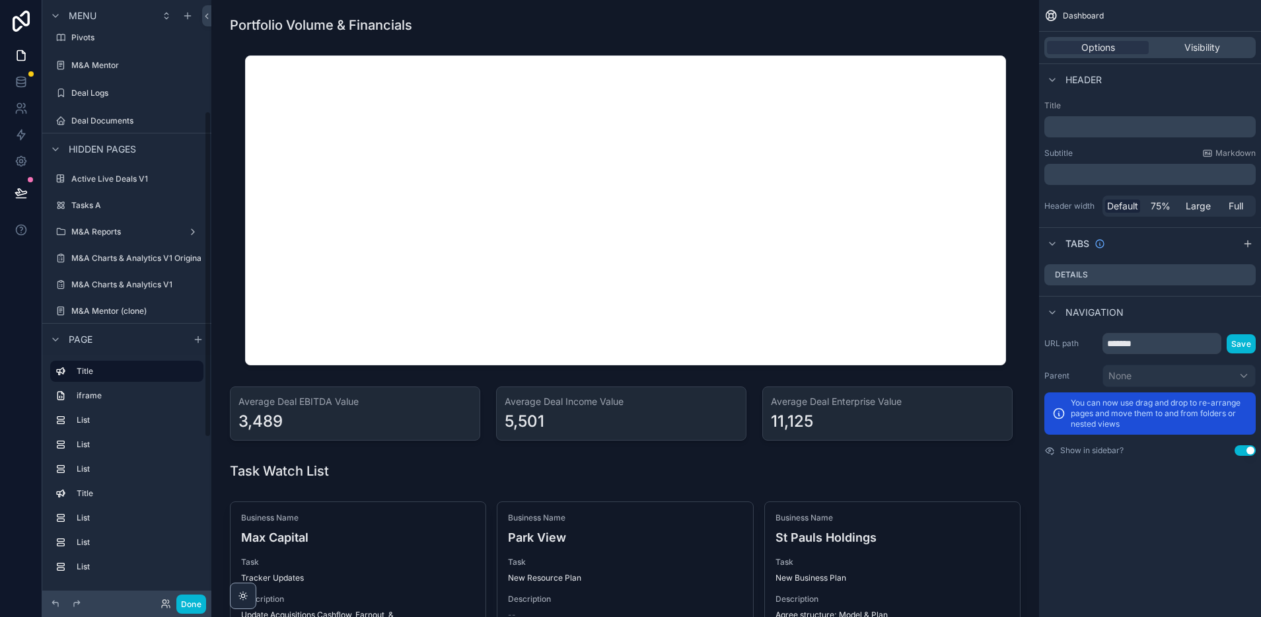
scroll to position [203, 0]
click at [127, 122] on label "Deal Documents" at bounding box center [124, 122] width 106 height 11
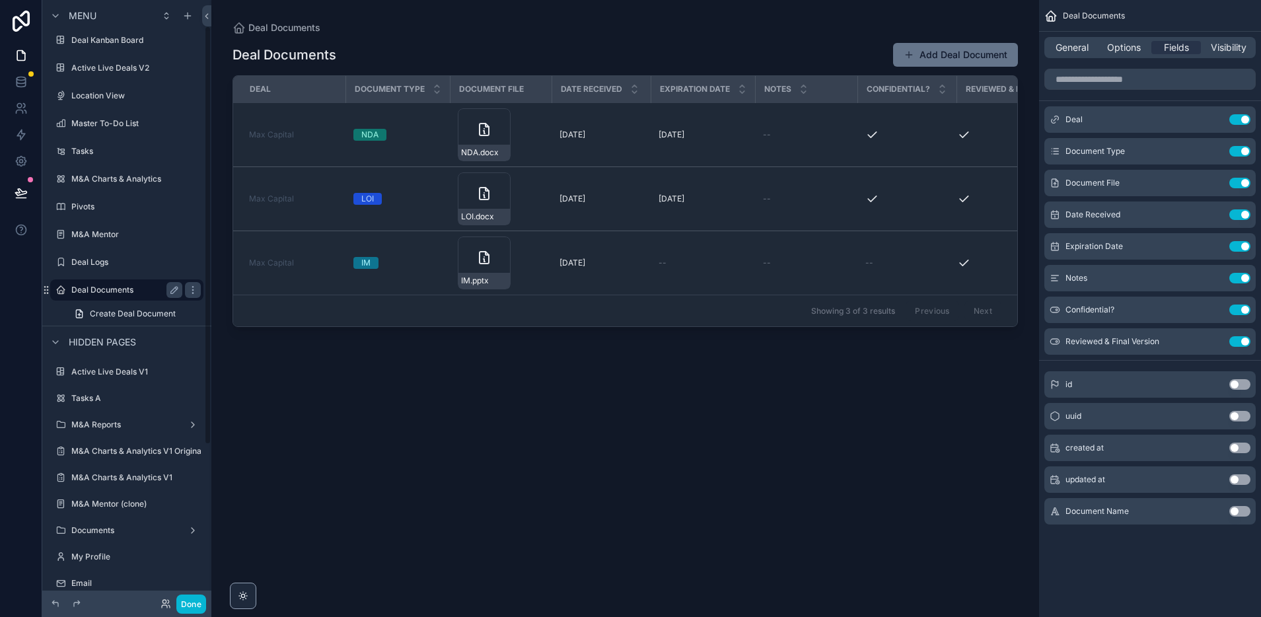
scroll to position [38, 0]
click at [25, 190] on icon at bounding box center [20, 192] width 11 height 7
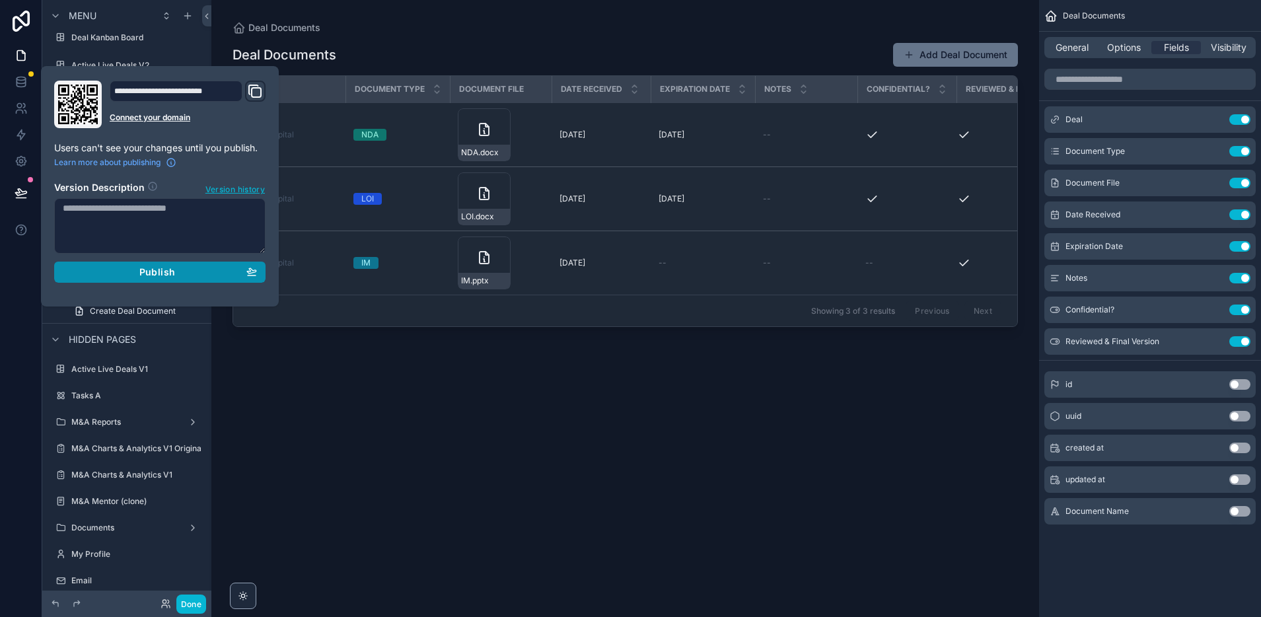
click at [159, 277] on button "Publish" at bounding box center [159, 272] width 211 height 21
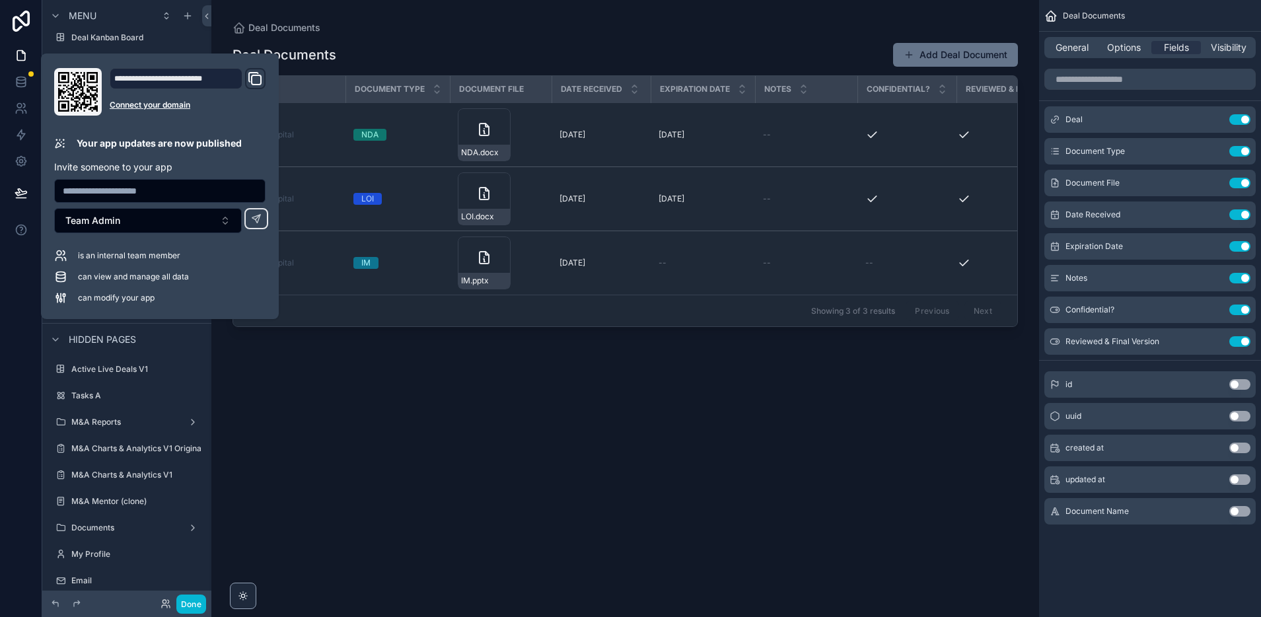
click at [659, 394] on div "scrollable content" at bounding box center [625, 300] width 828 height 601
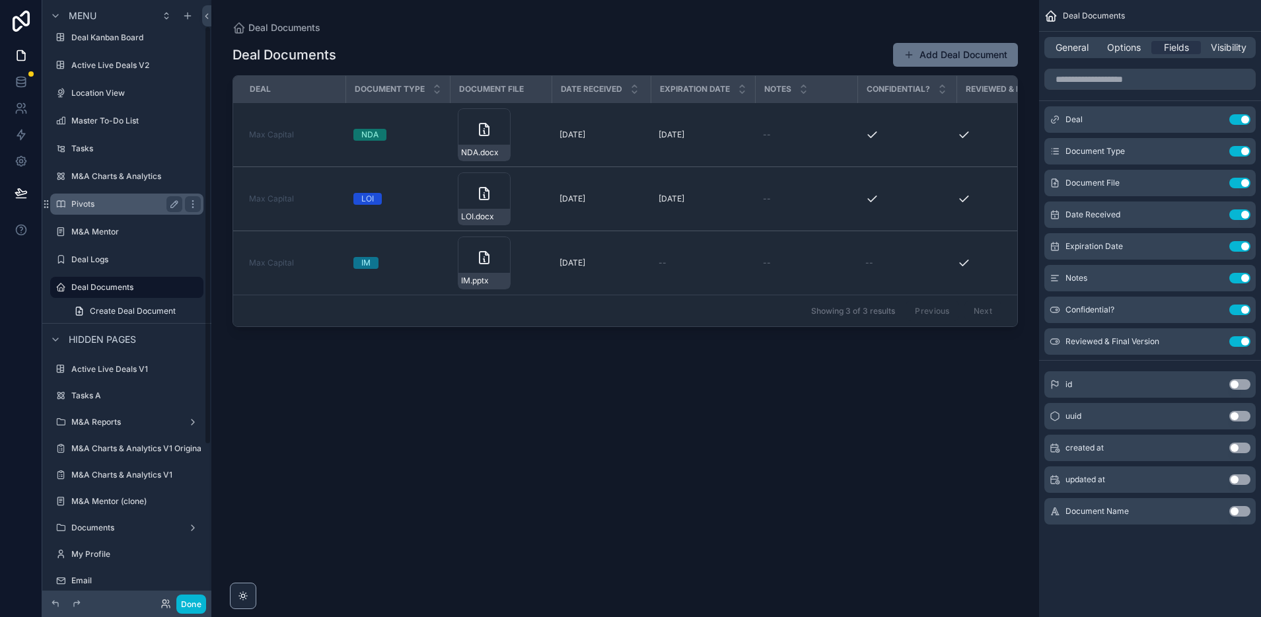
click at [90, 199] on label "Pivots" at bounding box center [124, 204] width 106 height 11
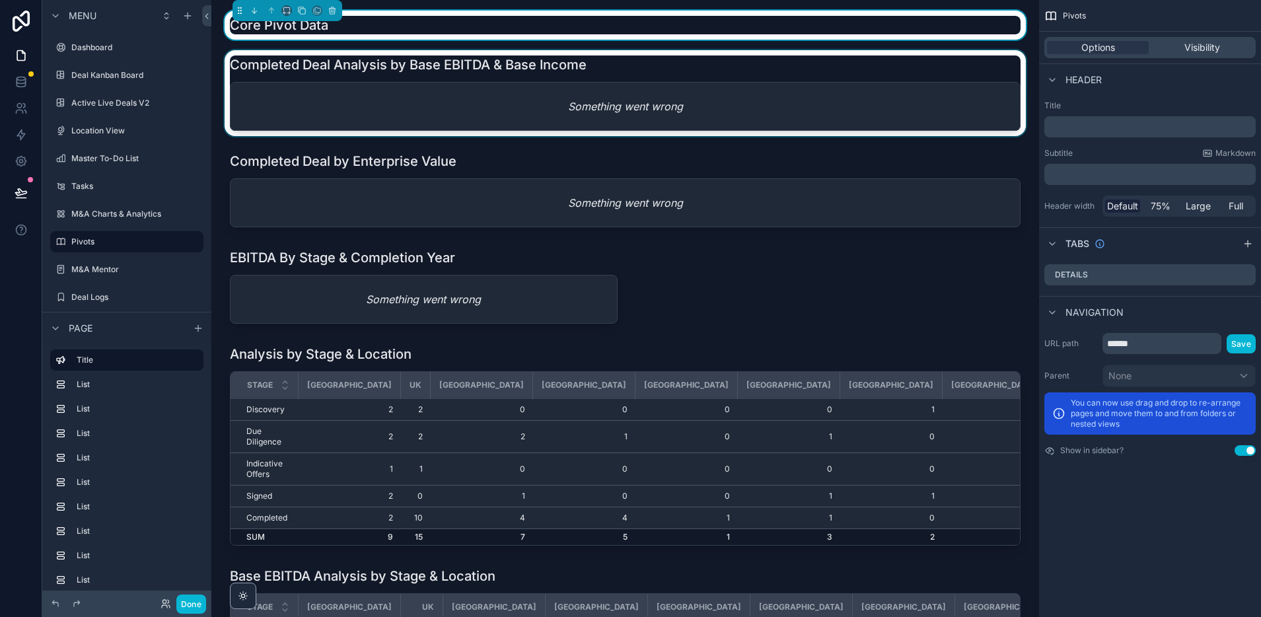
click at [689, 104] on div "scrollable content" at bounding box center [625, 93] width 807 height 86
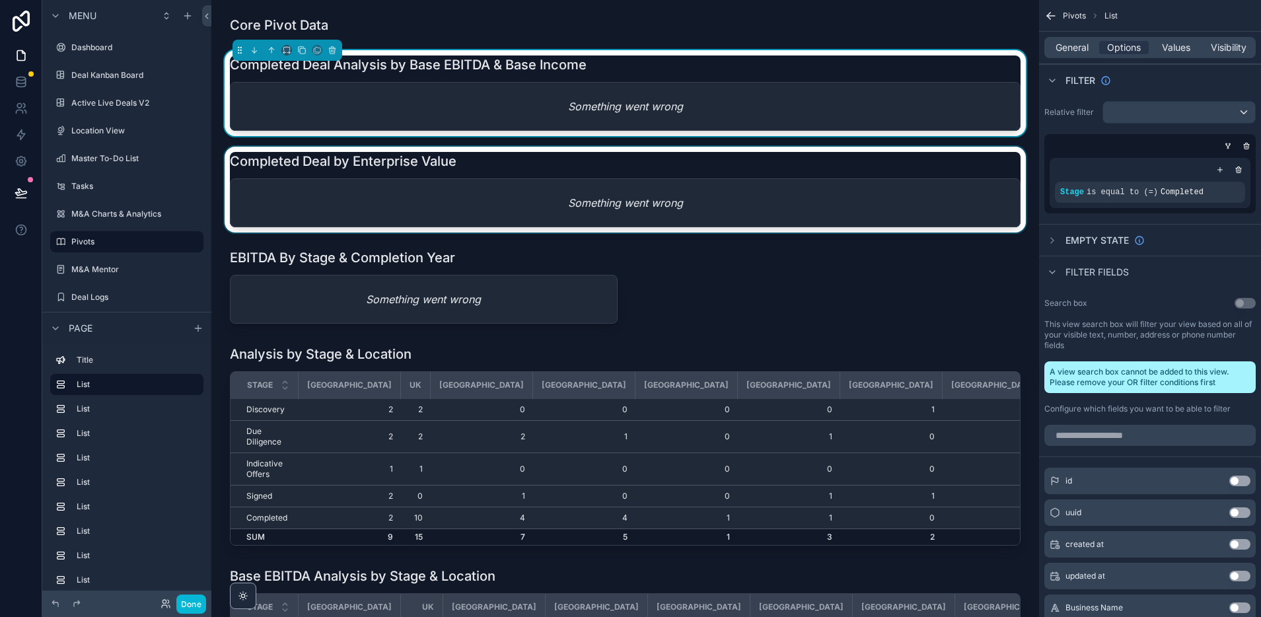
click at [536, 202] on div "scrollable content" at bounding box center [625, 190] width 807 height 86
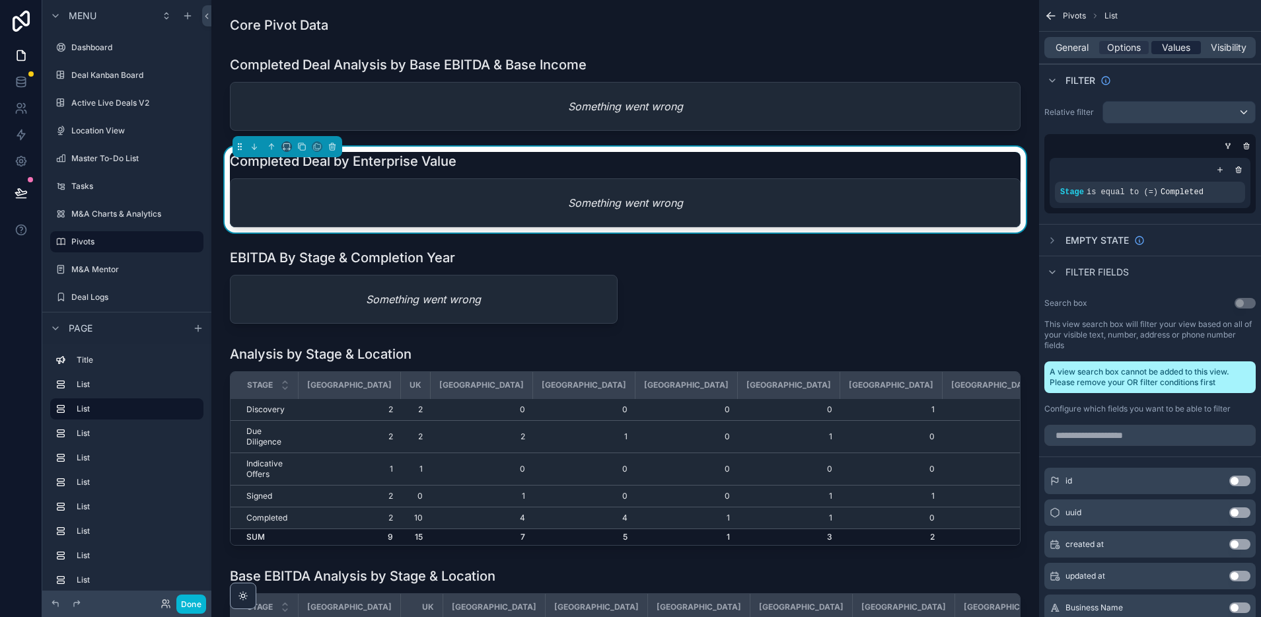
click at [1181, 48] on span "Values" at bounding box center [1176, 47] width 28 height 13
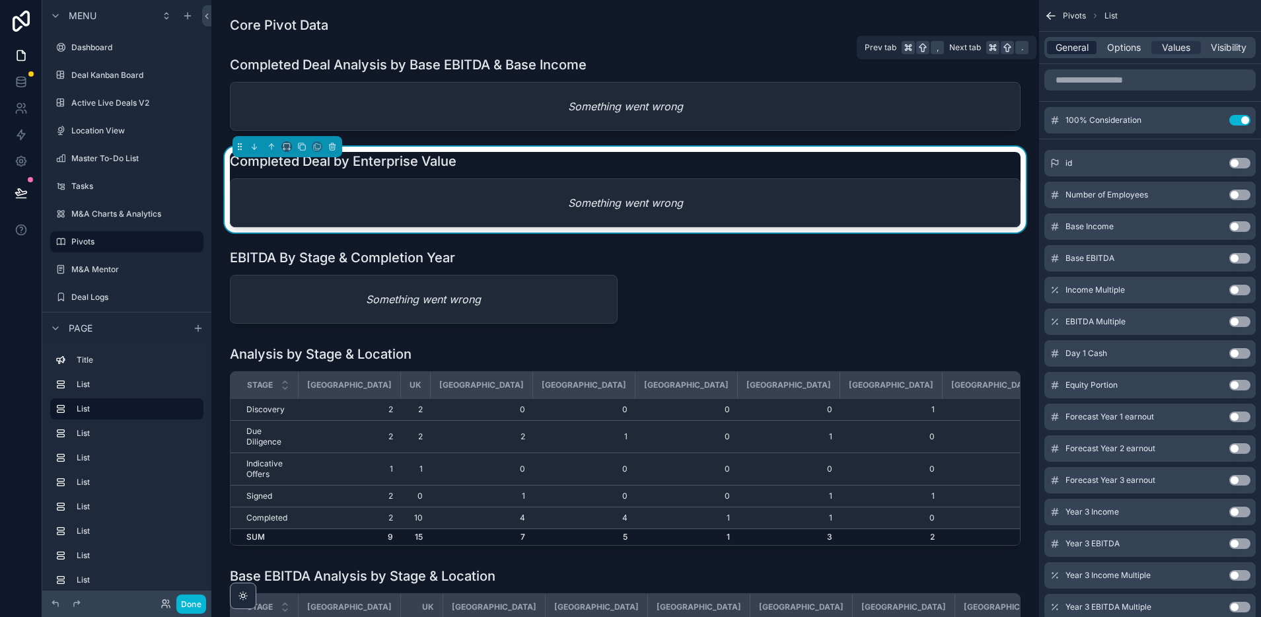
click at [1078, 49] on span "General" at bounding box center [1072, 47] width 33 height 13
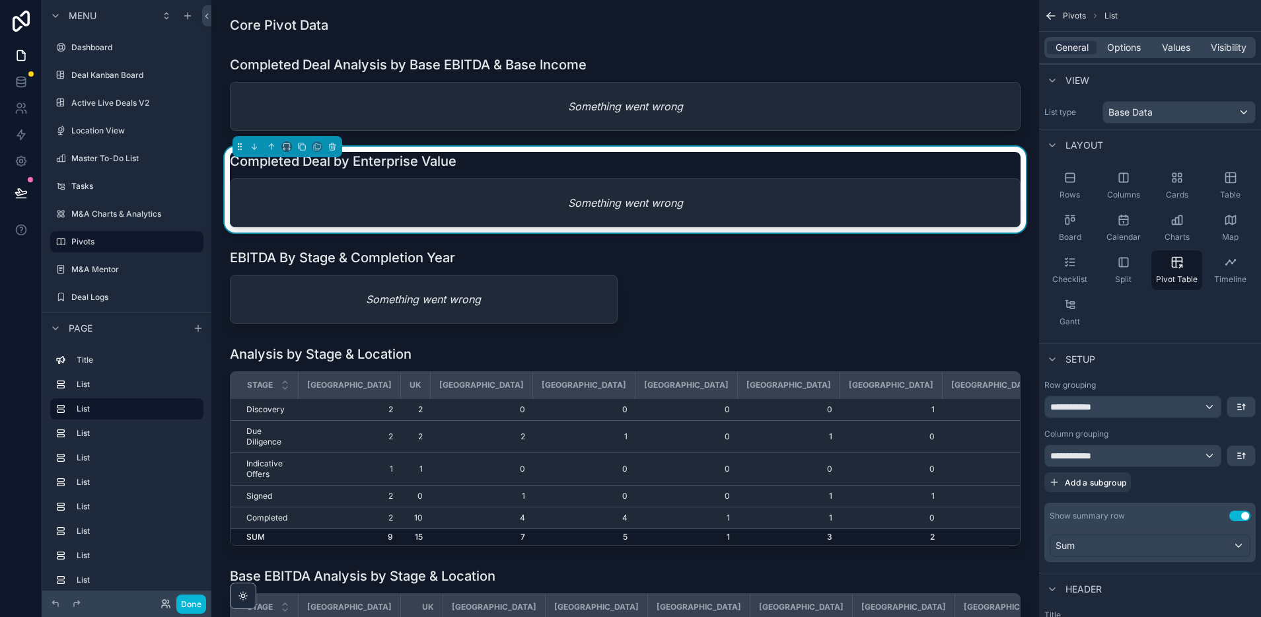
click at [941, 185] on div "Something went wrong" at bounding box center [625, 203] width 789 height 48
drag, startPoint x: 1124, startPoint y: 44, endPoint x: 1128, endPoint y: 53, distance: 9.2
click at [1124, 44] on span "Options" at bounding box center [1124, 47] width 34 height 13
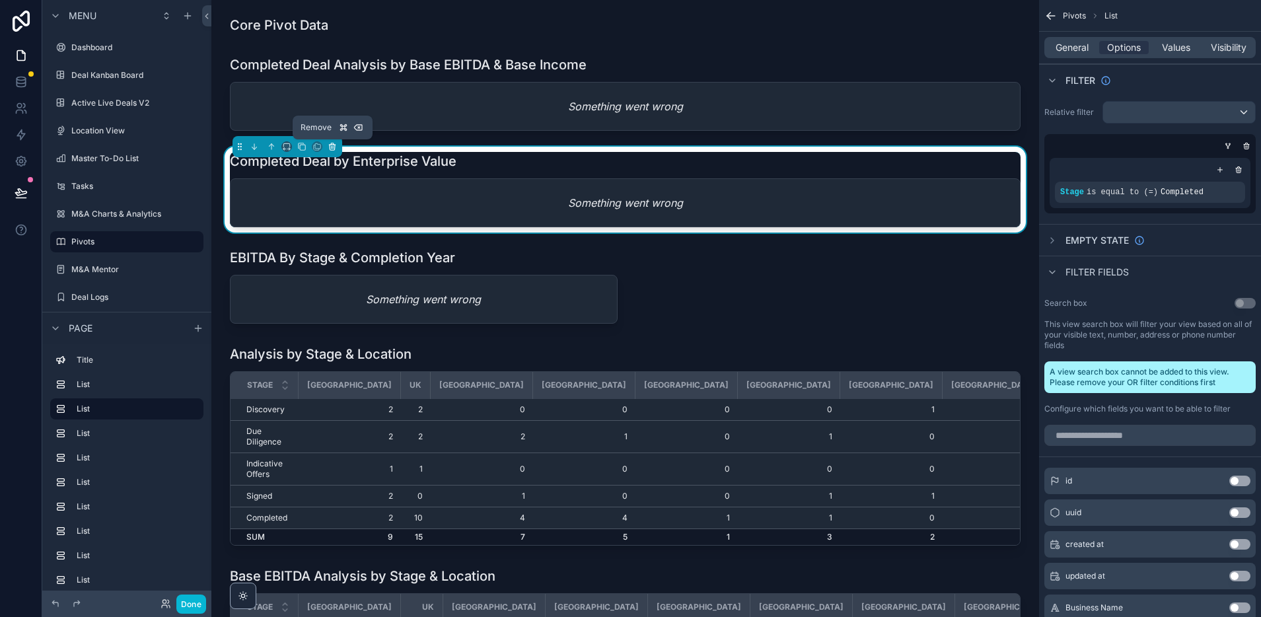
click at [335, 148] on icon "scrollable content" at bounding box center [332, 146] width 9 height 9
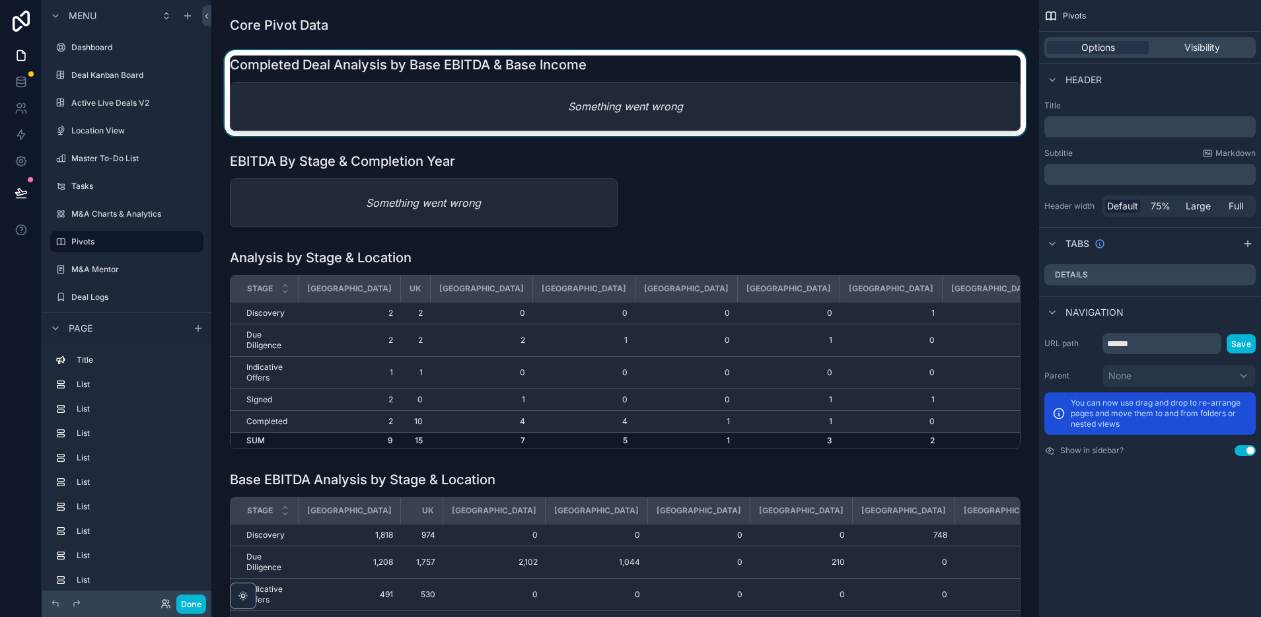
click at [345, 99] on div "scrollable content" at bounding box center [625, 93] width 807 height 86
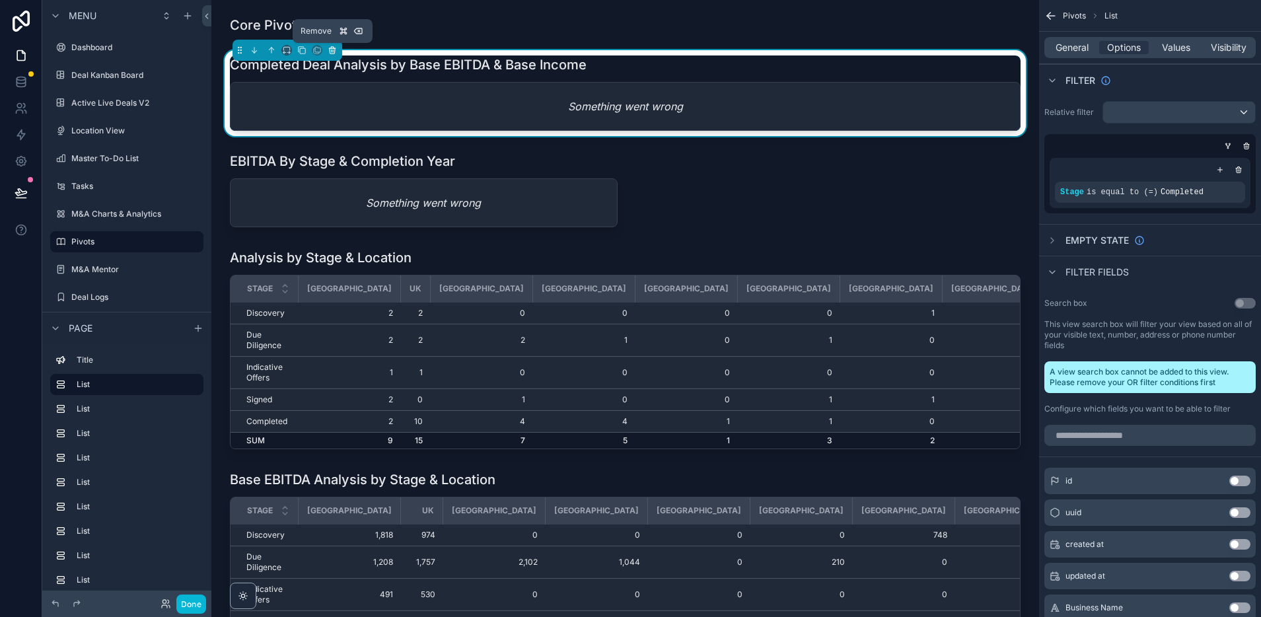
click at [336, 53] on icon "scrollable content" at bounding box center [332, 50] width 9 height 9
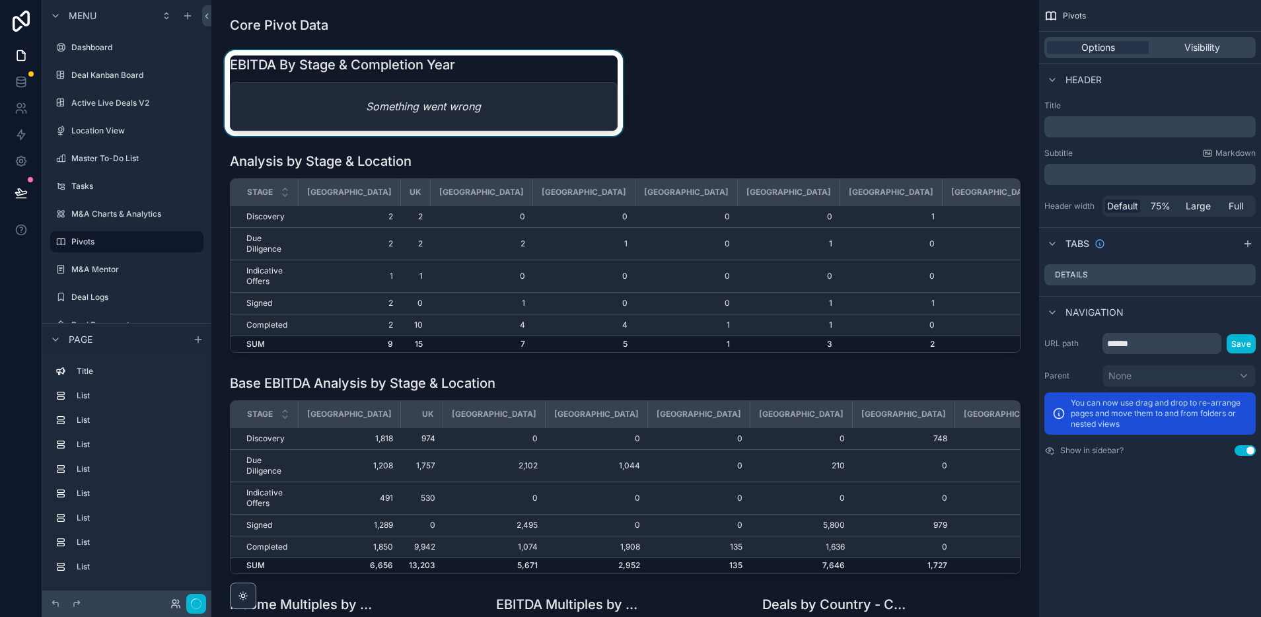
click at [360, 118] on div "scrollable content" at bounding box center [424, 93] width 404 height 86
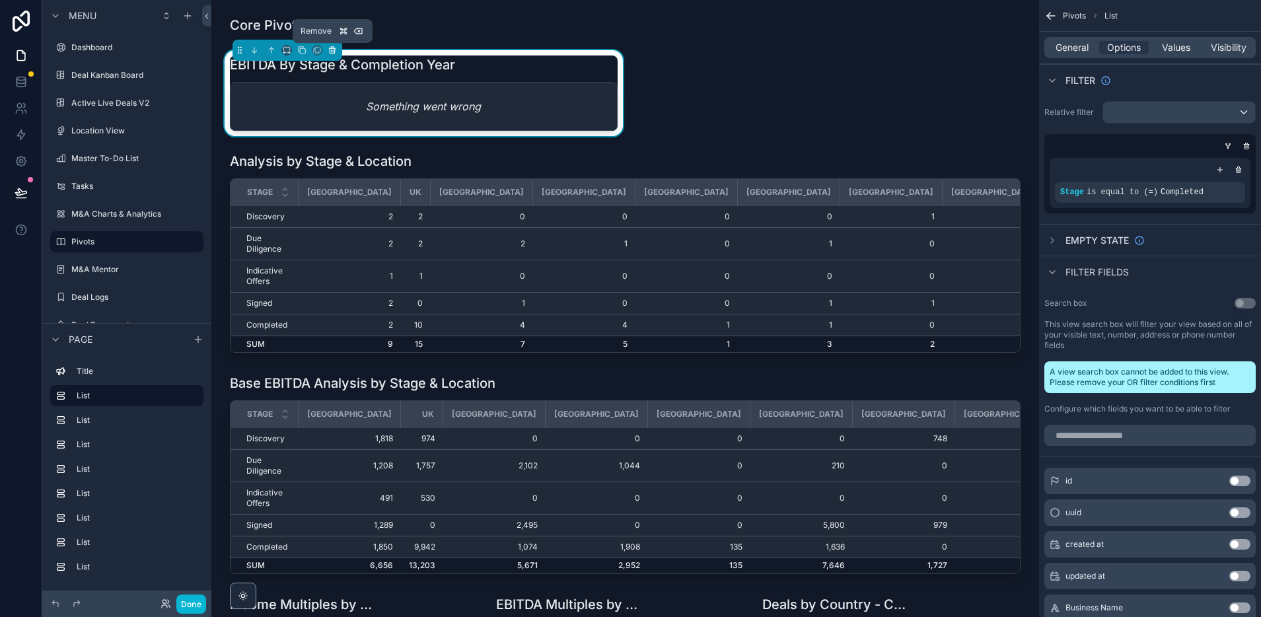
click at [337, 51] on button "scrollable content" at bounding box center [332, 50] width 15 height 15
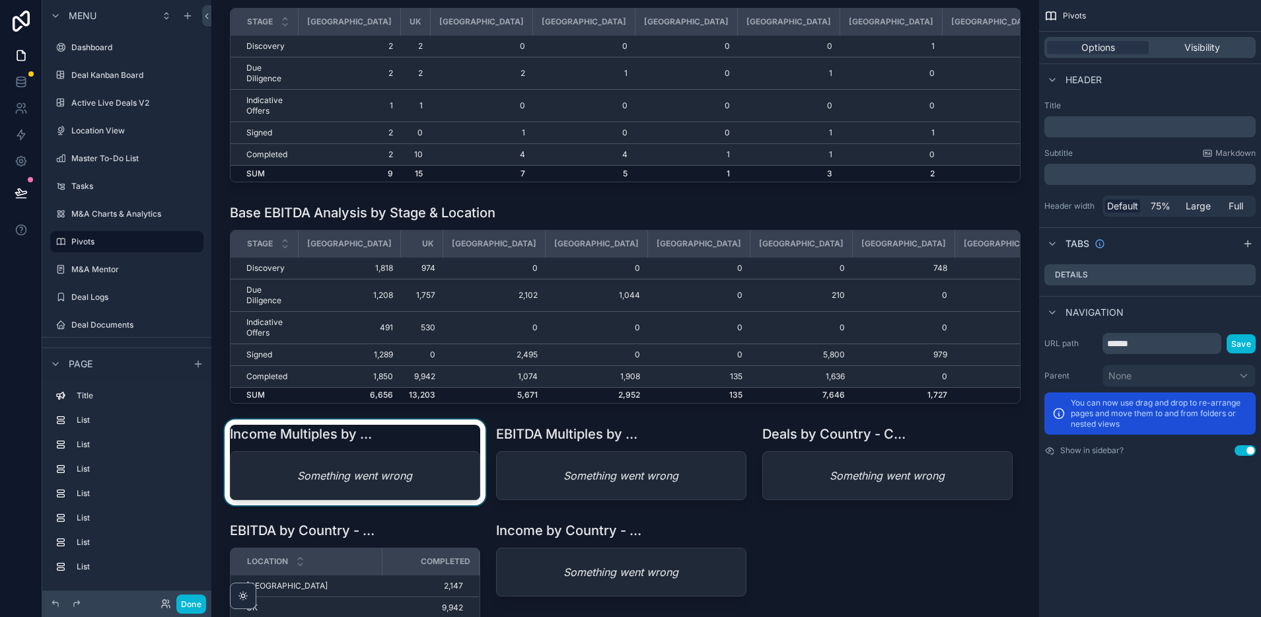
scroll to position [81, 0]
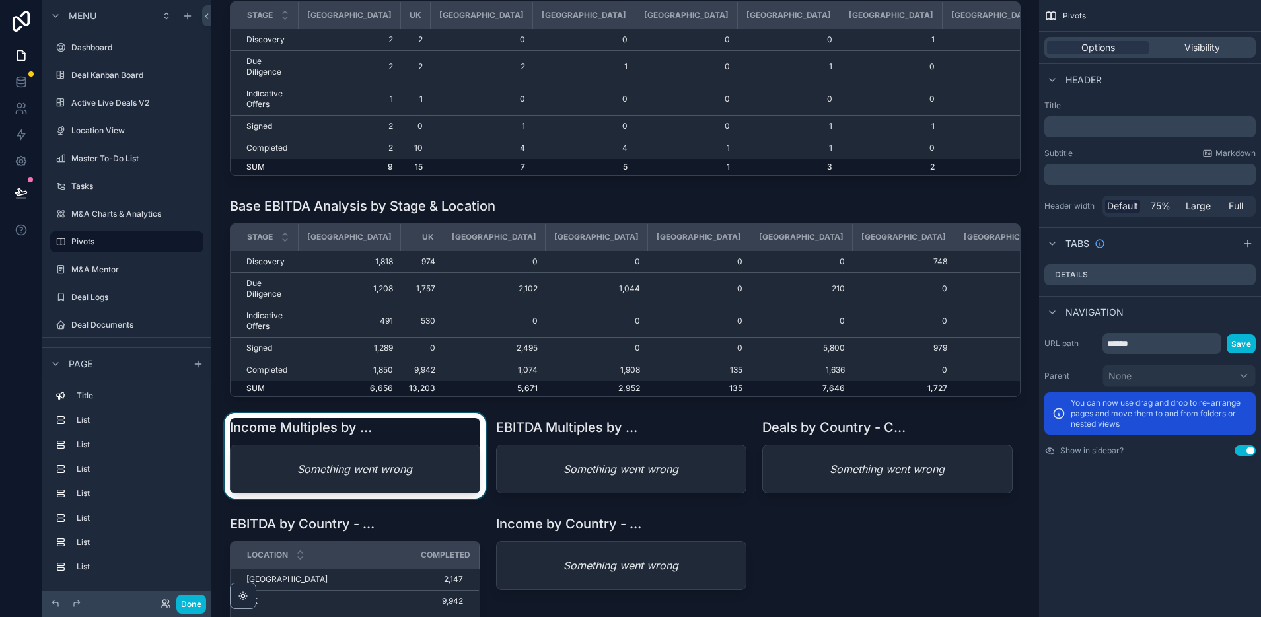
click at [389, 431] on div "scrollable content" at bounding box center [355, 456] width 266 height 86
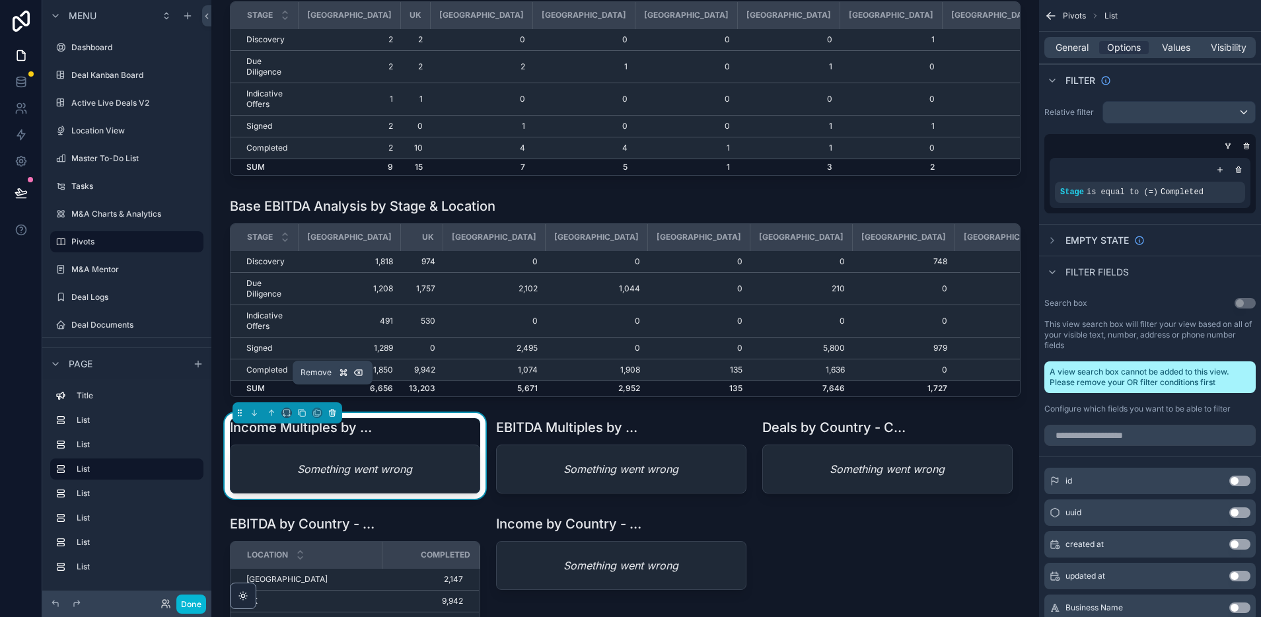
click at [337, 406] on button "scrollable content" at bounding box center [332, 413] width 15 height 15
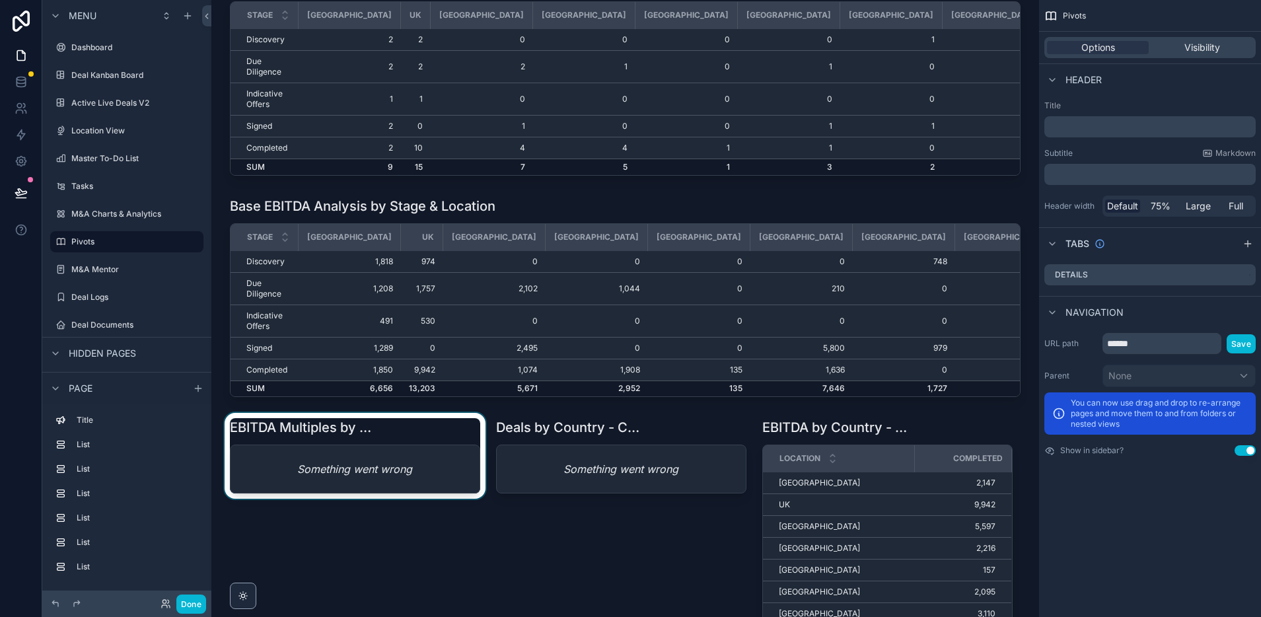
click at [341, 414] on div "scrollable content" at bounding box center [355, 551] width 266 height 277
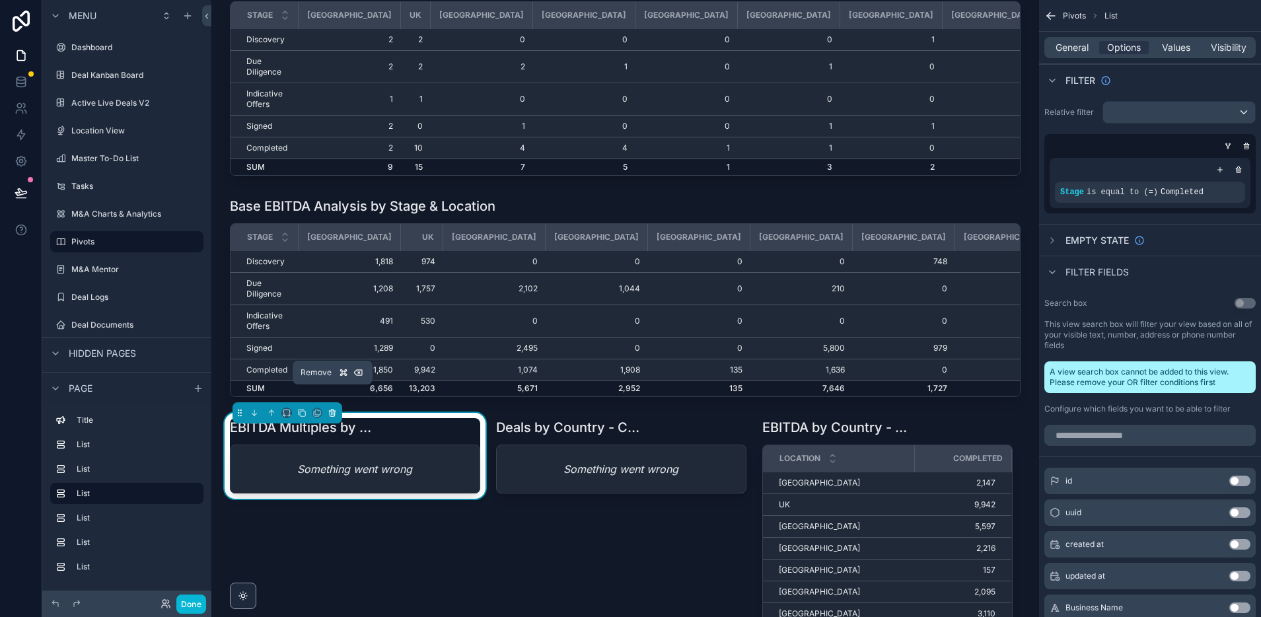
click at [333, 408] on icon "scrollable content" at bounding box center [332, 412] width 9 height 9
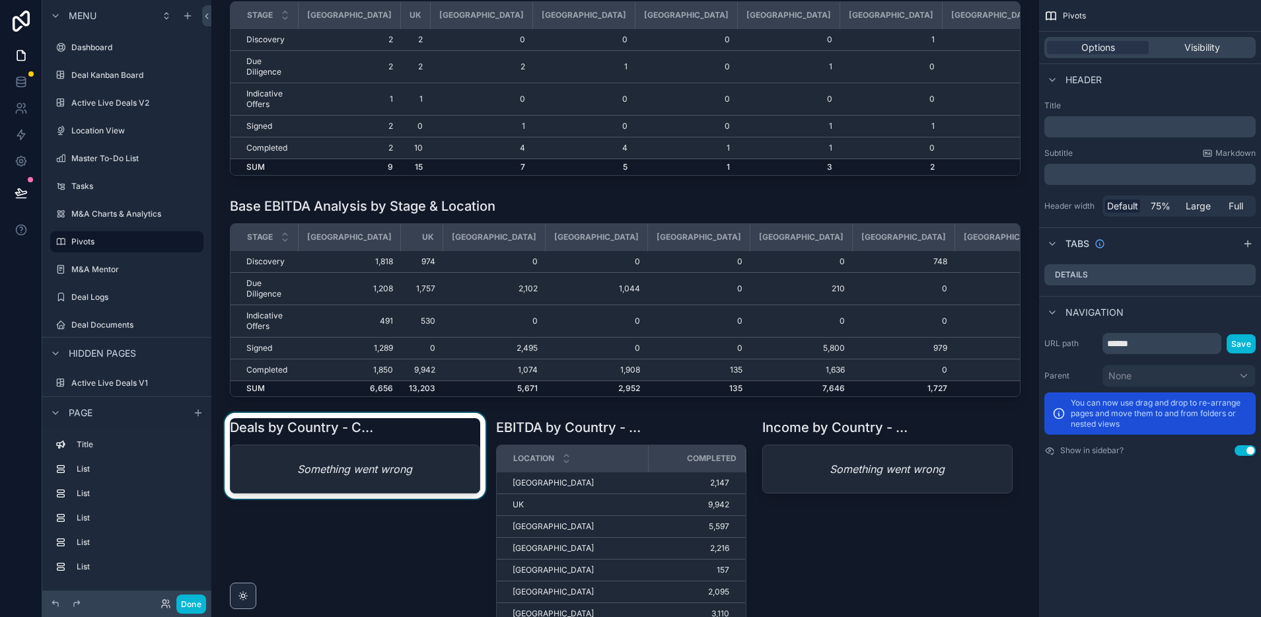
click at [347, 427] on div "scrollable content" at bounding box center [355, 551] width 266 height 277
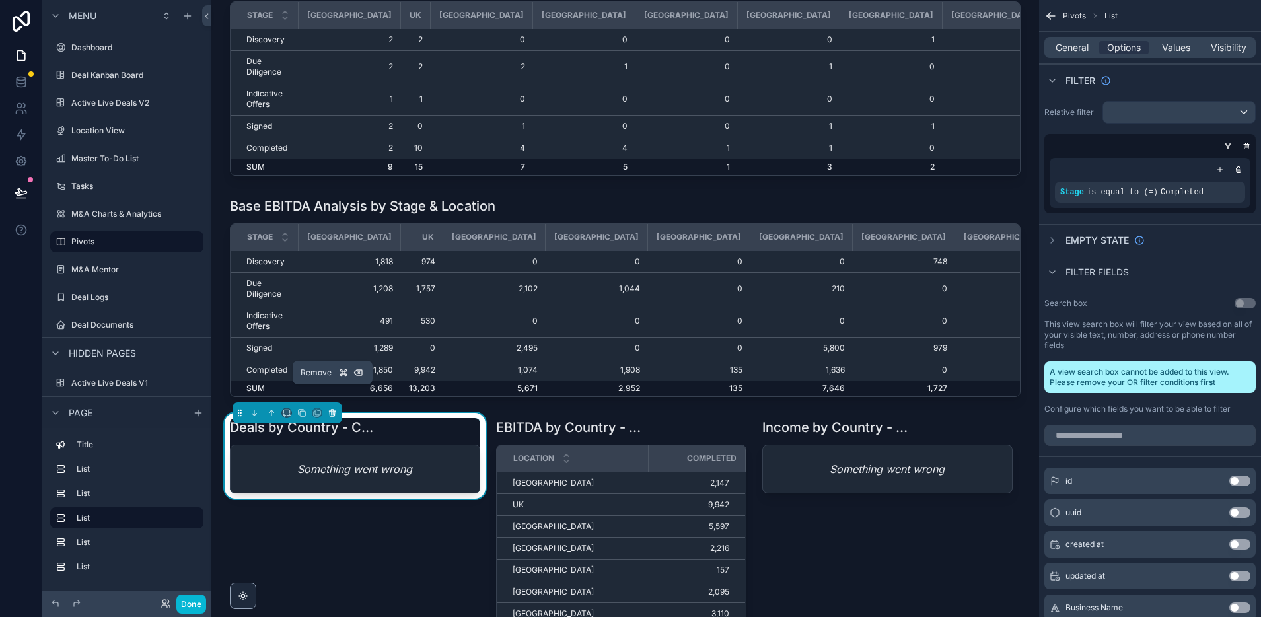
click at [336, 408] on icon "scrollable content" at bounding box center [332, 412] width 9 height 9
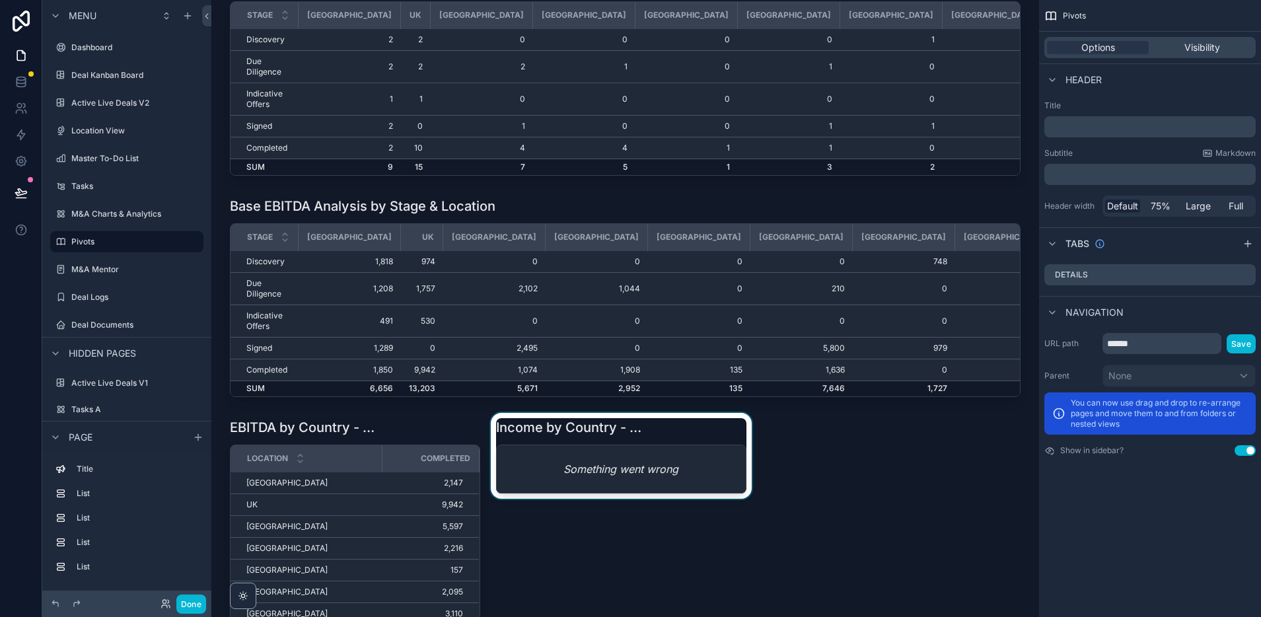
click at [600, 432] on div "scrollable content" at bounding box center [621, 551] width 266 height 277
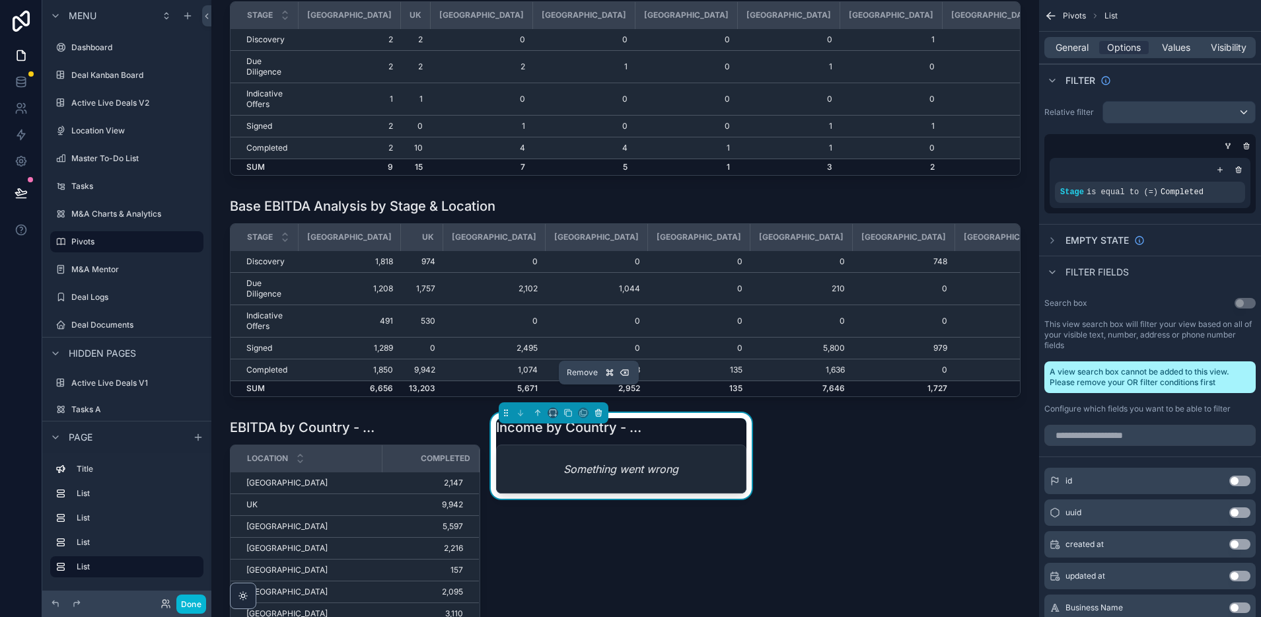
click at [600, 411] on icon "scrollable content" at bounding box center [598, 413] width 5 height 5
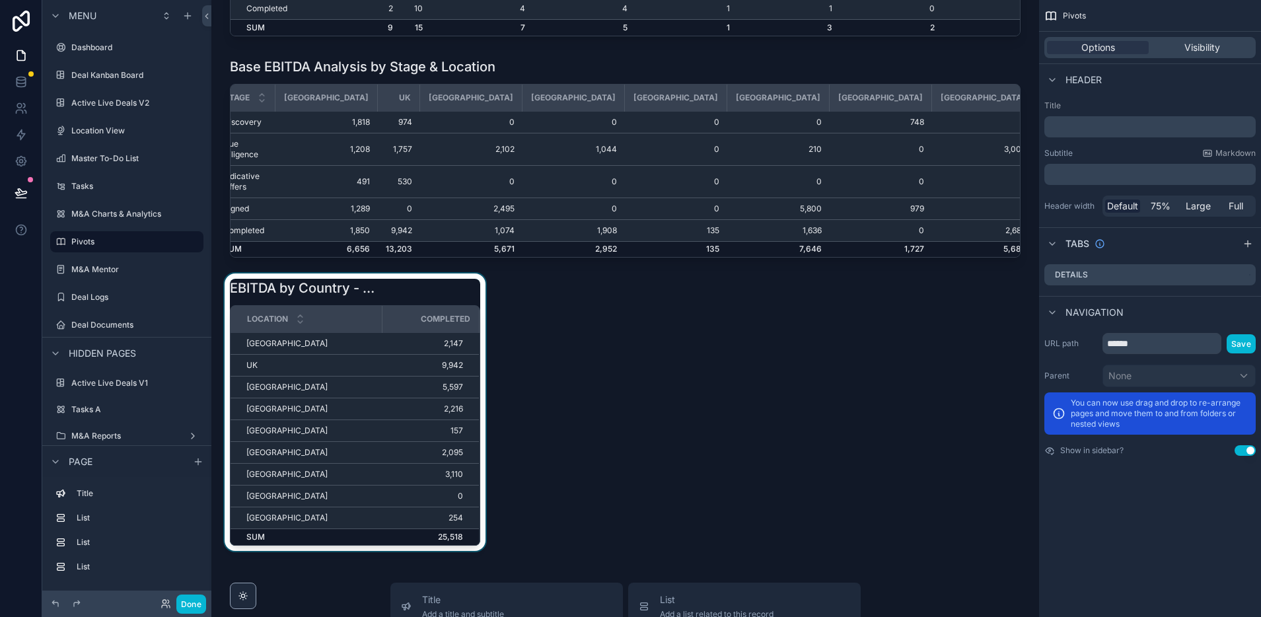
scroll to position [224, 0]
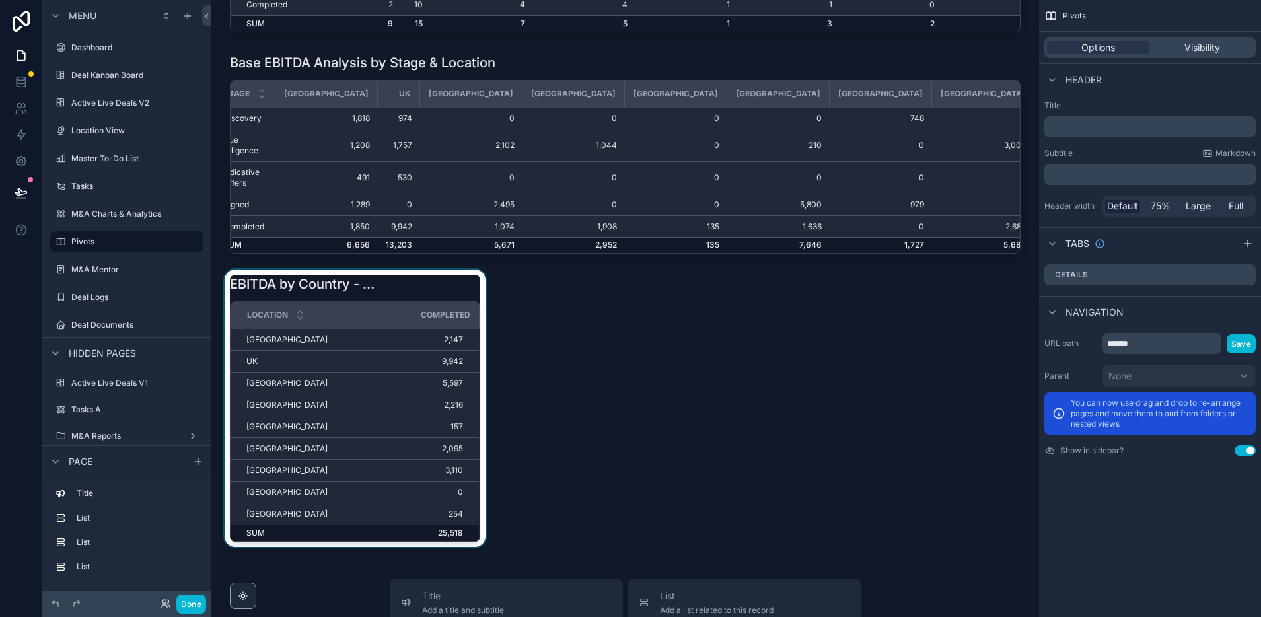
click at [423, 310] on span "Completed" at bounding box center [446, 315] width 50 height 11
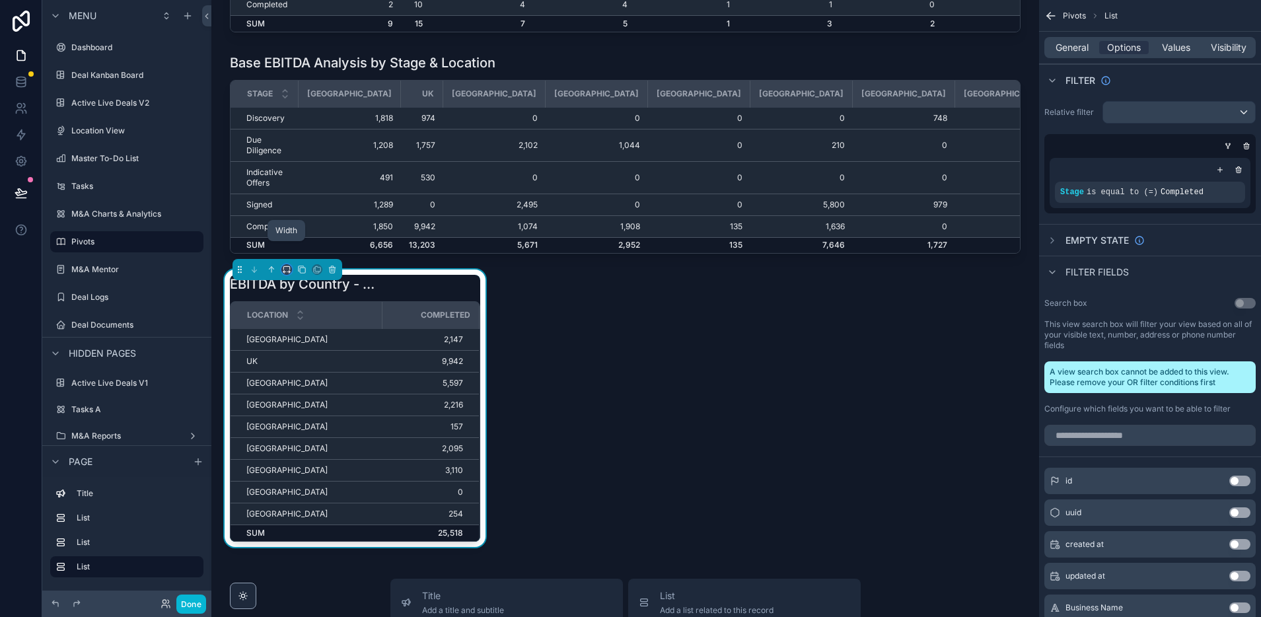
click at [289, 271] on icon "scrollable content" at bounding box center [289, 272] width 1 height 3
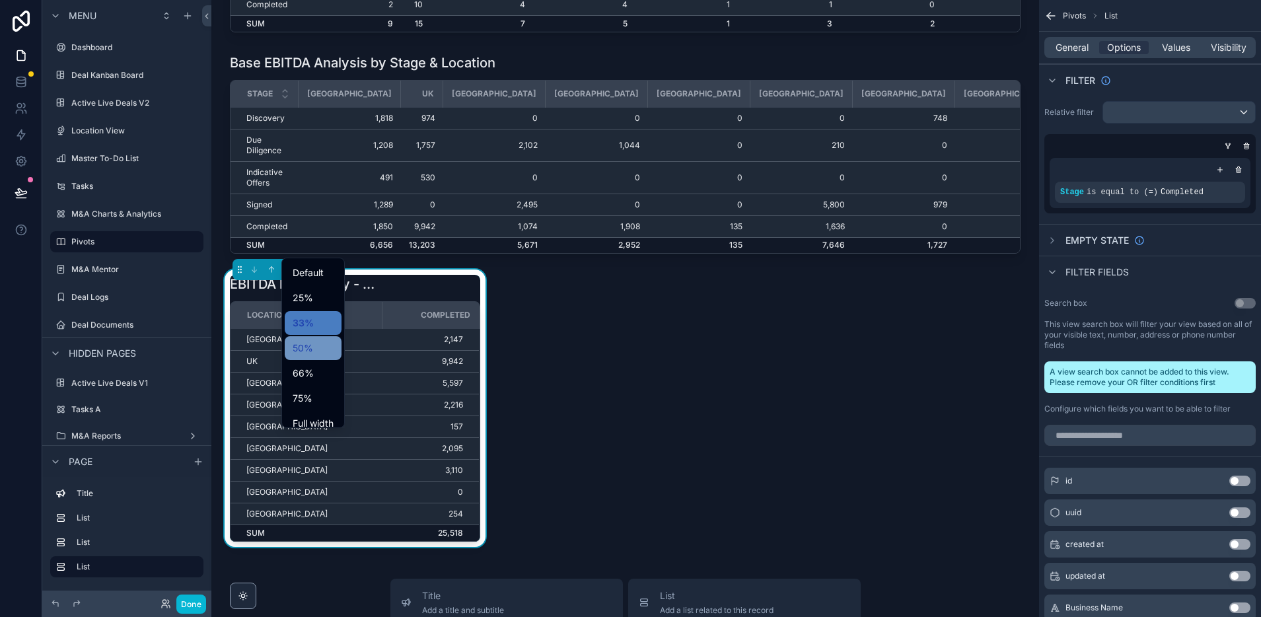
click at [322, 349] on div "50%" at bounding box center [313, 348] width 41 height 16
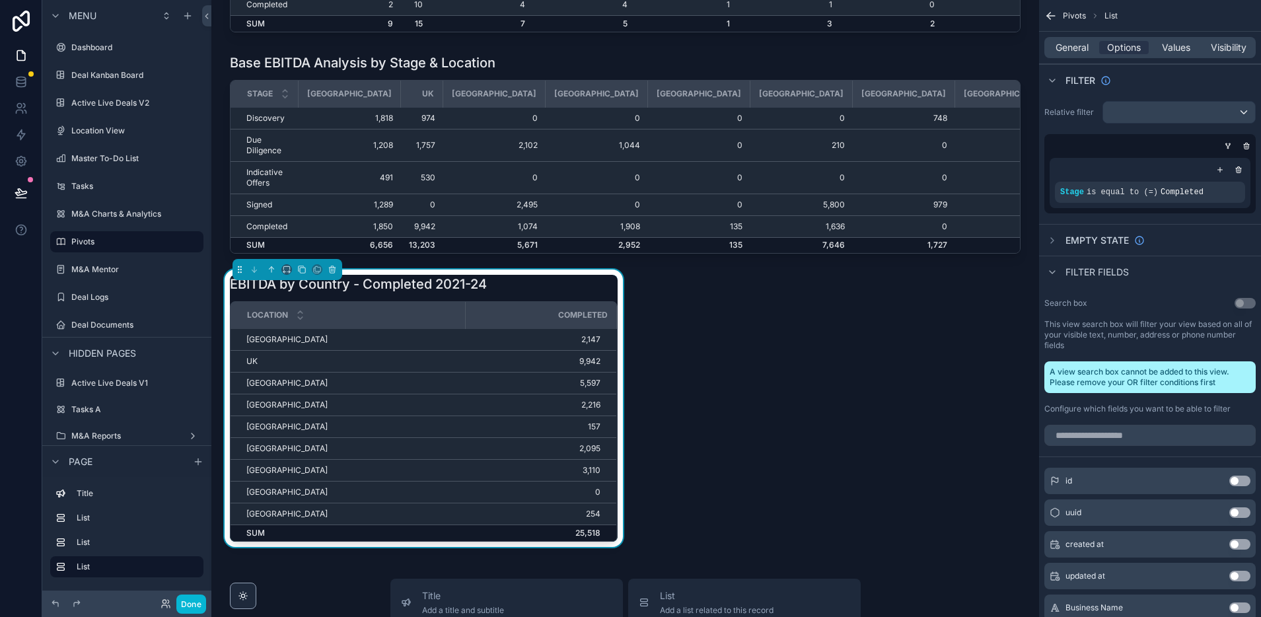
drag, startPoint x: 935, startPoint y: 312, endPoint x: 843, endPoint y: 307, distance: 91.3
click at [935, 312] on div "Core Pivot Data Analysis by Stage & Location Stage [GEOGRAPHIC_DATA] [GEOGRAPHI…" at bounding box center [625, 465] width 828 height 1379
click at [24, 194] on icon at bounding box center [21, 192] width 13 height 13
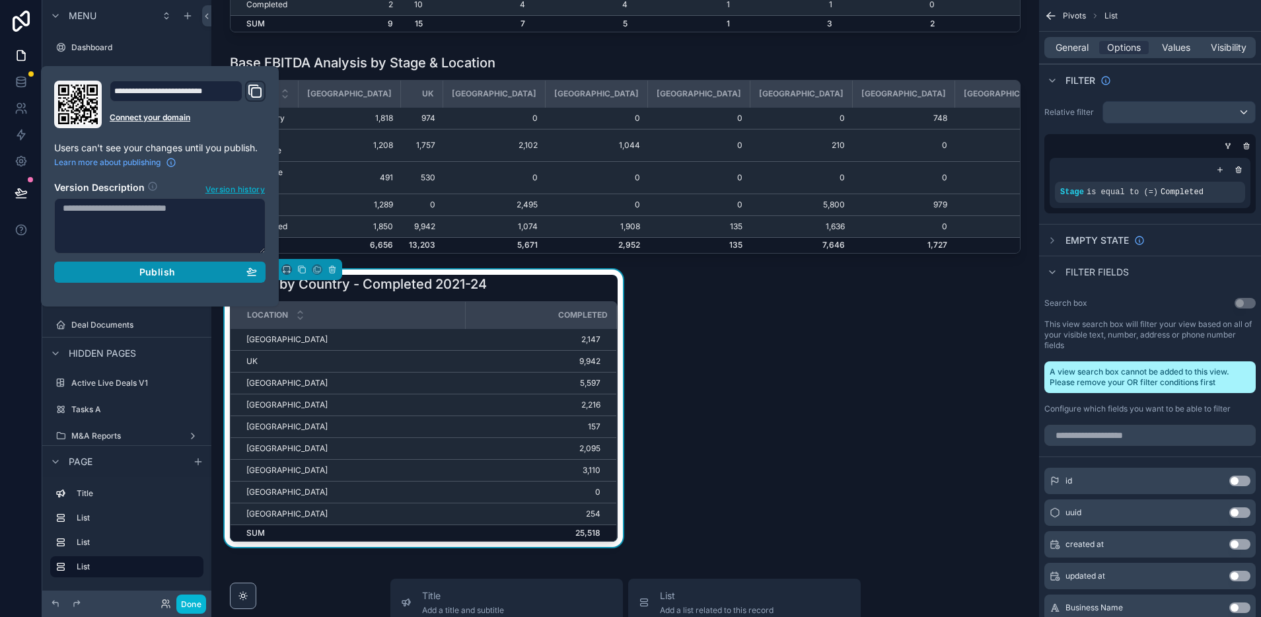
click at [127, 274] on div "Publish" at bounding box center [160, 272] width 194 height 12
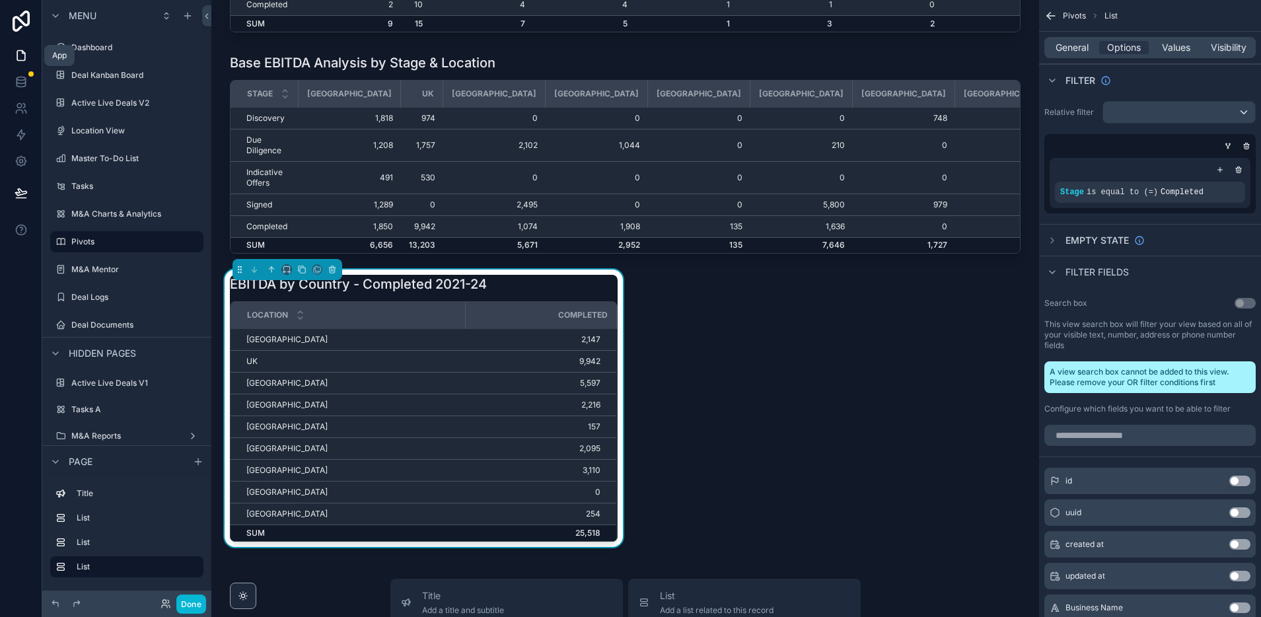
click at [22, 53] on icon at bounding box center [23, 52] width 3 height 3
click at [809, 353] on div "Core Pivot Data Analysis by Stage & Location Stage [GEOGRAPHIC_DATA] [GEOGRAPHI…" at bounding box center [625, 465] width 828 height 1379
click at [289, 271] on icon "scrollable content" at bounding box center [289, 272] width 1 height 3
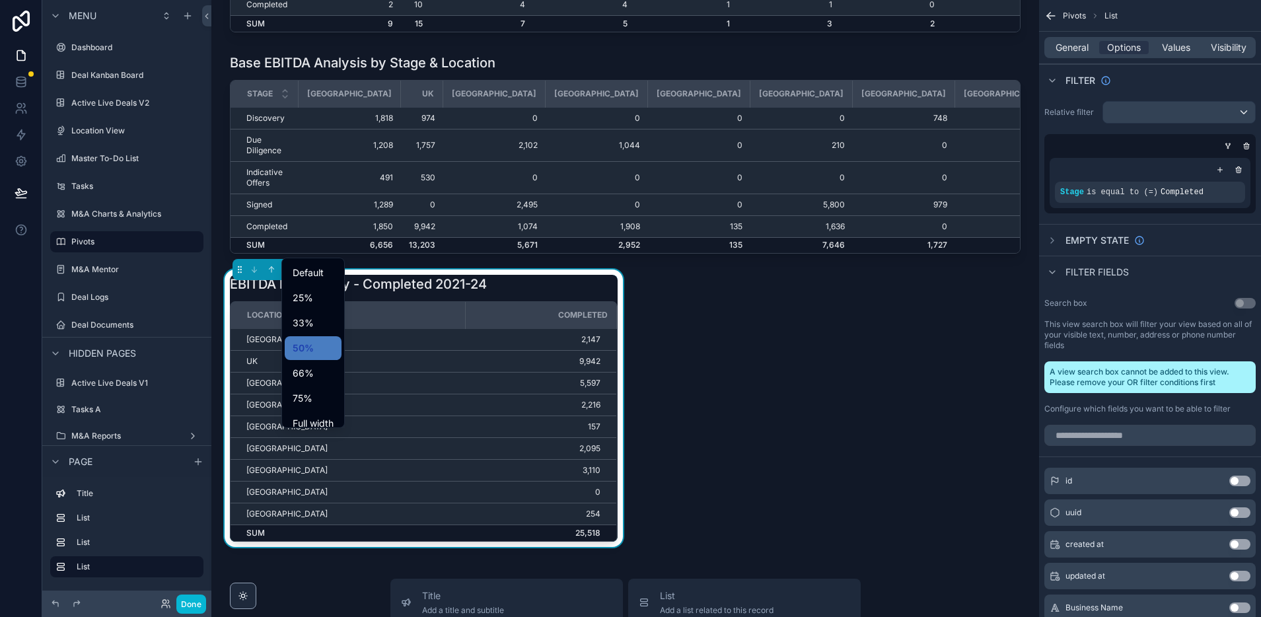
click at [888, 367] on div "scrollable content" at bounding box center [630, 308] width 1261 height 617
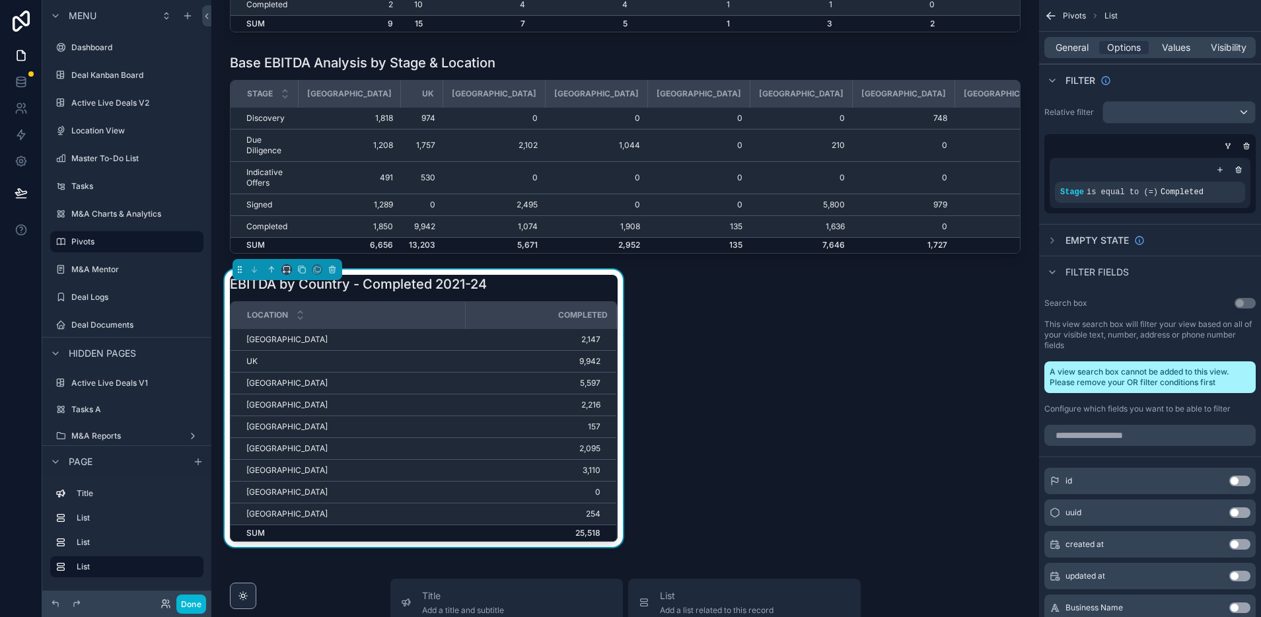
click at [589, 329] on td "2,147" at bounding box center [541, 340] width 151 height 22
click at [1067, 49] on span "General" at bounding box center [1072, 47] width 33 height 13
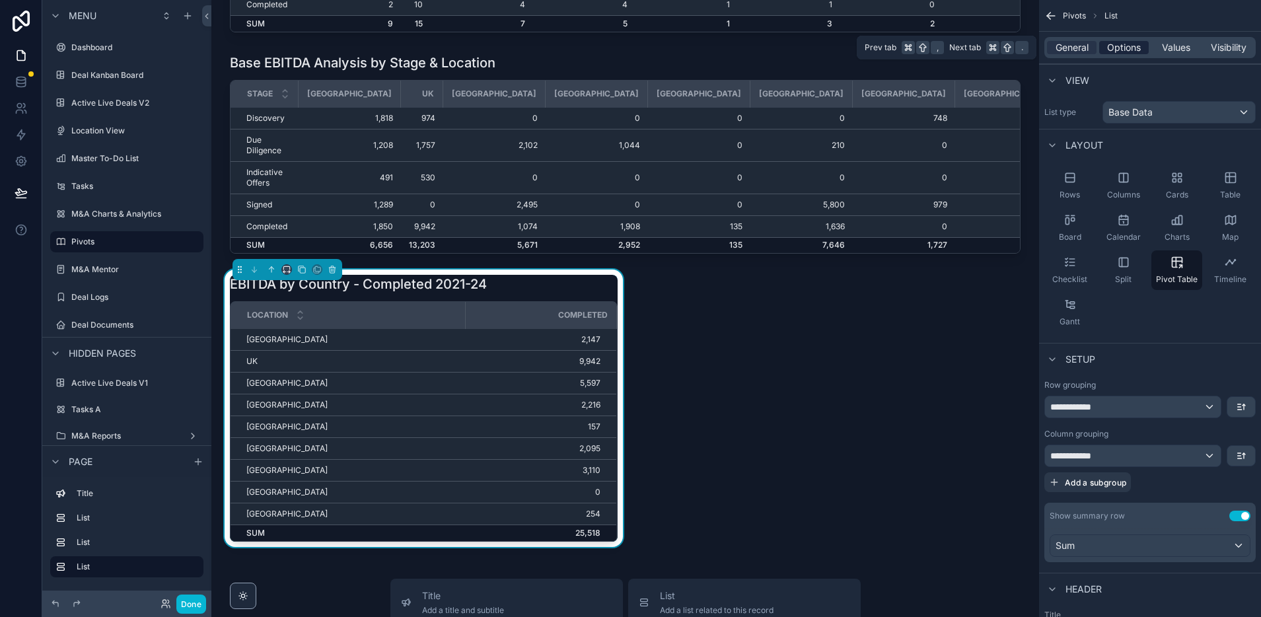
click at [1134, 44] on span "Options" at bounding box center [1124, 47] width 34 height 13
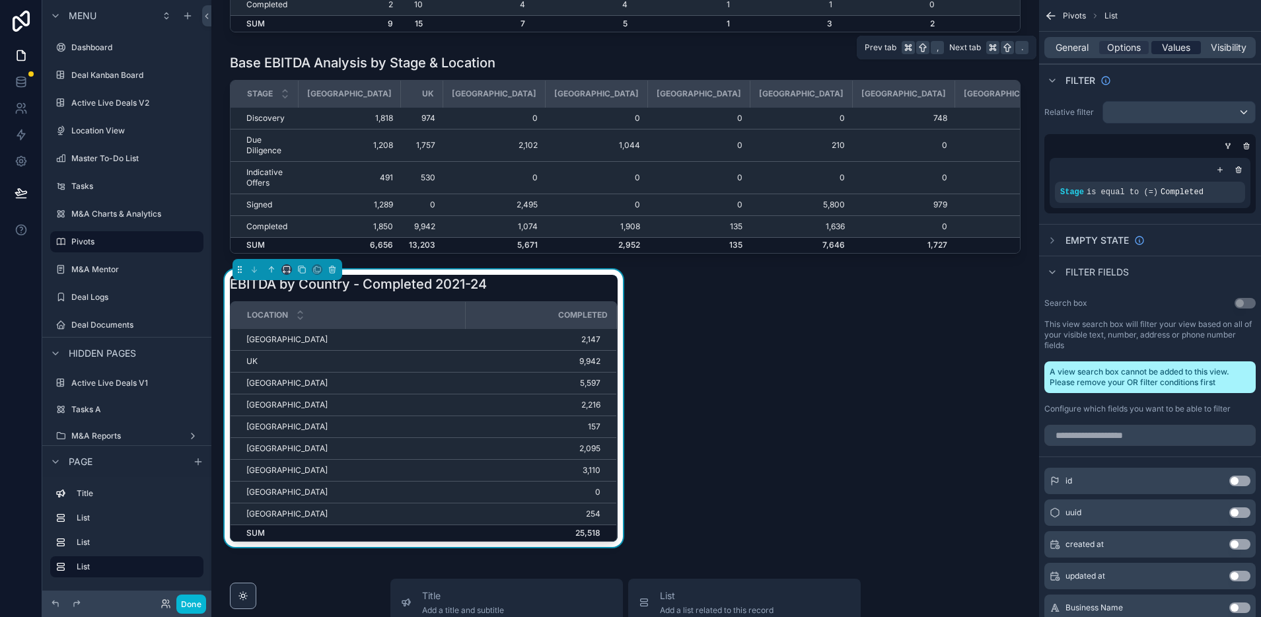
click at [1188, 44] on span "Values" at bounding box center [1176, 47] width 28 height 13
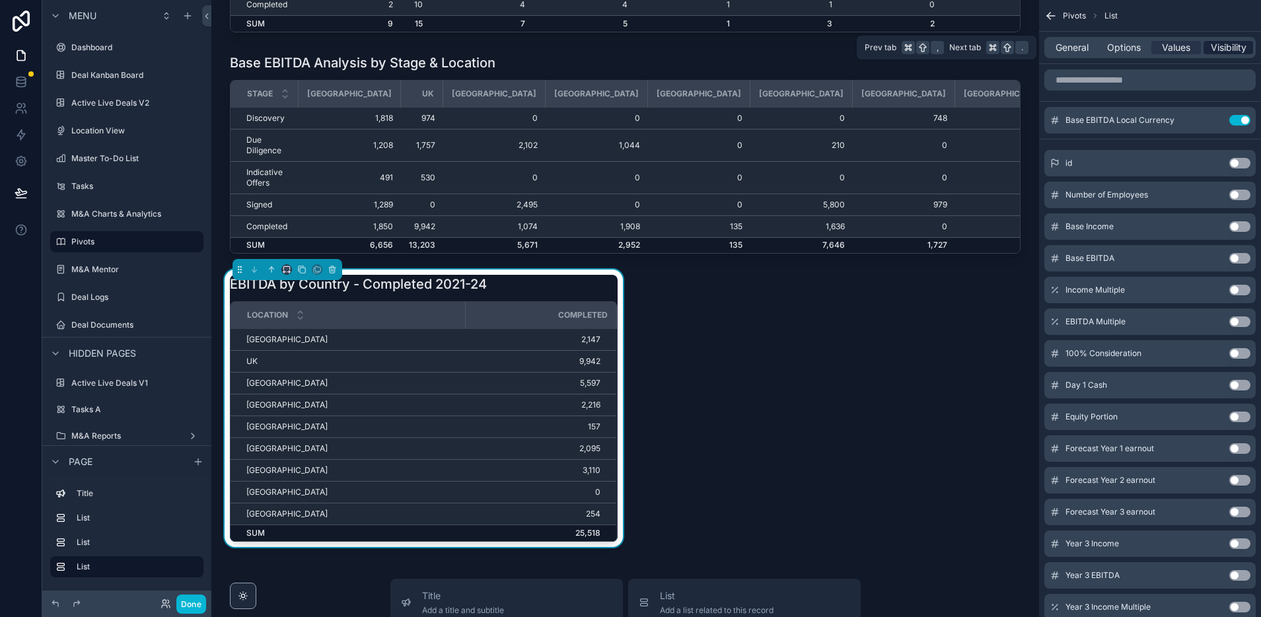
click at [1222, 46] on span "Visibility" at bounding box center [1229, 47] width 36 height 13
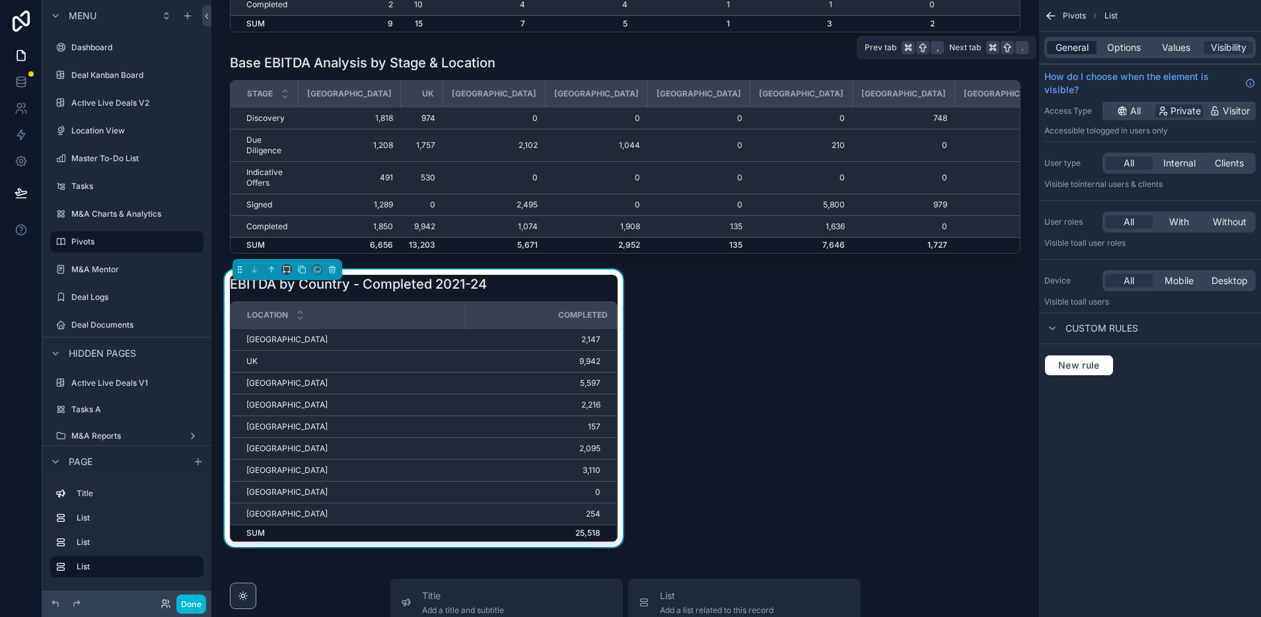
click at [1079, 45] on span "General" at bounding box center [1072, 47] width 33 height 13
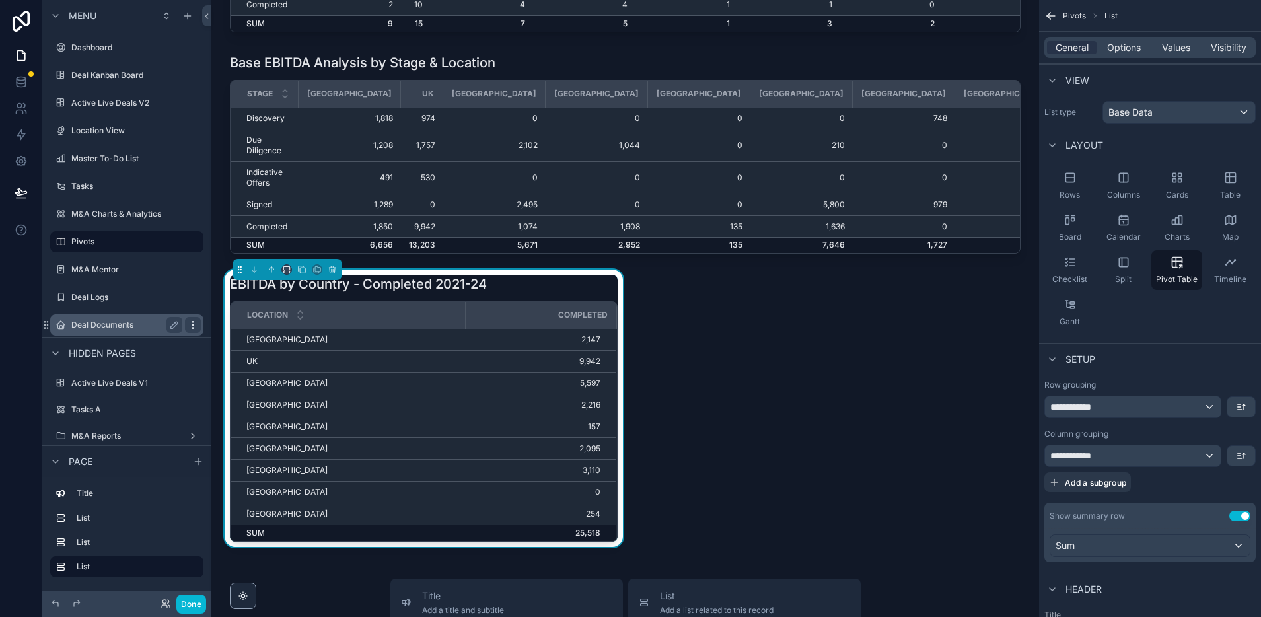
click at [198, 328] on div "scrollable content" at bounding box center [193, 325] width 16 height 16
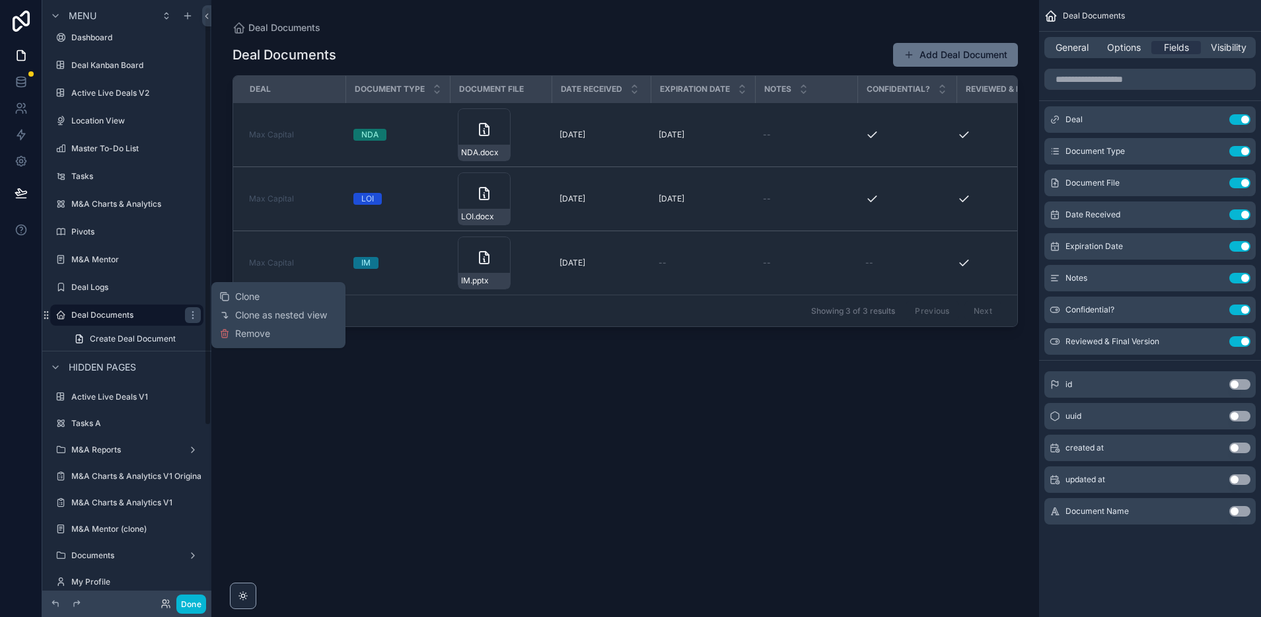
click at [312, 385] on div "scrollable content" at bounding box center [625, 300] width 828 height 601
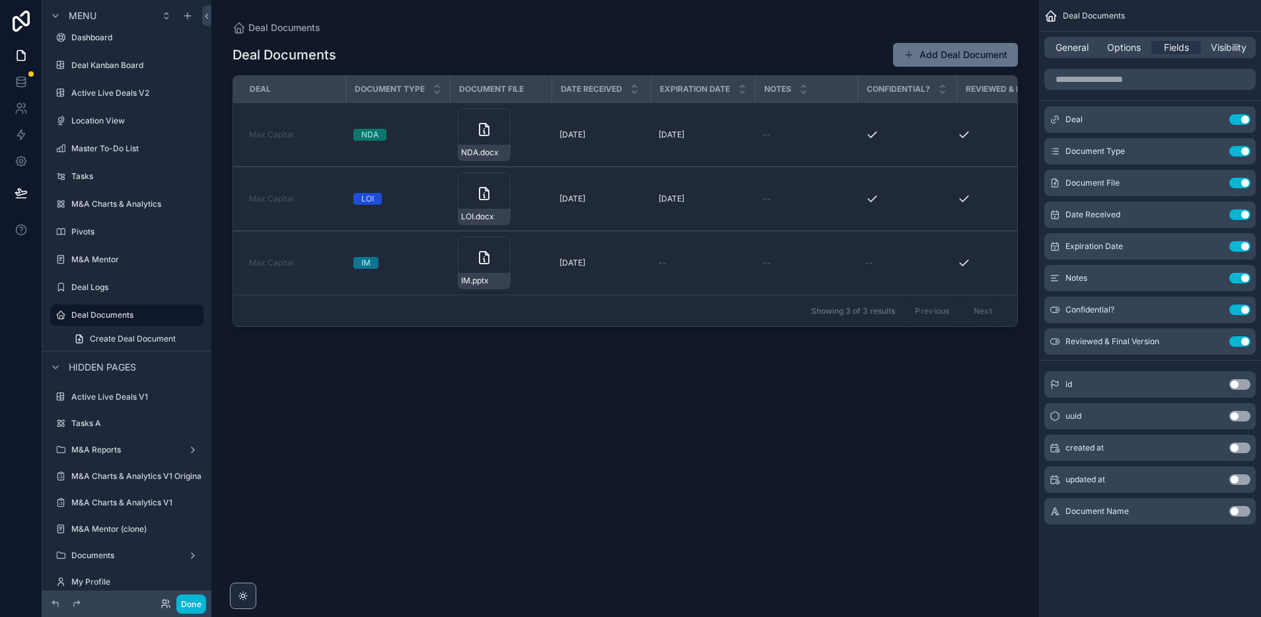
click at [314, 480] on div "Deal Documents Add Deal Document Deal Document Type Document File Date Received…" at bounding box center [625, 317] width 785 height 567
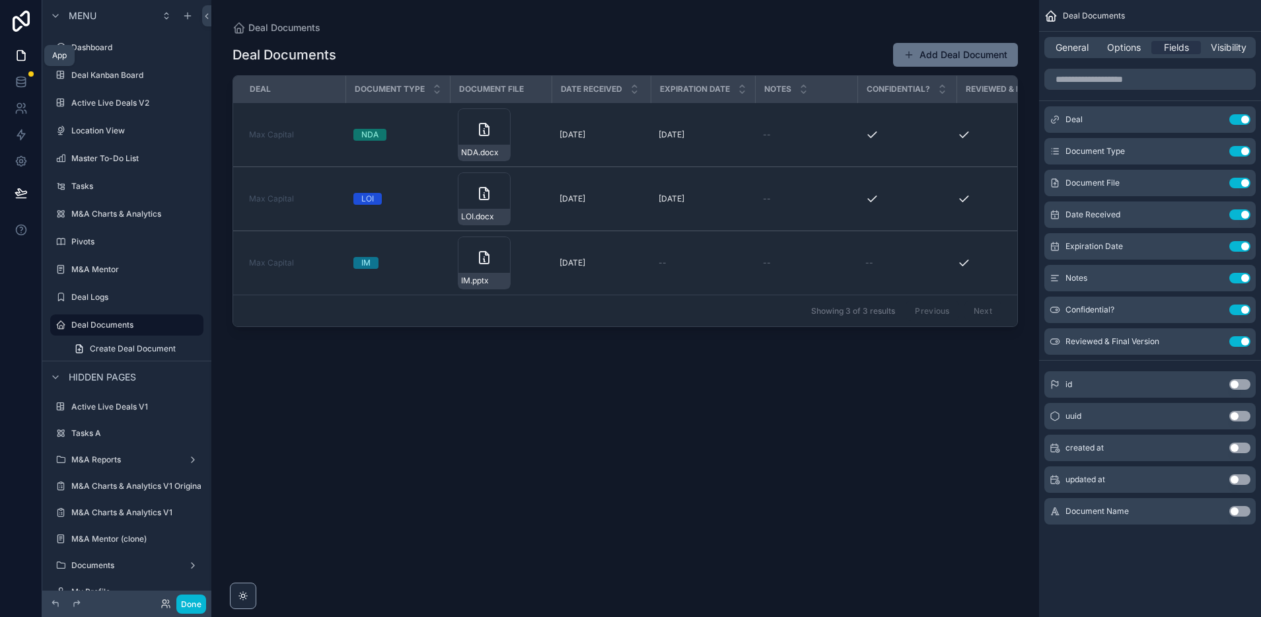
click at [18, 50] on icon at bounding box center [21, 55] width 13 height 13
click at [100, 46] on label "Dashboard" at bounding box center [124, 47] width 106 height 11
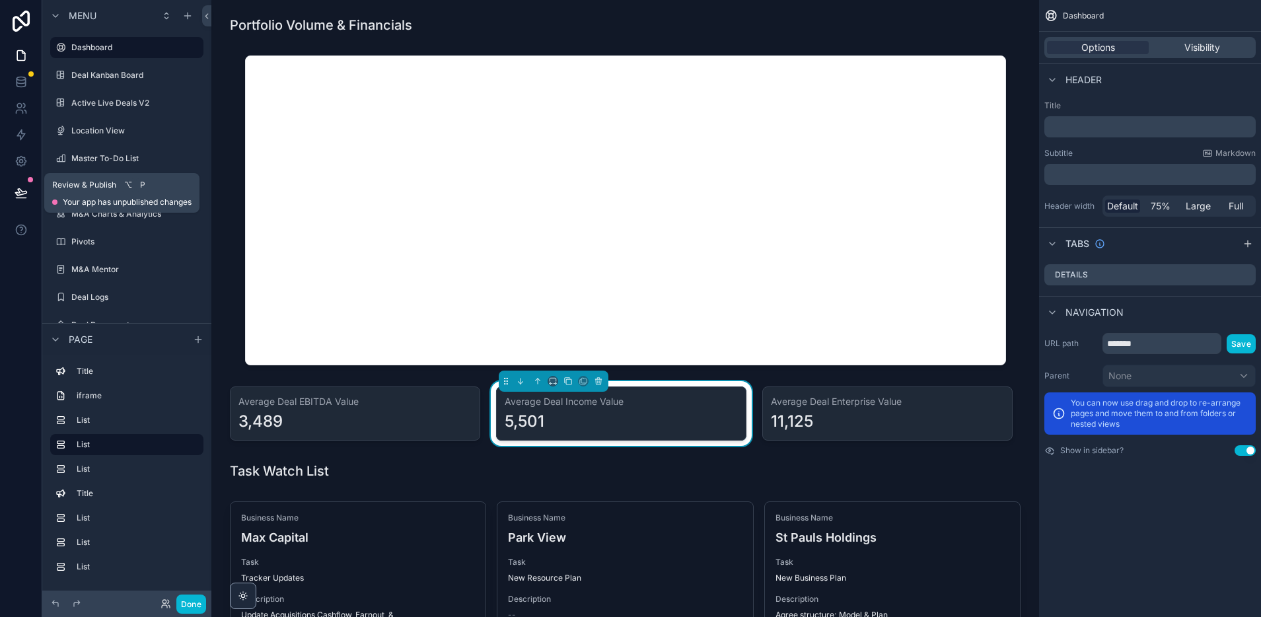
click at [19, 192] on icon at bounding box center [20, 192] width 11 height 7
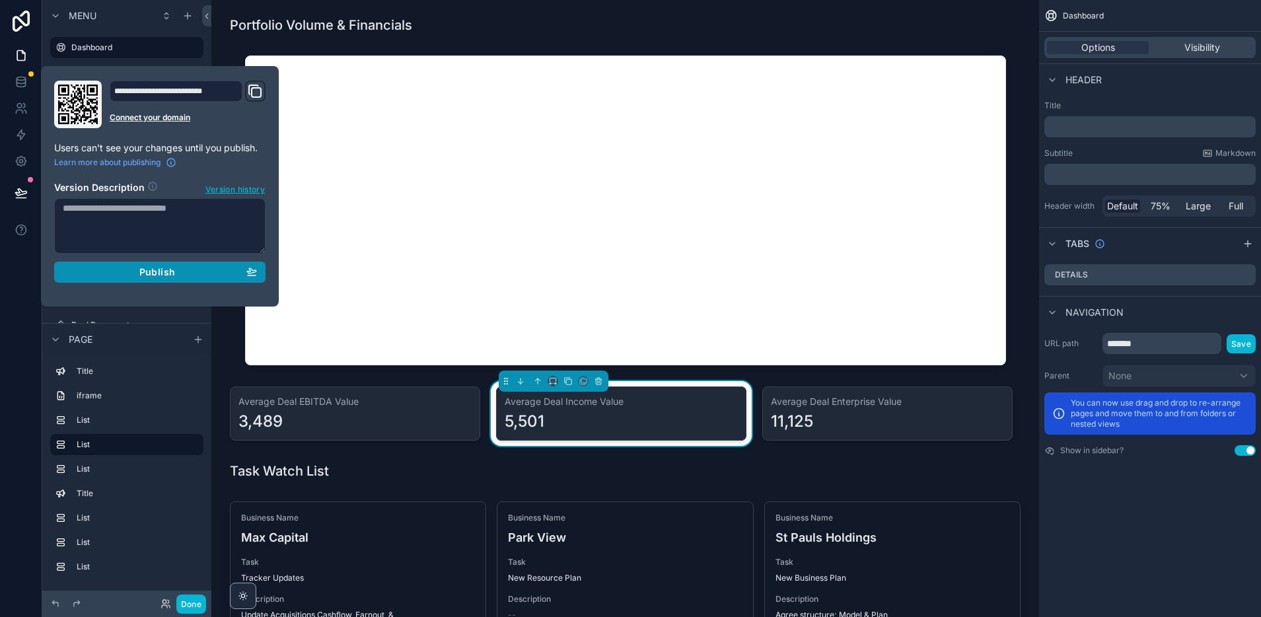
click at [142, 272] on span "Publish" at bounding box center [157, 272] width 36 height 12
